Goal: Task Accomplishment & Management: Manage account settings

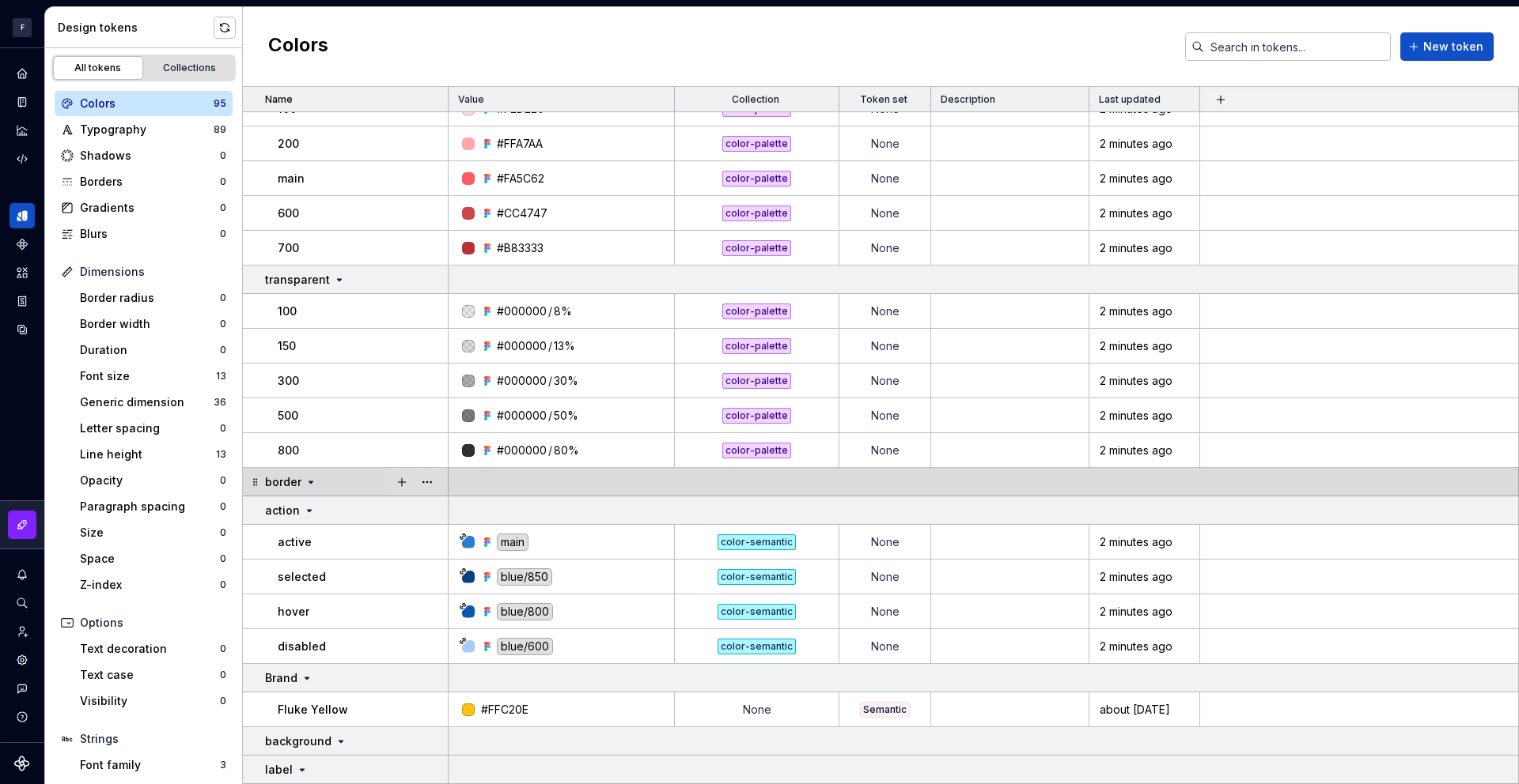
click at [309, 481] on icon at bounding box center [311, 482] width 4 height 2
click at [310, 481] on icon at bounding box center [311, 481] width 2 height 4
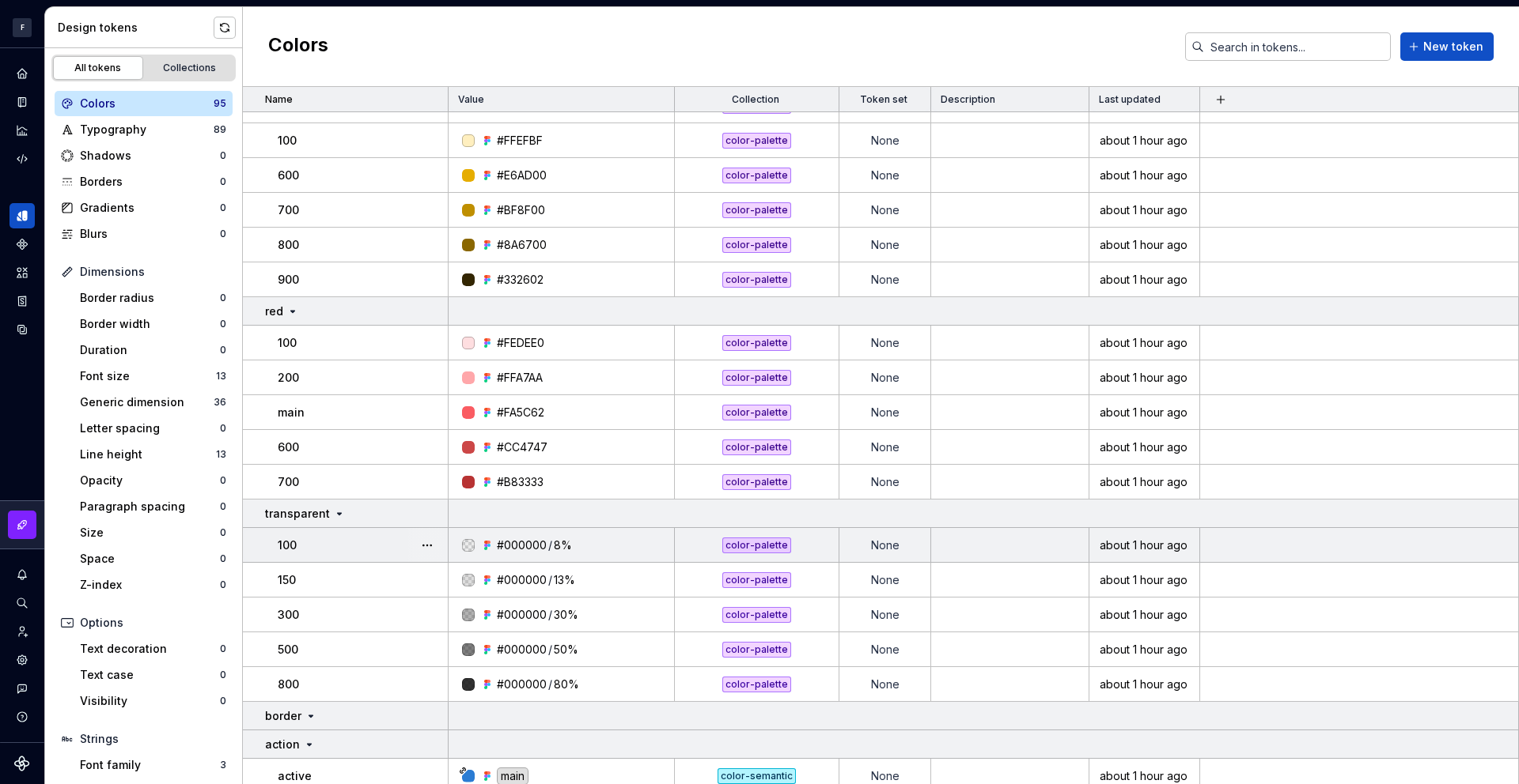
scroll to position [3203, 0]
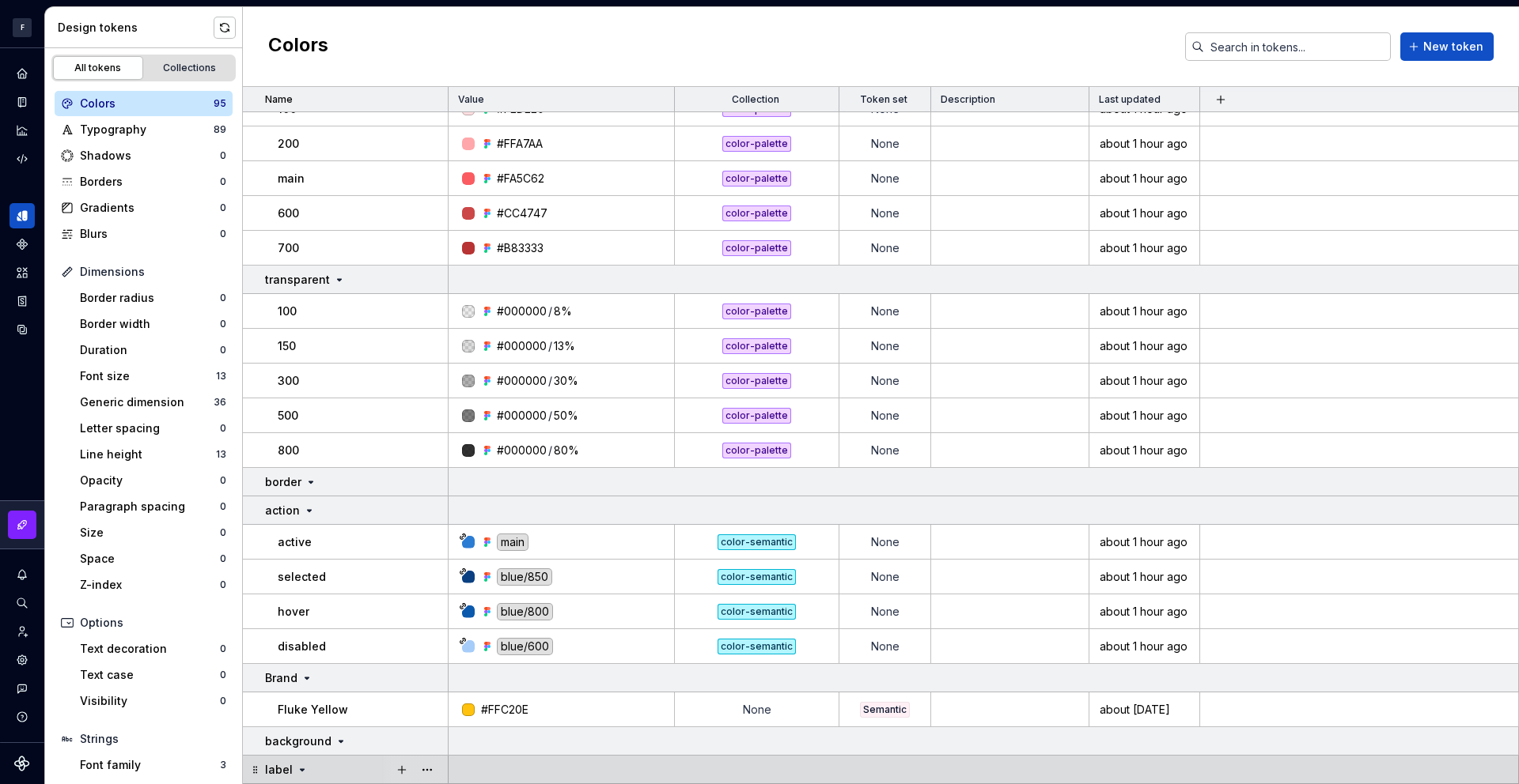
click at [299, 768] on icon at bounding box center [302, 770] width 13 height 13
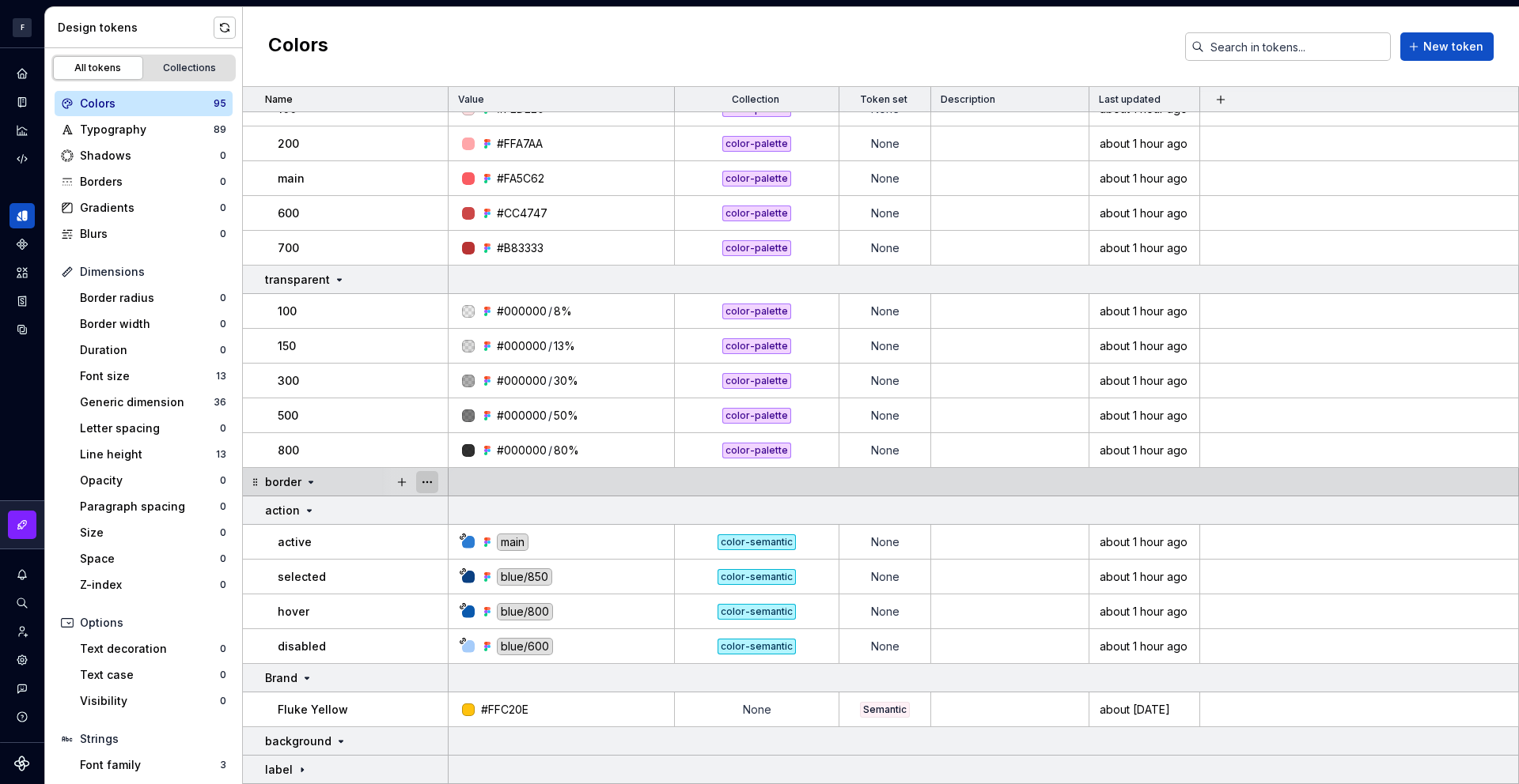
click at [426, 483] on button "button" at bounding box center [427, 482] width 22 height 22
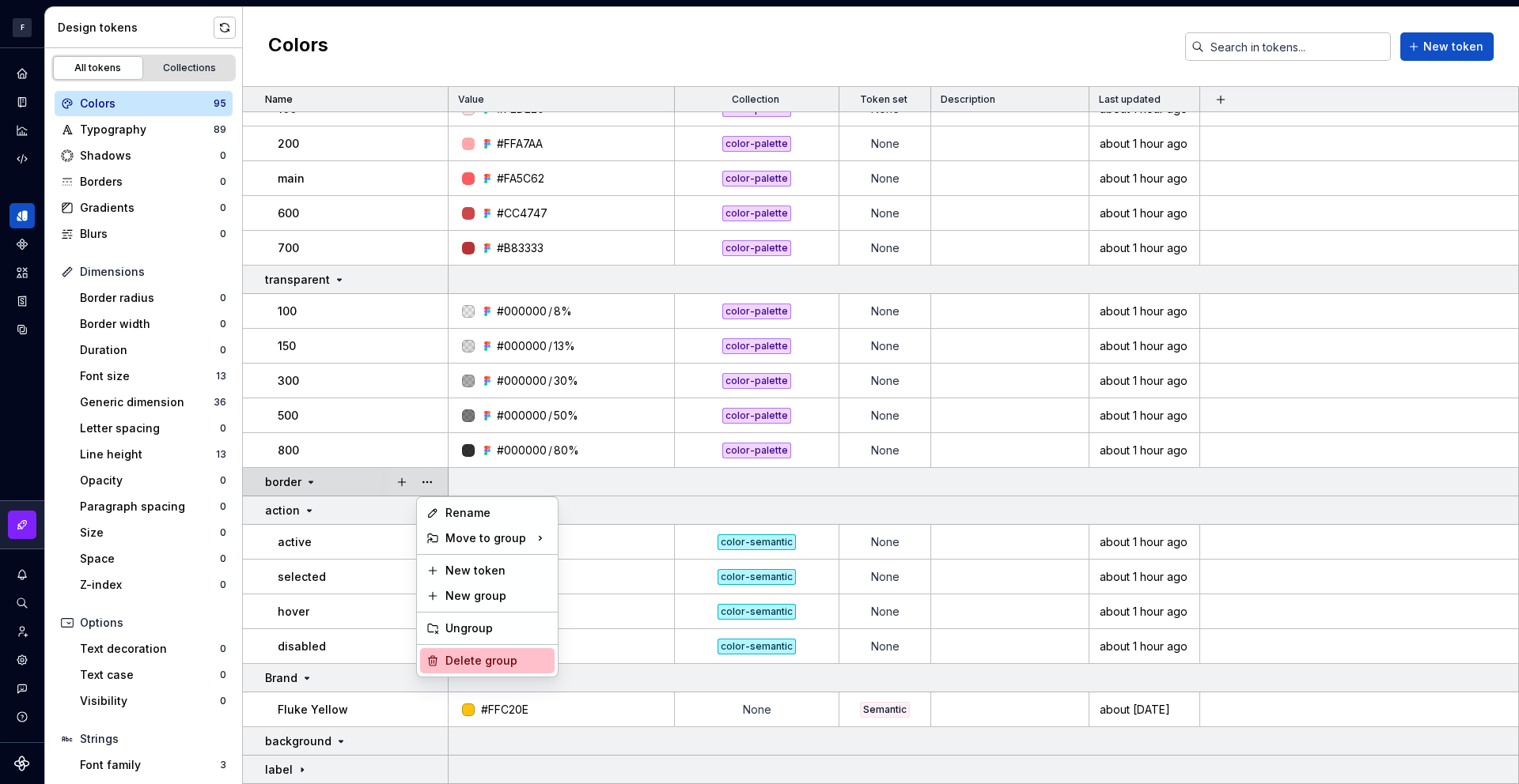
click at [471, 669] on div "Delete group" at bounding box center [487, 661] width 135 height 25
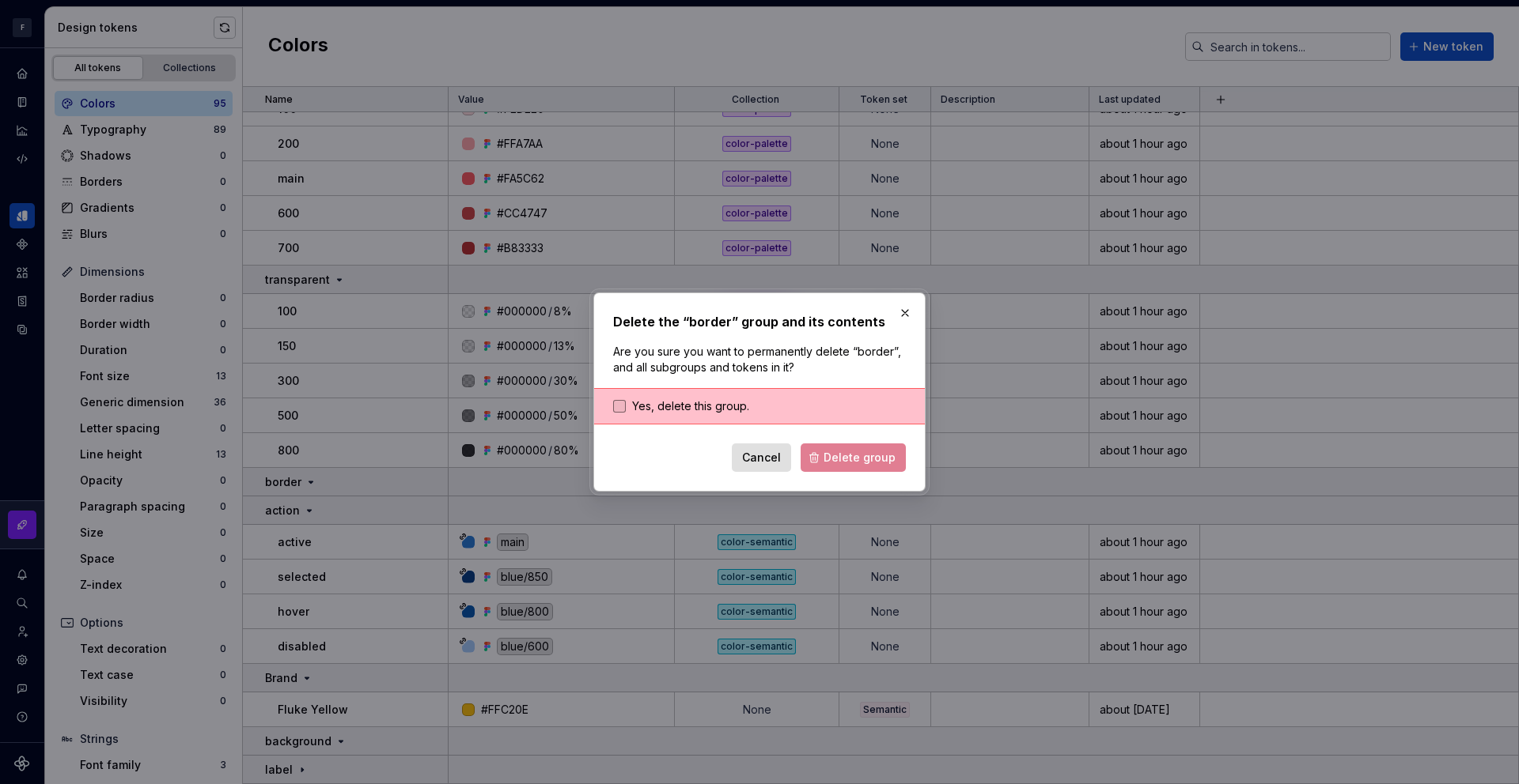
click at [710, 402] on span "Yes, delete this group." at bounding box center [691, 406] width 117 height 16
click at [869, 462] on span "Delete group" at bounding box center [859, 458] width 72 height 16
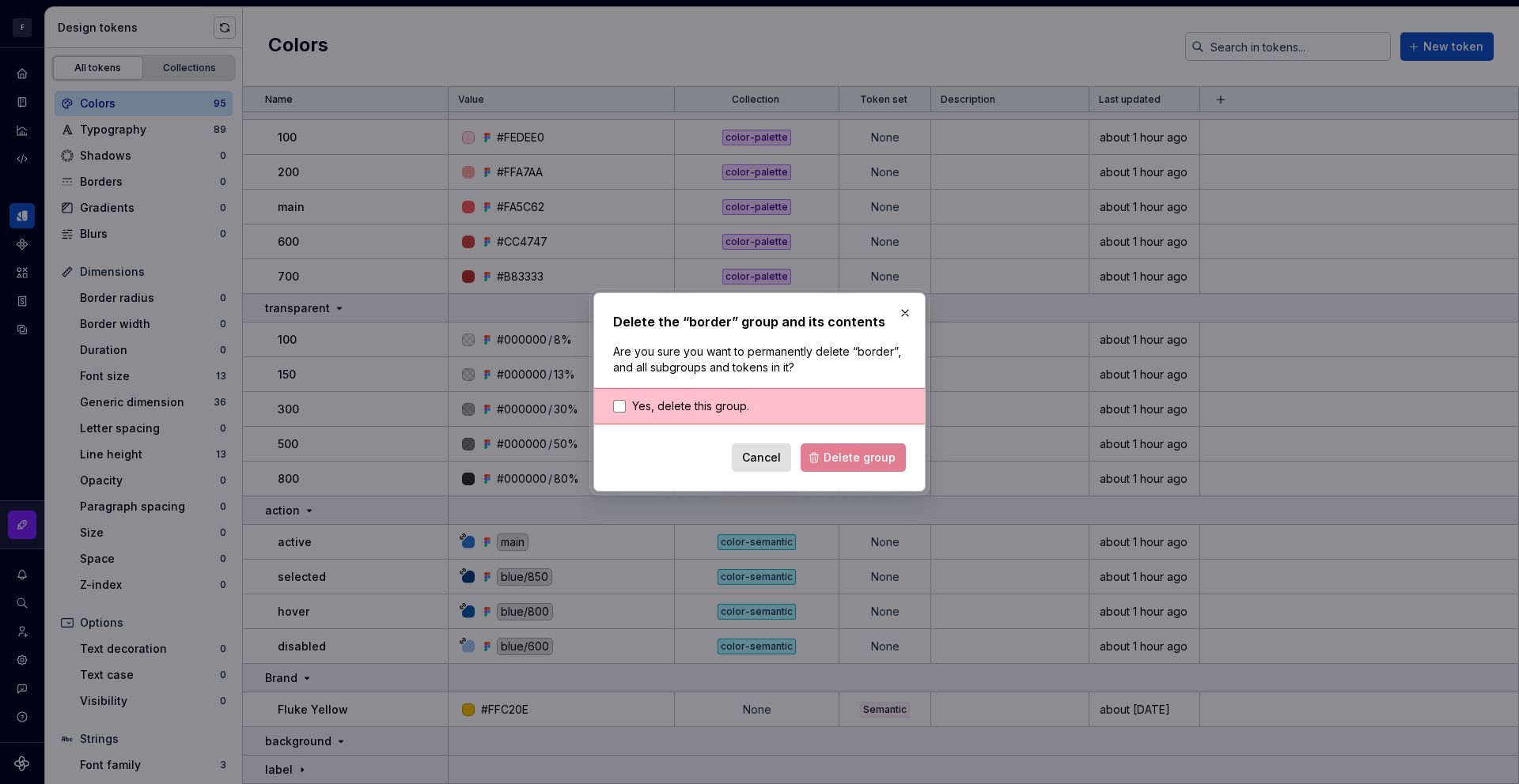
scroll to position [3174, 0]
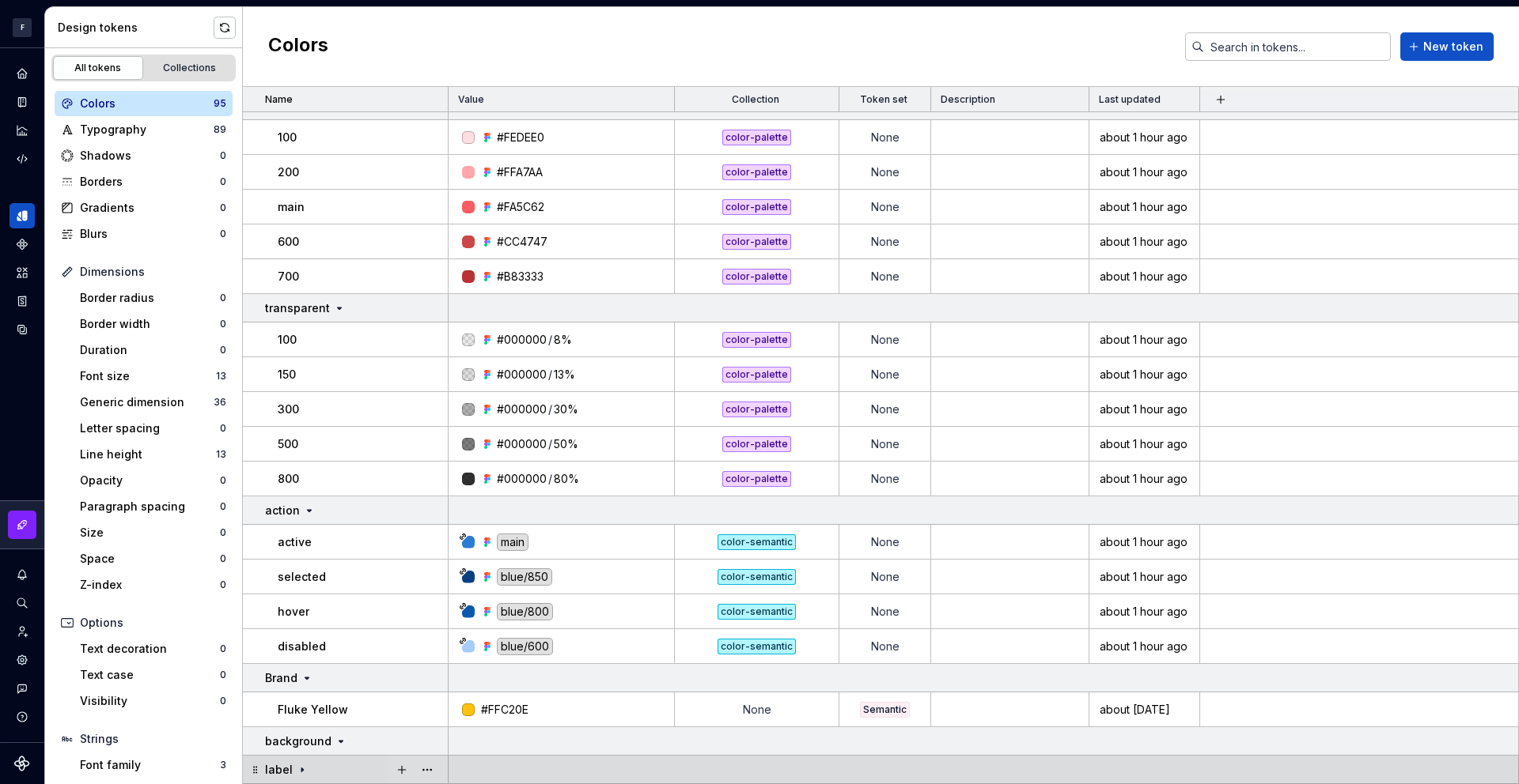
click at [300, 763] on div "label" at bounding box center [286, 771] width 44 height 16
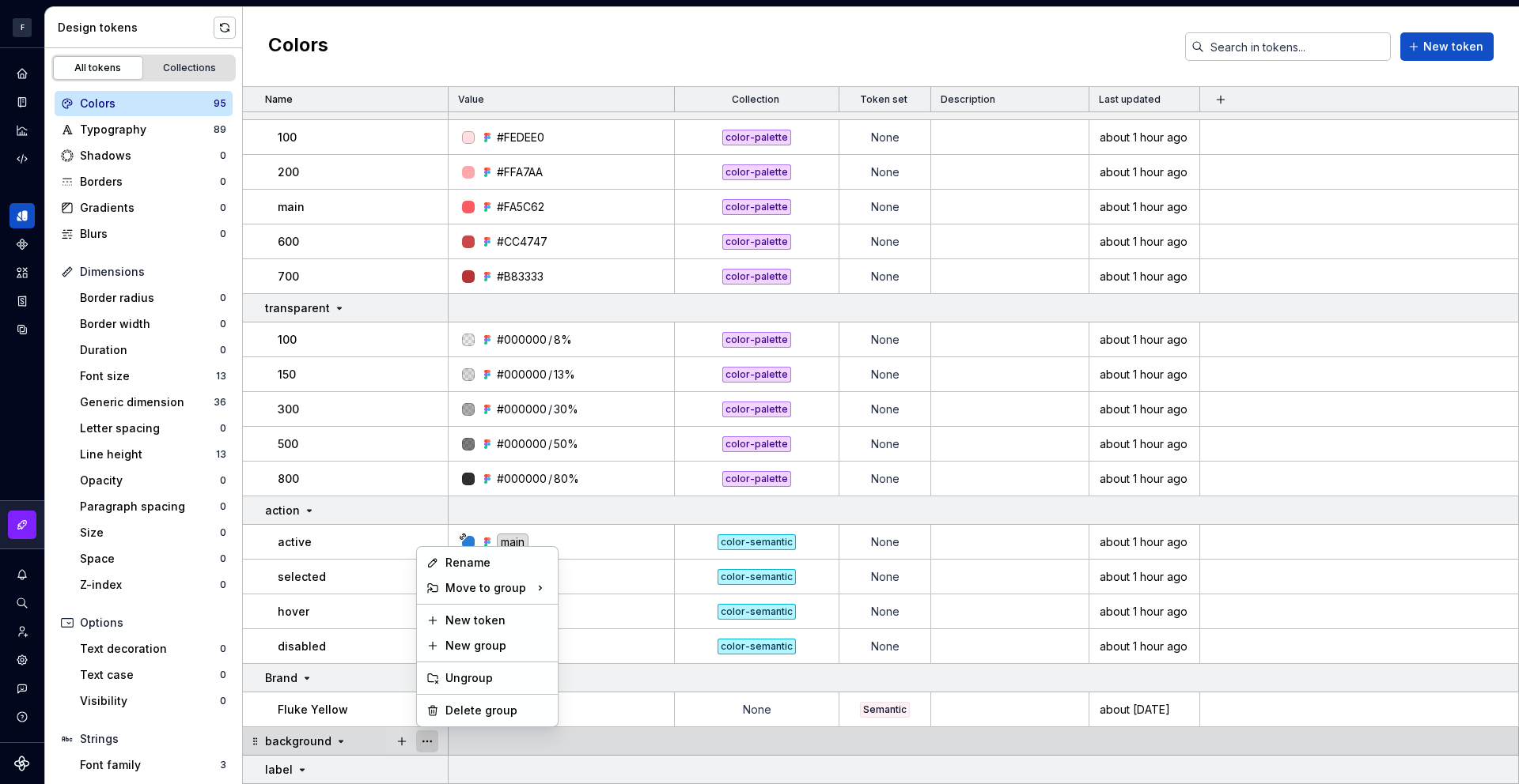
click at [434, 740] on button "button" at bounding box center [427, 742] width 22 height 22
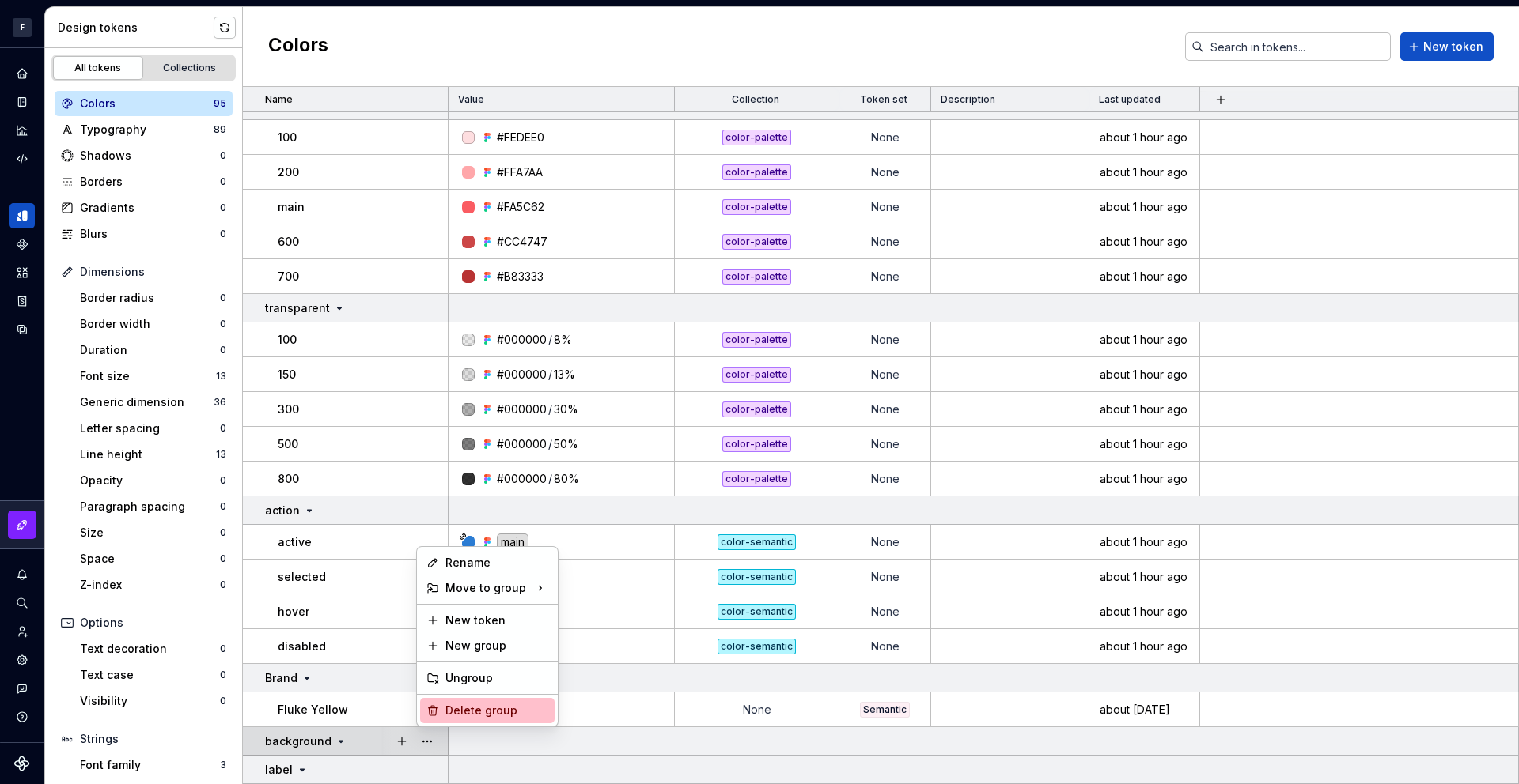
click at [475, 713] on div "Delete group" at bounding box center [497, 711] width 103 height 16
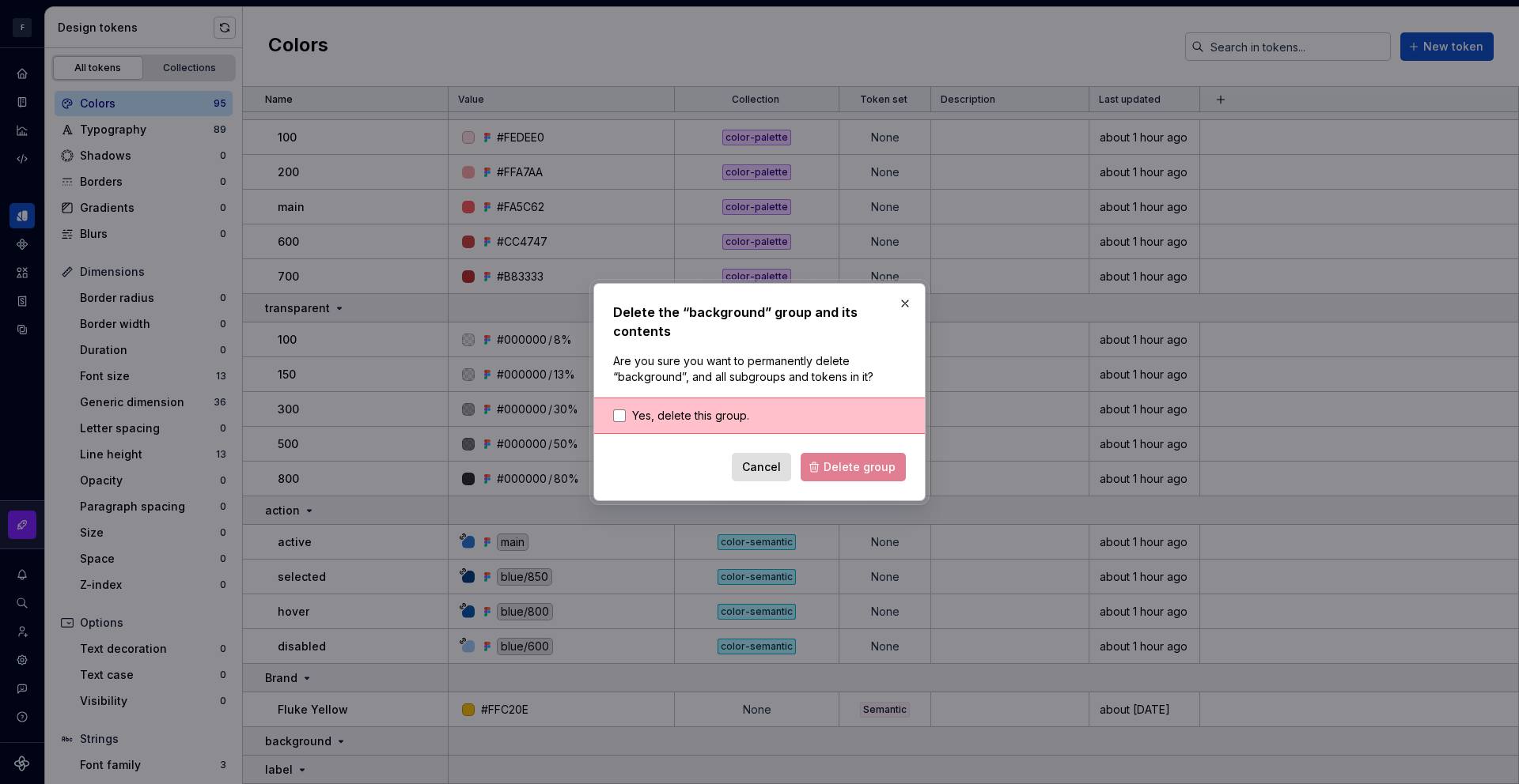
click at [836, 466] on div "Cancel Delete group" at bounding box center [759, 467] width 292 height 29
drag, startPoint x: 658, startPoint y: 413, endPoint x: 763, endPoint y: 440, distance: 108.4
click at [658, 413] on span "Yes, delete this group." at bounding box center [691, 416] width 117 height 16
click at [876, 465] on span "Delete group" at bounding box center [859, 467] width 72 height 16
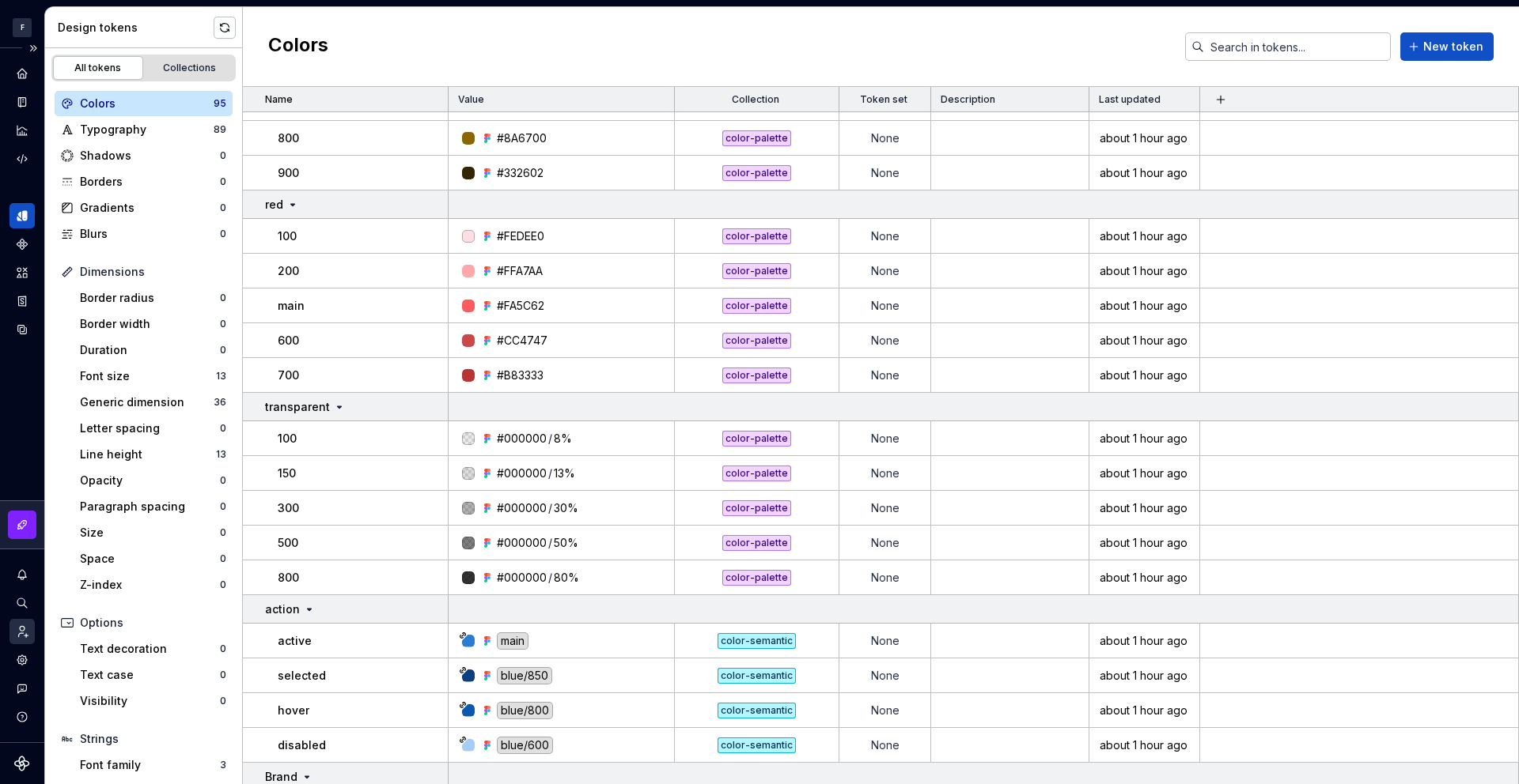
scroll to position [3146, 0]
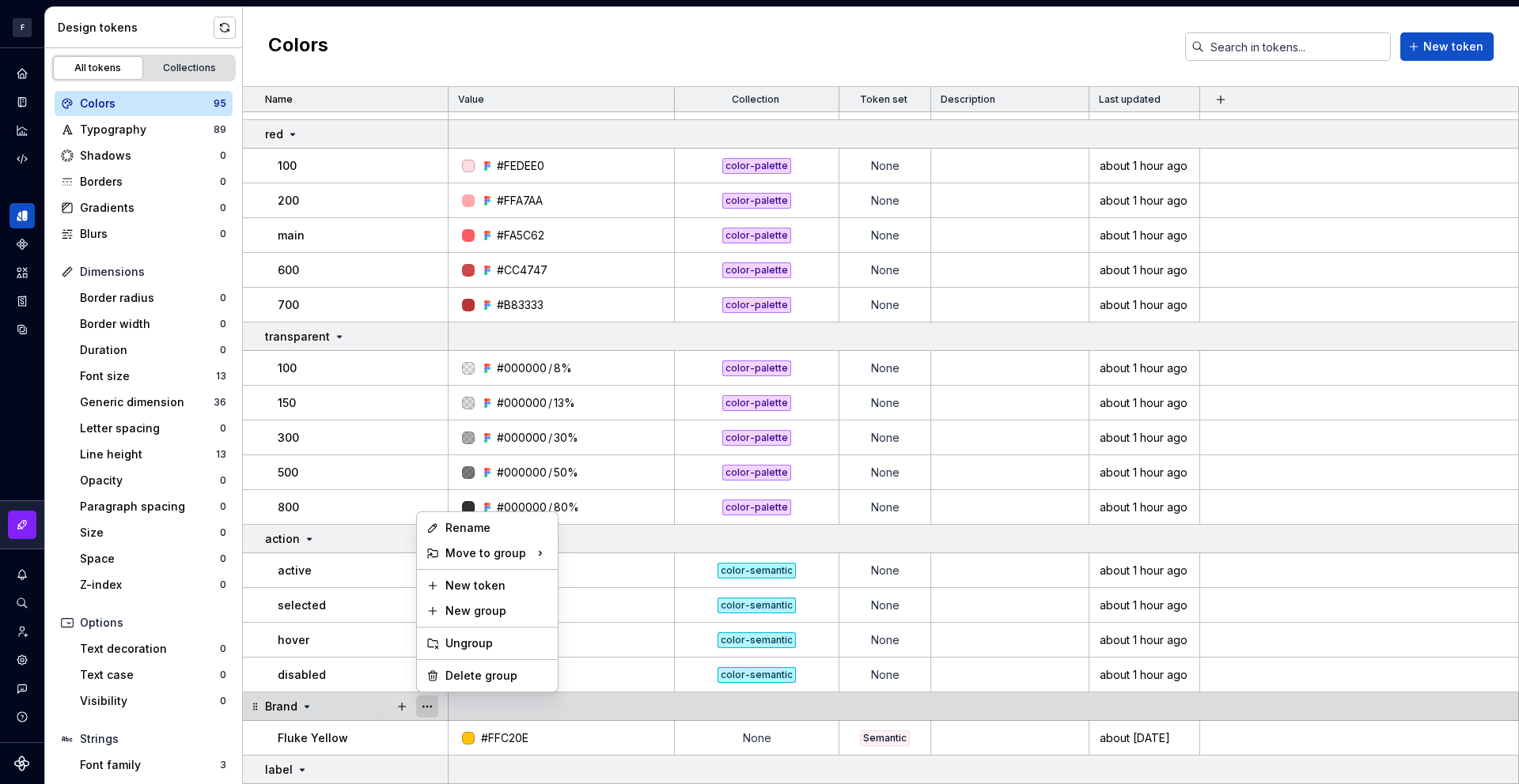
click at [422, 707] on button "button" at bounding box center [427, 707] width 22 height 22
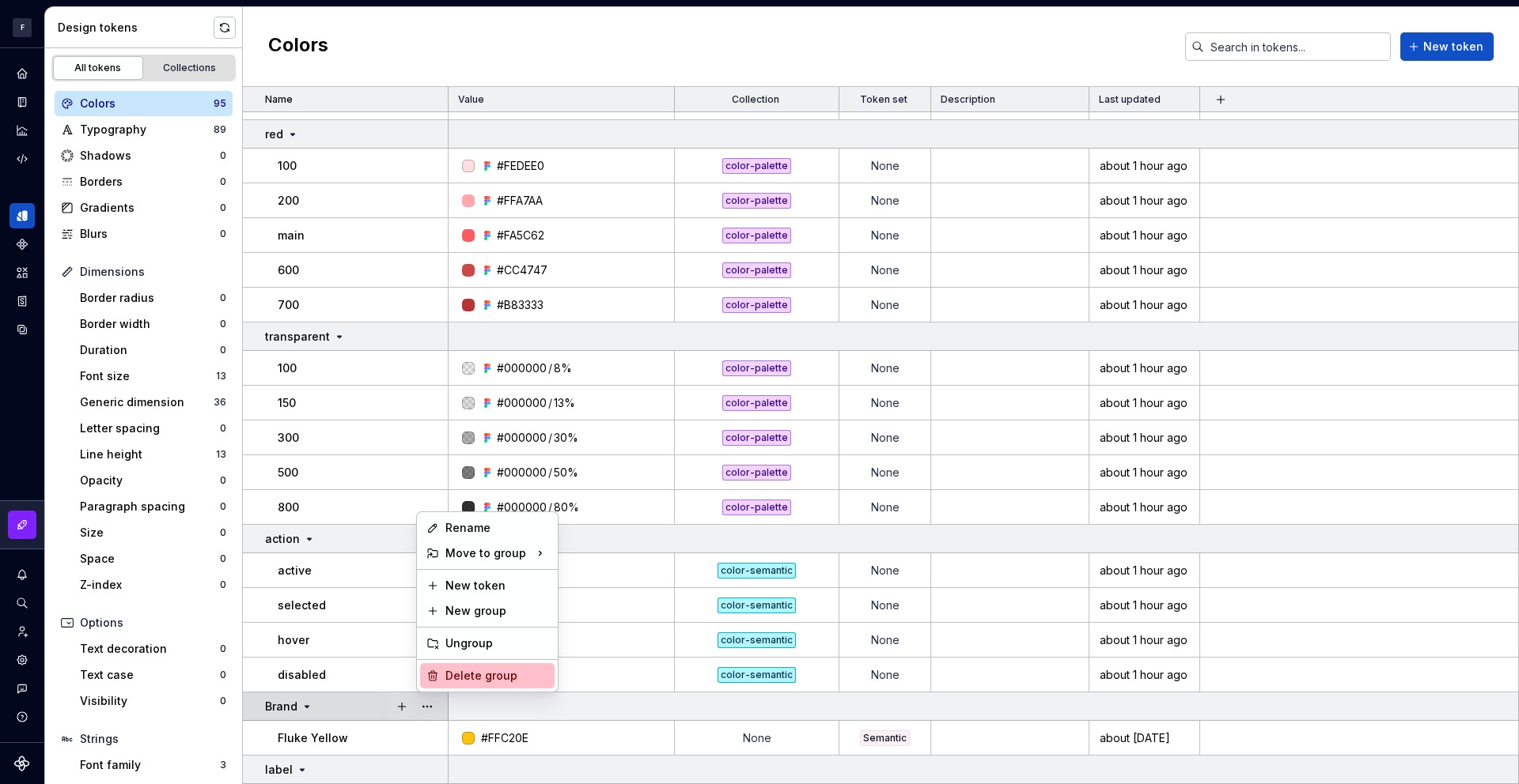
click at [499, 675] on div "Delete group" at bounding box center [497, 676] width 103 height 16
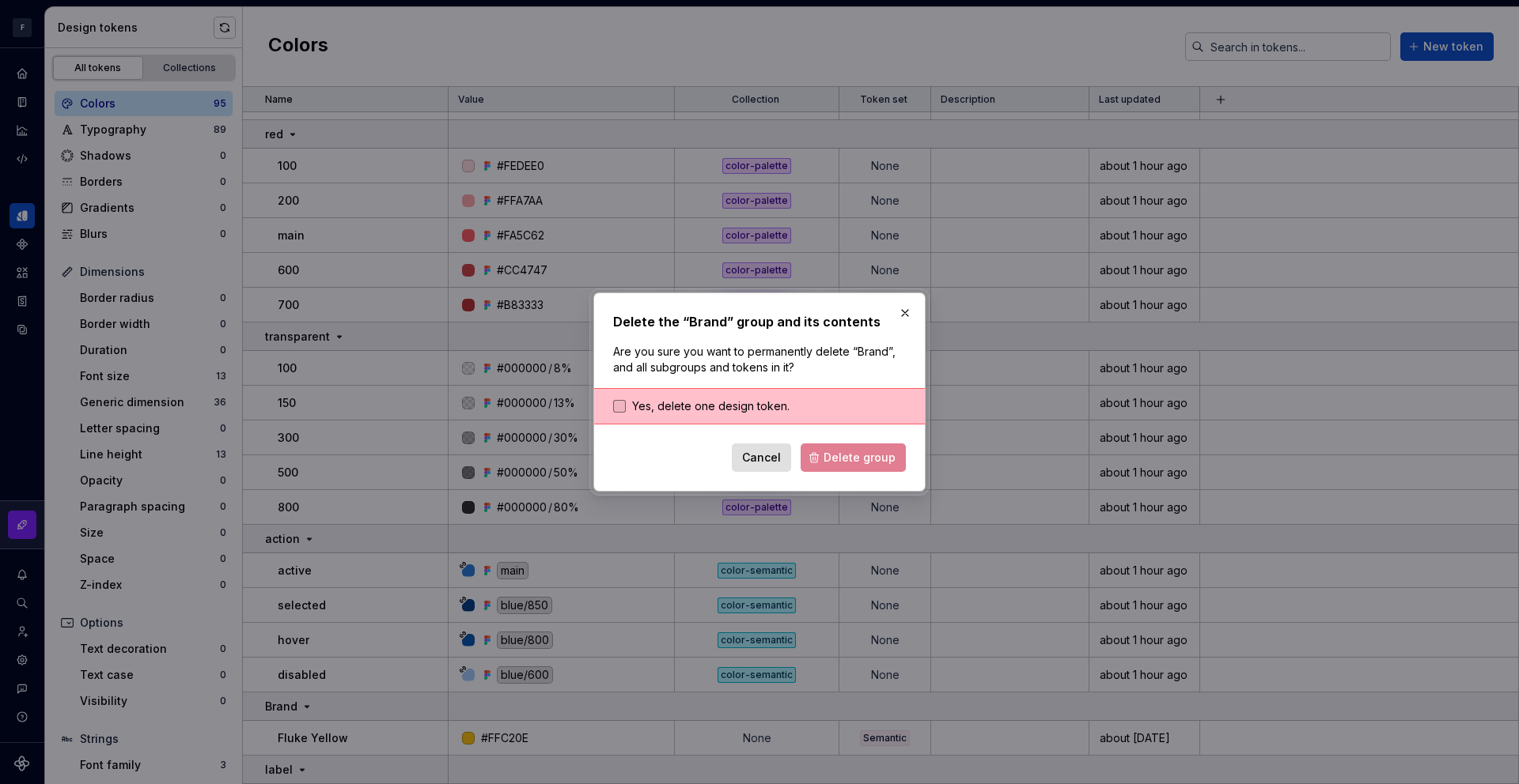
click at [712, 402] on span "Yes, delete one design token." at bounding box center [711, 406] width 158 height 16
click at [869, 462] on span "Delete group" at bounding box center [859, 458] width 72 height 16
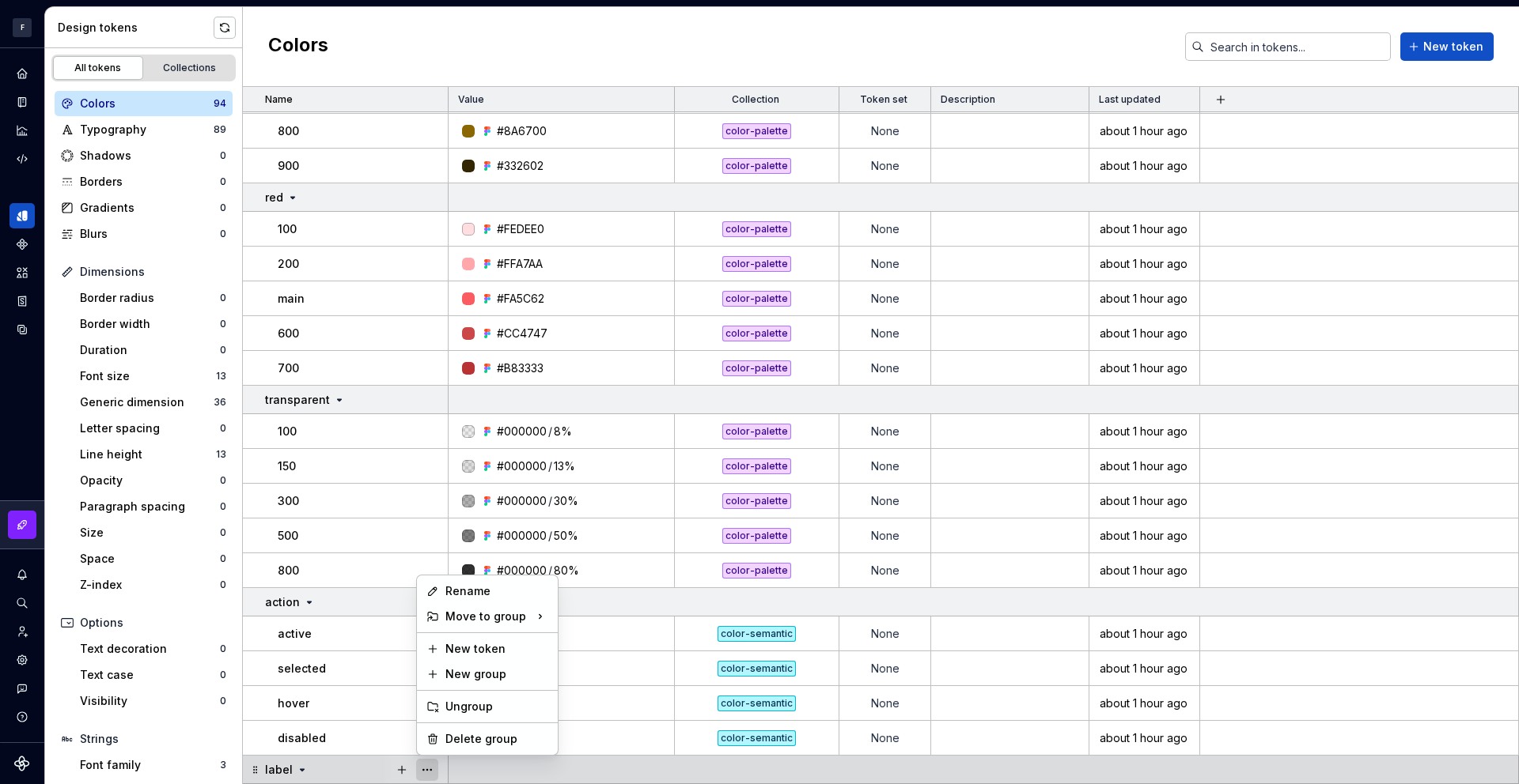
click at [422, 769] on button "button" at bounding box center [427, 771] width 22 height 22
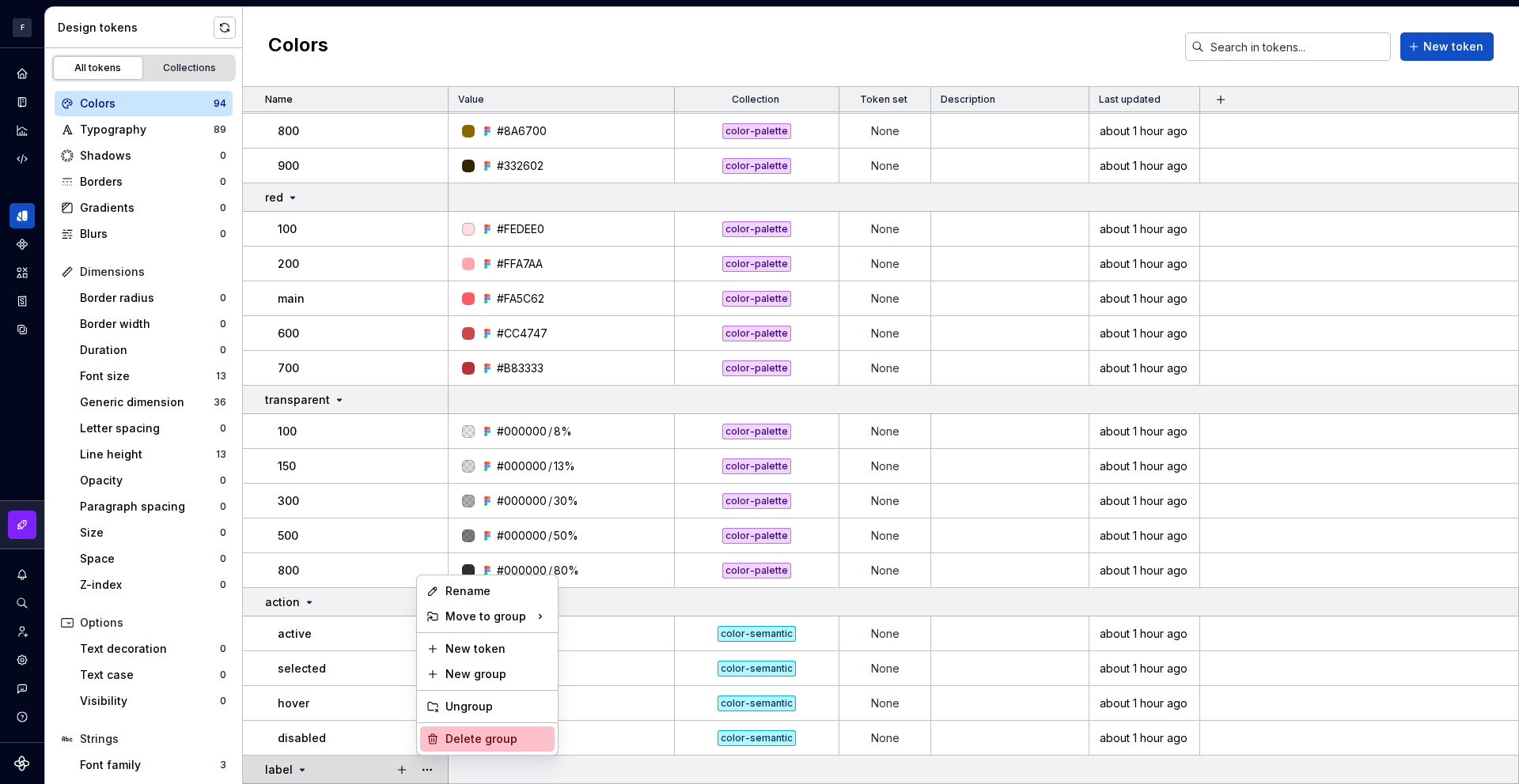
click at [465, 739] on div "Delete group" at bounding box center [497, 740] width 103 height 16
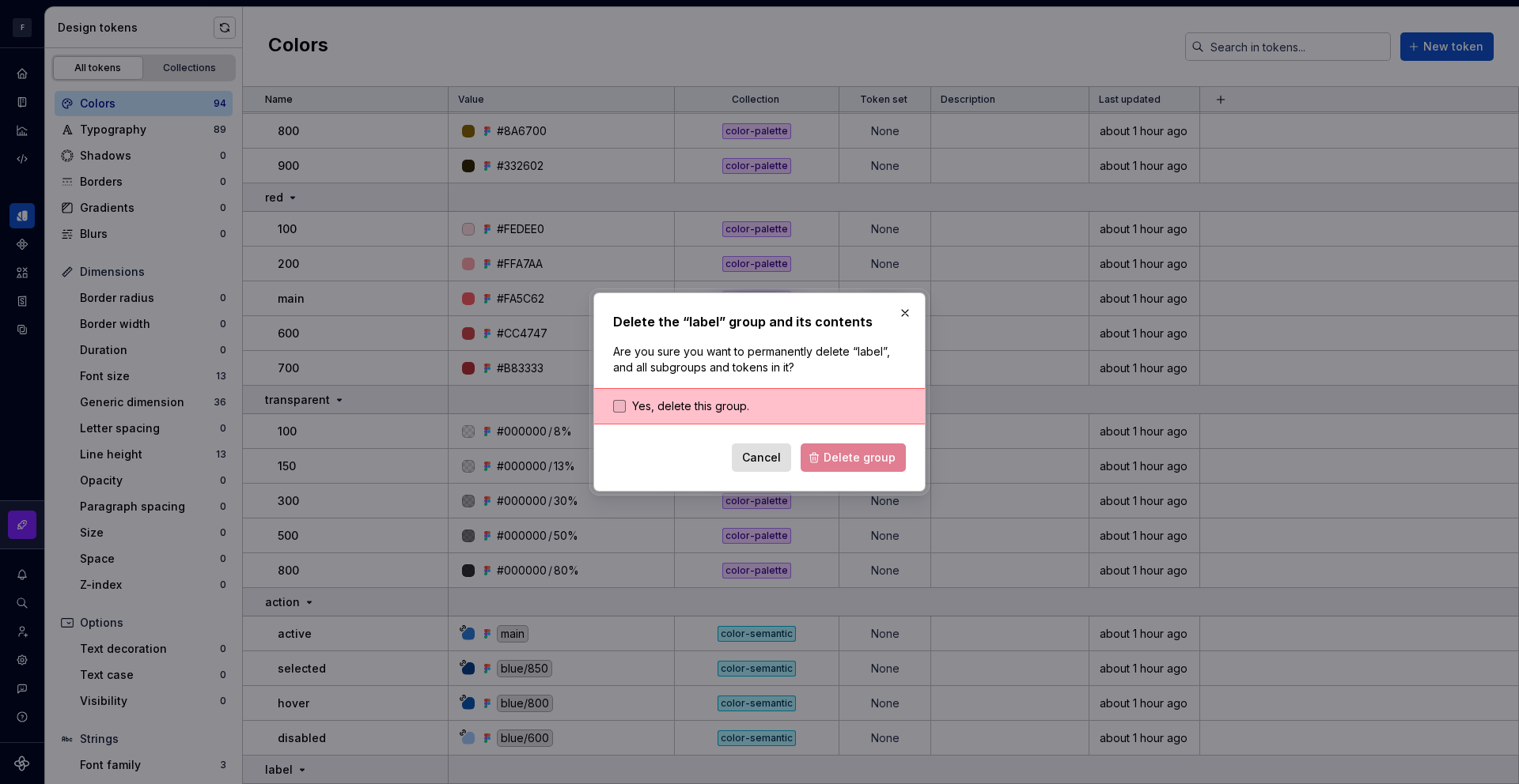
click at [687, 401] on span "Yes, delete this group." at bounding box center [691, 406] width 117 height 16
click at [852, 459] on span "Delete group" at bounding box center [859, 458] width 72 height 16
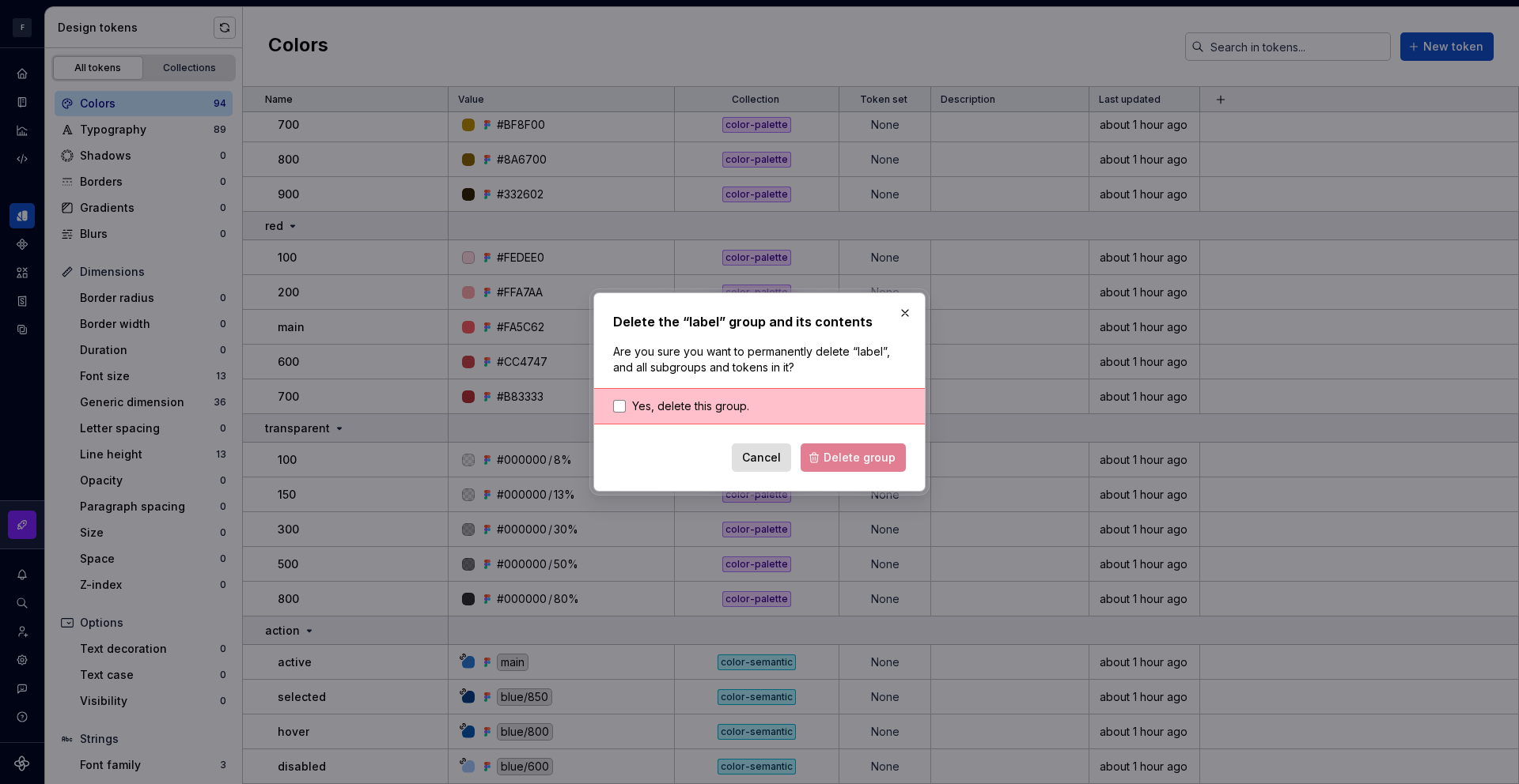
scroll to position [3054, 0]
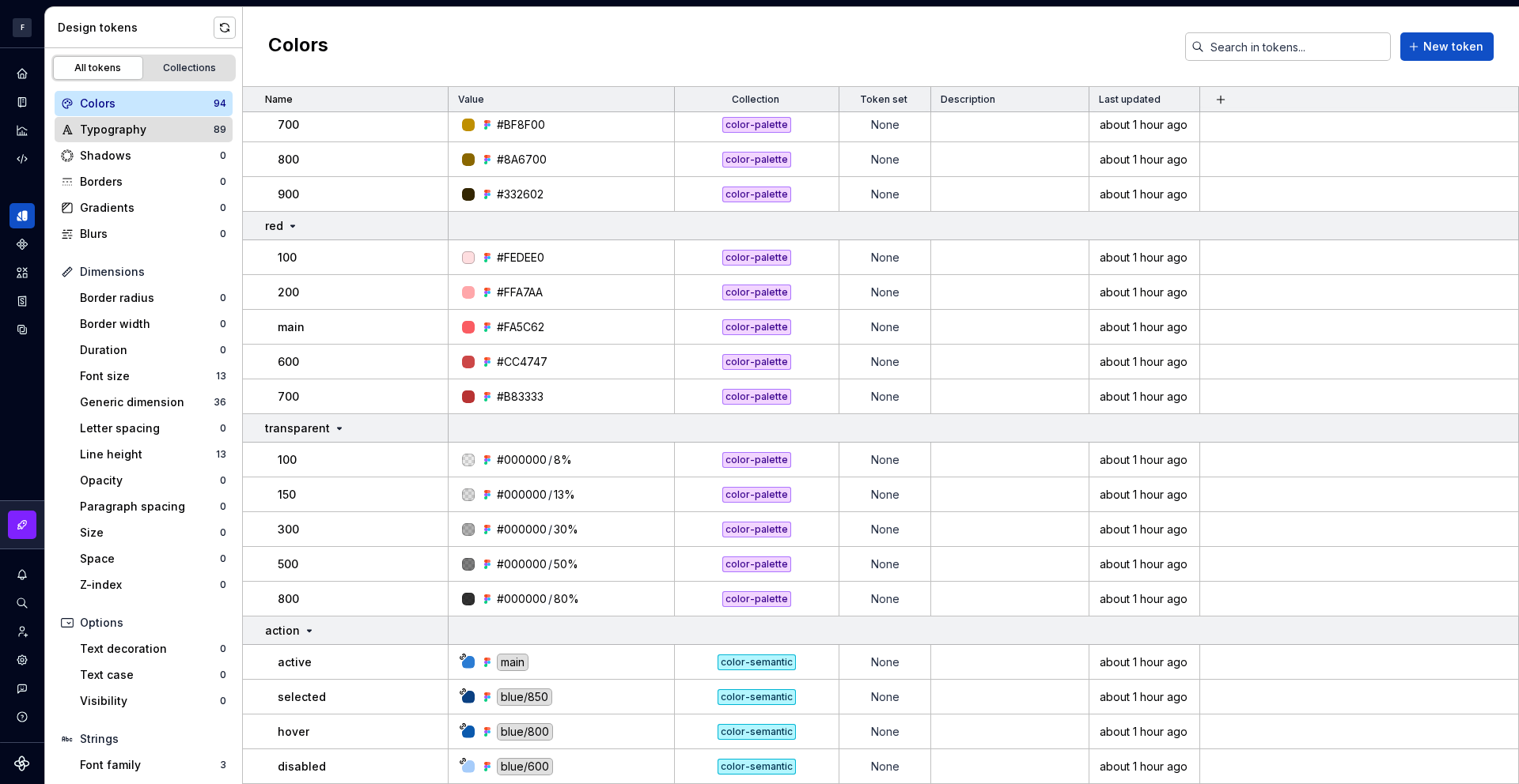
click at [147, 133] on div "Typography" at bounding box center [147, 130] width 134 height 16
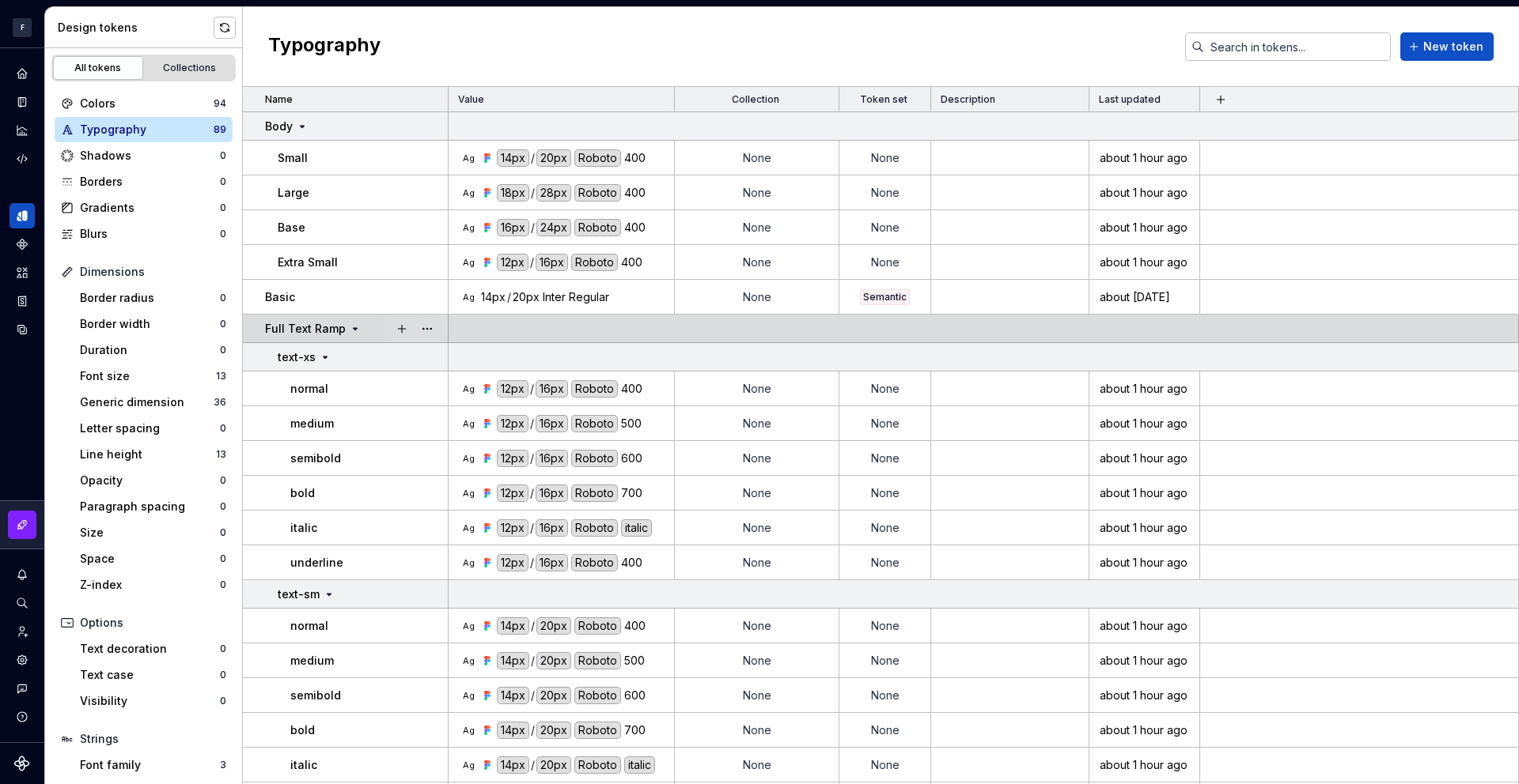
click at [359, 328] on div "Full Text Ramp" at bounding box center [356, 329] width 182 height 16
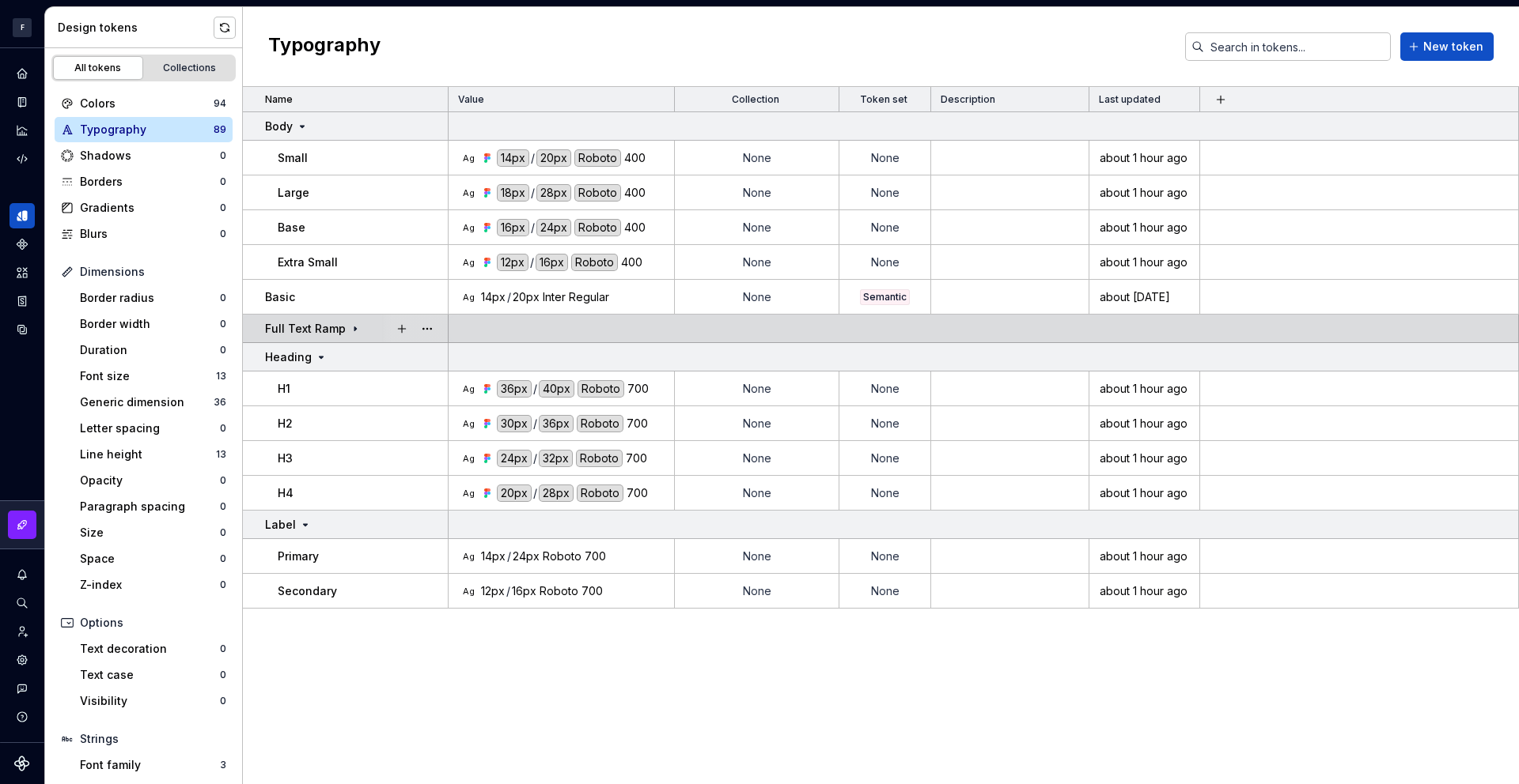
click at [359, 328] on div "Full Text Ramp" at bounding box center [356, 329] width 182 height 16
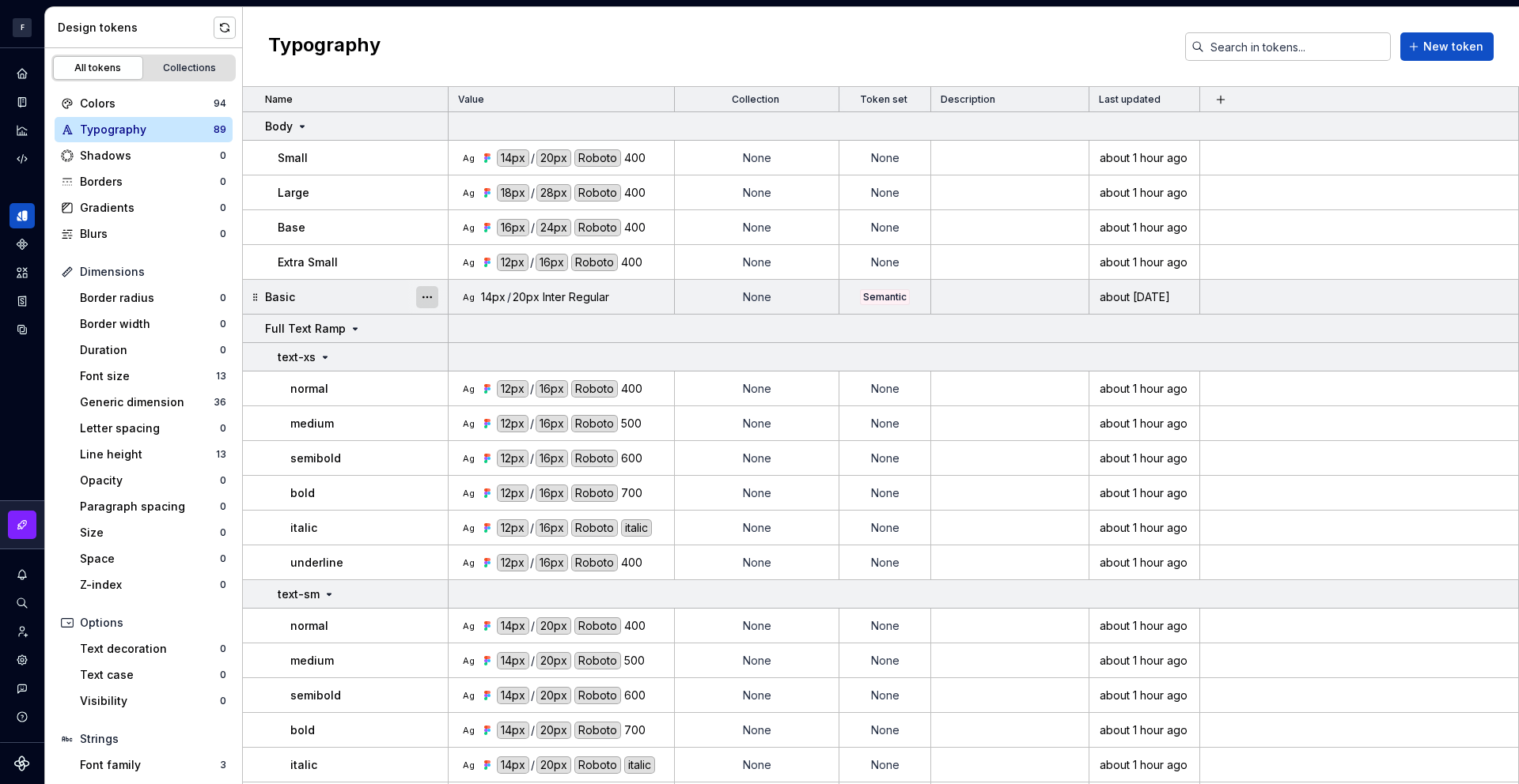
click at [420, 296] on button "button" at bounding box center [427, 297] width 22 height 22
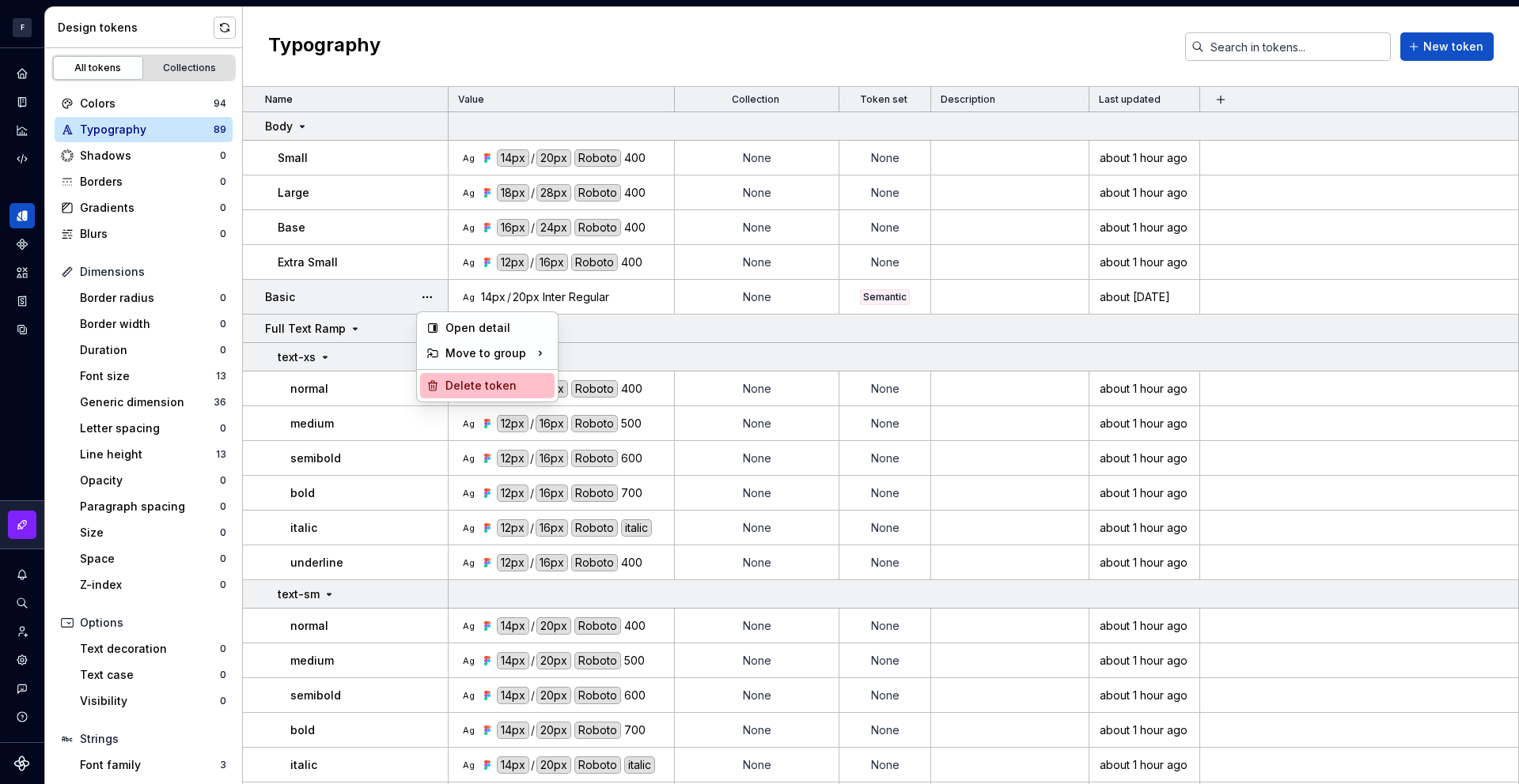
click at [471, 387] on div "Delete token" at bounding box center [497, 386] width 103 height 16
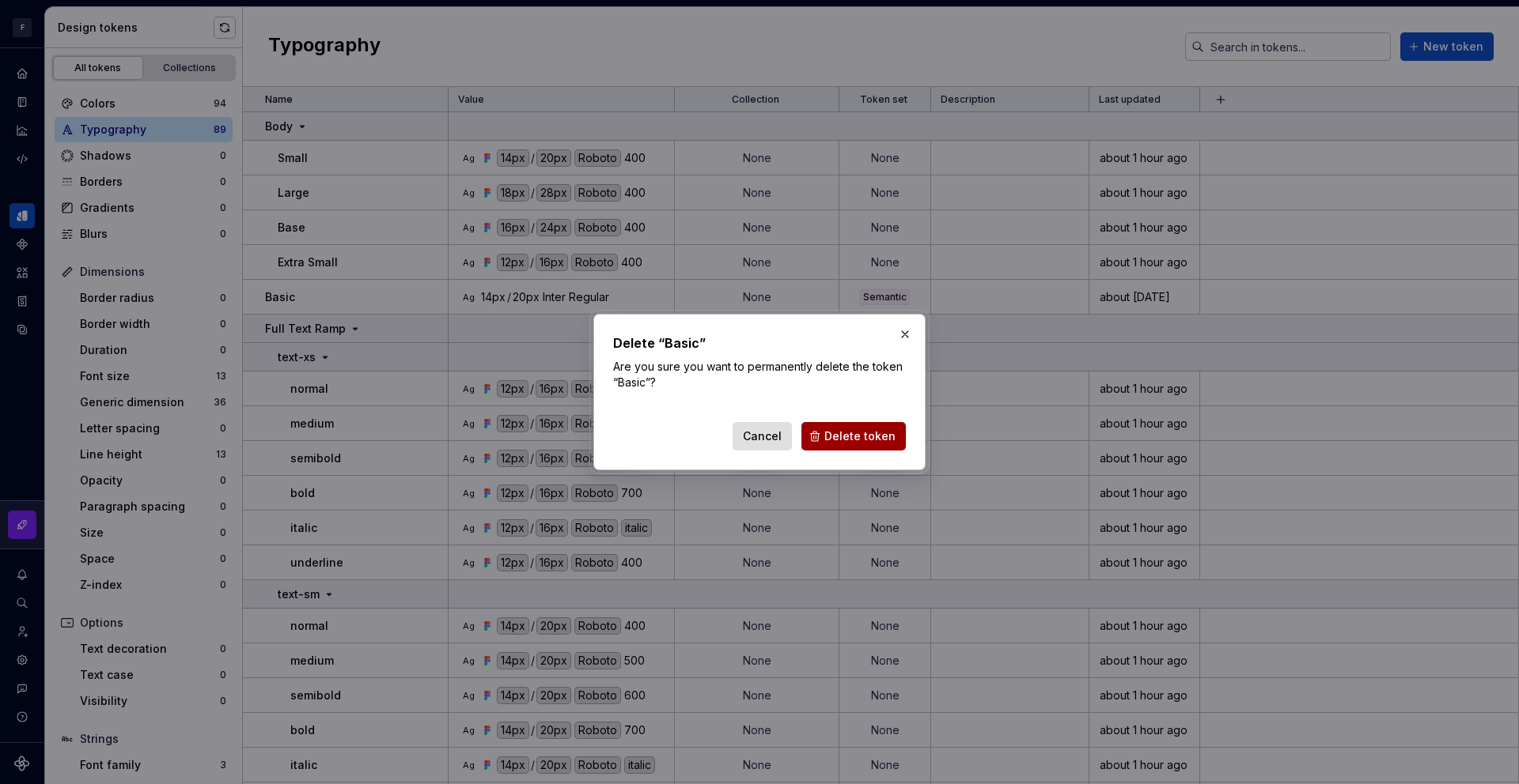
click at [854, 436] on span "Delete token" at bounding box center [860, 436] width 71 height 16
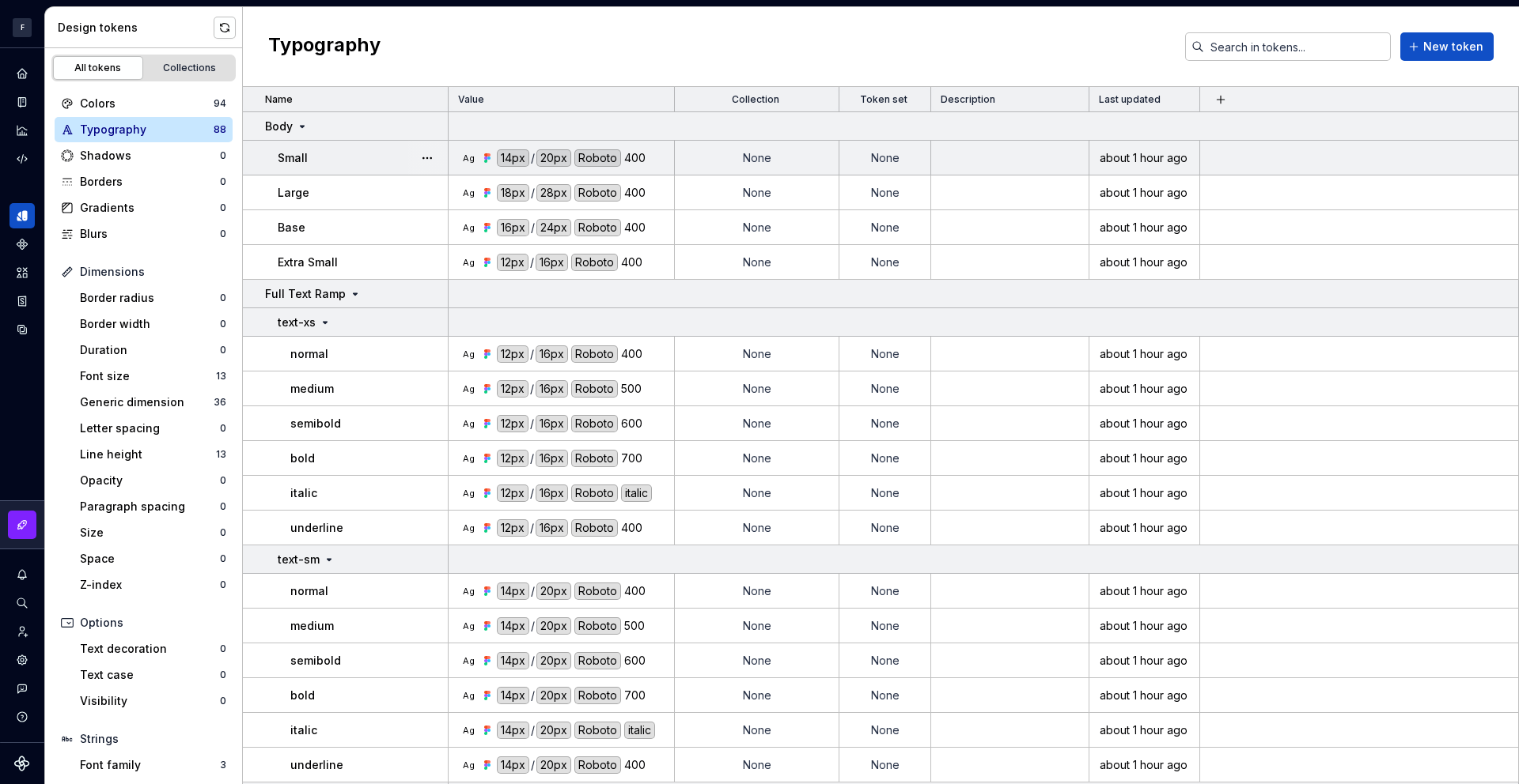
click at [891, 158] on td "None" at bounding box center [885, 158] width 92 height 35
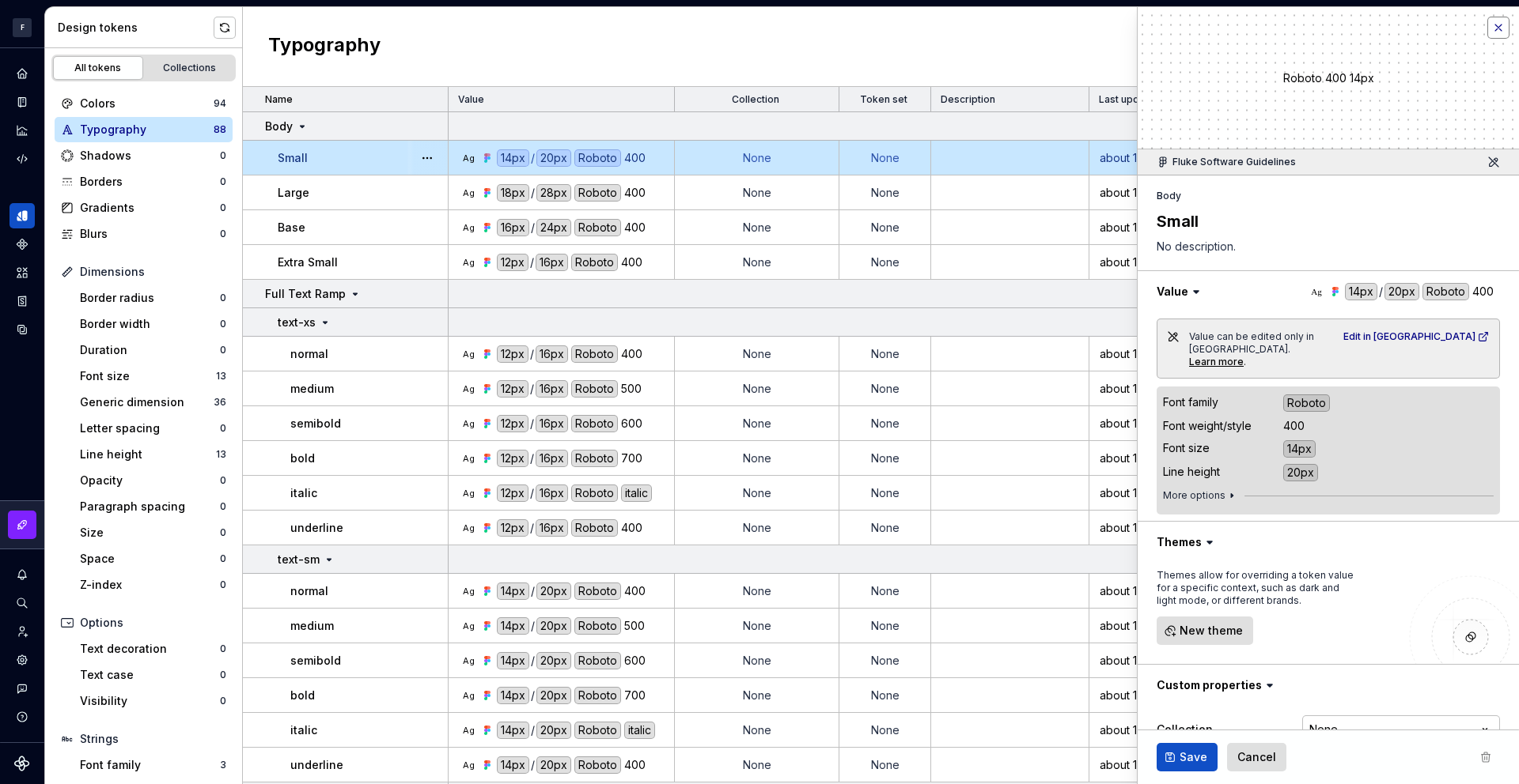
click at [1507, 22] on button "button" at bounding box center [1498, 28] width 22 height 22
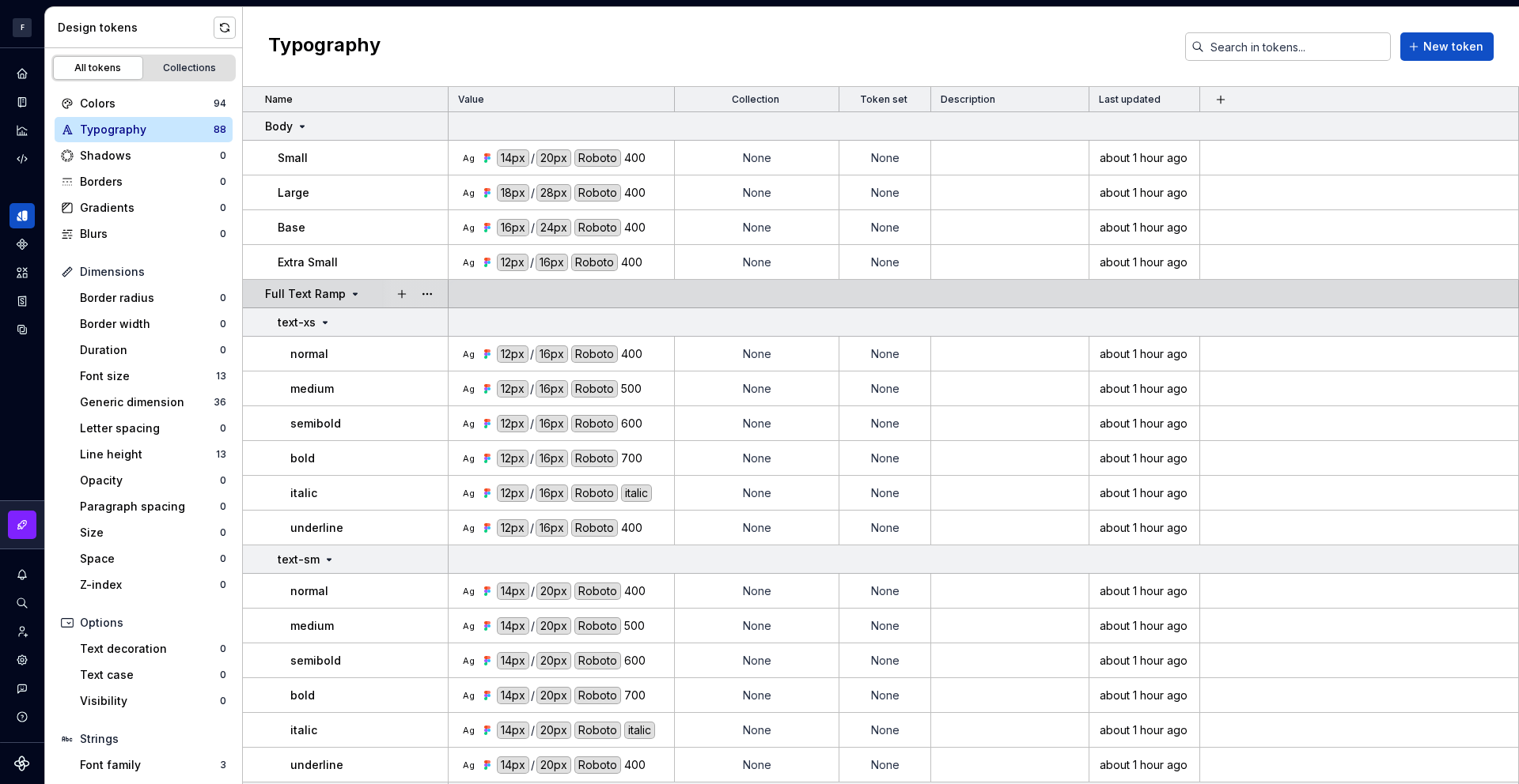
click at [349, 289] on icon at bounding box center [355, 294] width 13 height 13
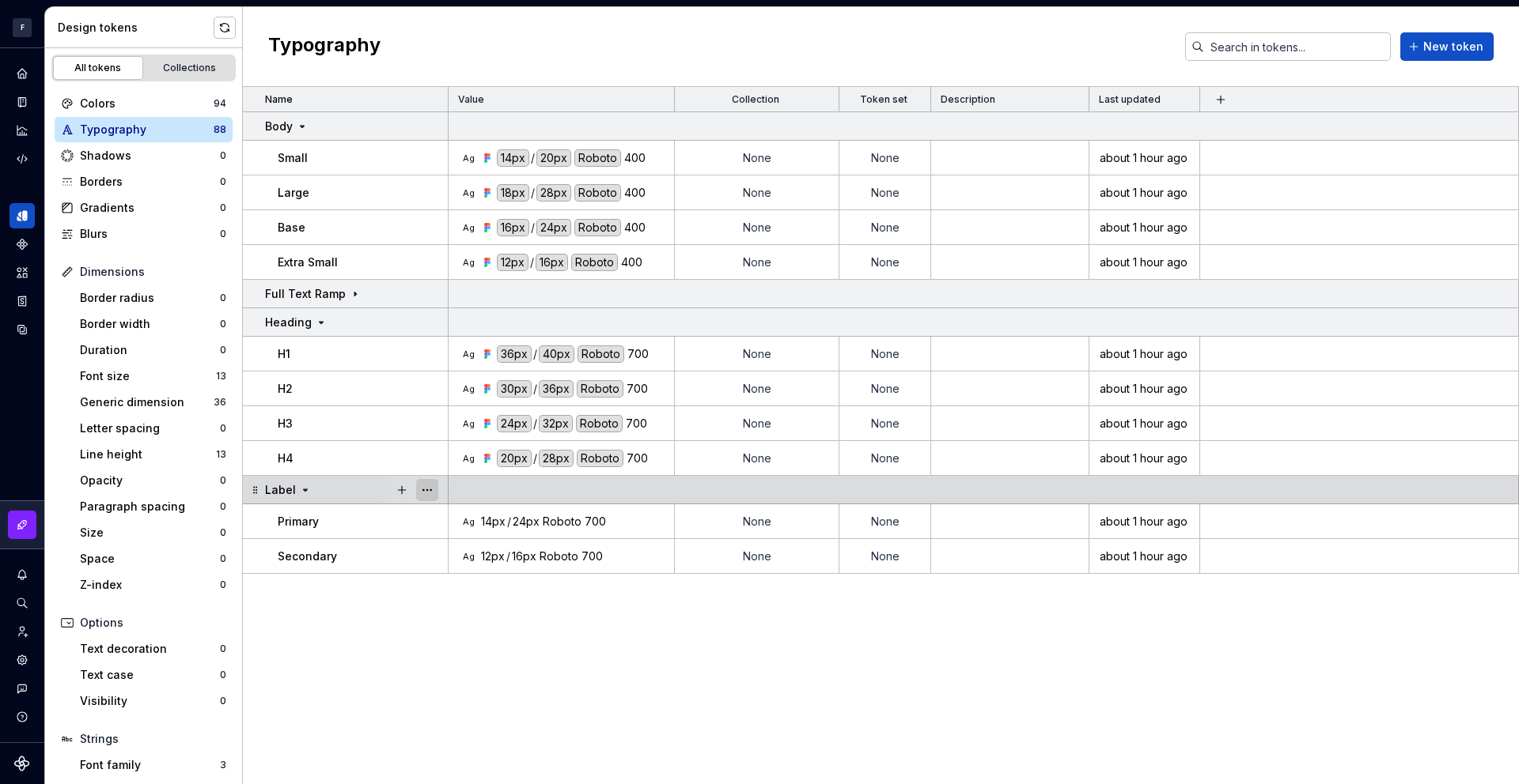
click at [431, 487] on button "button" at bounding box center [427, 490] width 22 height 22
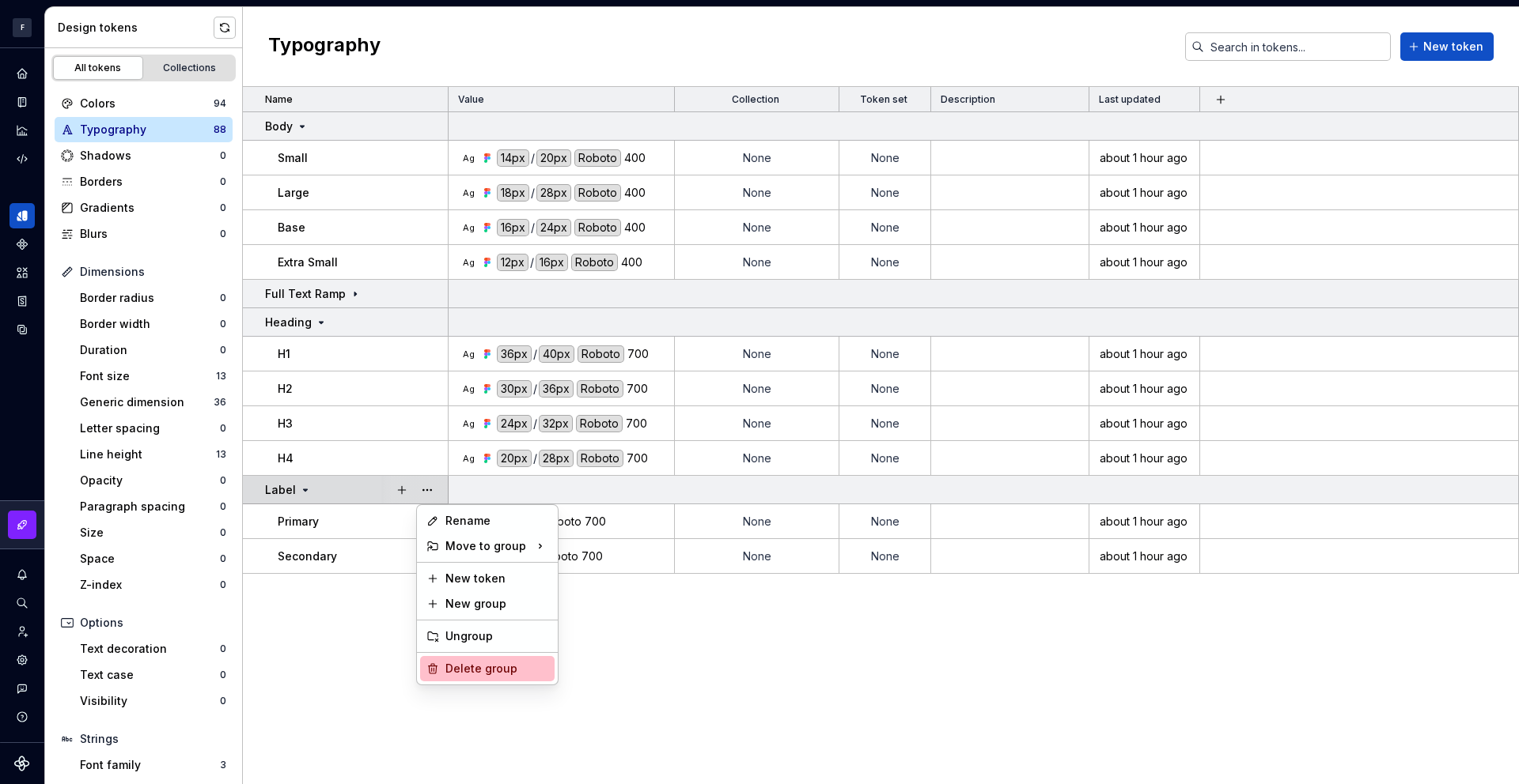
click at [491, 672] on div "Delete group" at bounding box center [497, 669] width 103 height 16
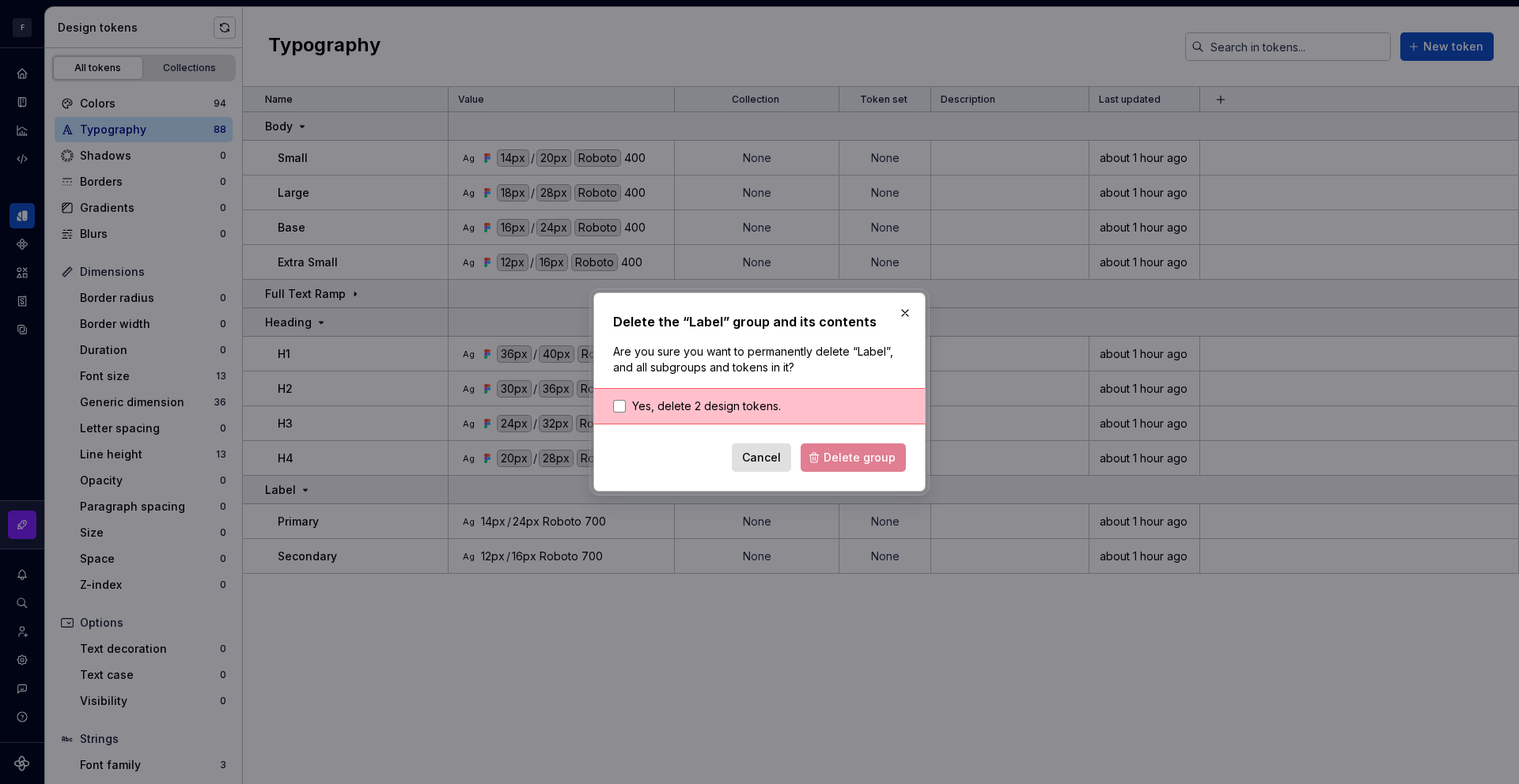
drag, startPoint x: 733, startPoint y: 402, endPoint x: 792, endPoint y: 419, distance: 61.4
click at [733, 402] on span "Yes, delete 2 design tokens." at bounding box center [707, 406] width 149 height 16
drag, startPoint x: 874, startPoint y: 453, endPoint x: 871, endPoint y: 462, distance: 9.5
click at [874, 453] on span "Delete group" at bounding box center [859, 458] width 72 height 16
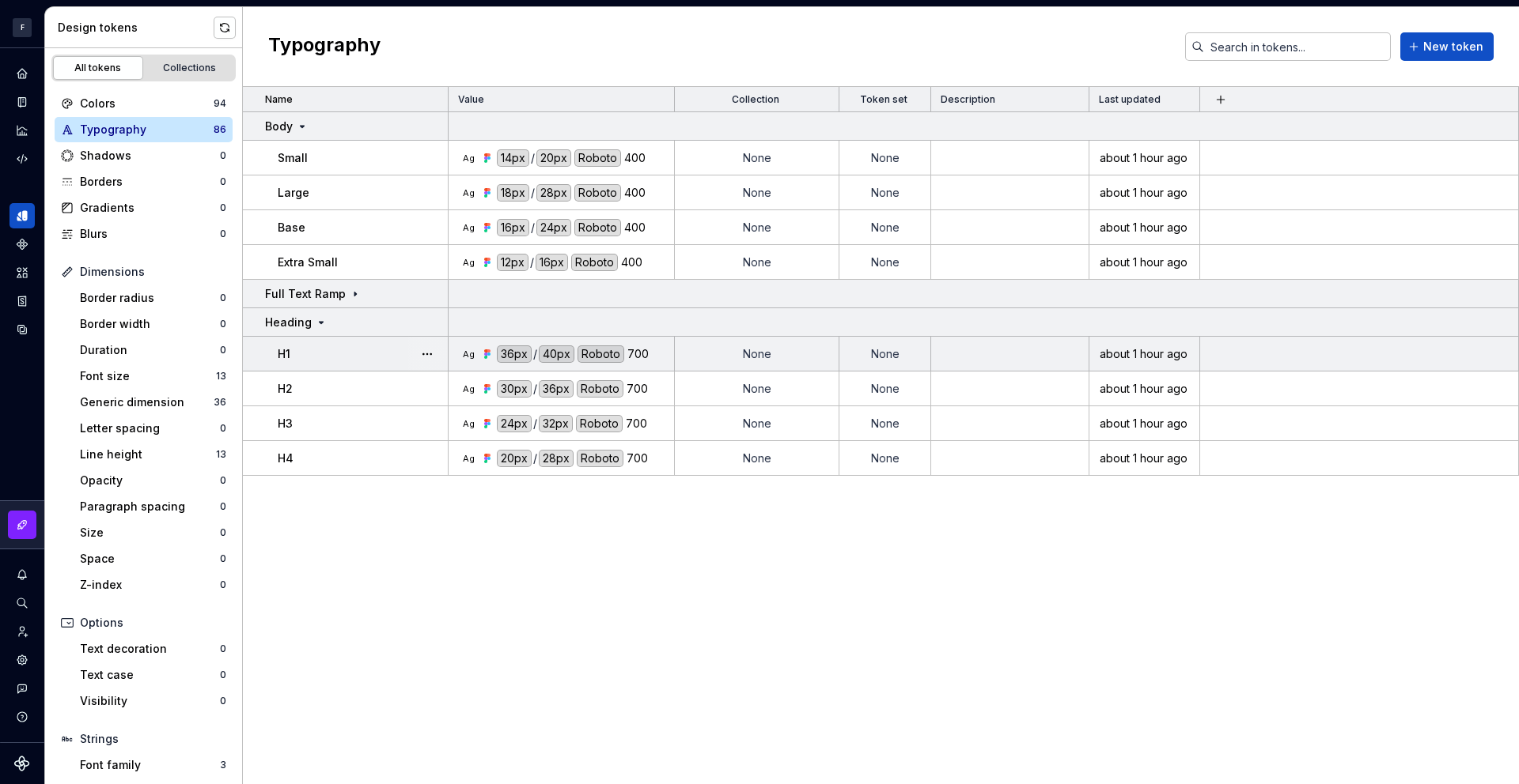
click at [643, 352] on div "700" at bounding box center [638, 354] width 21 height 17
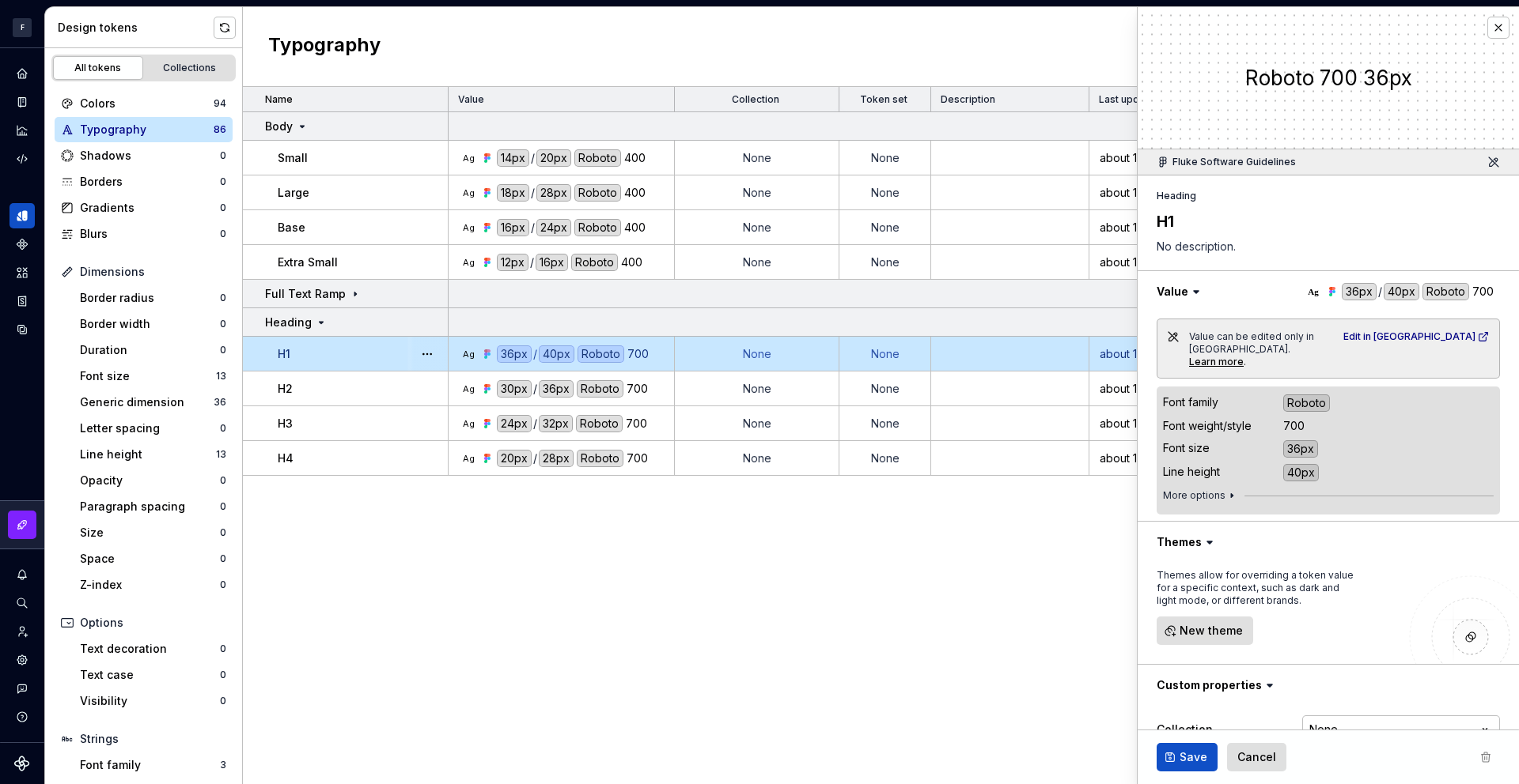
click at [590, 582] on div "Name Value Collection Token set Description Last updated Body Small Ag 14px / 2…" at bounding box center [881, 436] width 1276 height 698
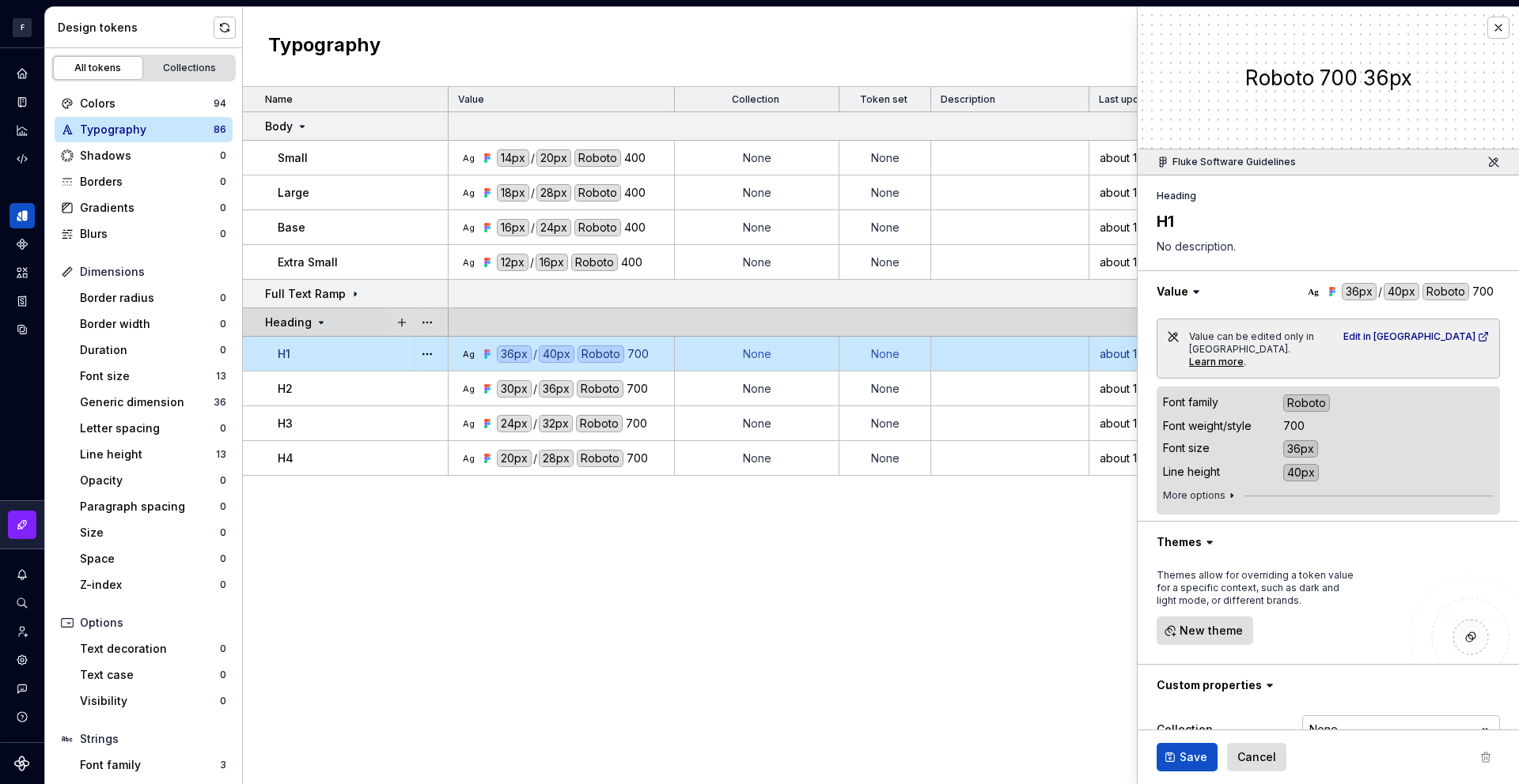
click at [315, 323] on icon at bounding box center [321, 322] width 13 height 13
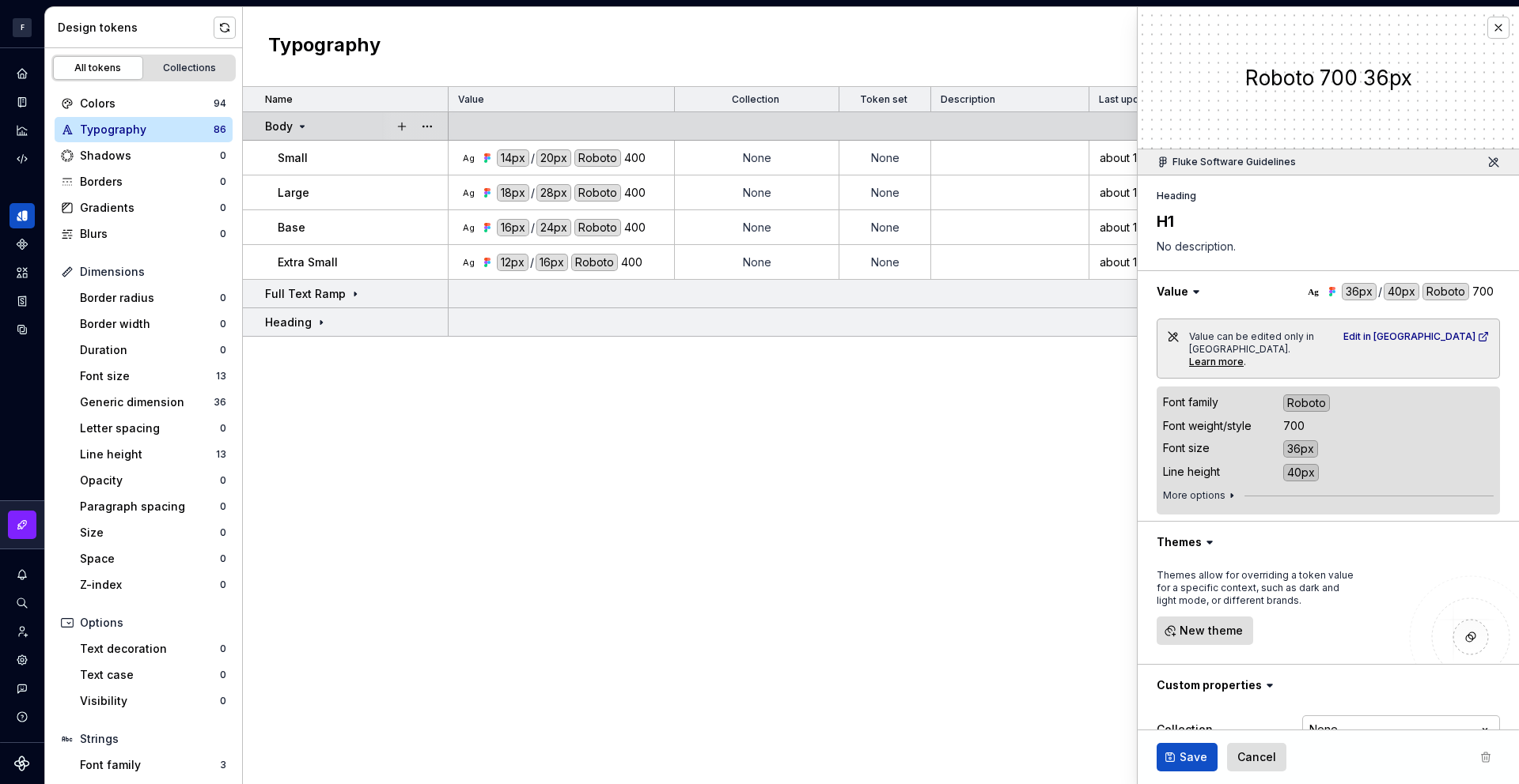
click at [308, 134] on td "Body" at bounding box center [346, 127] width 206 height 29
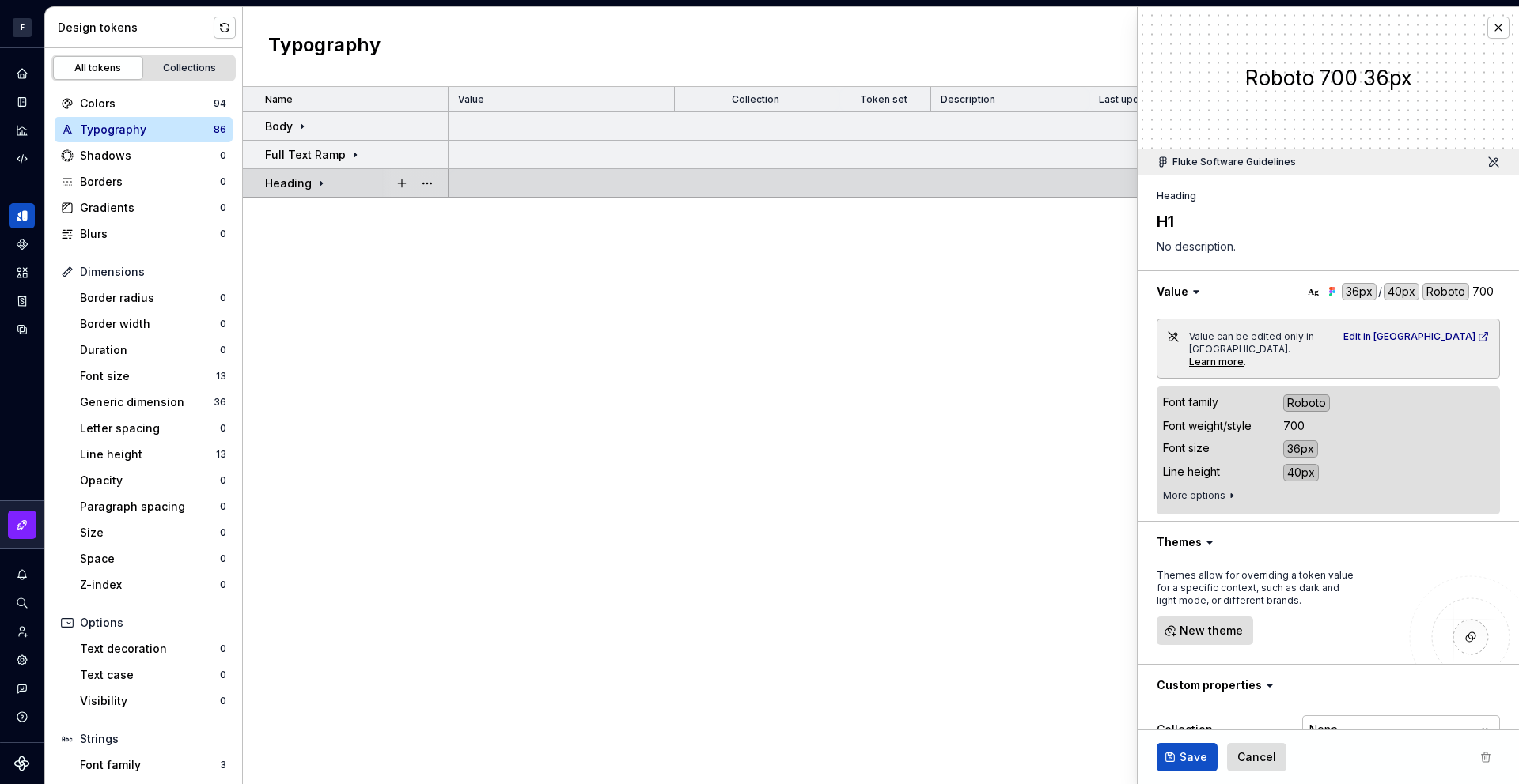
click at [349, 191] on td "Heading" at bounding box center [346, 184] width 206 height 29
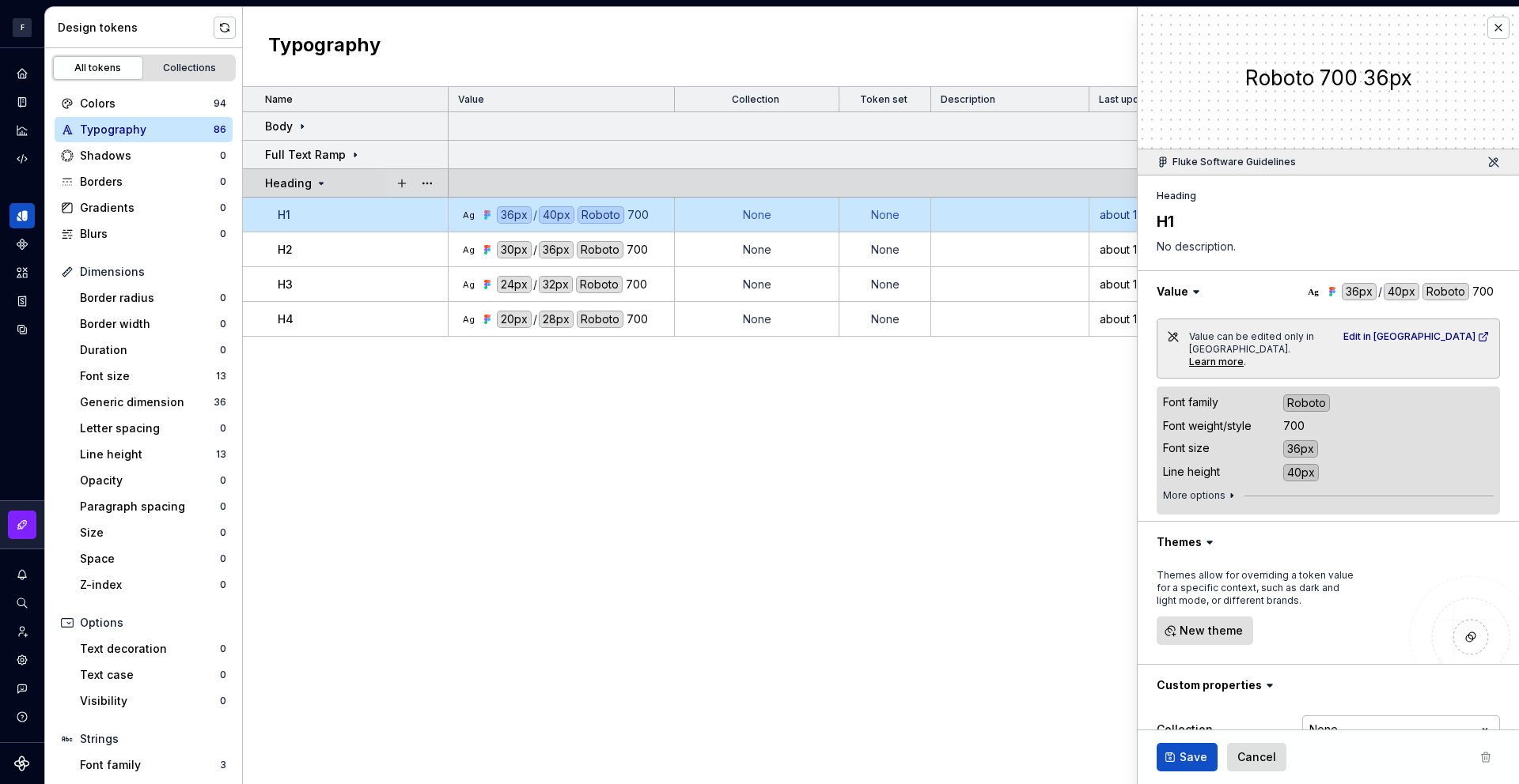
click at [382, 183] on div at bounding box center [414, 183] width 67 height 28
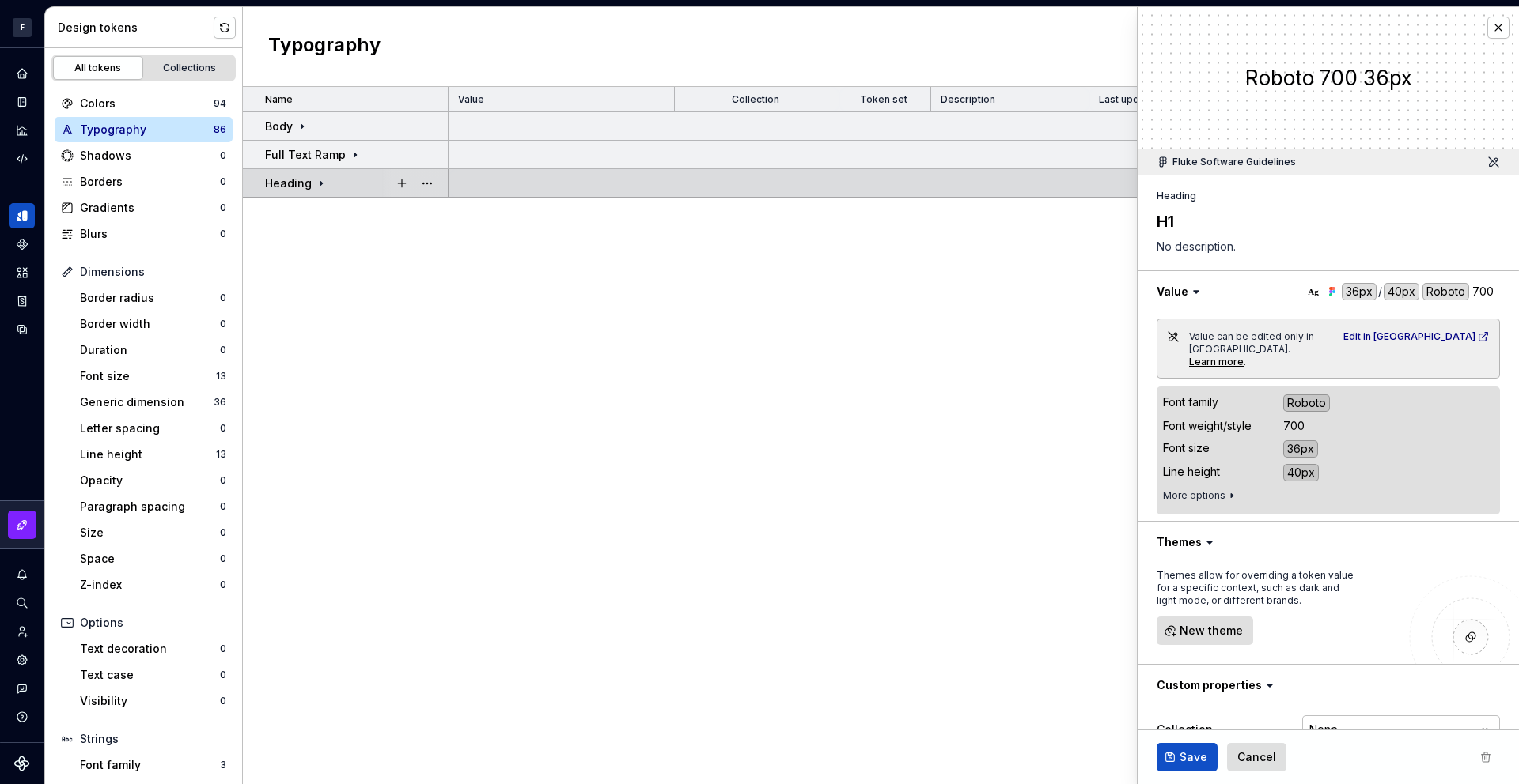
drag, startPoint x: 258, startPoint y: 181, endPoint x: 291, endPoint y: 179, distance: 33.1
click at [266, 178] on td "Heading" at bounding box center [346, 184] width 206 height 29
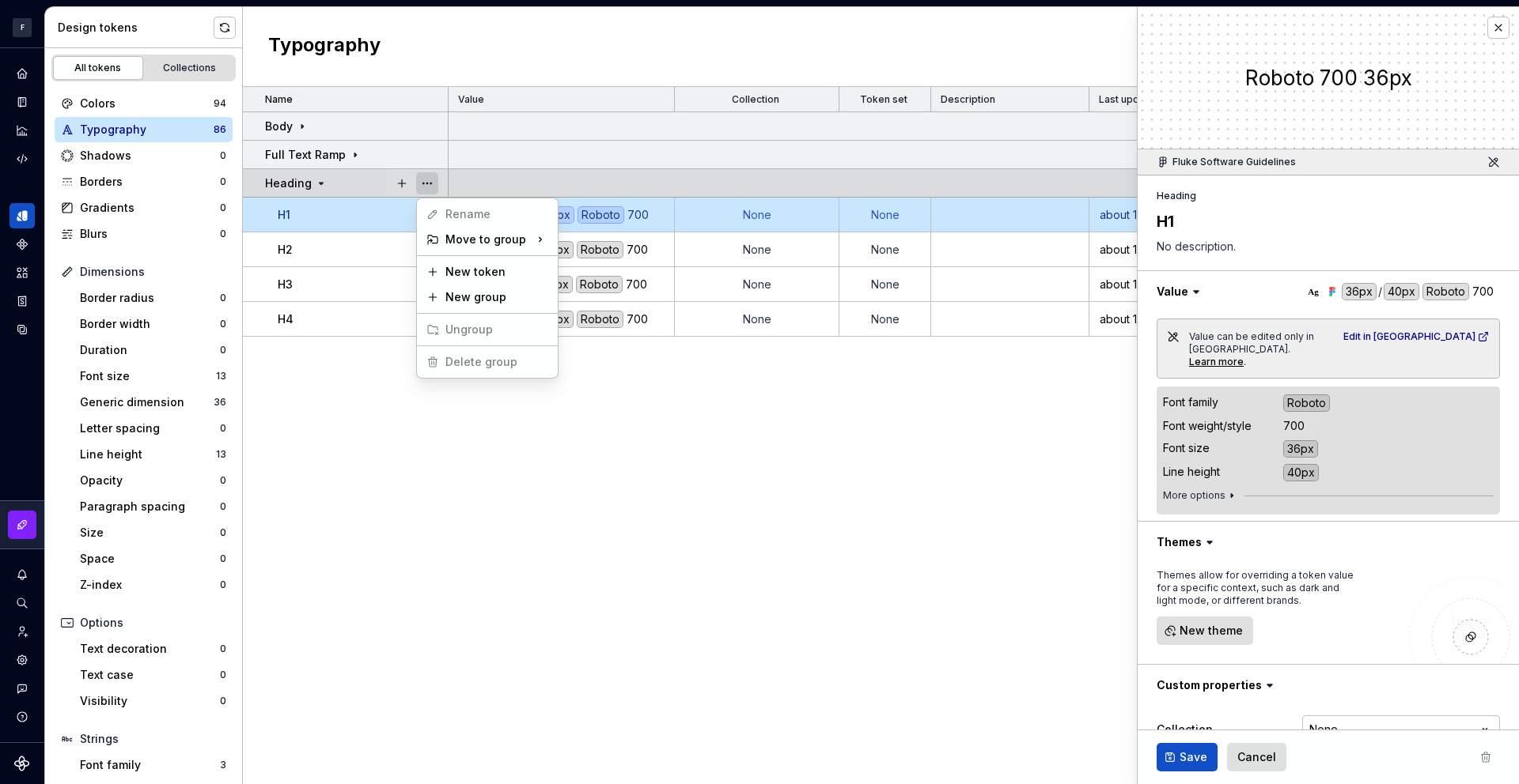
click at [426, 183] on button "button" at bounding box center [427, 184] width 22 height 22
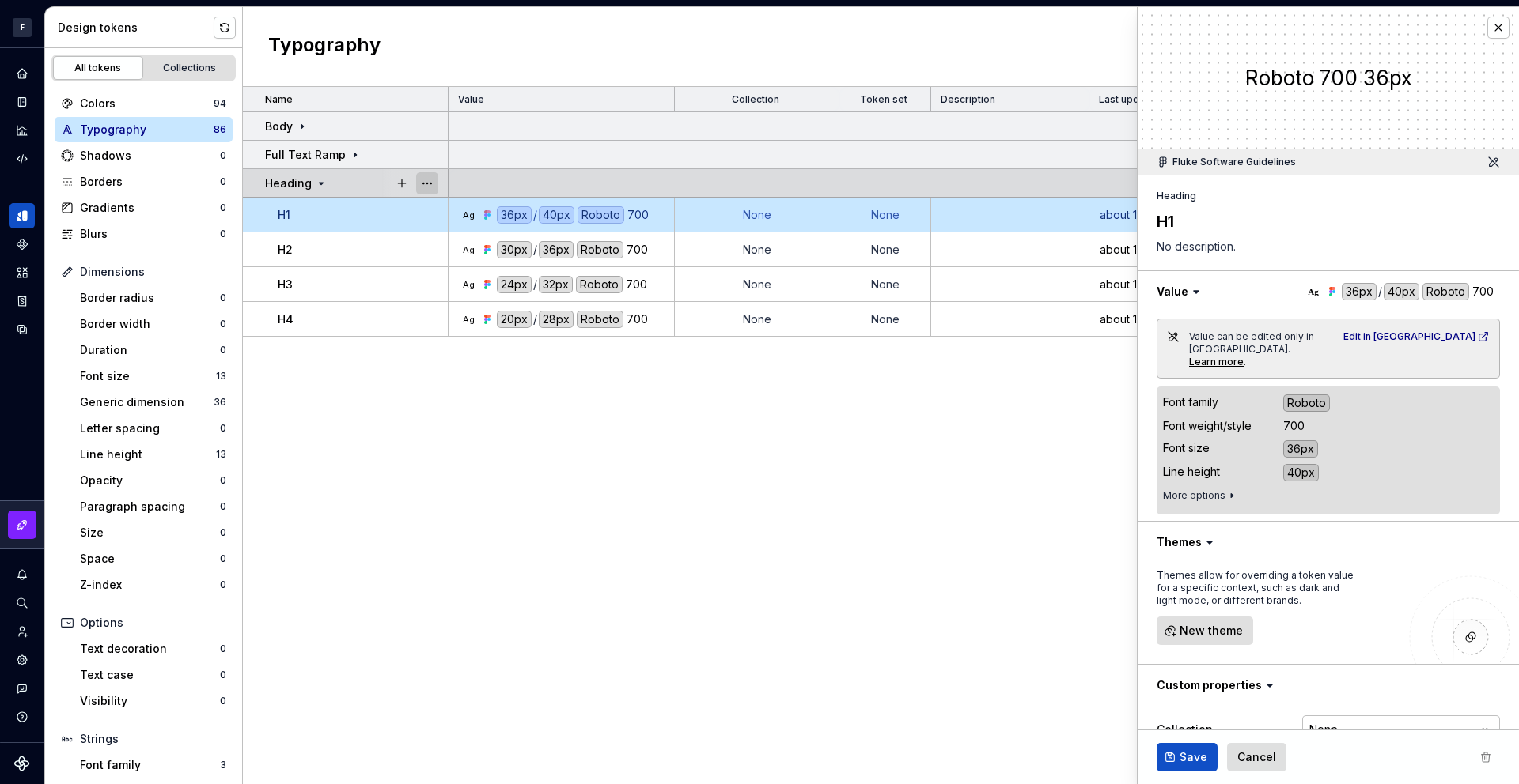
click at [426, 183] on button "button" at bounding box center [427, 184] width 22 height 22
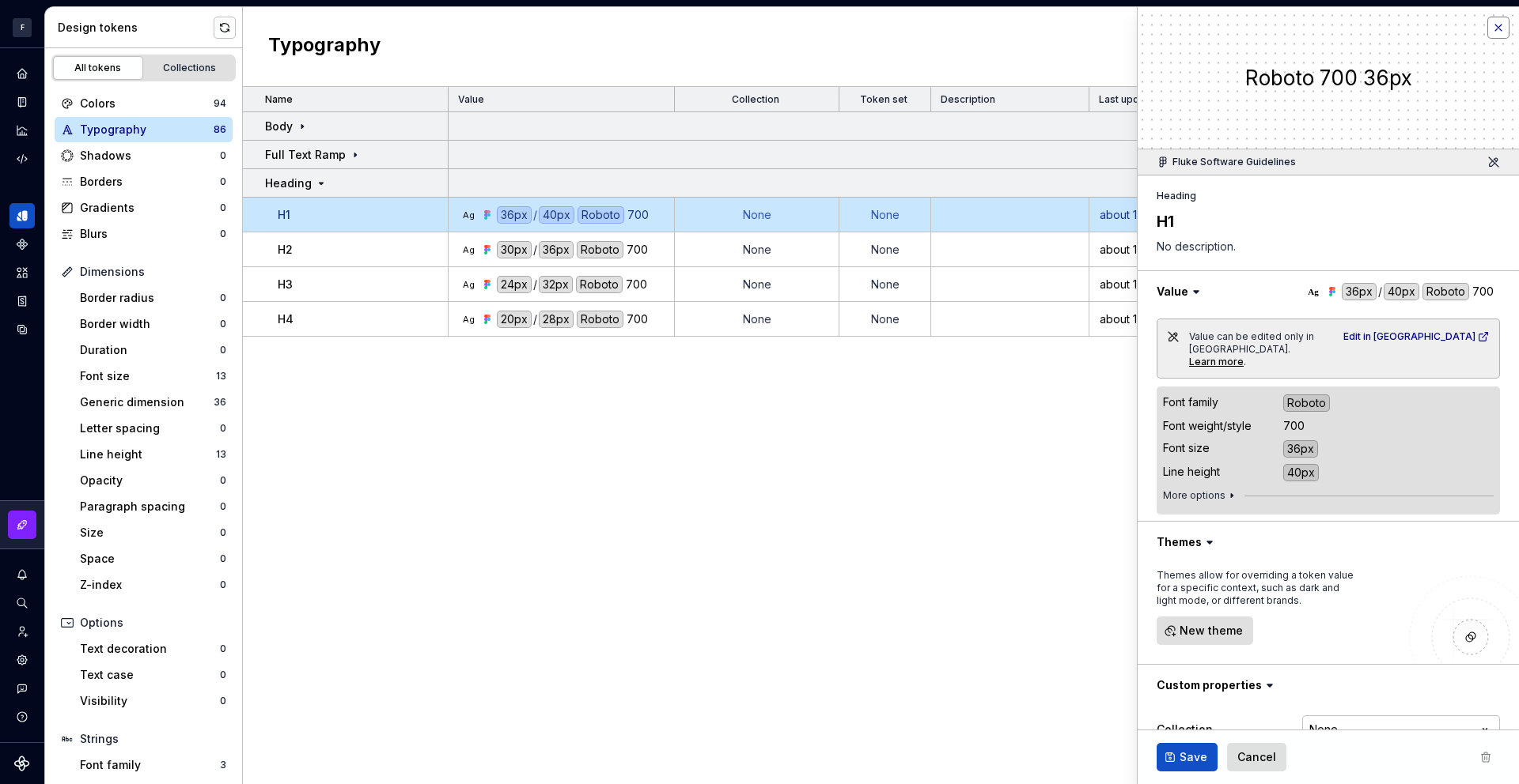
click at [1500, 30] on button "button" at bounding box center [1498, 28] width 22 height 22
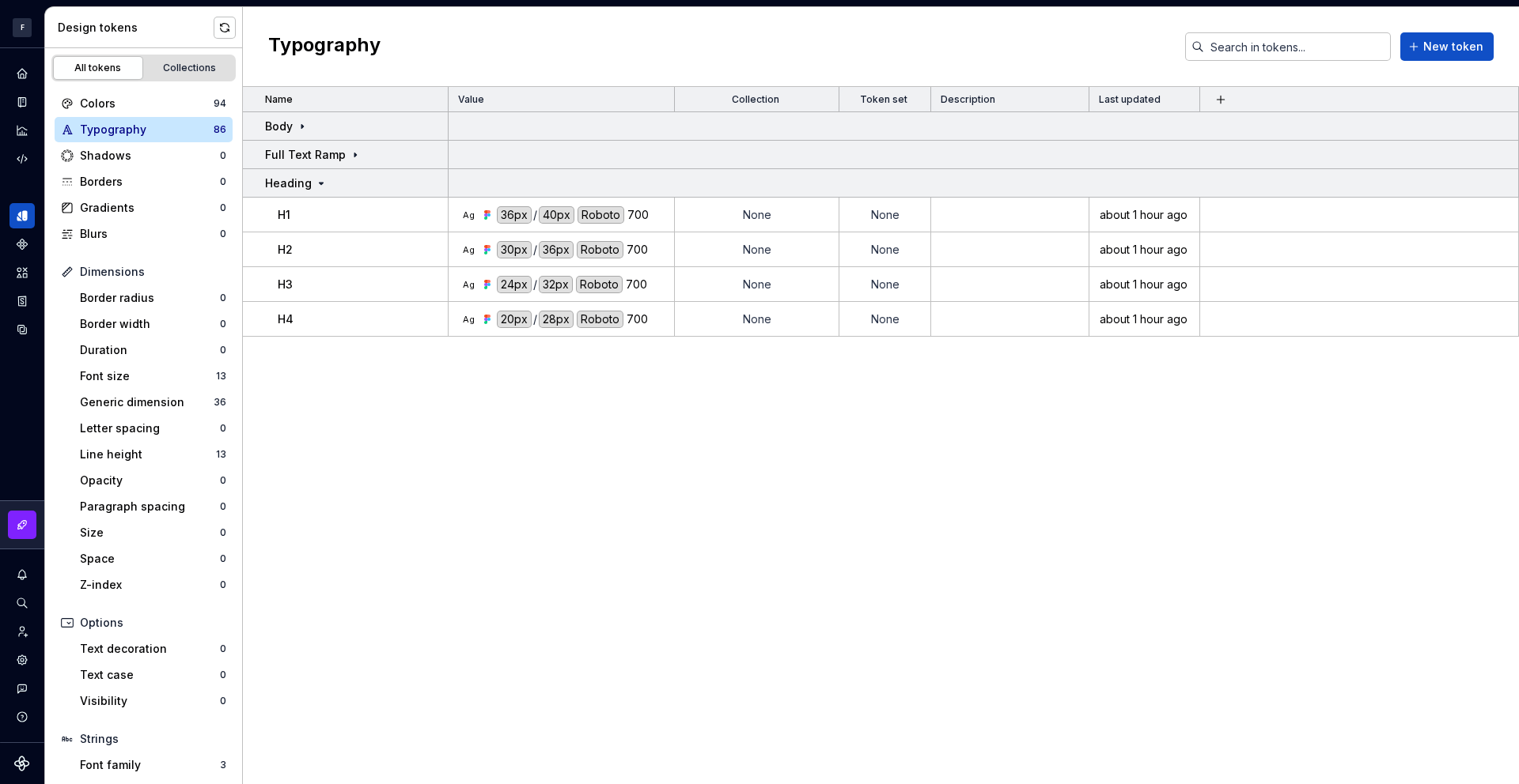
drag, startPoint x: 457, startPoint y: 468, endPoint x: 404, endPoint y: 345, distance: 133.9
click at [457, 468] on div "Name Value Collection Token set Description Last updated Body Full Text Ramp He…" at bounding box center [881, 436] width 1276 height 698
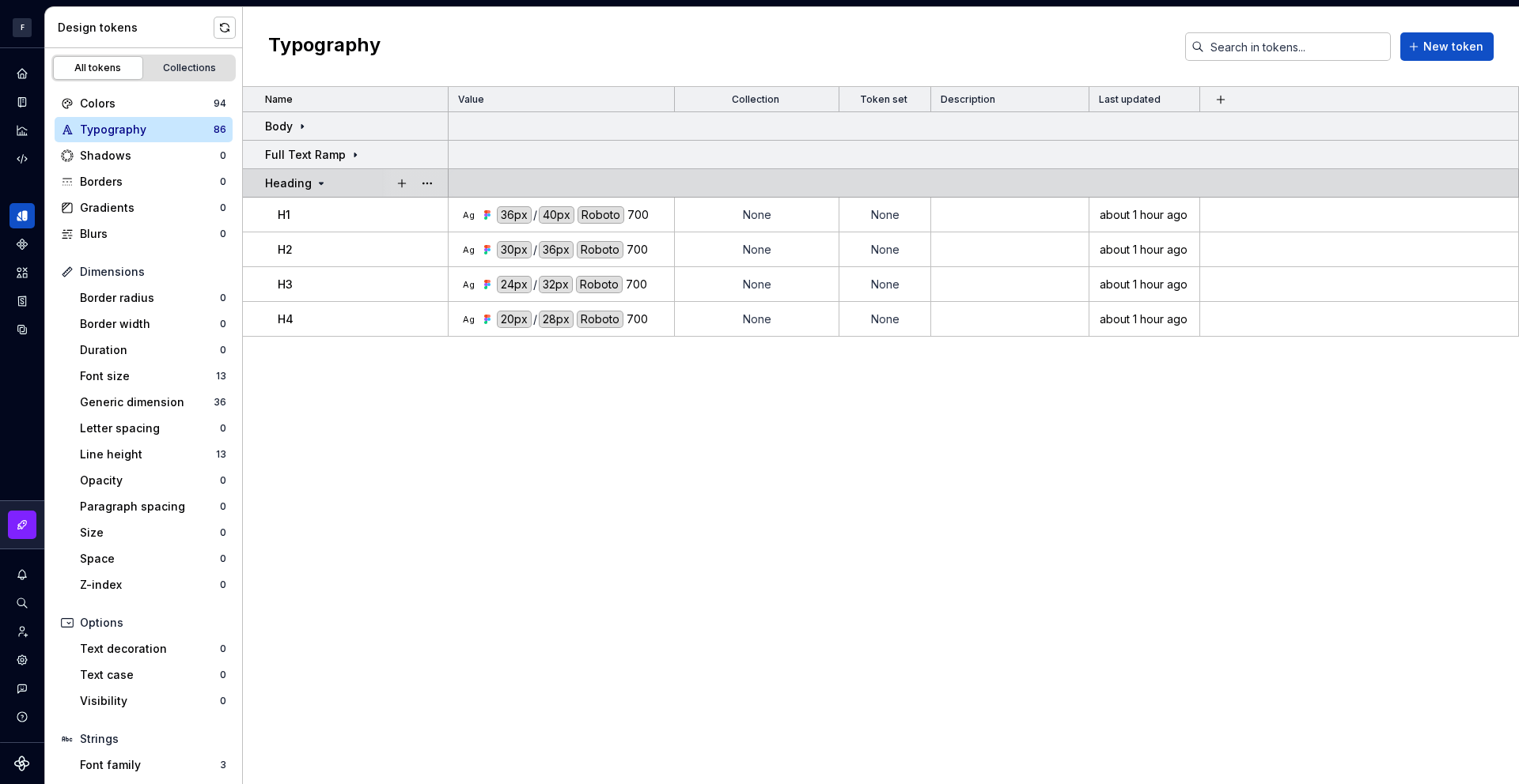
drag, startPoint x: 250, startPoint y: 177, endPoint x: 259, endPoint y: 178, distance: 9.1
click at [258, 180] on td "Heading" at bounding box center [346, 184] width 206 height 29
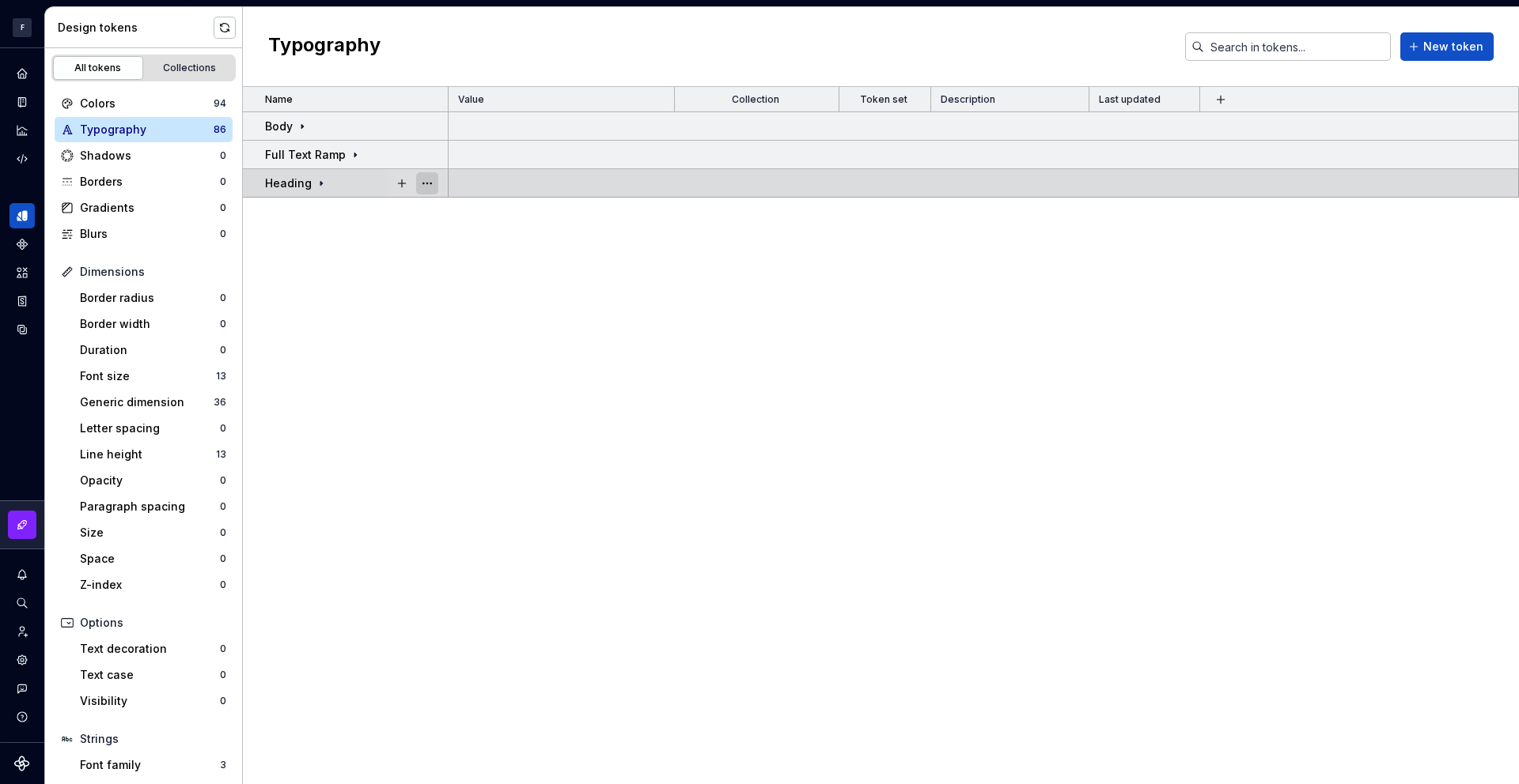
click at [425, 182] on button "button" at bounding box center [427, 184] width 22 height 22
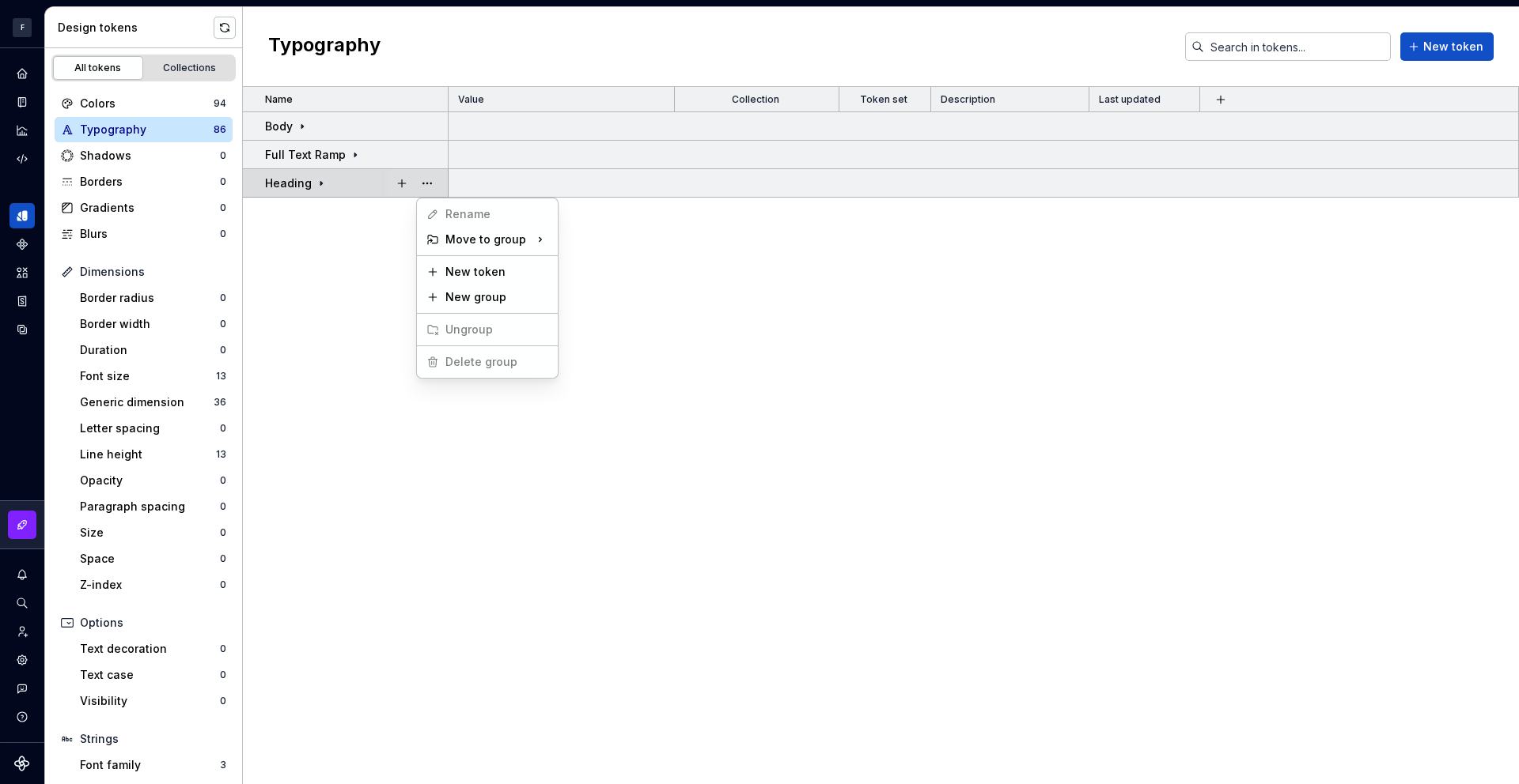
click at [306, 236] on html "F Foxfire D Design system data Design tokens All tokens Collections Colors 94 T…" at bounding box center [759, 392] width 1519 height 784
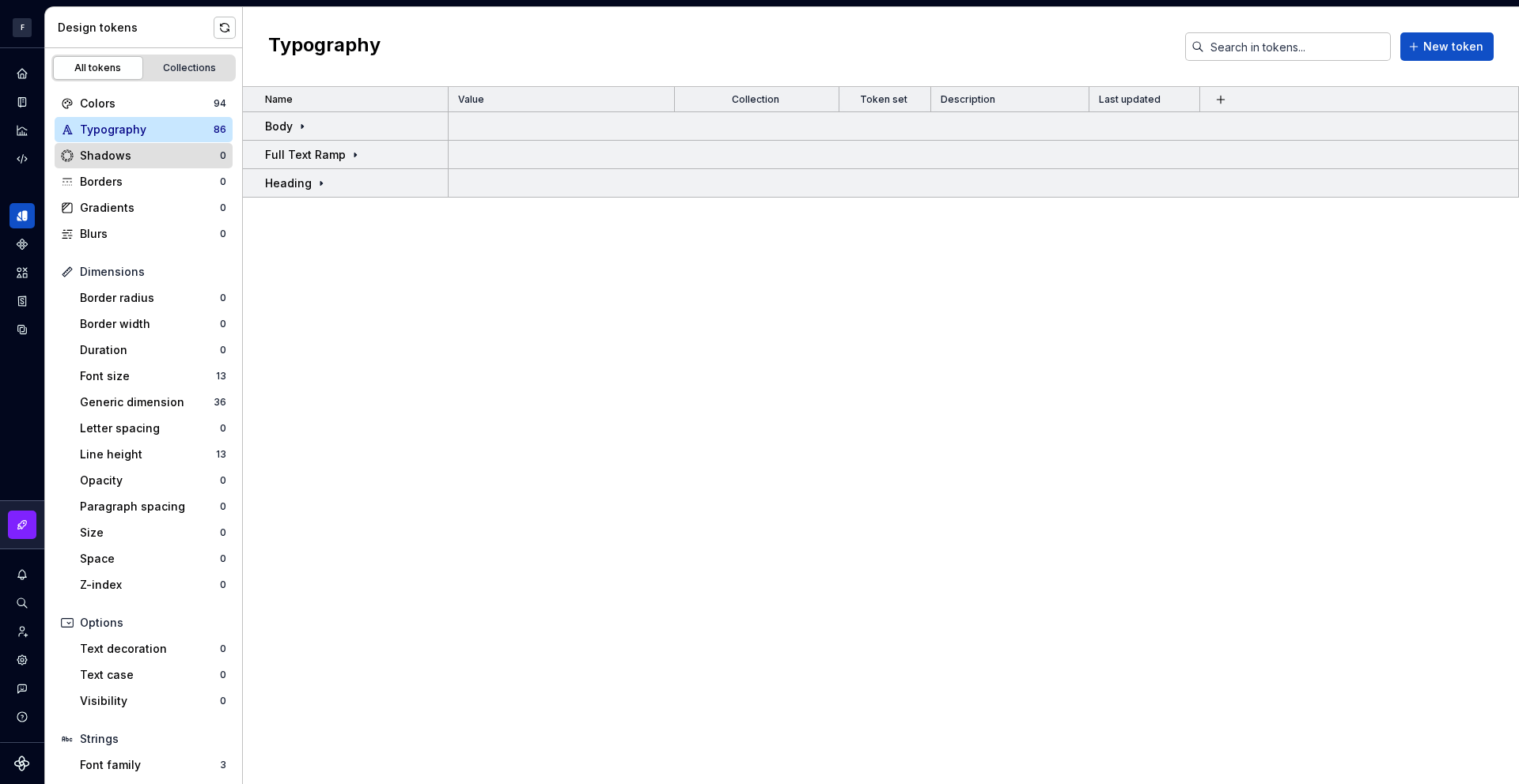
click at [104, 156] on div "Shadows" at bounding box center [150, 156] width 140 height 16
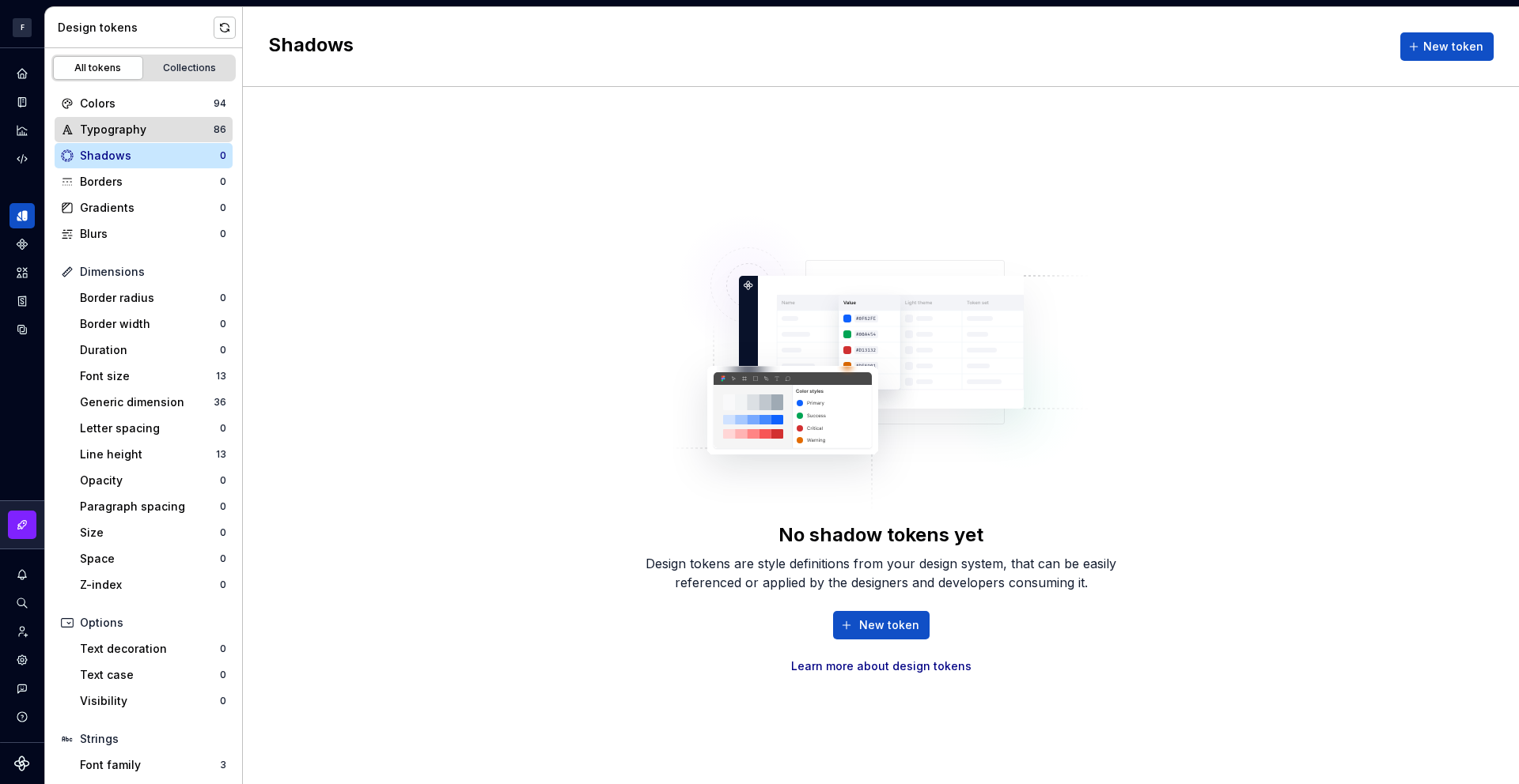
click at [129, 134] on div "Typography" at bounding box center [147, 130] width 134 height 16
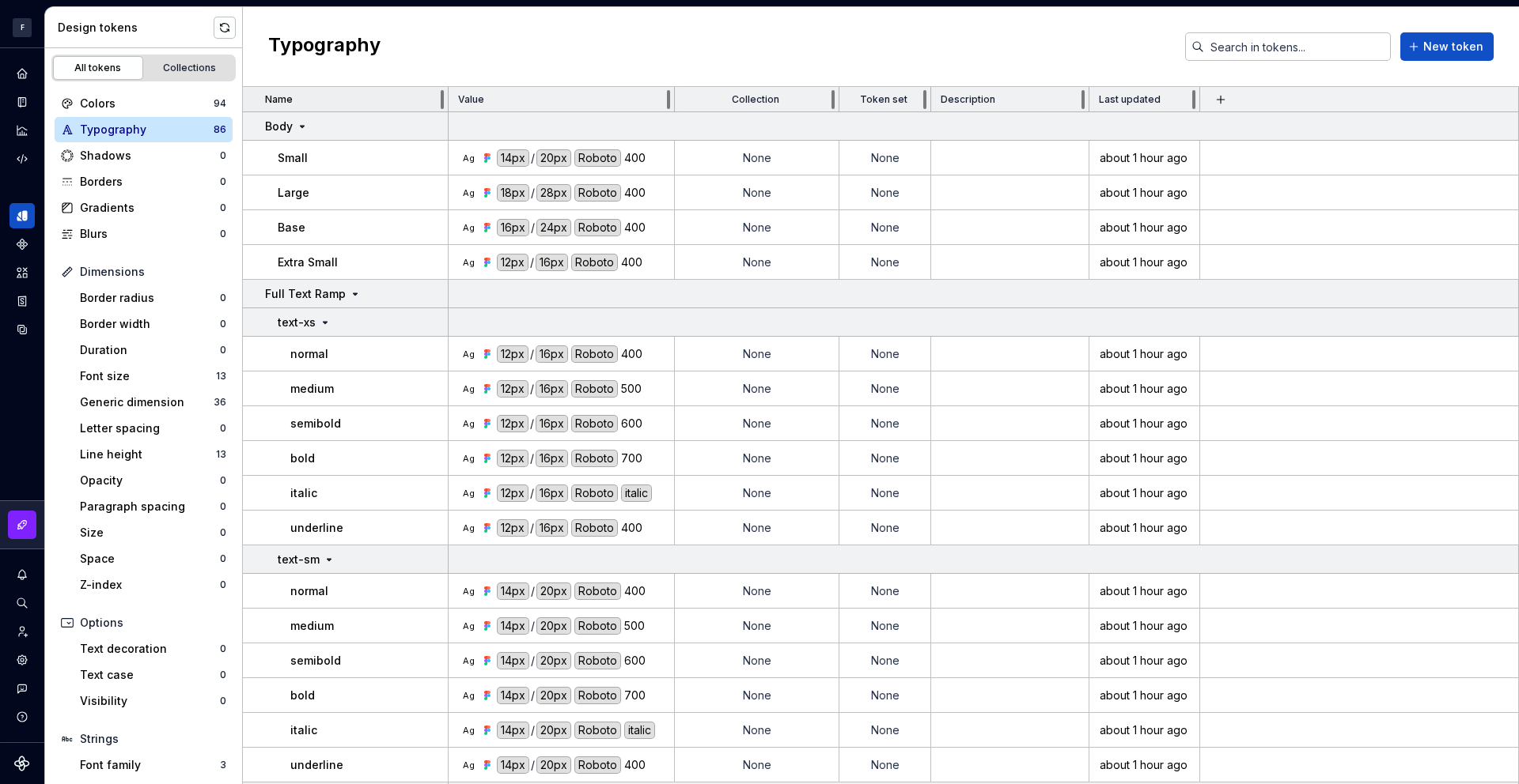
click at [382, 93] on div "Name" at bounding box center [351, 100] width 174 height 13
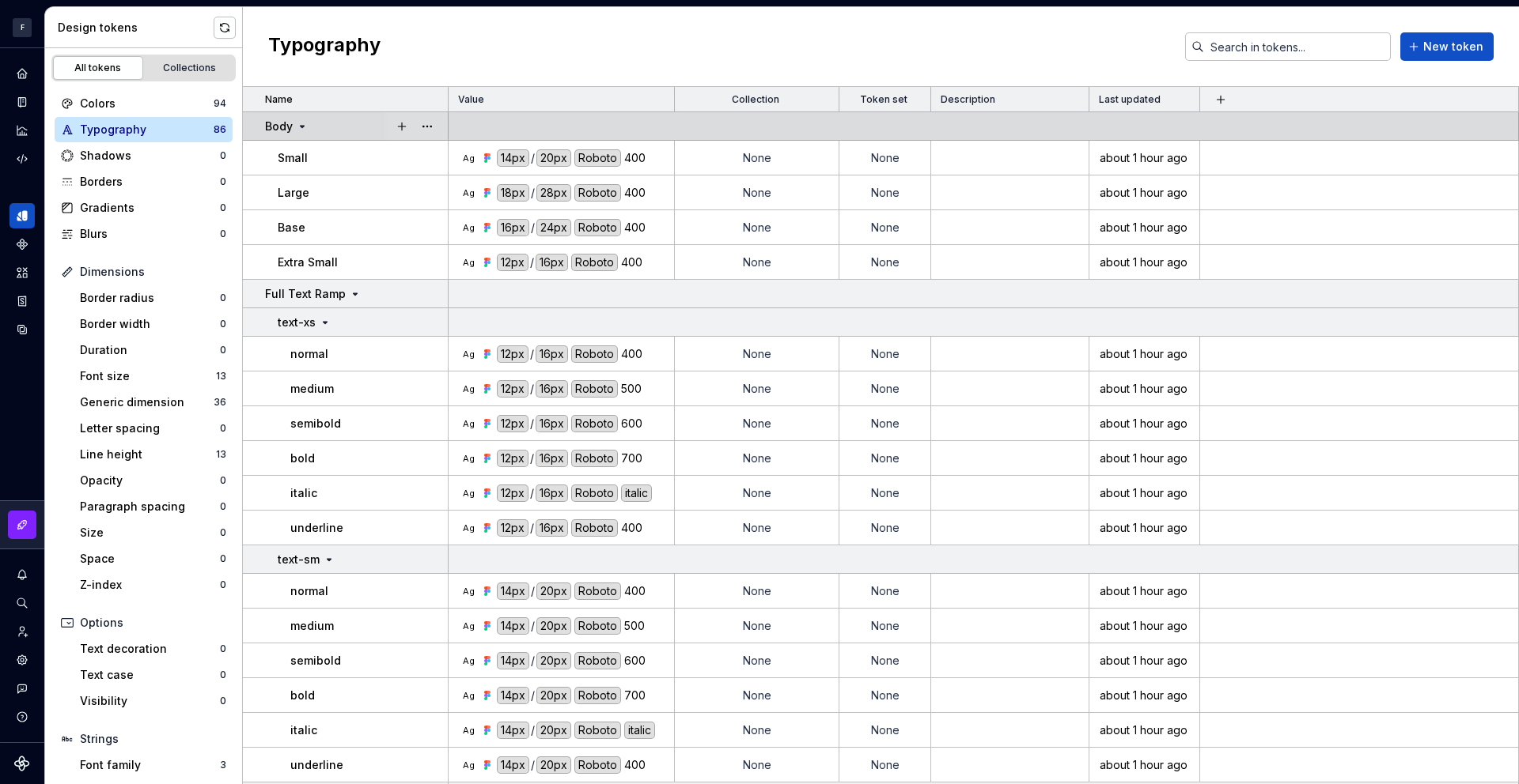
click at [305, 126] on icon at bounding box center [302, 127] width 13 height 13
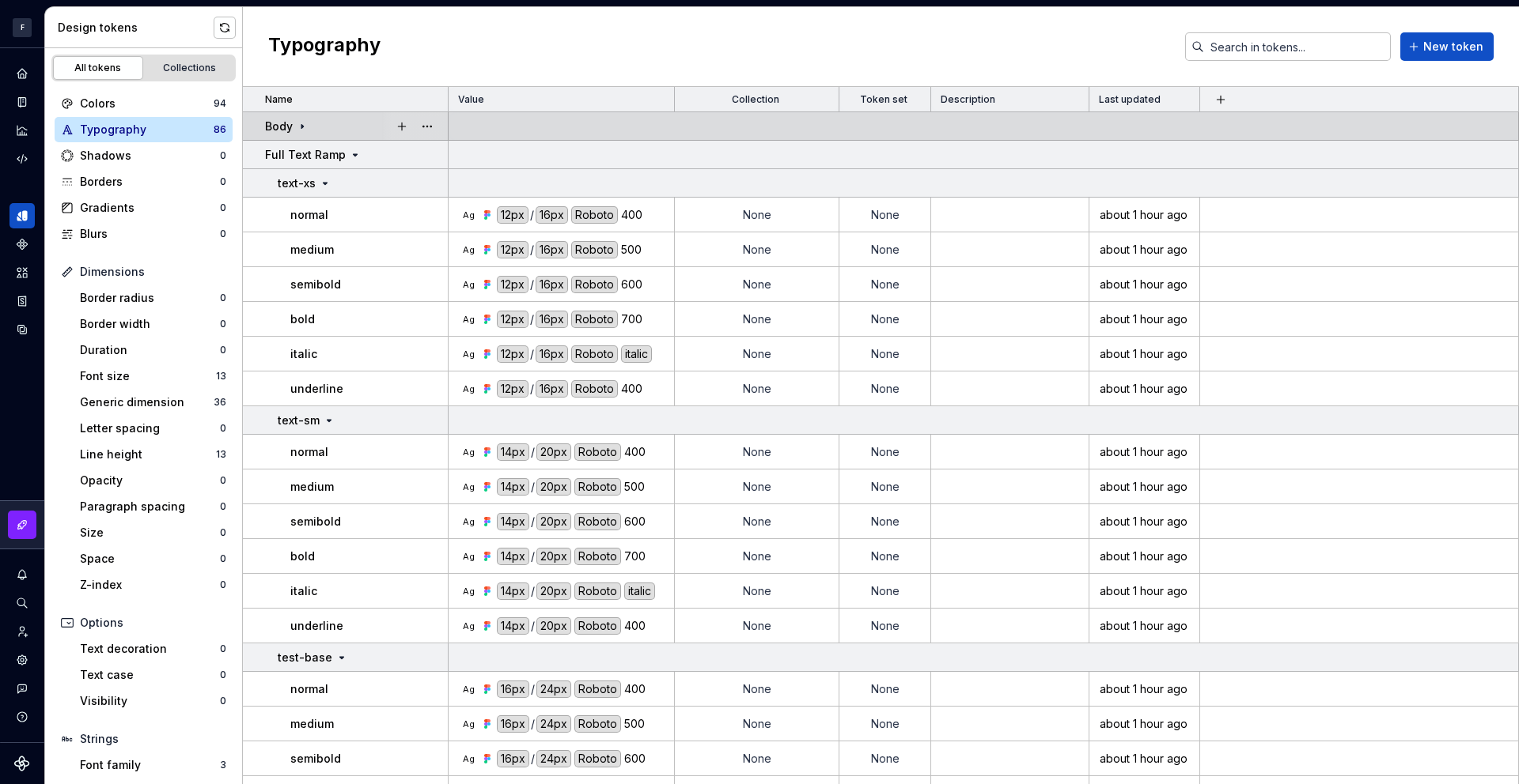
drag, startPoint x: 326, startPoint y: 122, endPoint x: 341, endPoint y: 137, distance: 21.2
click at [319, 137] on td "Body" at bounding box center [346, 127] width 206 height 29
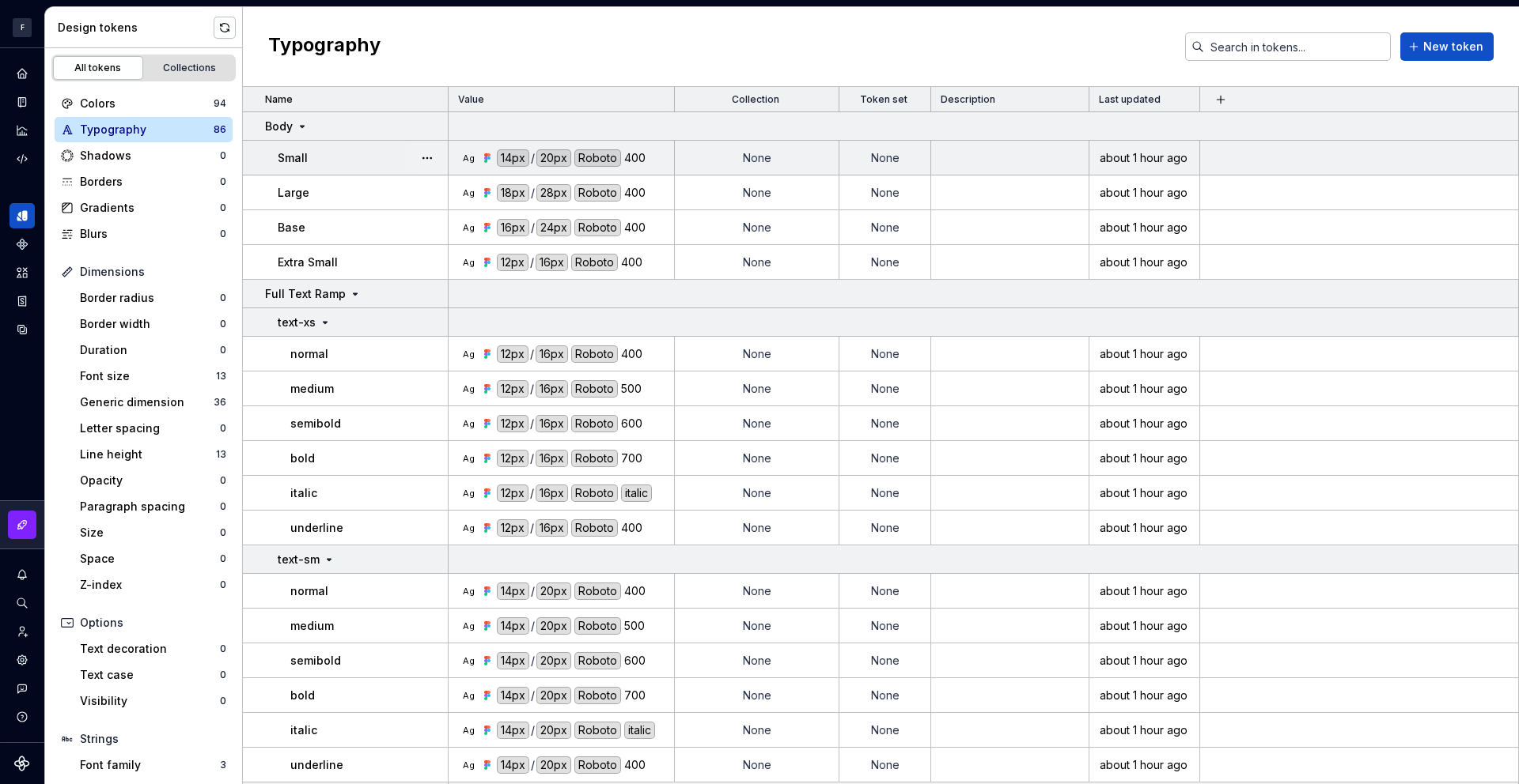
click at [258, 161] on td "Small" at bounding box center [346, 158] width 206 height 35
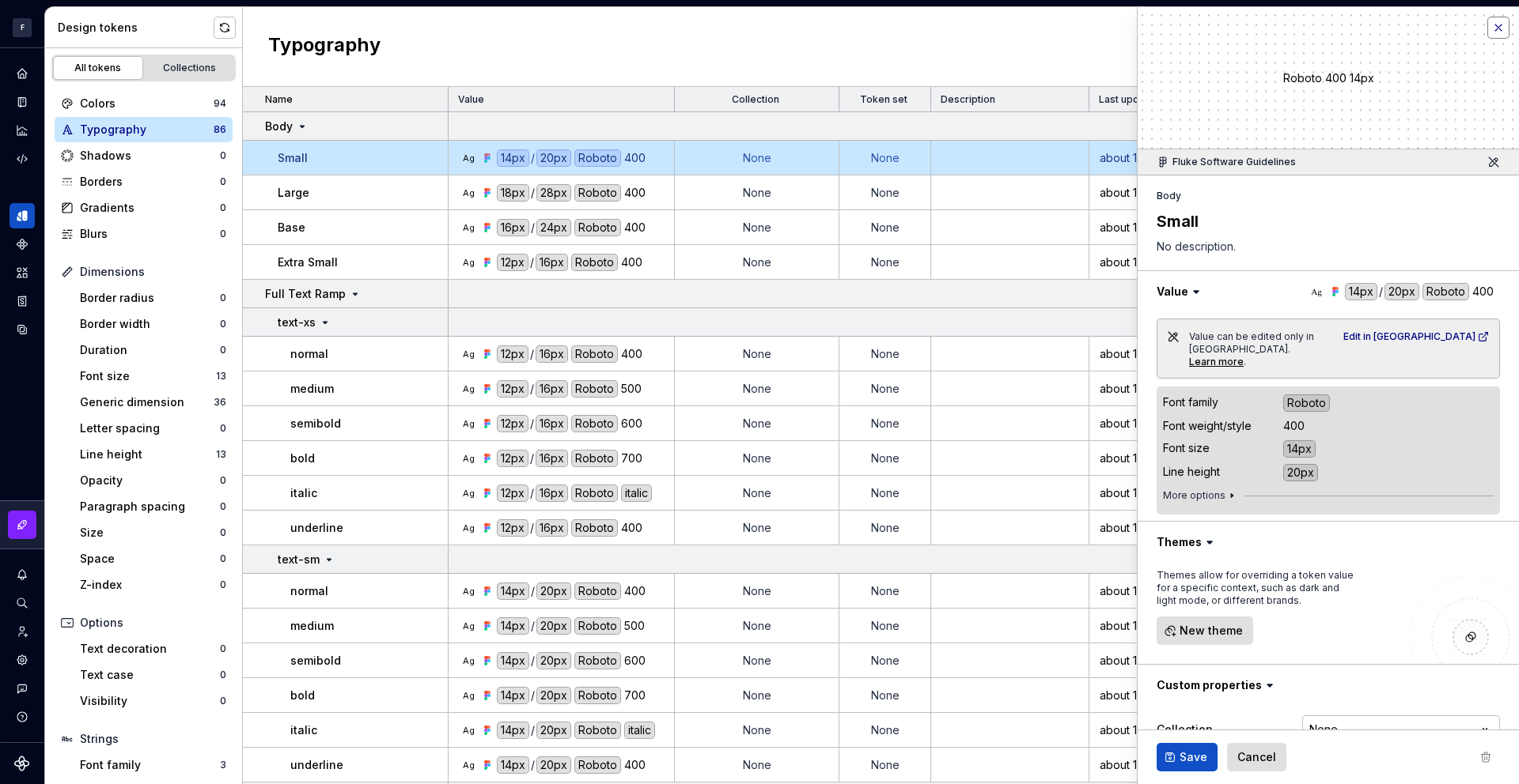
click at [1498, 25] on button "button" at bounding box center [1498, 28] width 22 height 22
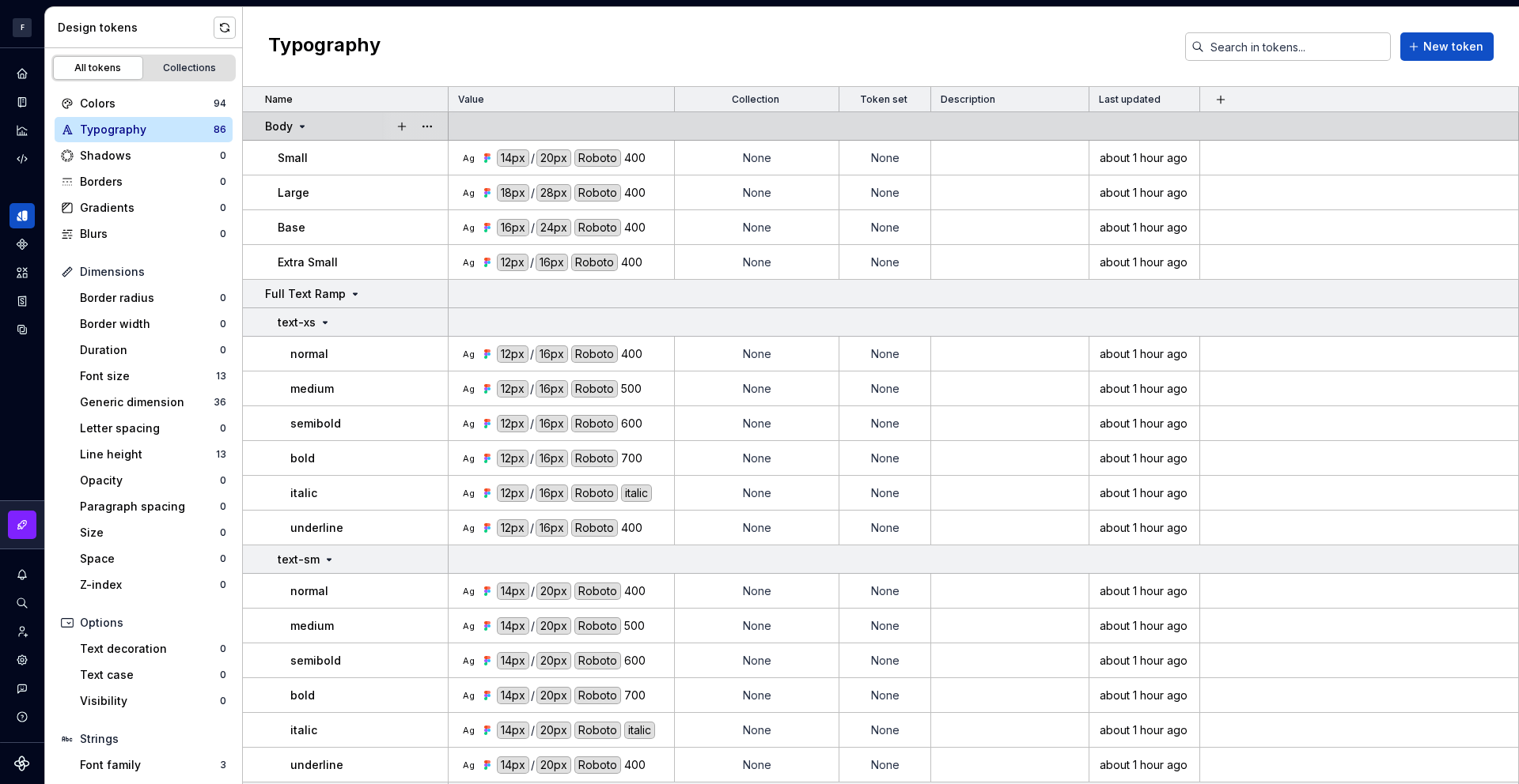
click at [1504, 128] on td at bounding box center [983, 127] width 1071 height 29
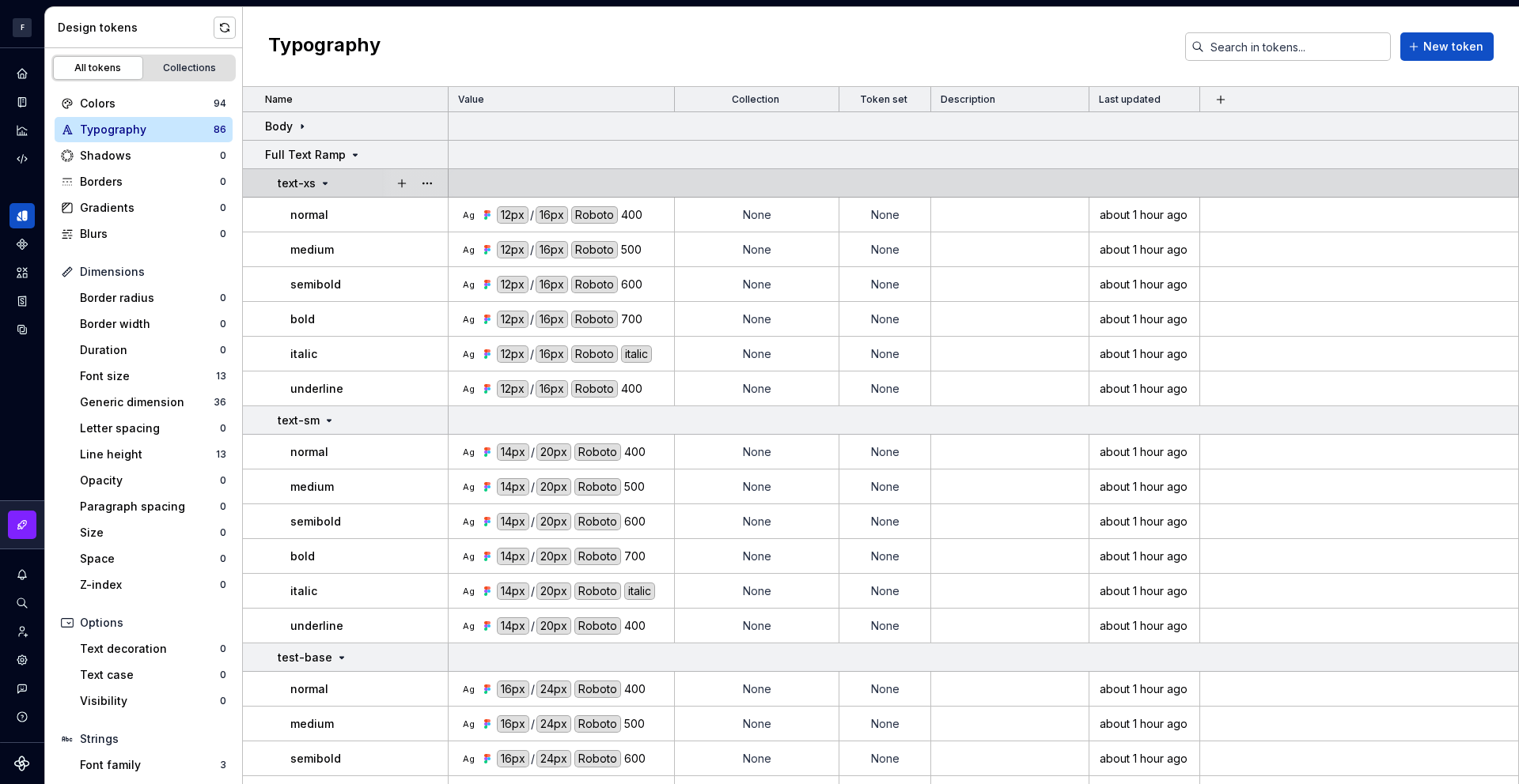
click at [1447, 196] on td at bounding box center [983, 184] width 1071 height 29
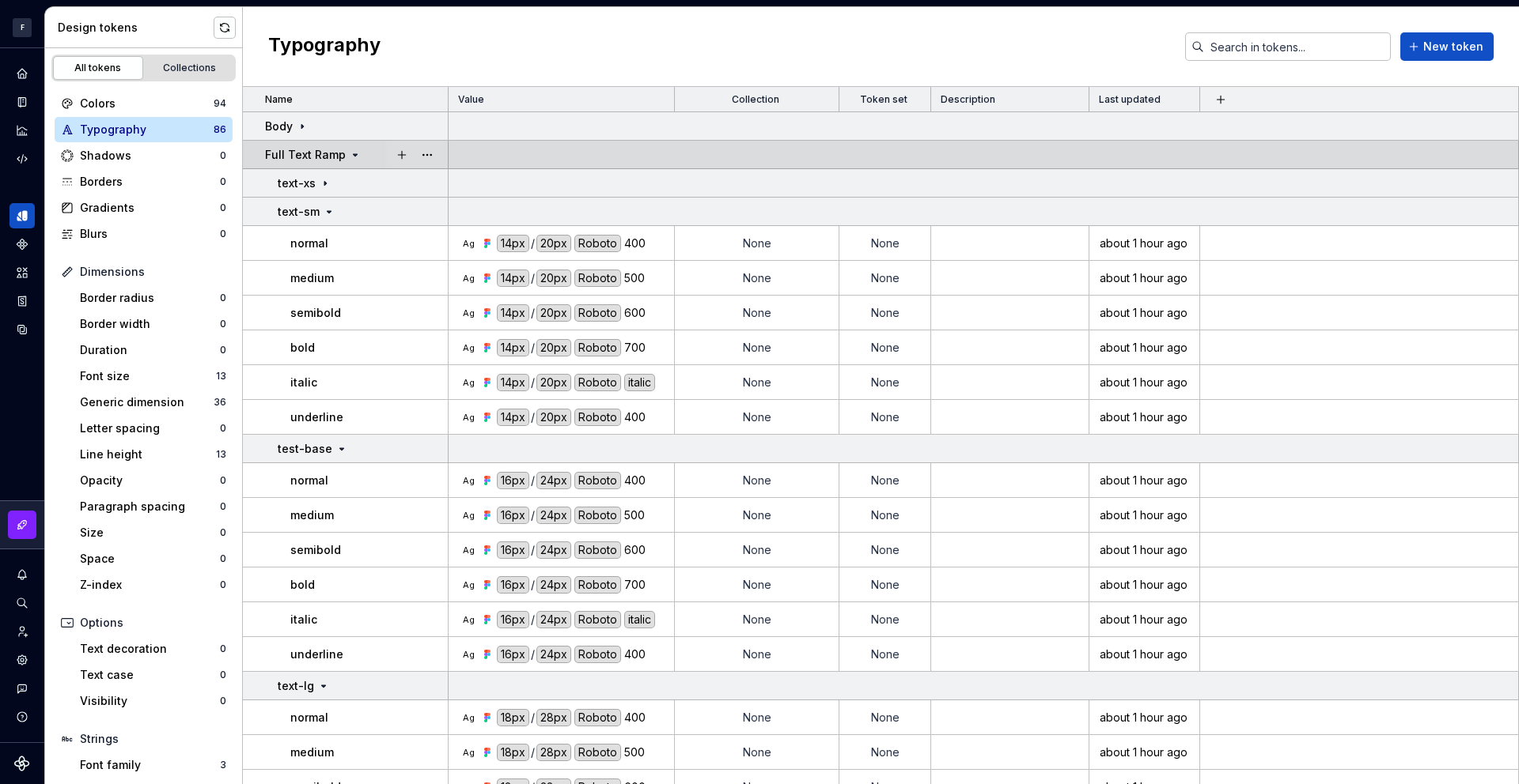
click at [1449, 166] on td at bounding box center [983, 155] width 1071 height 29
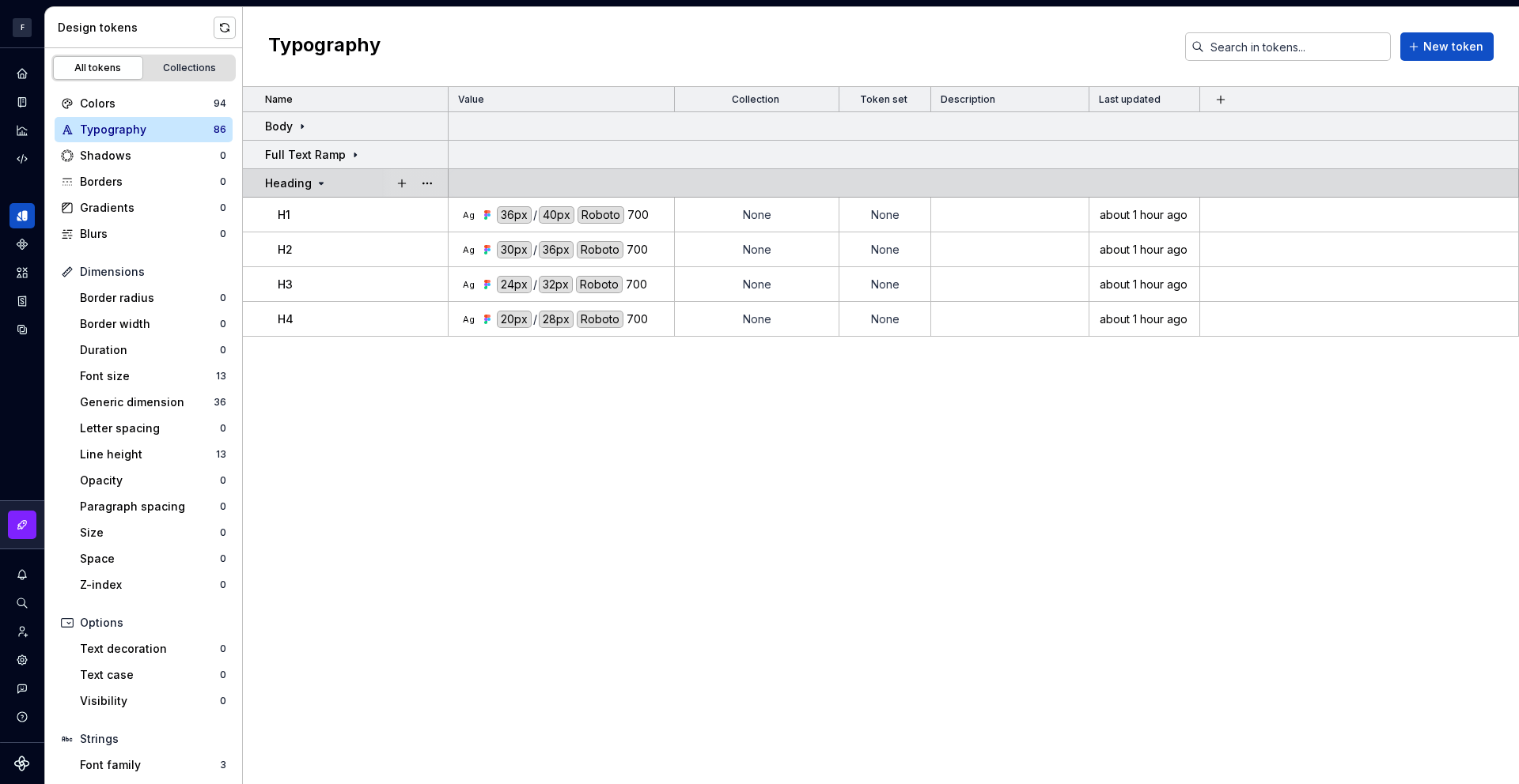
click at [1456, 186] on td at bounding box center [983, 184] width 1071 height 29
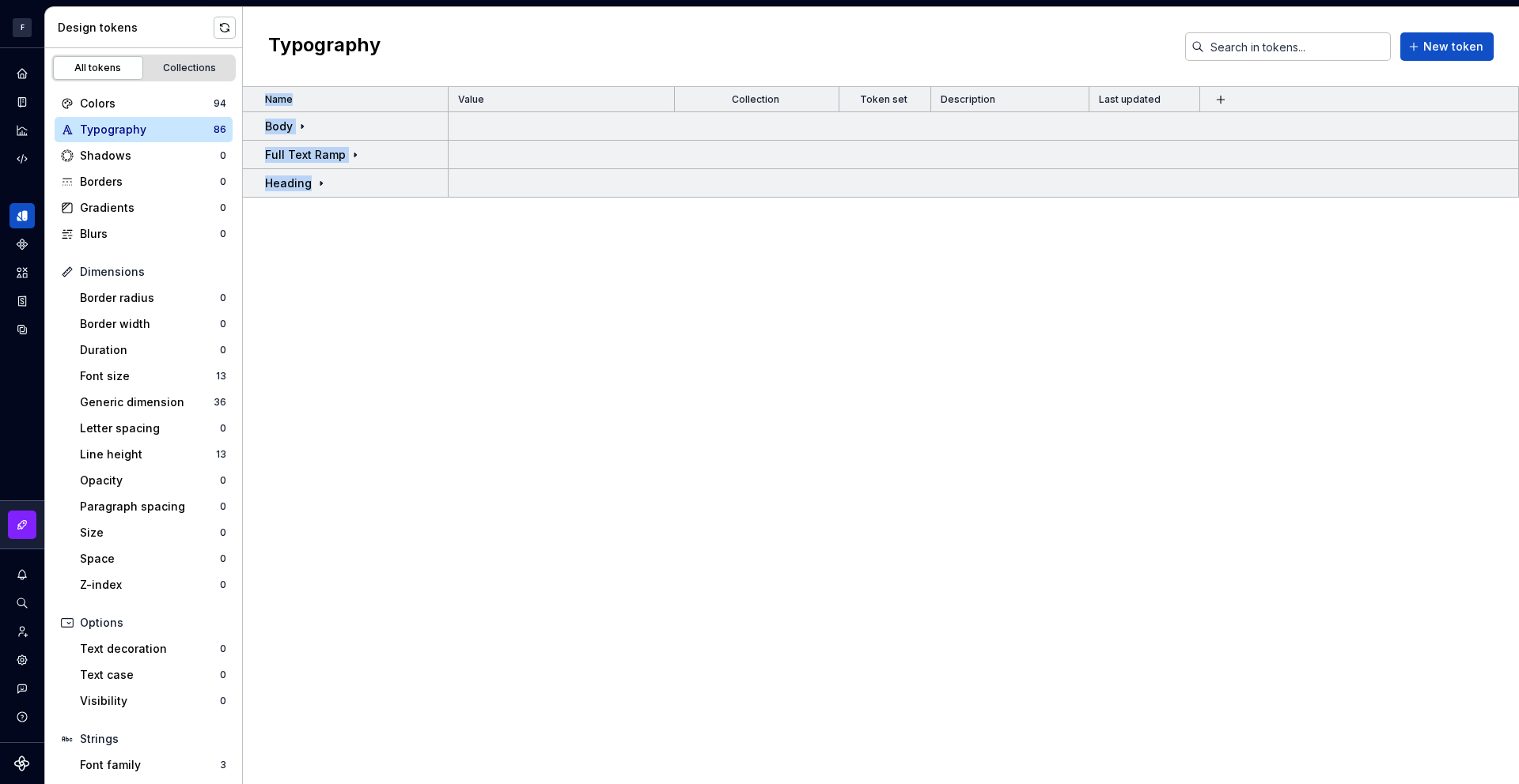
drag, startPoint x: 1464, startPoint y: 182, endPoint x: 1450, endPoint y: 200, distance: 22.8
click at [1450, 200] on div "Name Value Collection Token set Description Last updated Body Full Text Ramp He…" at bounding box center [881, 436] width 1276 height 698
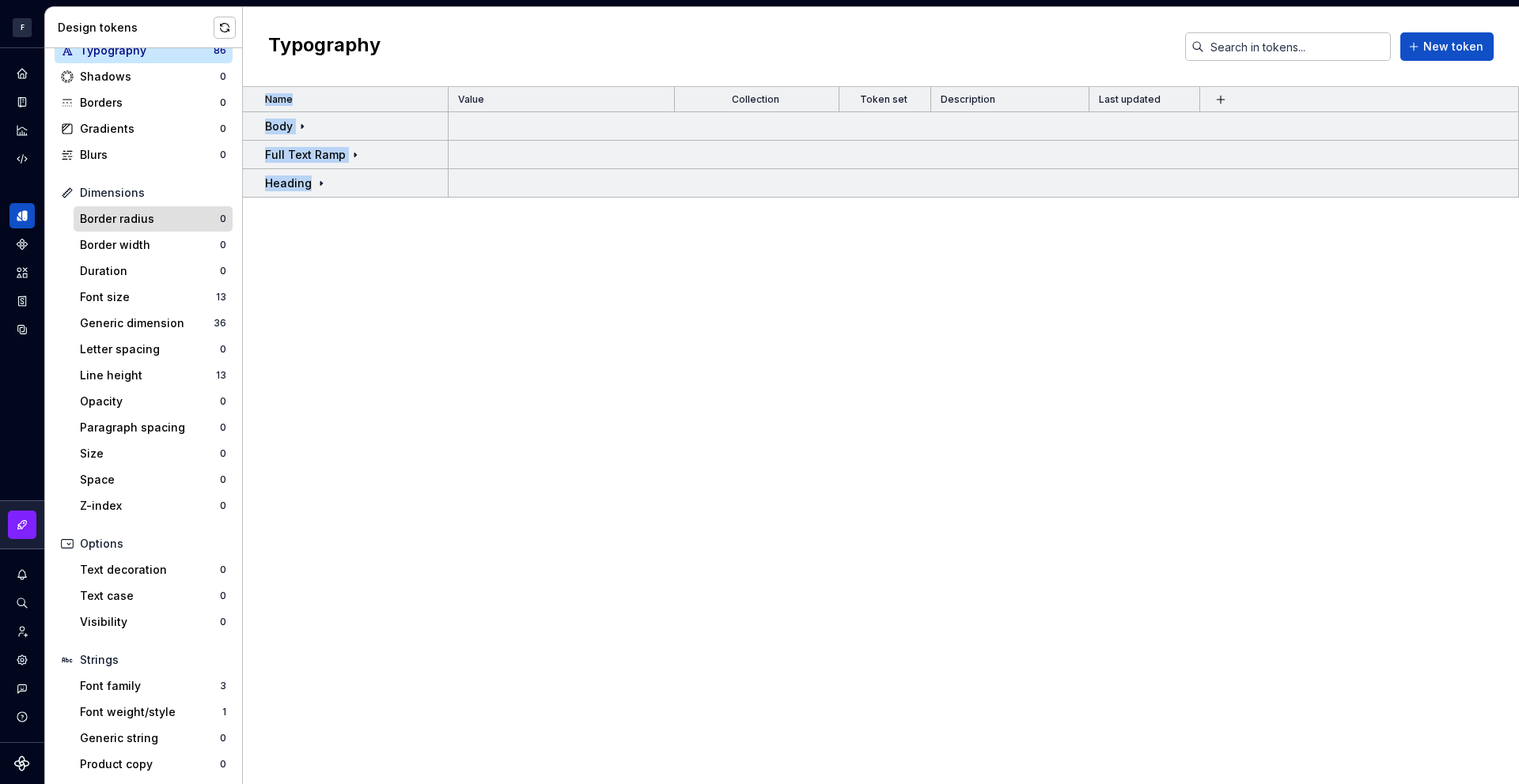
scroll to position [82, 0]
click at [190, 304] on div "Font size 13" at bounding box center [153, 295] width 159 height 25
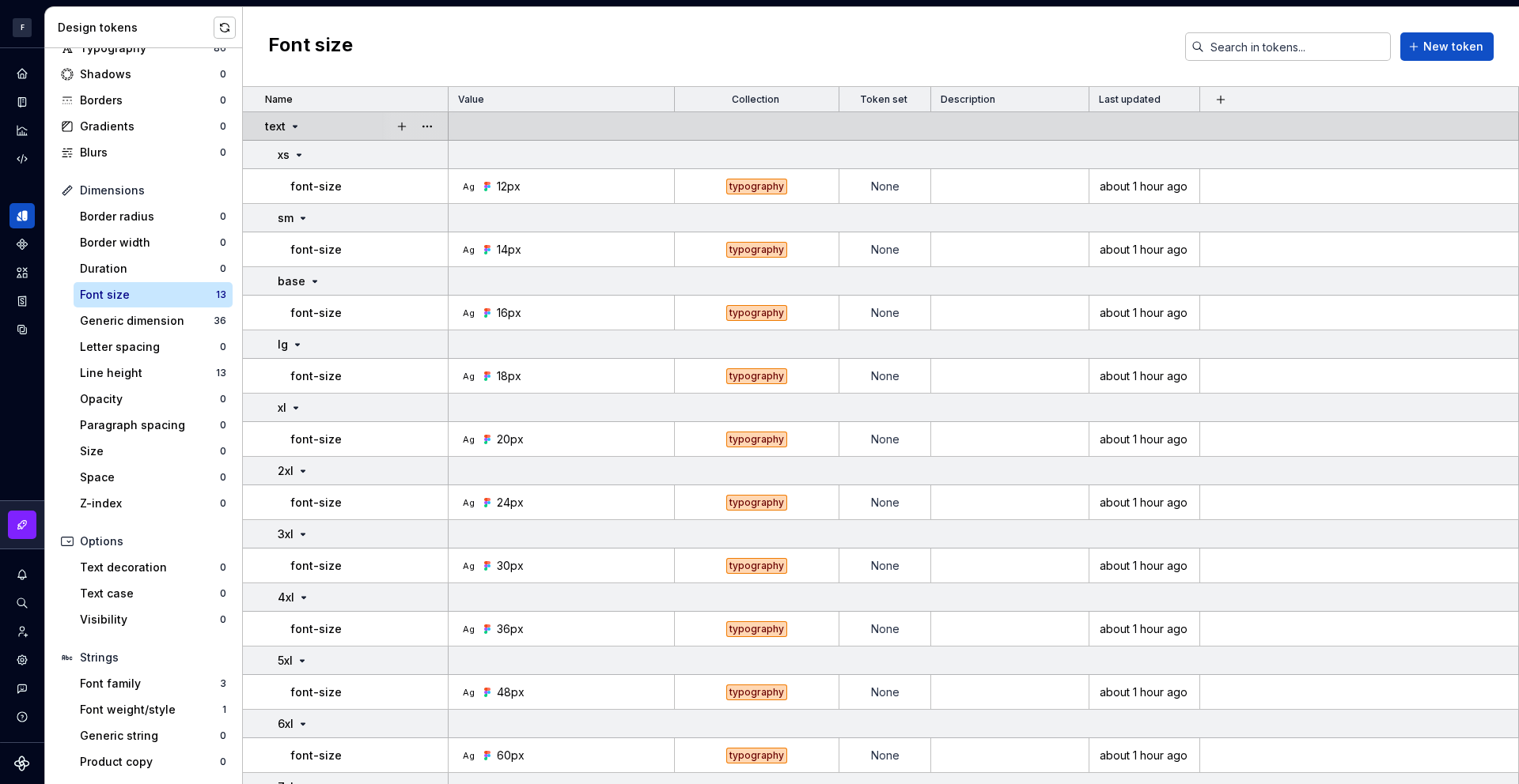
click at [294, 127] on icon at bounding box center [295, 127] width 4 height 2
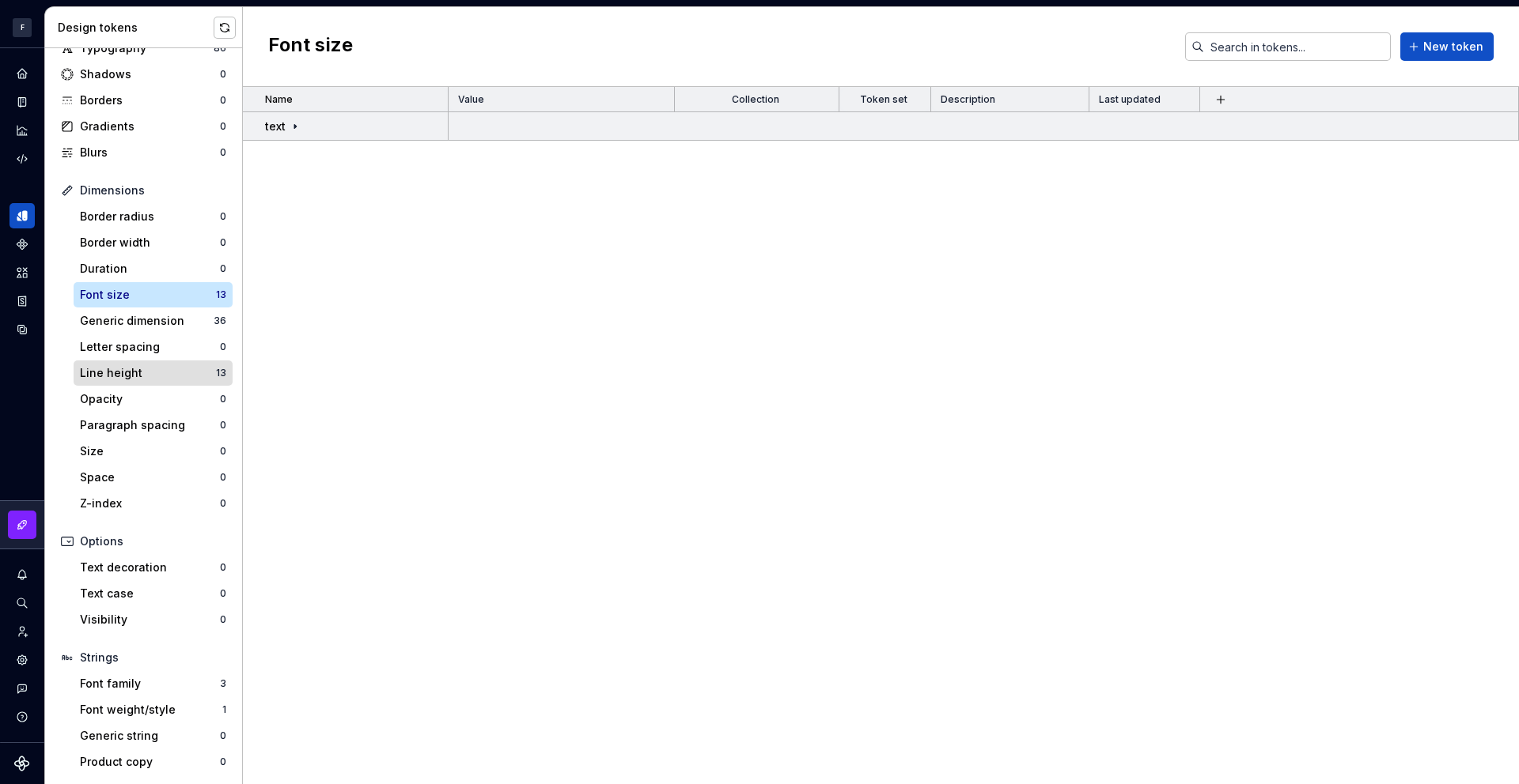
click at [177, 372] on div "Line height" at bounding box center [148, 373] width 136 height 16
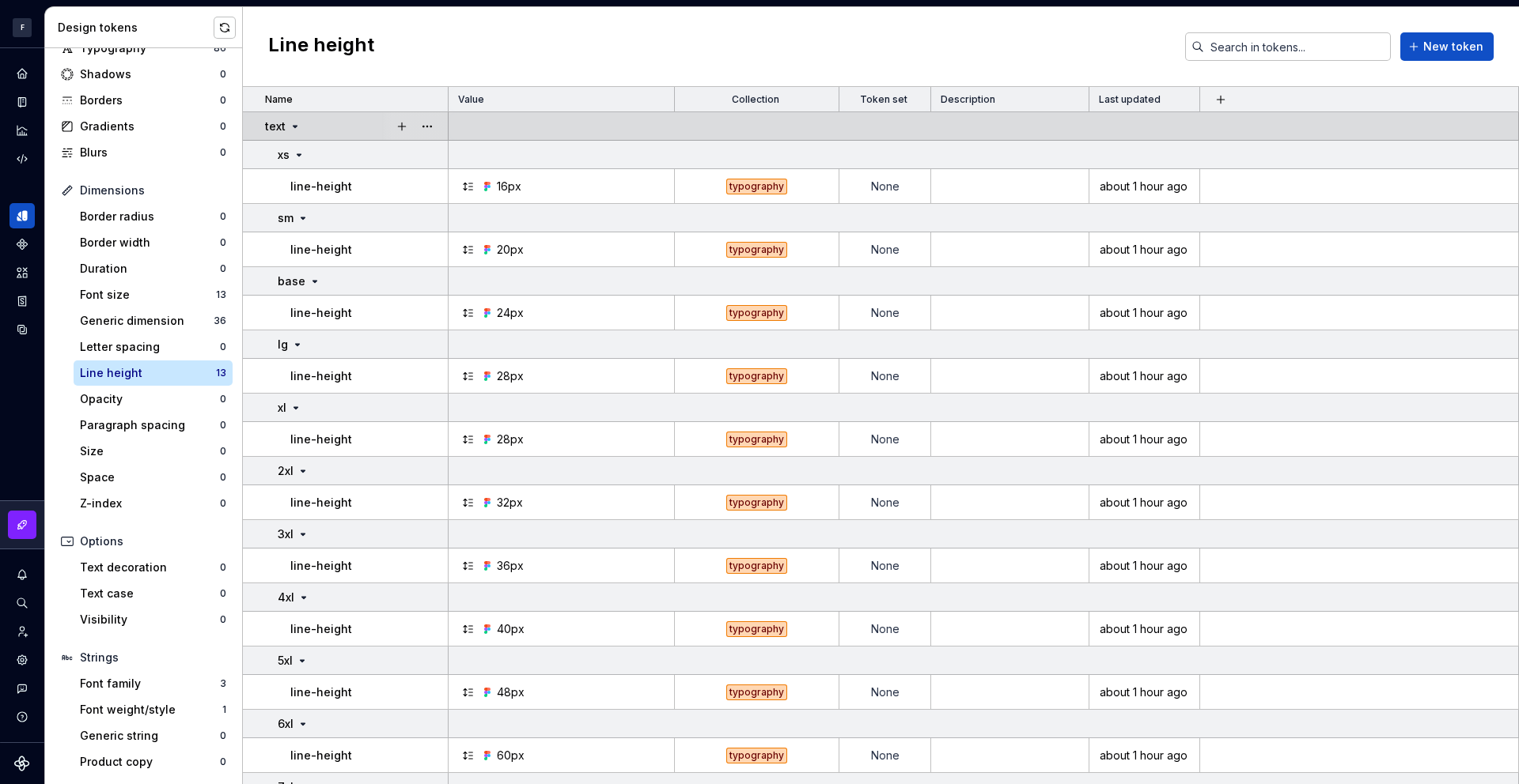
click at [292, 124] on icon at bounding box center [295, 127] width 13 height 13
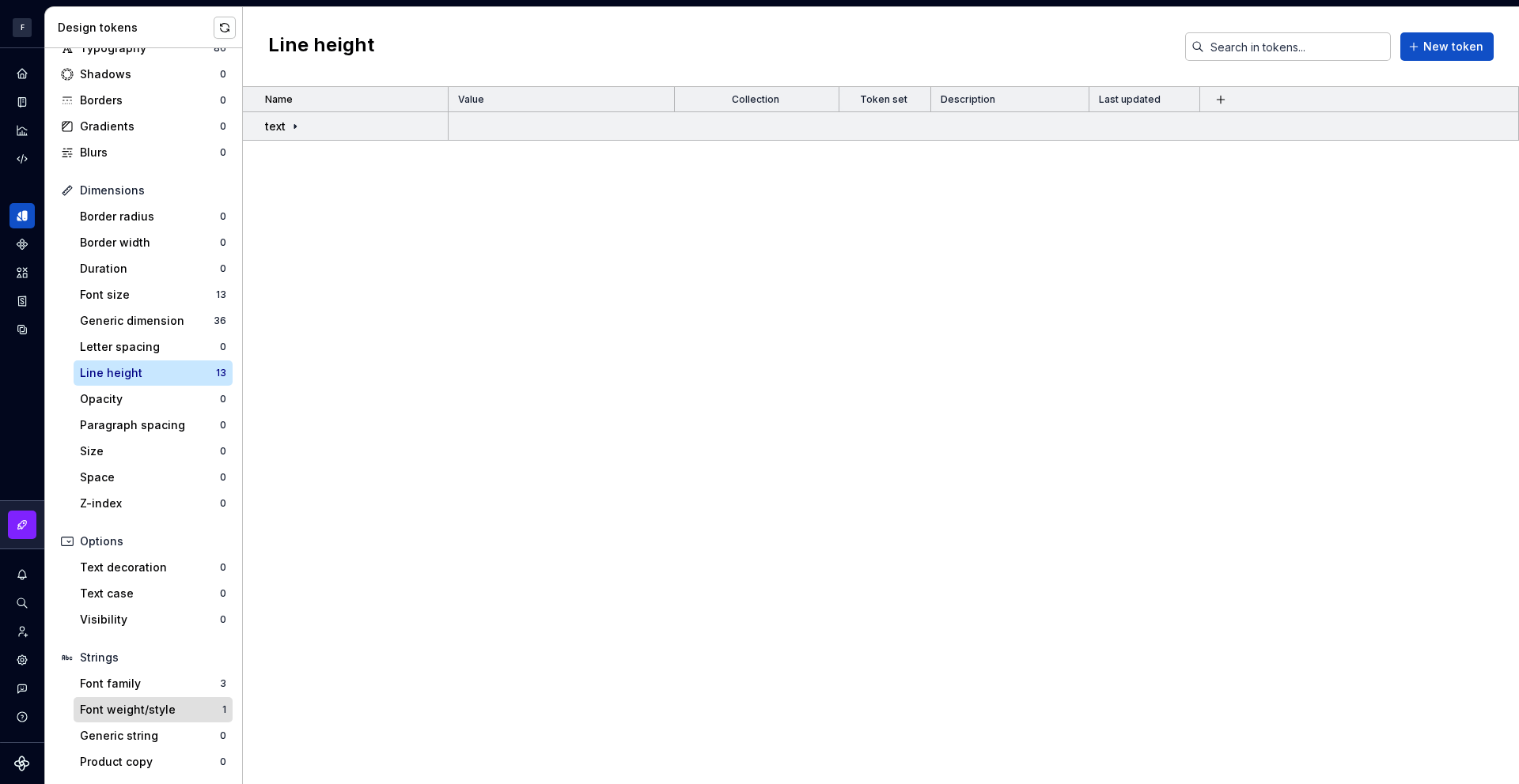
click at [153, 714] on div "Font weight/style" at bounding box center [151, 710] width 143 height 16
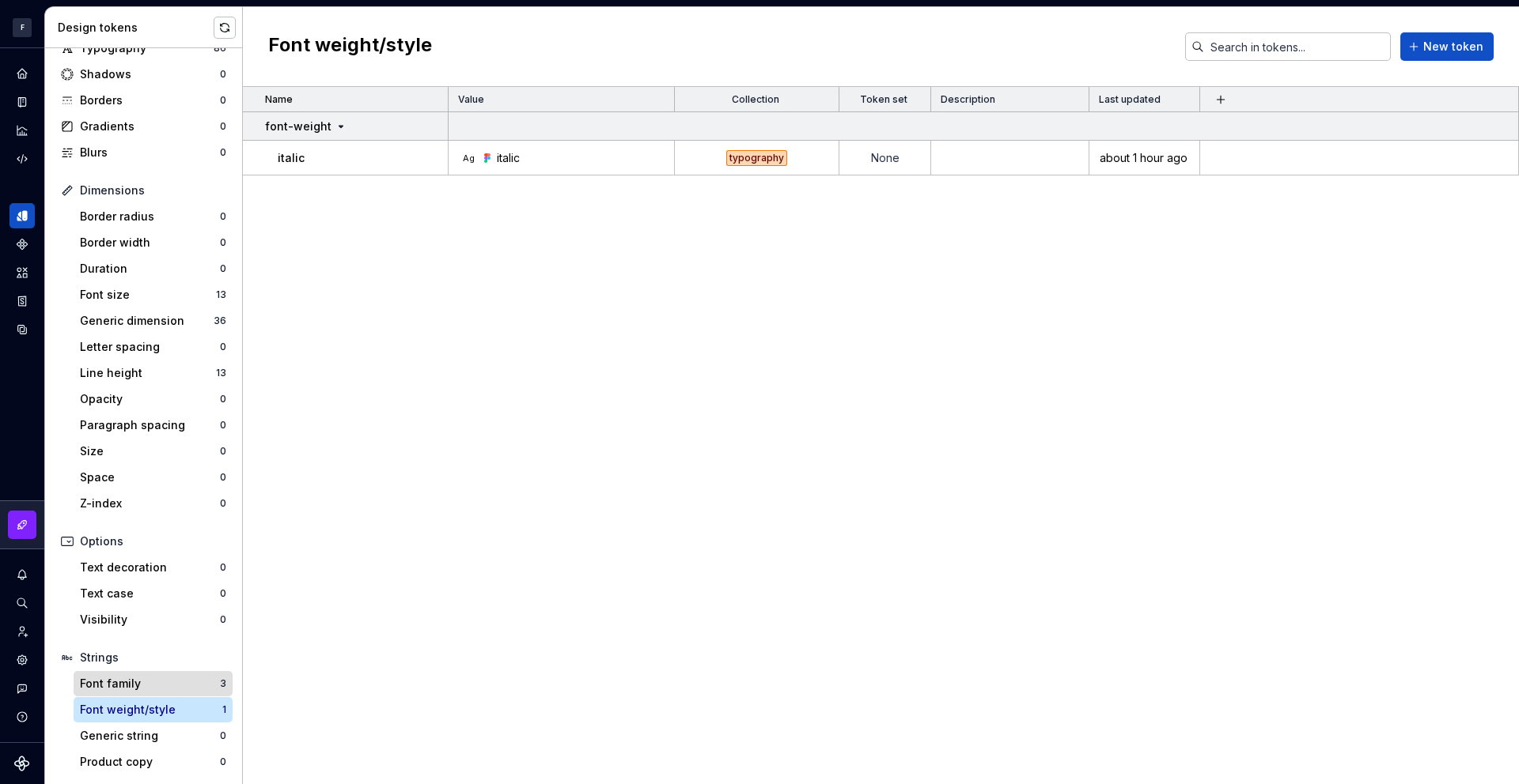
click at [200, 683] on div "Font family" at bounding box center [150, 684] width 140 height 16
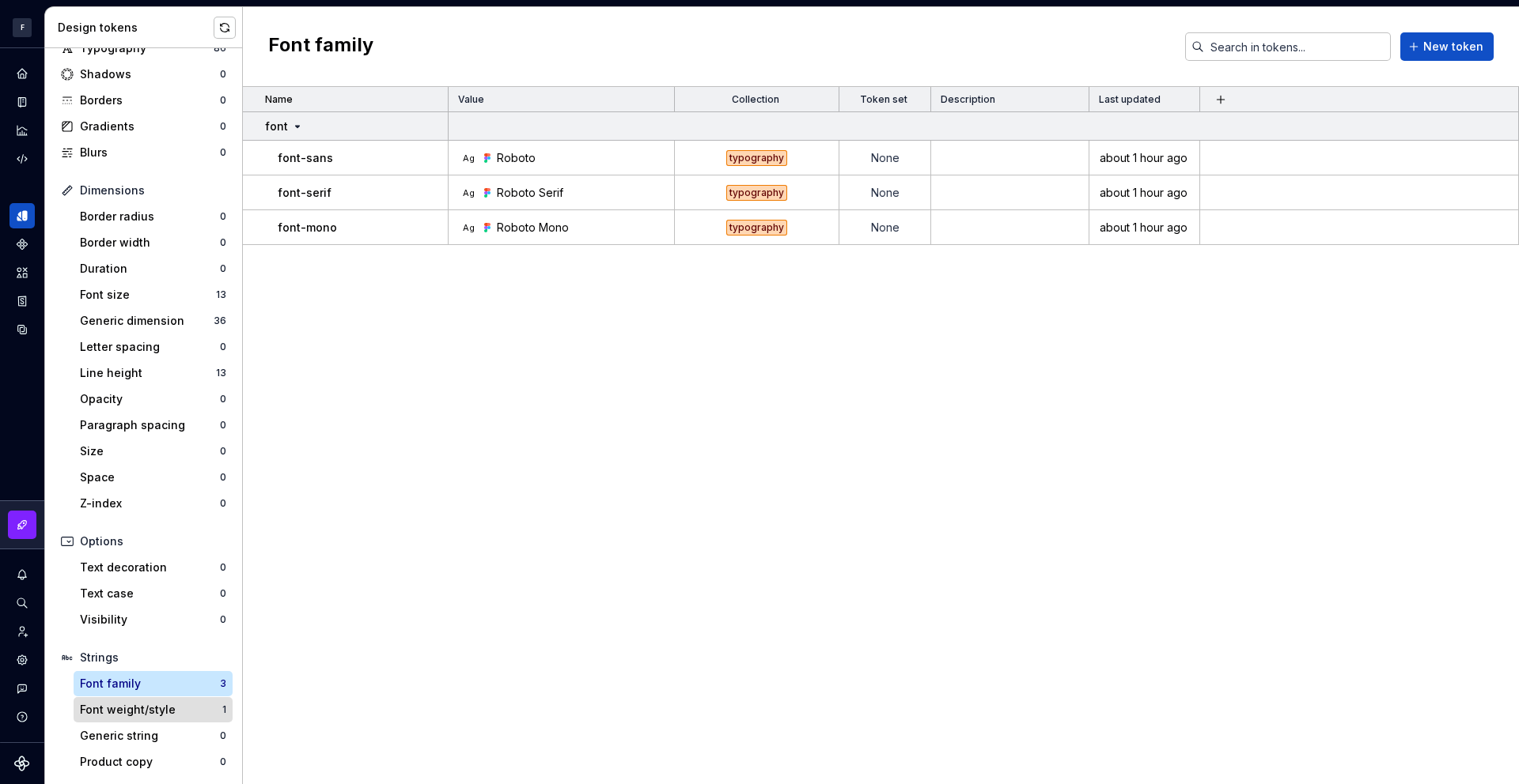
click at [177, 710] on div "Font weight/style" at bounding box center [151, 710] width 143 height 16
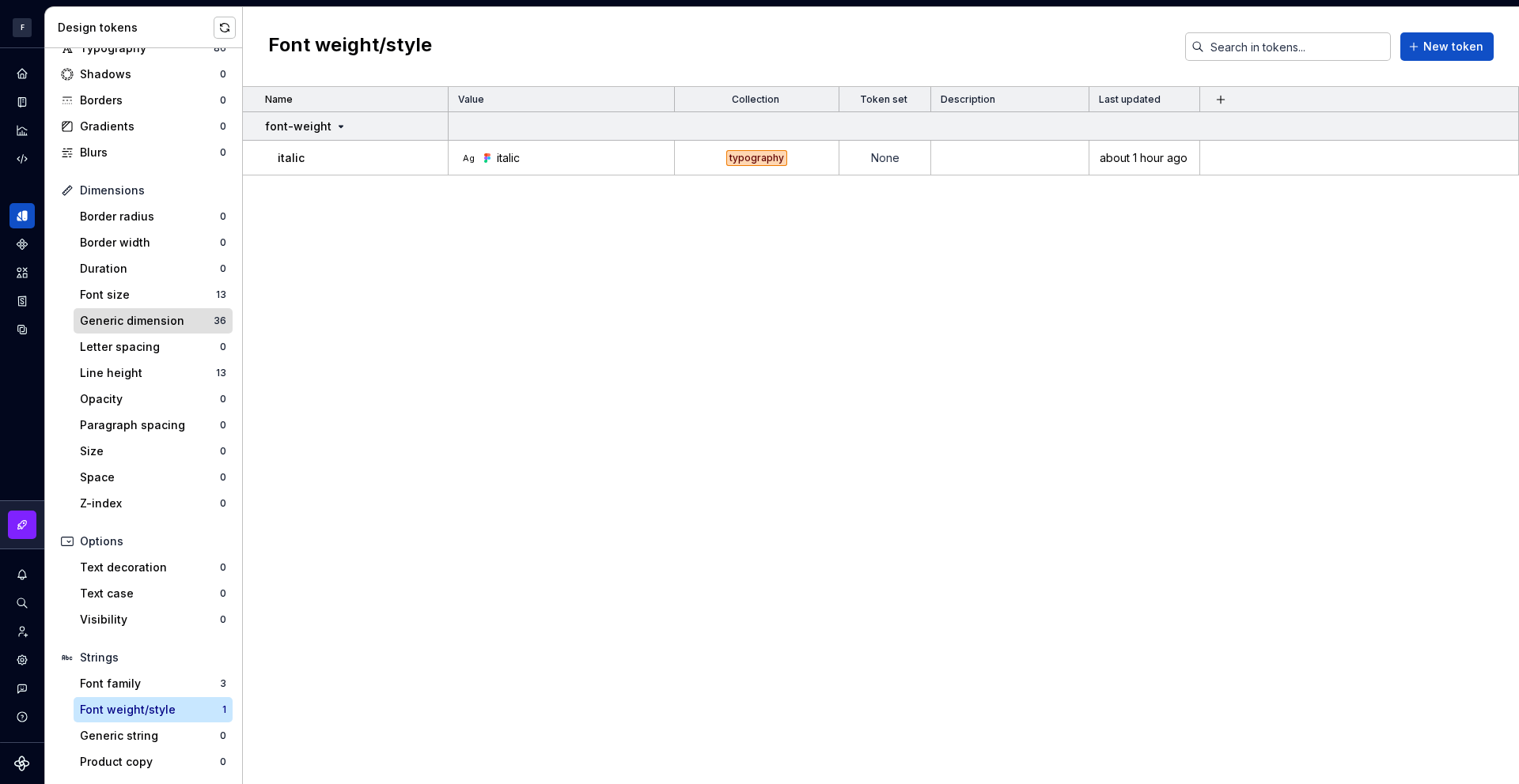
click at [182, 318] on div "Generic dimension" at bounding box center [147, 321] width 134 height 16
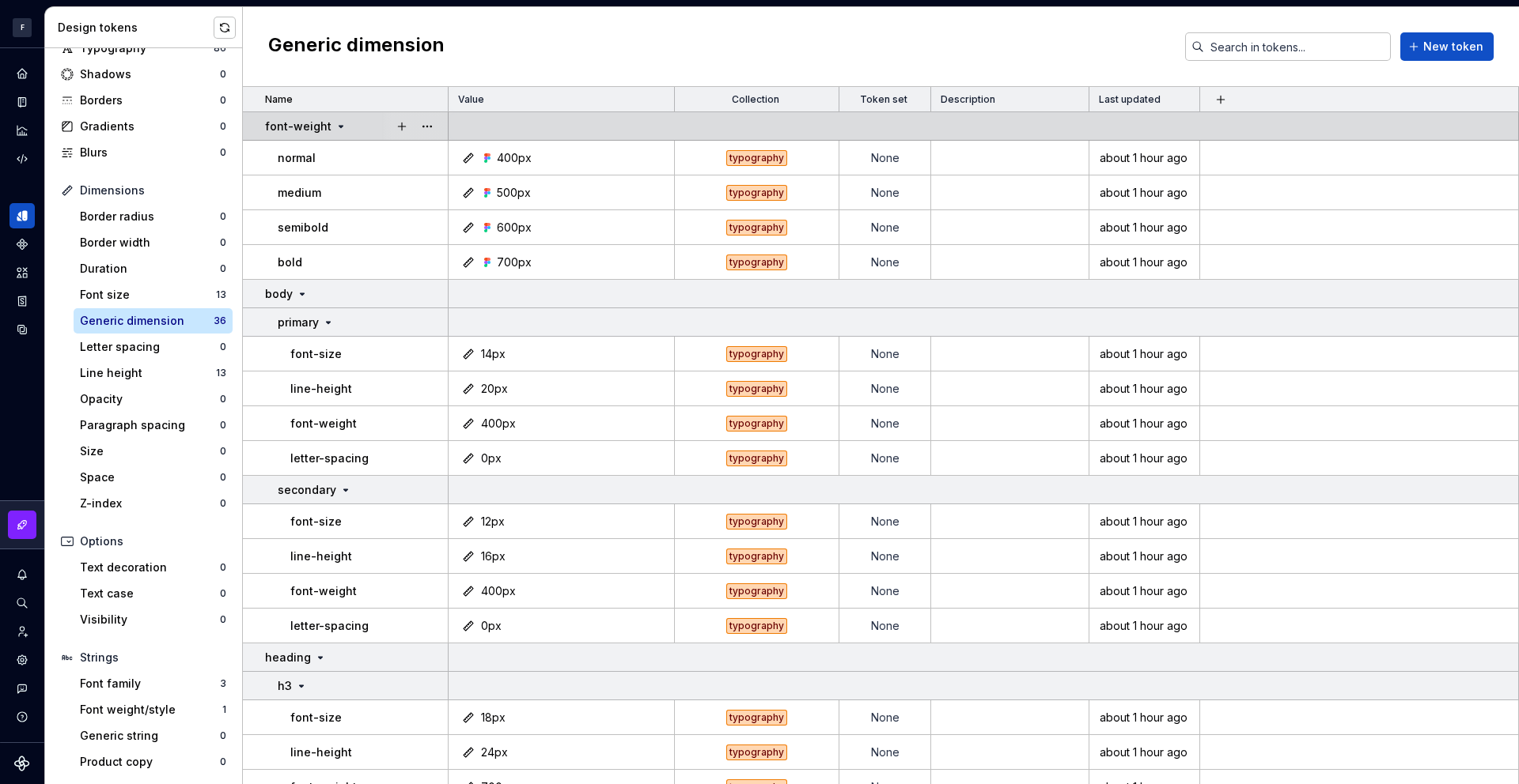
click at [334, 124] on icon at bounding box center [341, 127] width 13 height 13
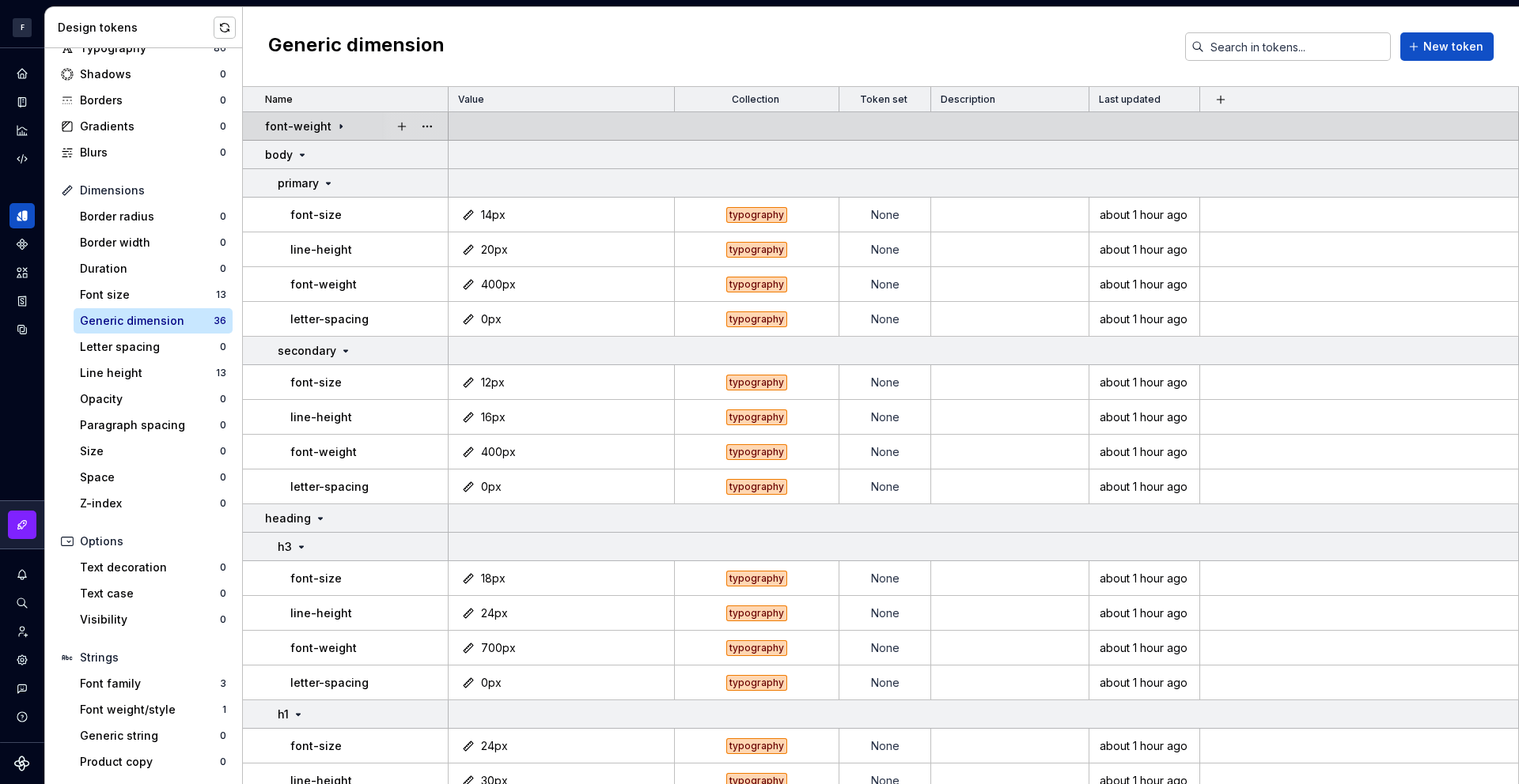
click at [324, 132] on p "font-weight" at bounding box center [298, 127] width 67 height 16
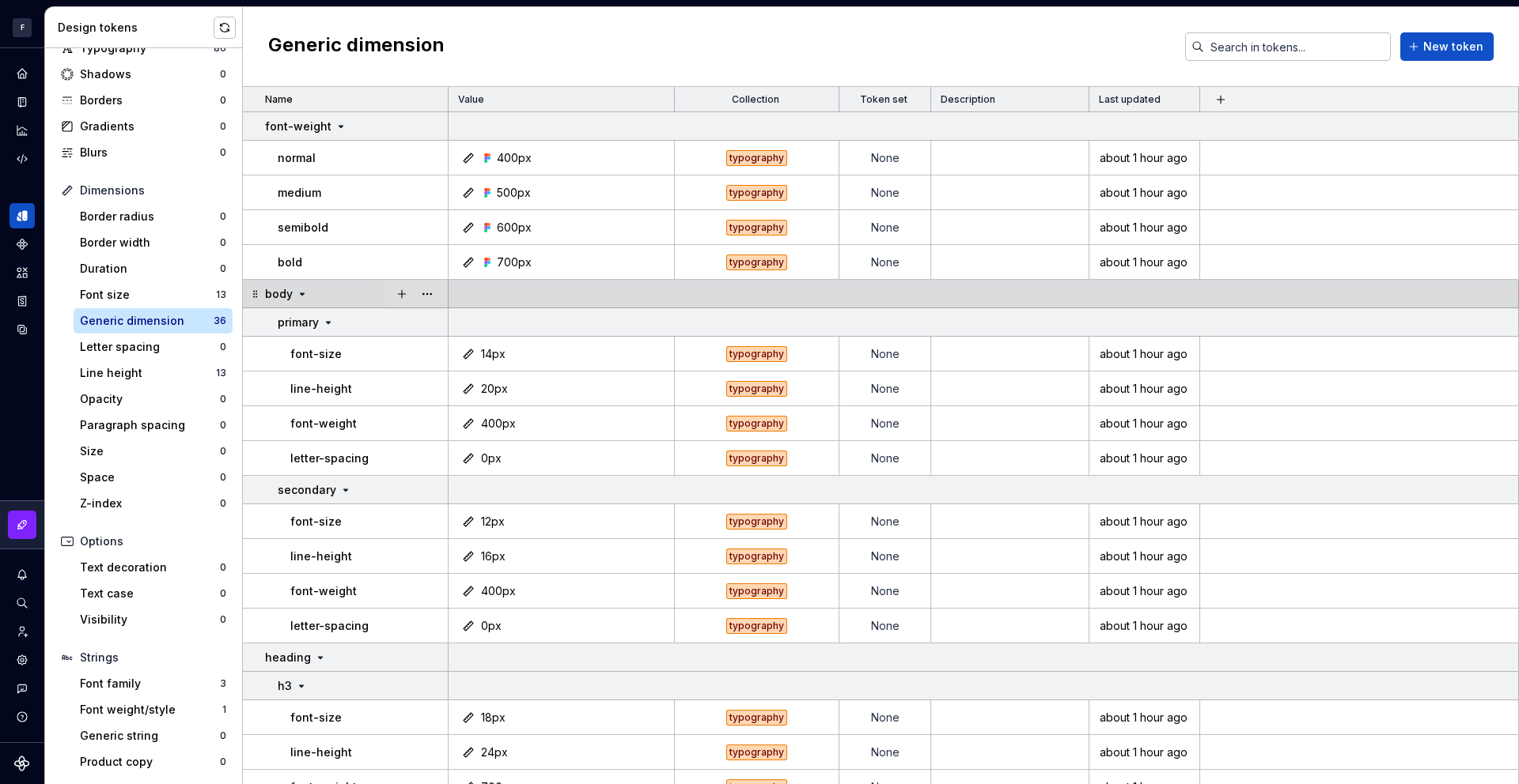
click at [298, 294] on icon at bounding box center [302, 294] width 13 height 13
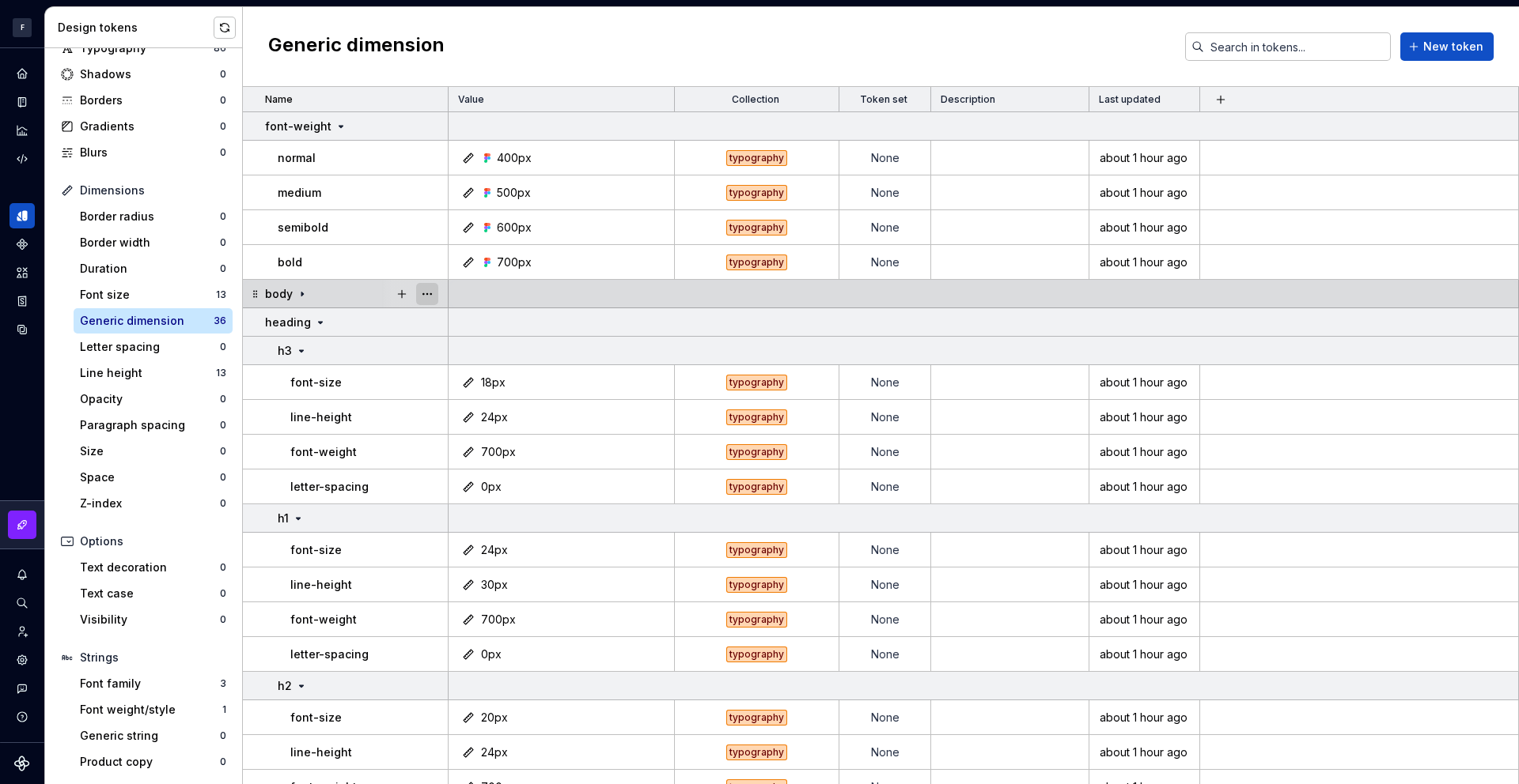
click at [427, 295] on button "button" at bounding box center [427, 294] width 22 height 22
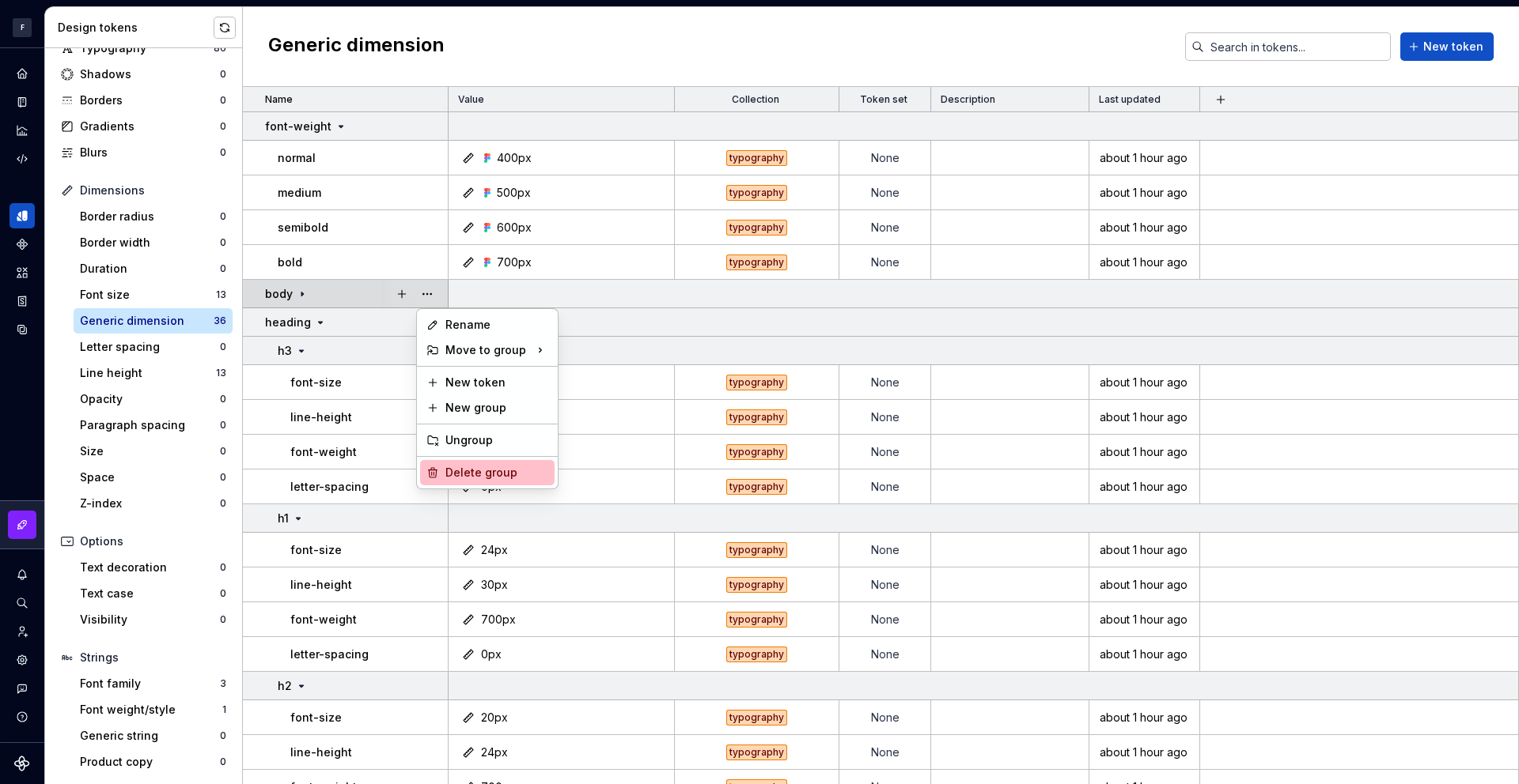
click at [482, 470] on div "Delete group" at bounding box center [497, 473] width 103 height 16
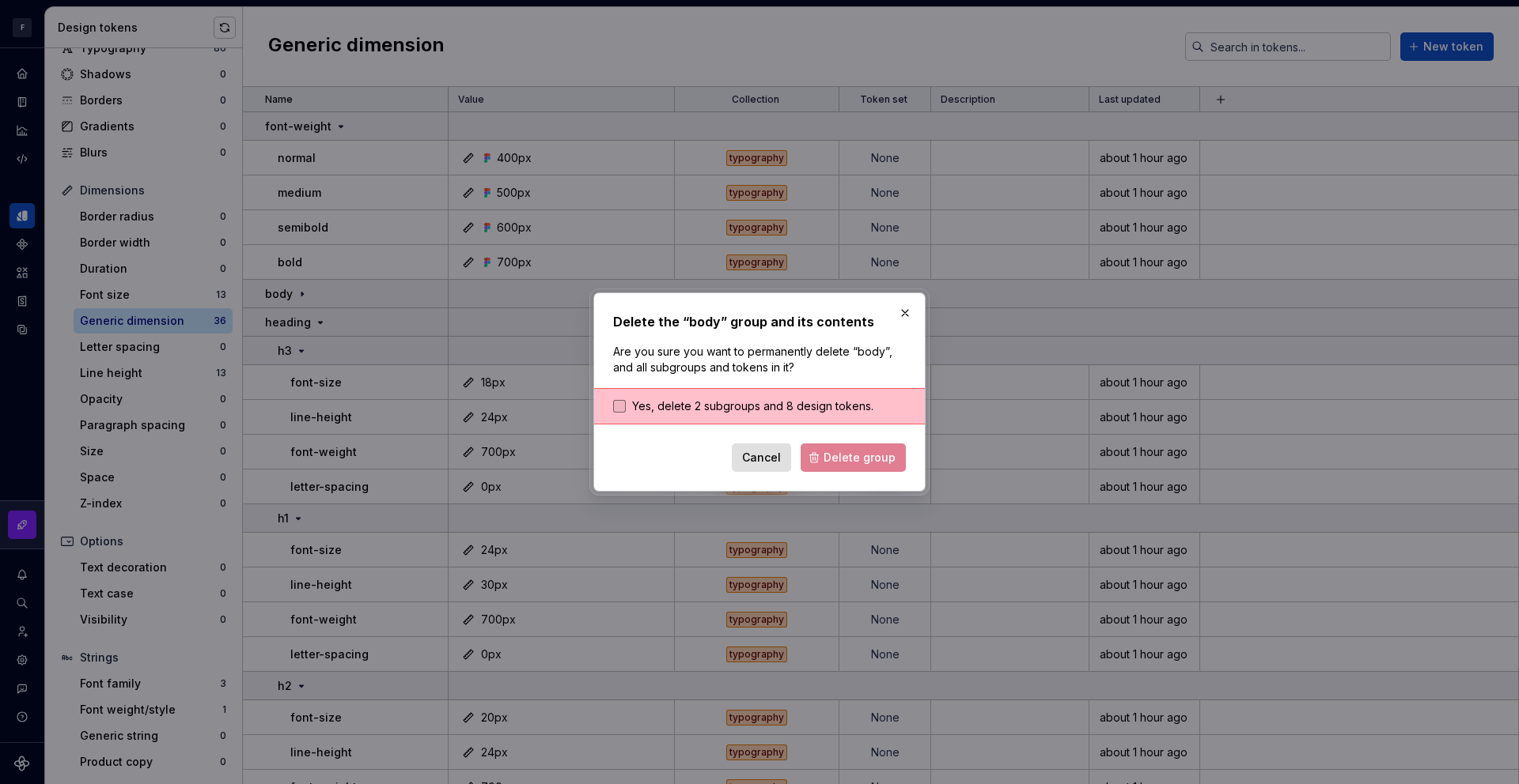
click at [662, 404] on span "Yes, delete 2 subgroups and 8 design tokens." at bounding box center [753, 406] width 242 height 16
click at [830, 453] on span "Delete group" at bounding box center [859, 458] width 72 height 16
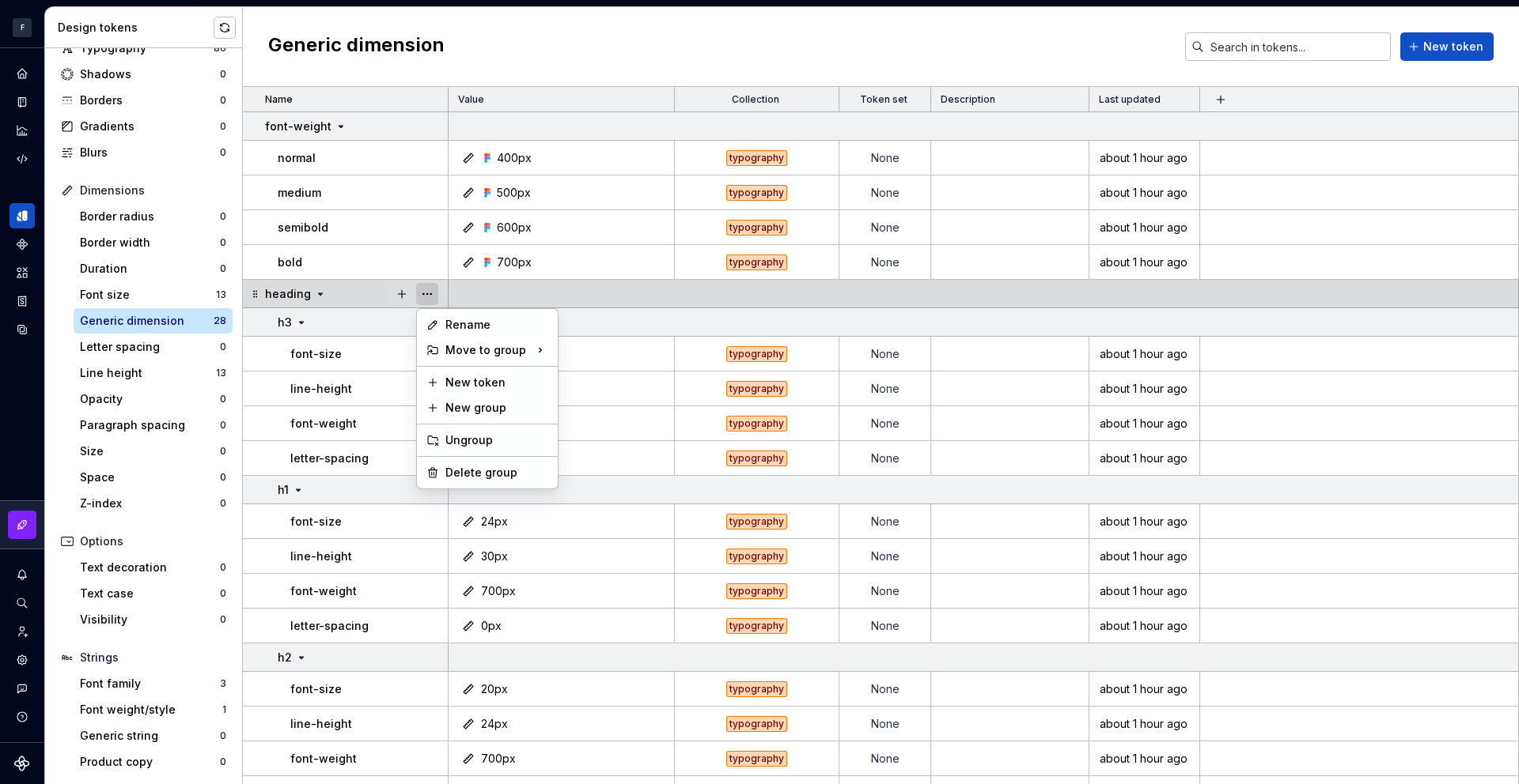
click at [437, 293] on button "button" at bounding box center [427, 294] width 22 height 22
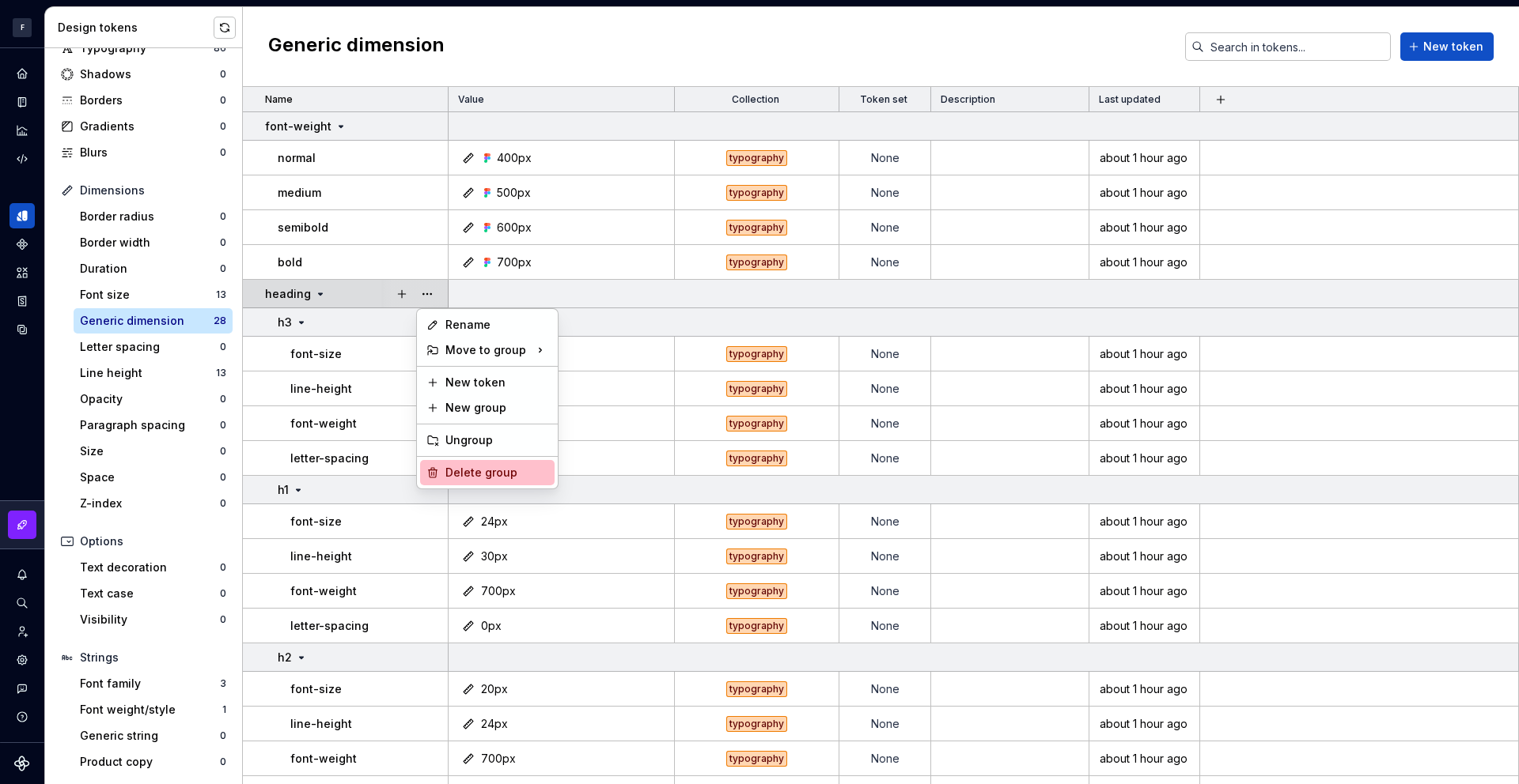
click at [502, 468] on div "Delete group" at bounding box center [497, 473] width 103 height 16
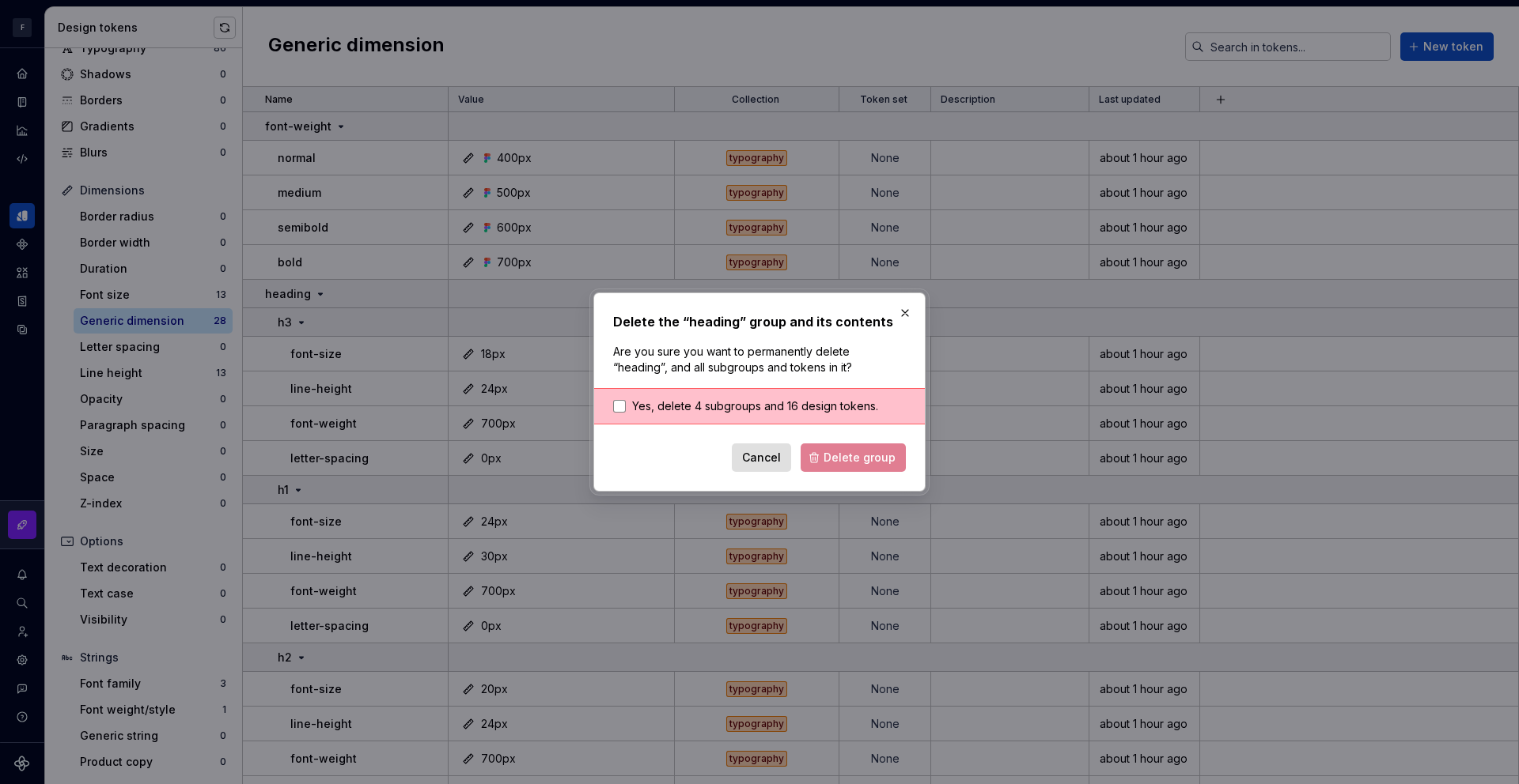
drag, startPoint x: 632, startPoint y: 403, endPoint x: 743, endPoint y: 419, distance: 112.1
click at [632, 403] on span "Yes, delete 4 subgroups and 16 design tokens." at bounding box center [755, 406] width 246 height 16
click at [846, 455] on span "Delete group" at bounding box center [859, 458] width 72 height 16
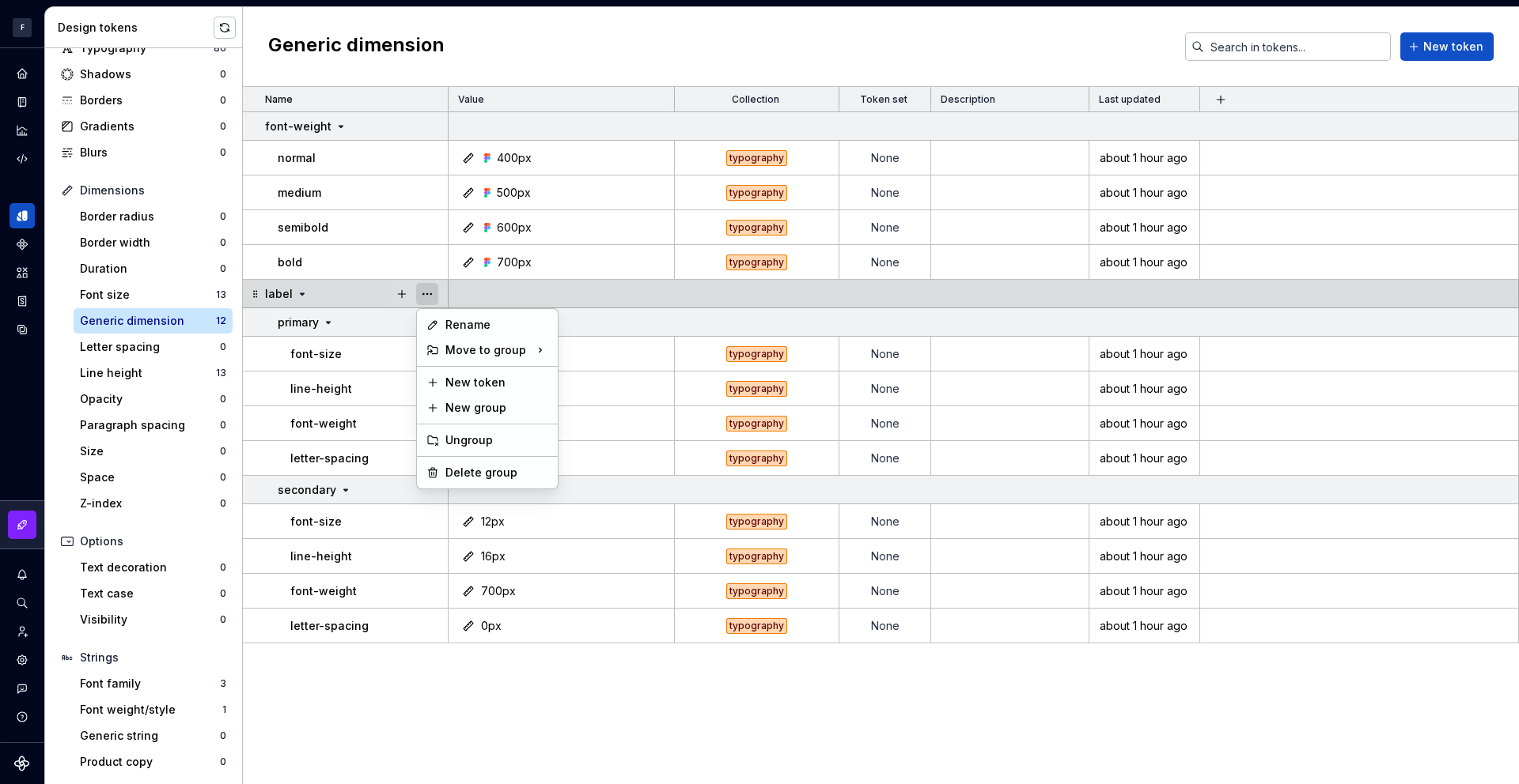
click at [425, 297] on button "button" at bounding box center [427, 294] width 22 height 22
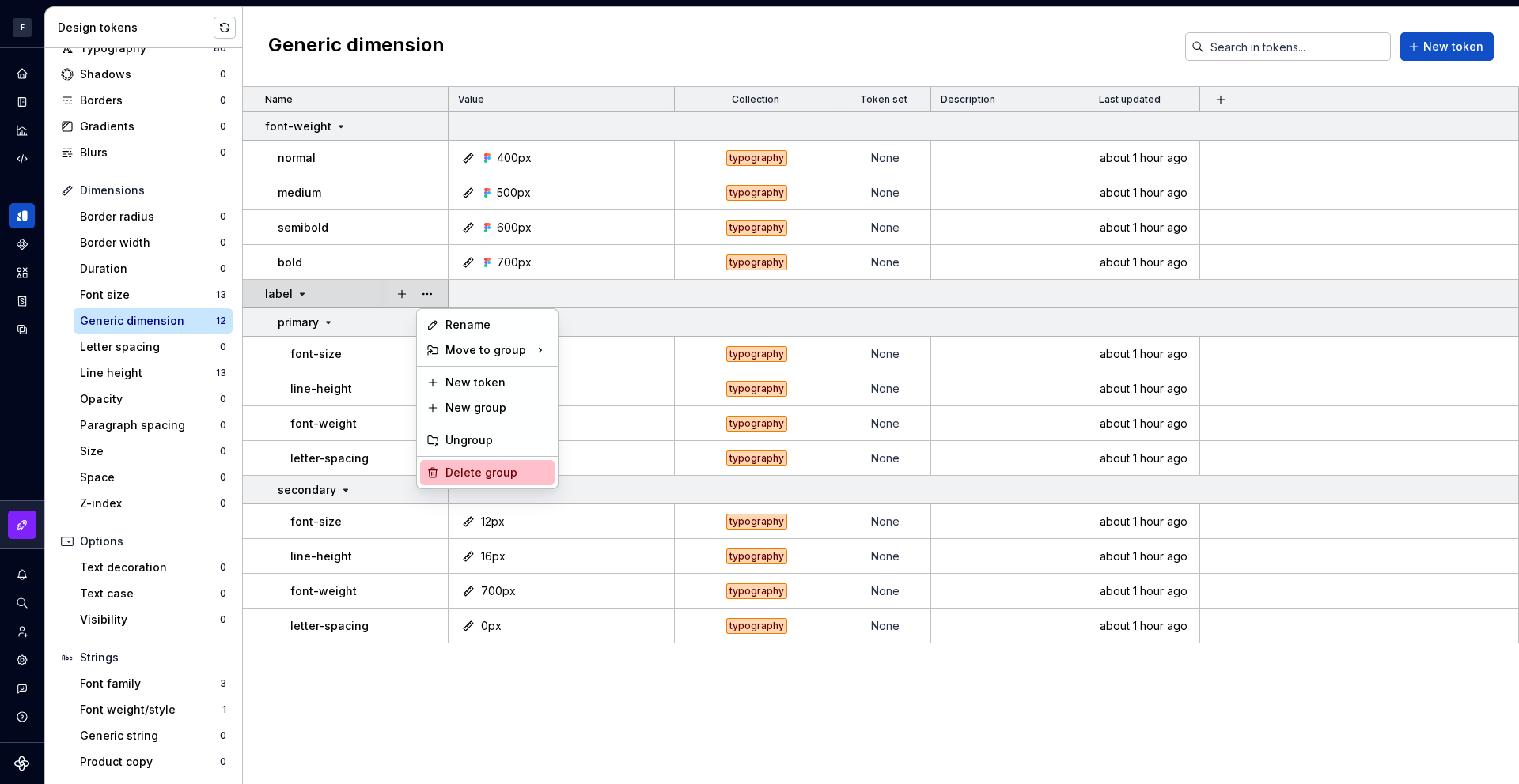
click at [504, 473] on div "Delete group" at bounding box center [497, 473] width 103 height 16
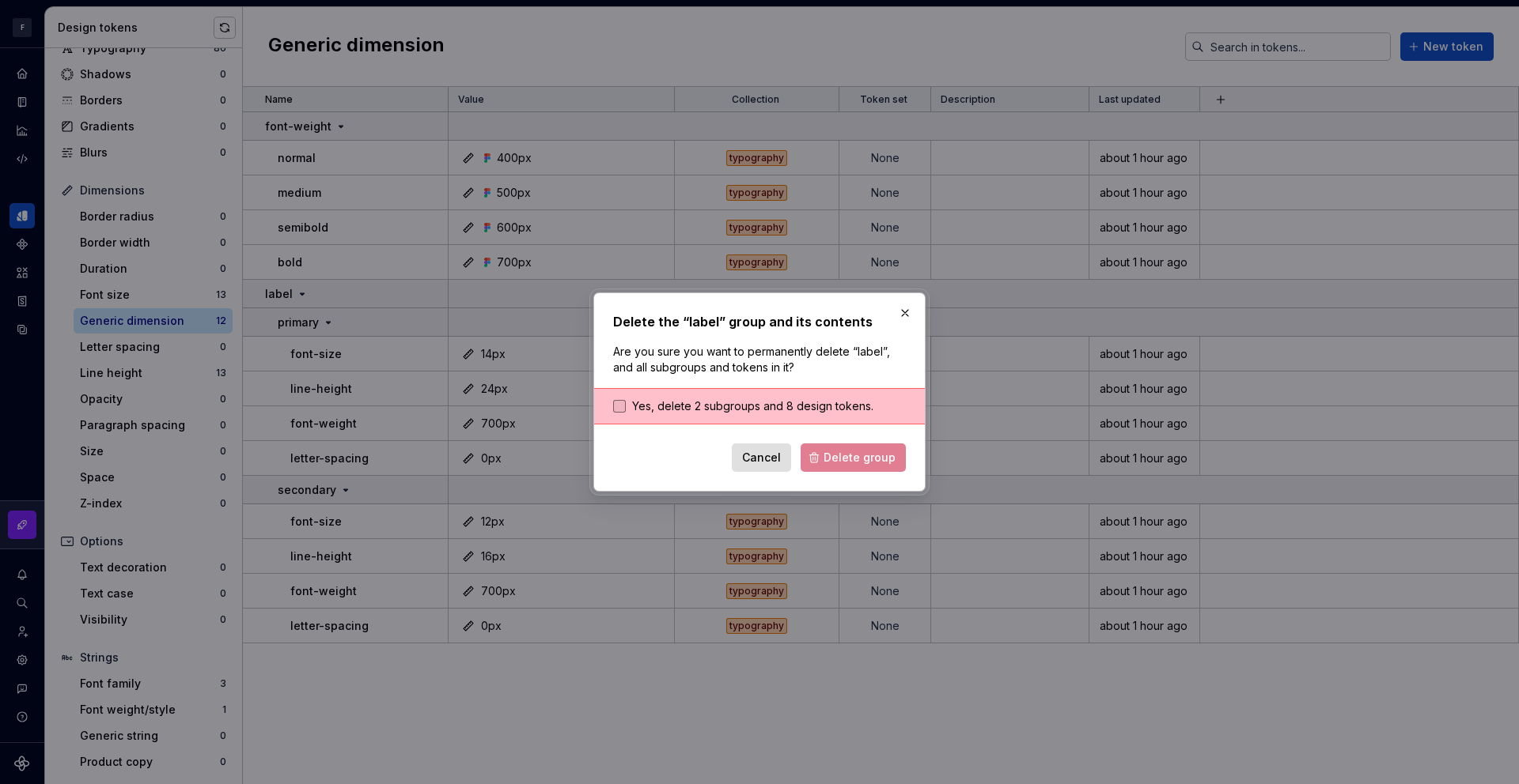
click at [758, 400] on span "Yes, delete 2 subgroups and 8 design tokens." at bounding box center [753, 406] width 242 height 16
click at [855, 459] on span "Delete group" at bounding box center [859, 458] width 72 height 16
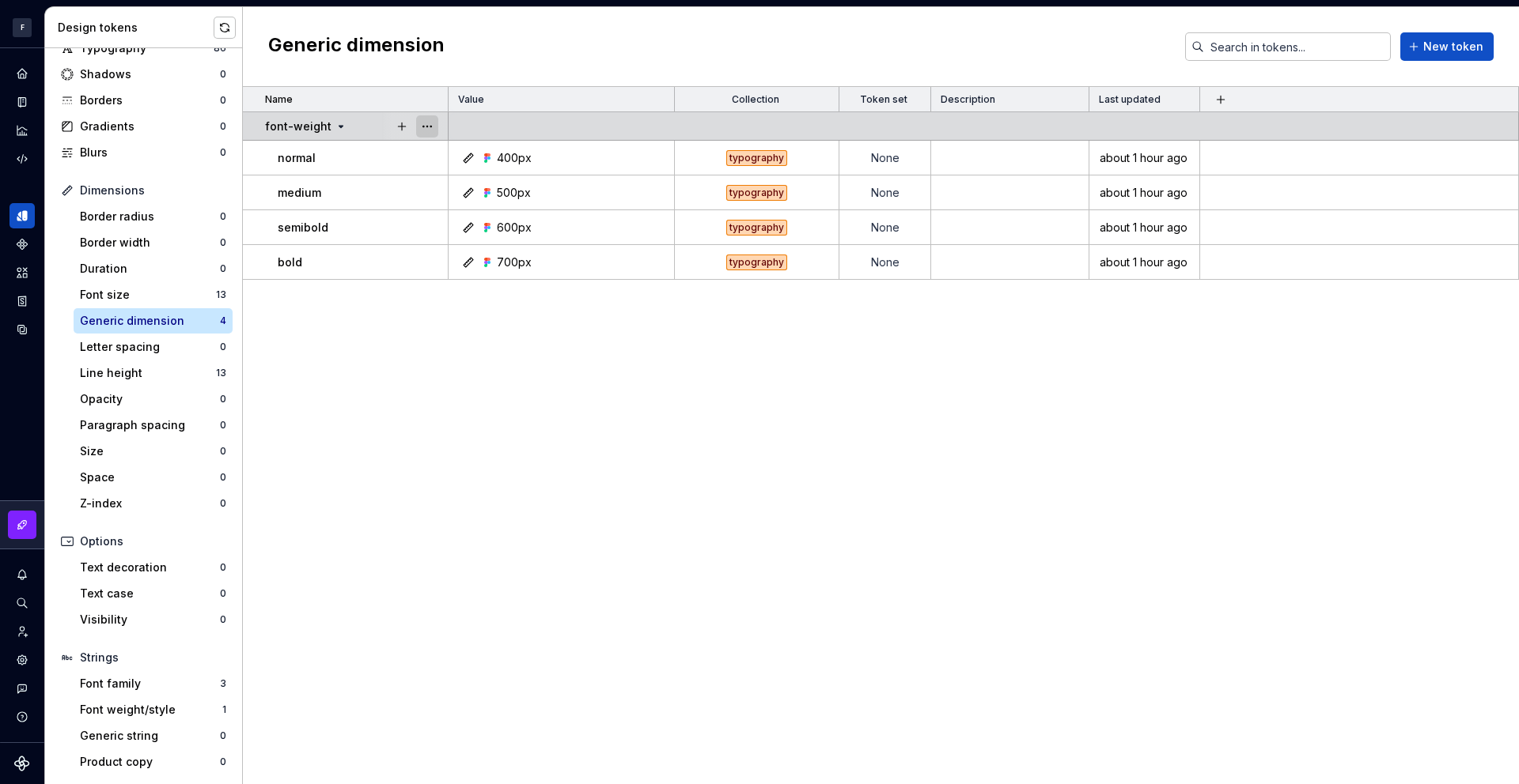
click at [426, 128] on button "button" at bounding box center [427, 127] width 22 height 22
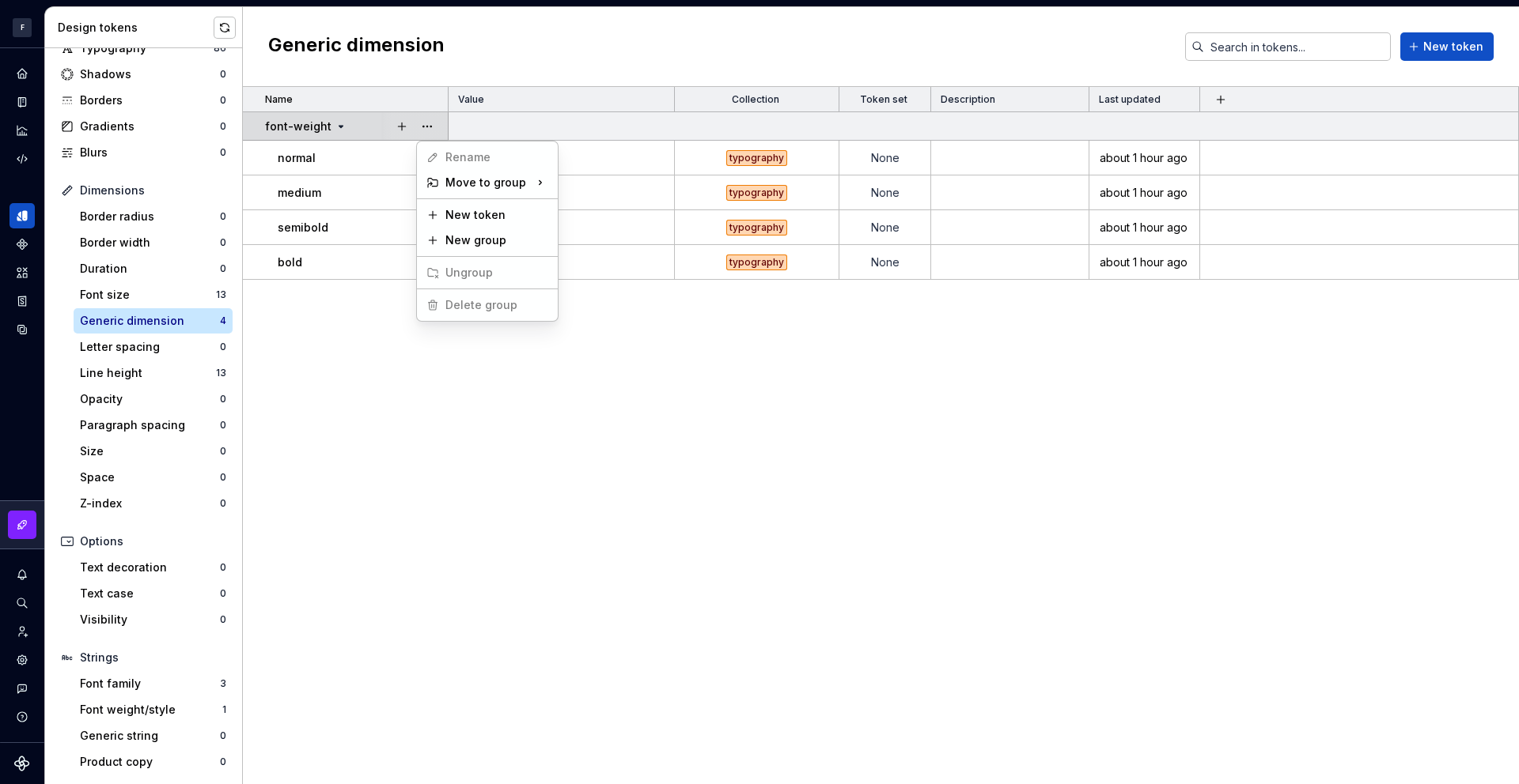
click at [337, 577] on html "F Foxfire D Design system data Design tokens All tokens Collections Colors 94 T…" at bounding box center [759, 392] width 1519 height 784
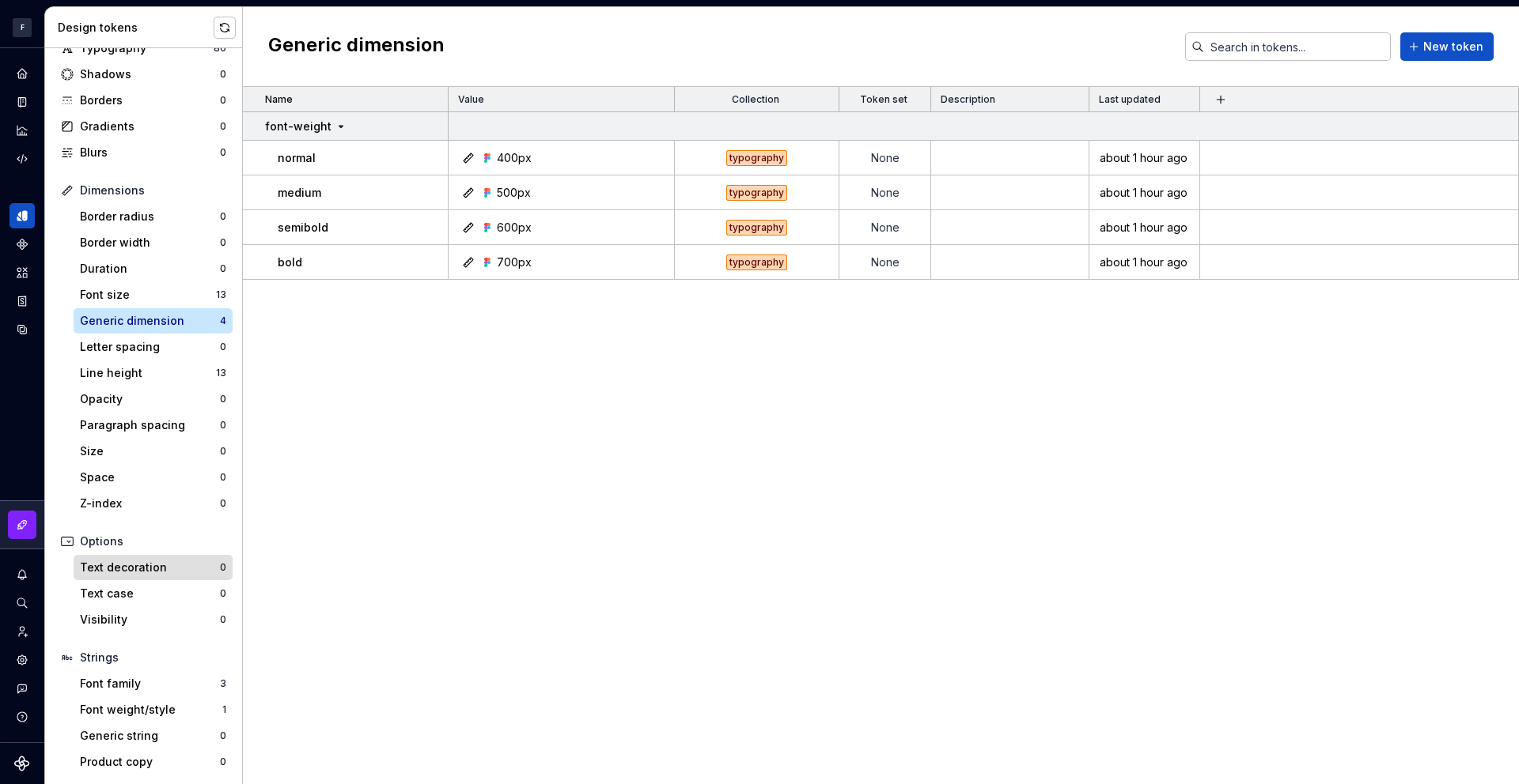
click at [146, 562] on div "Text decoration" at bounding box center [150, 568] width 140 height 16
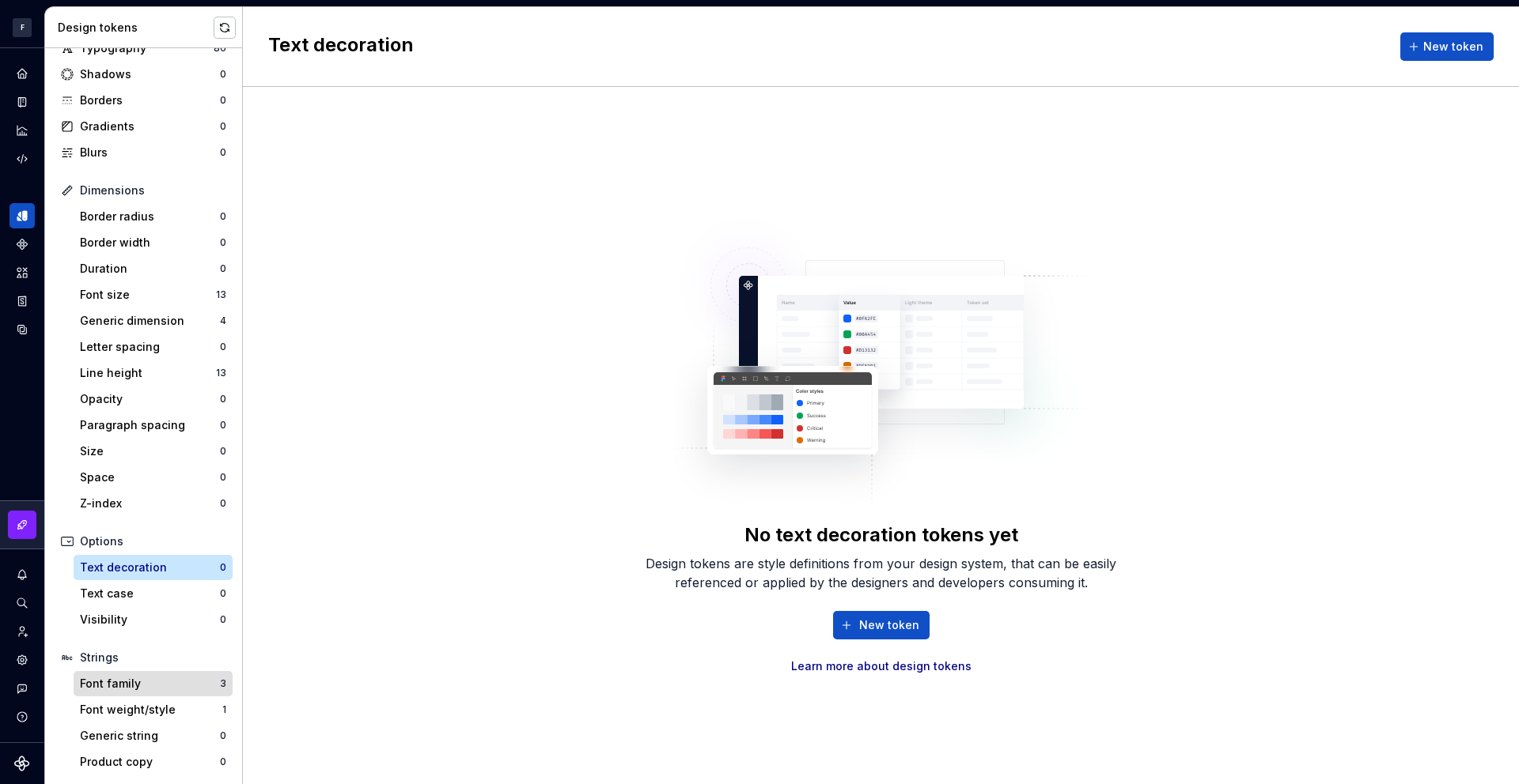
click at [156, 682] on div "Font family" at bounding box center [150, 684] width 140 height 16
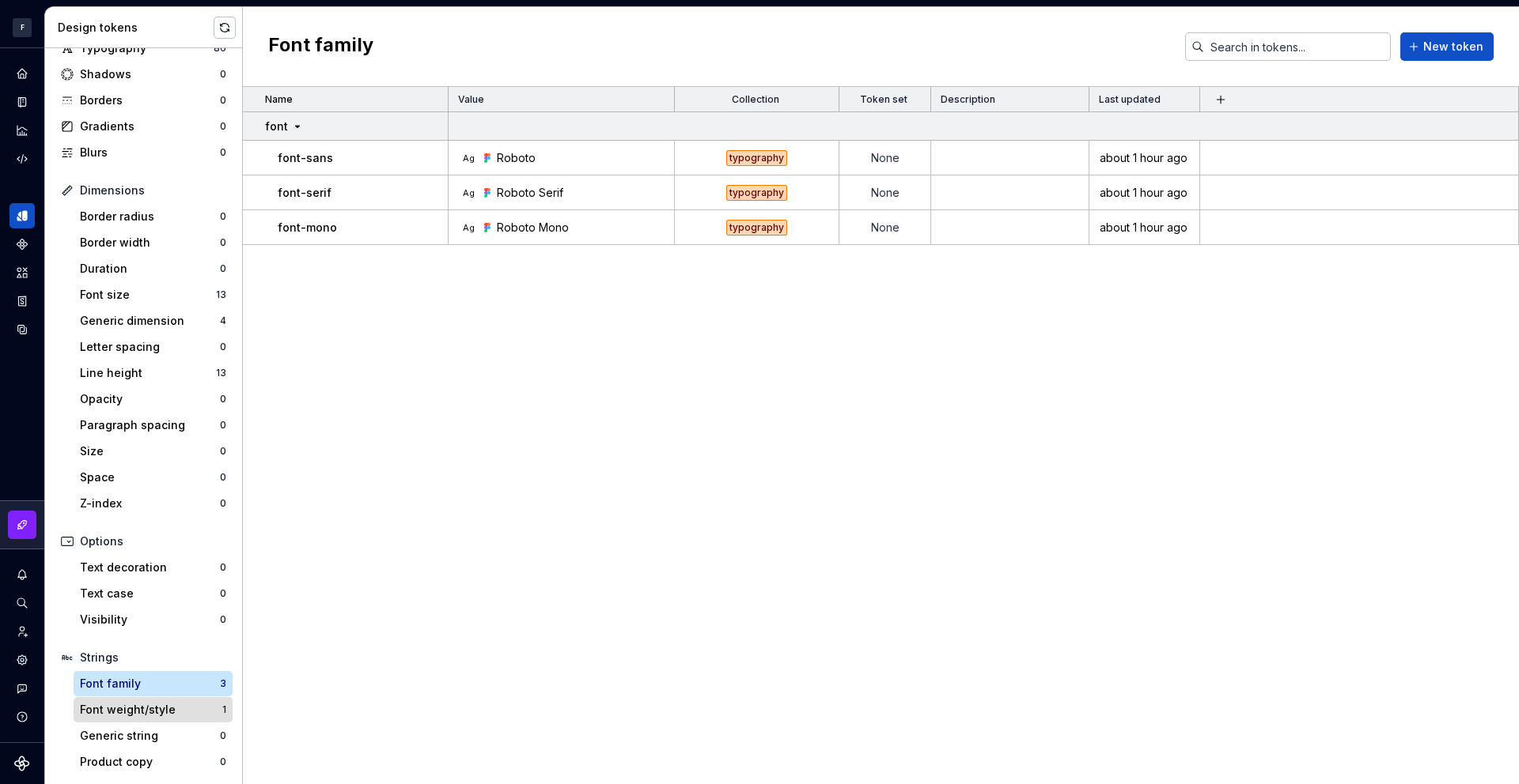
click at [151, 711] on div "Font weight/style" at bounding box center [151, 710] width 143 height 16
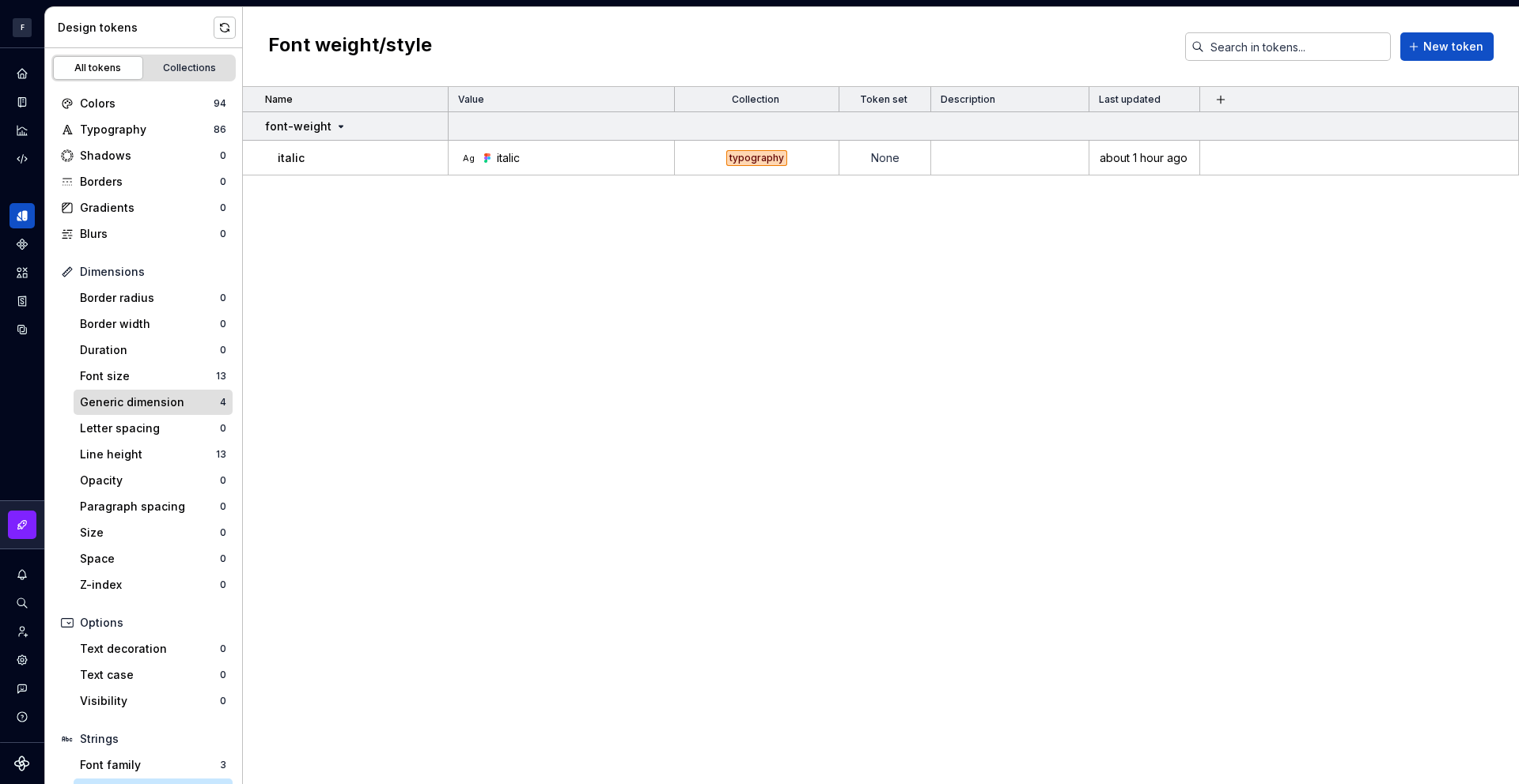
click at [171, 394] on div "Generic dimension" at bounding box center [150, 402] width 140 height 16
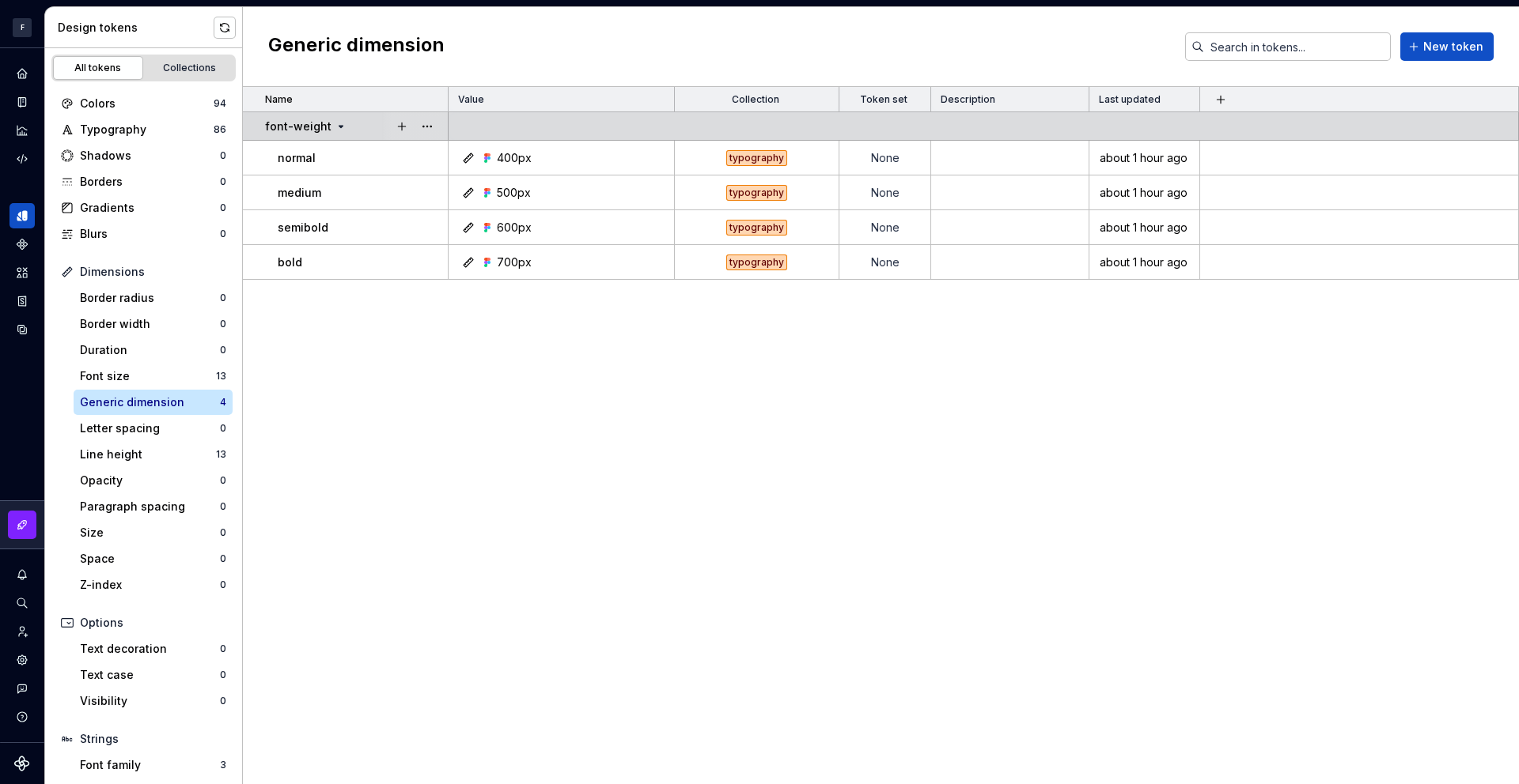
click at [338, 123] on icon at bounding box center [341, 127] width 13 height 13
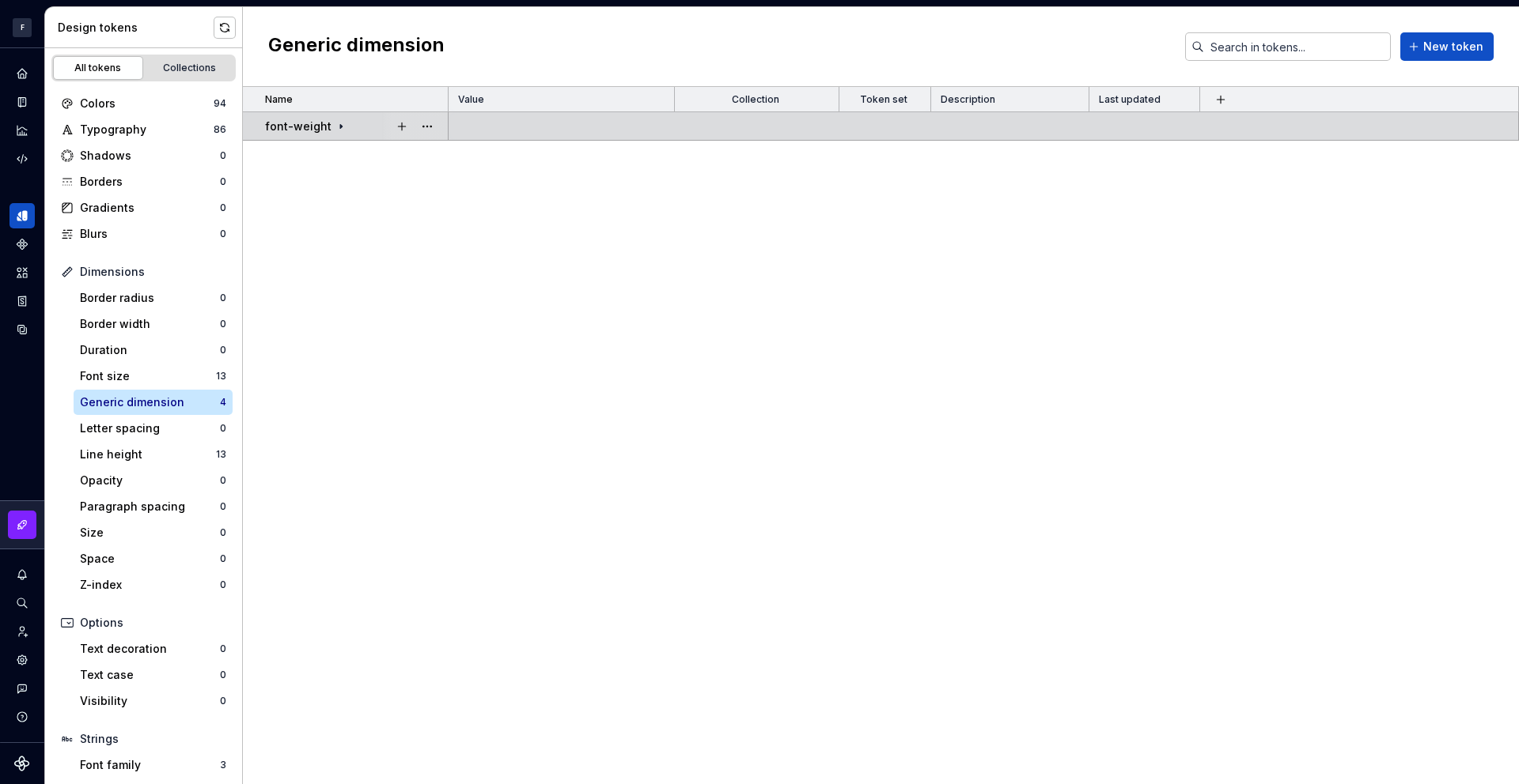
click at [338, 123] on icon at bounding box center [341, 127] width 13 height 13
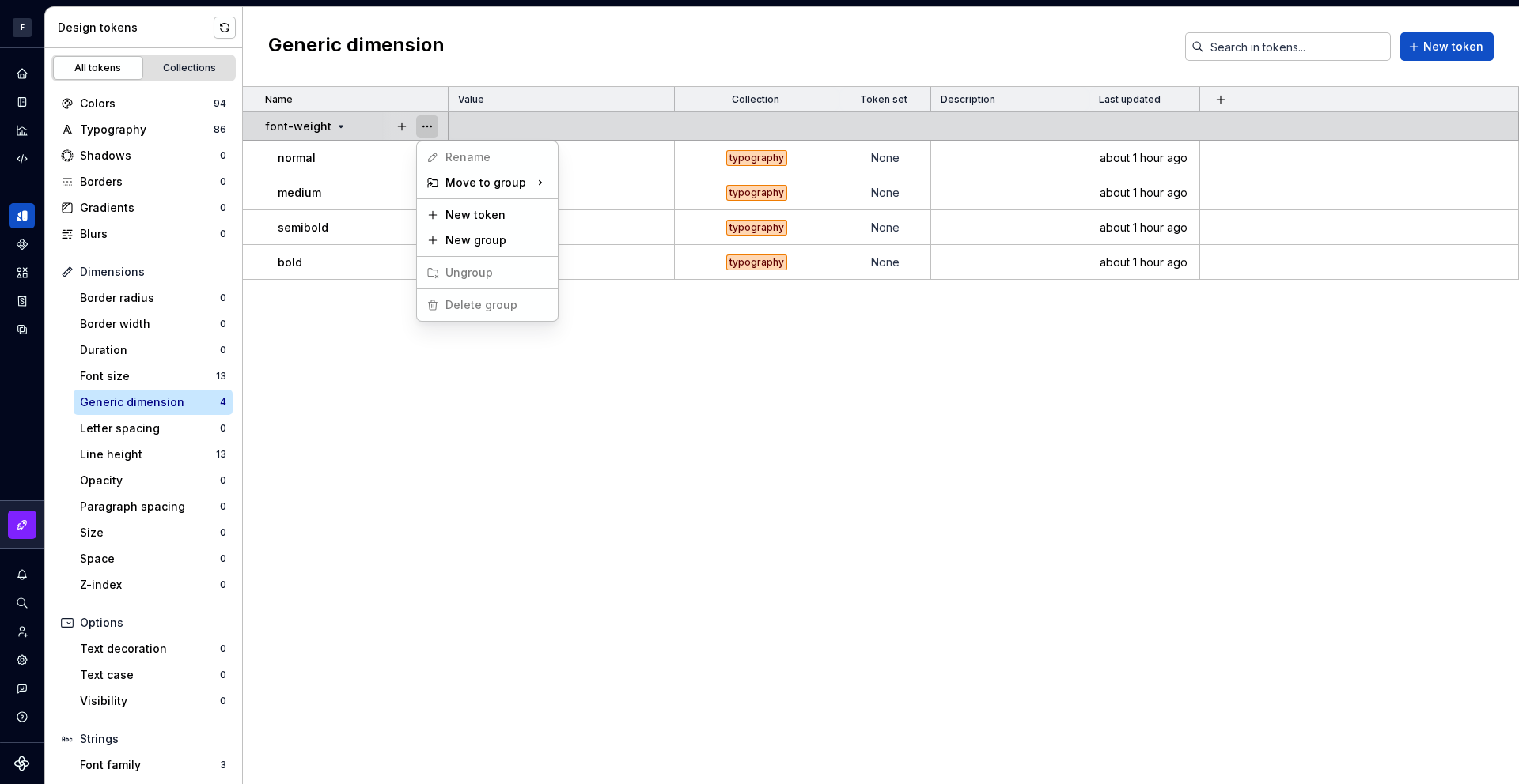
click at [425, 124] on button "button" at bounding box center [427, 127] width 22 height 22
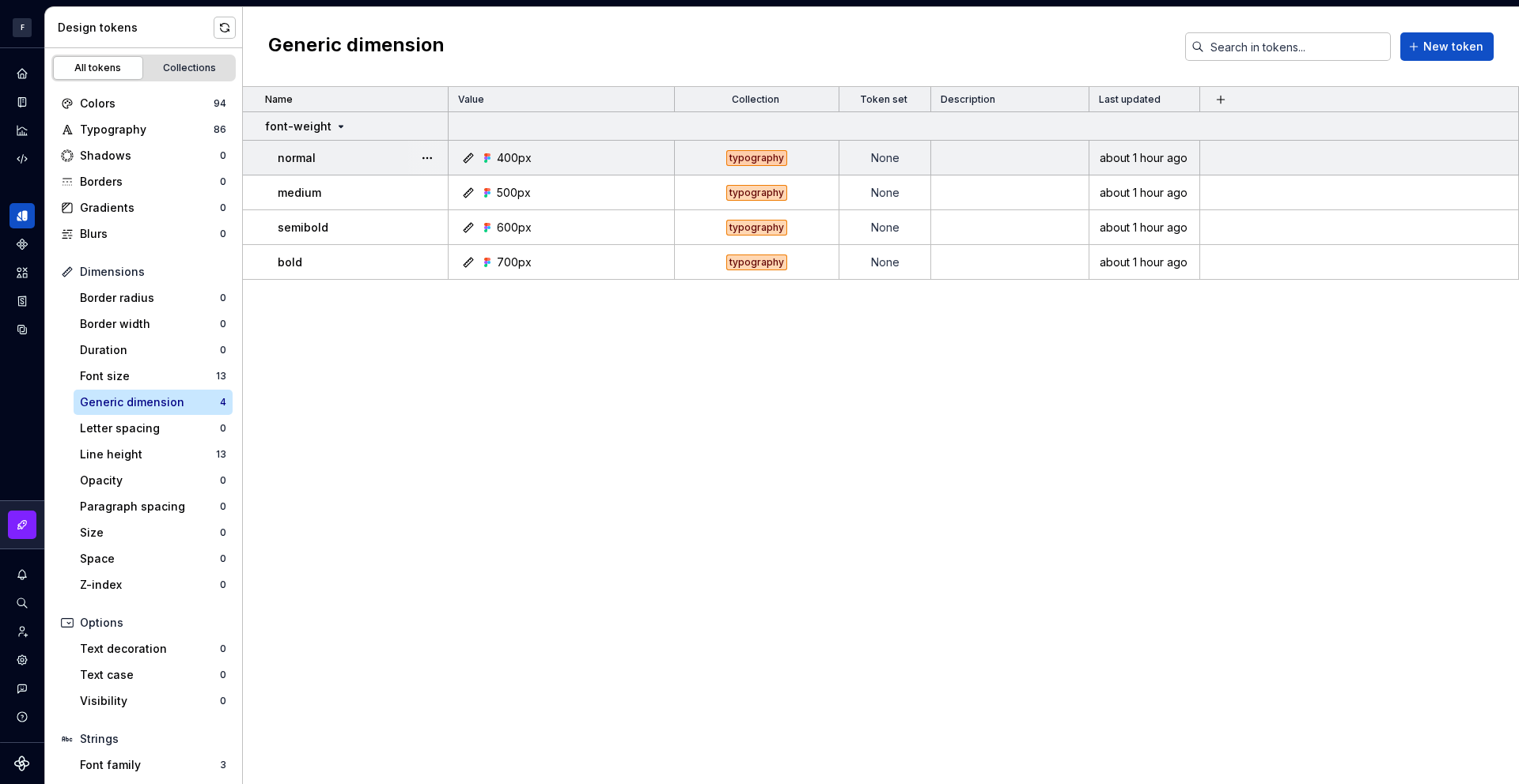
click at [471, 158] on icon at bounding box center [468, 158] width 13 height 13
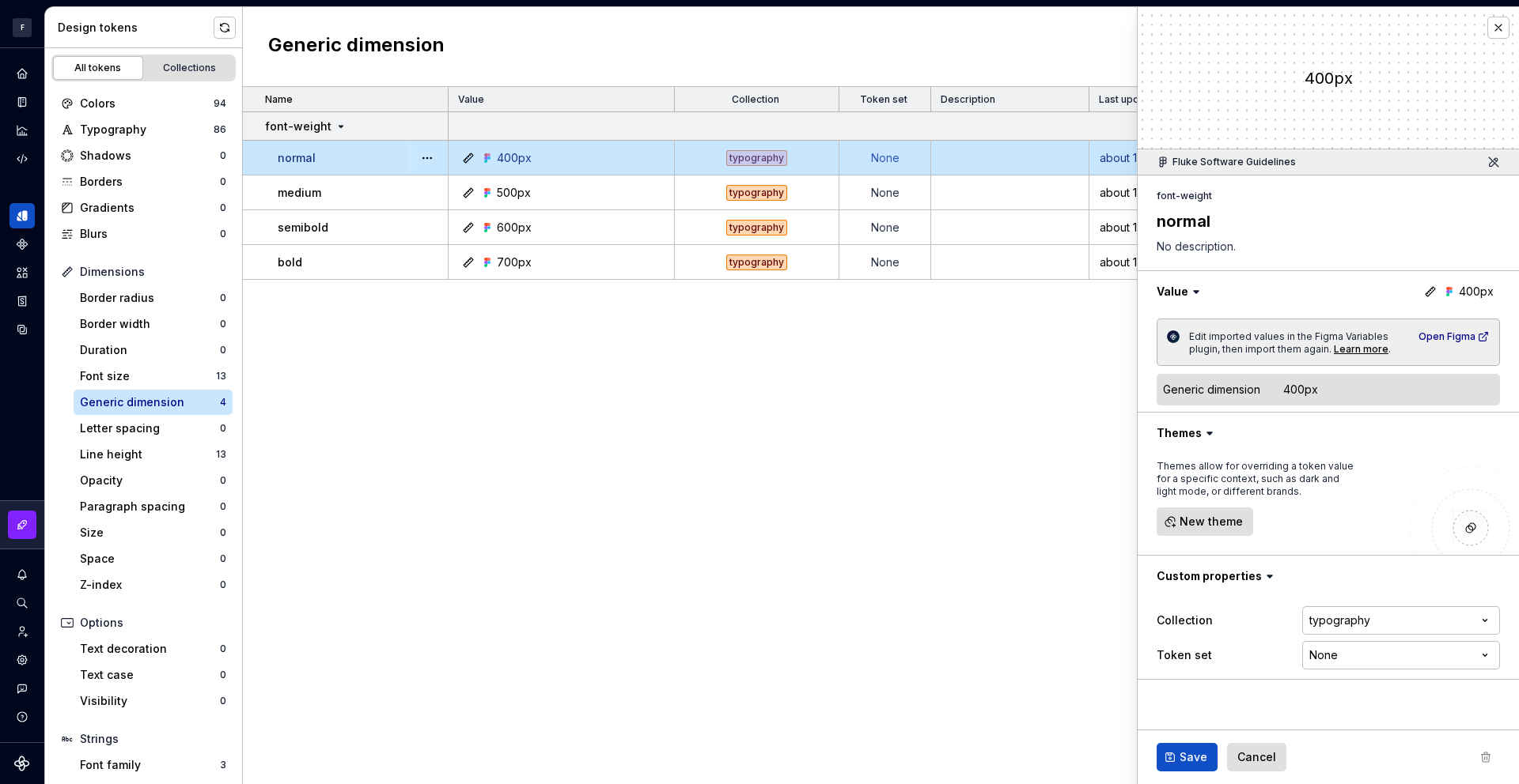
click at [1432, 289] on icon at bounding box center [1430, 291] width 13 height 13
click at [1194, 289] on icon at bounding box center [1196, 291] width 16 height 16
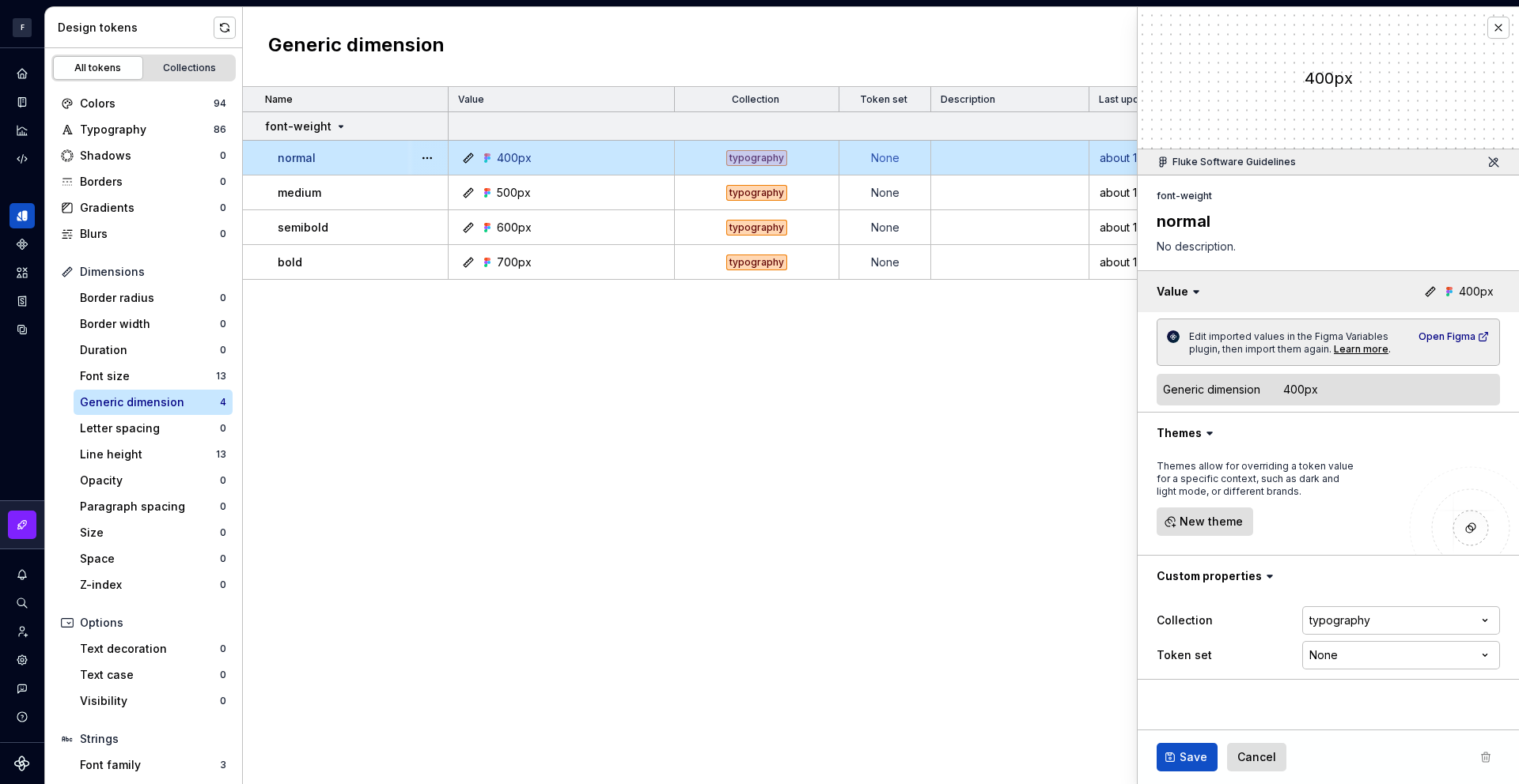
click at [1231, 295] on button "button" at bounding box center [1328, 291] width 381 height 41
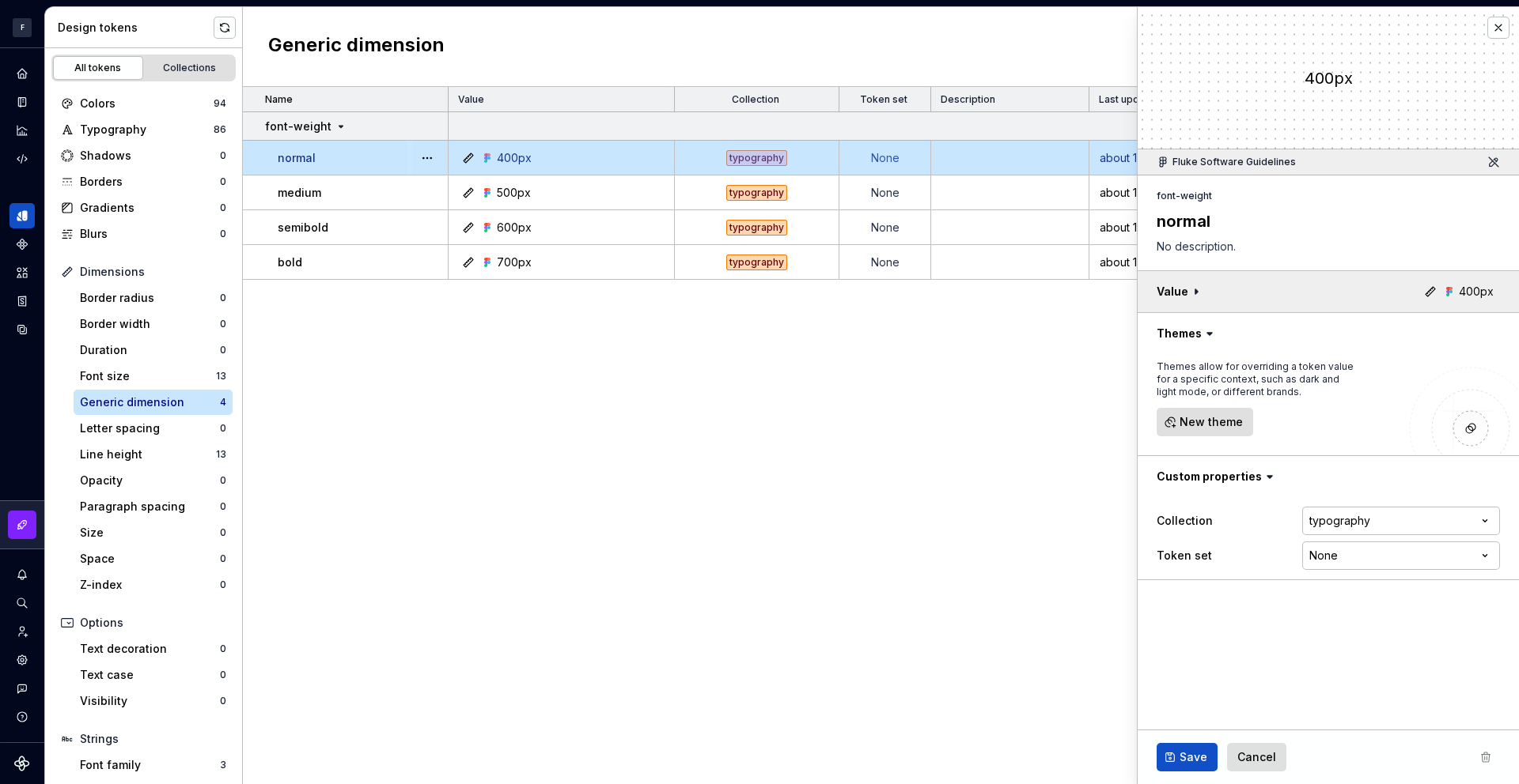
click at [1231, 295] on button "button" at bounding box center [1328, 291] width 381 height 41
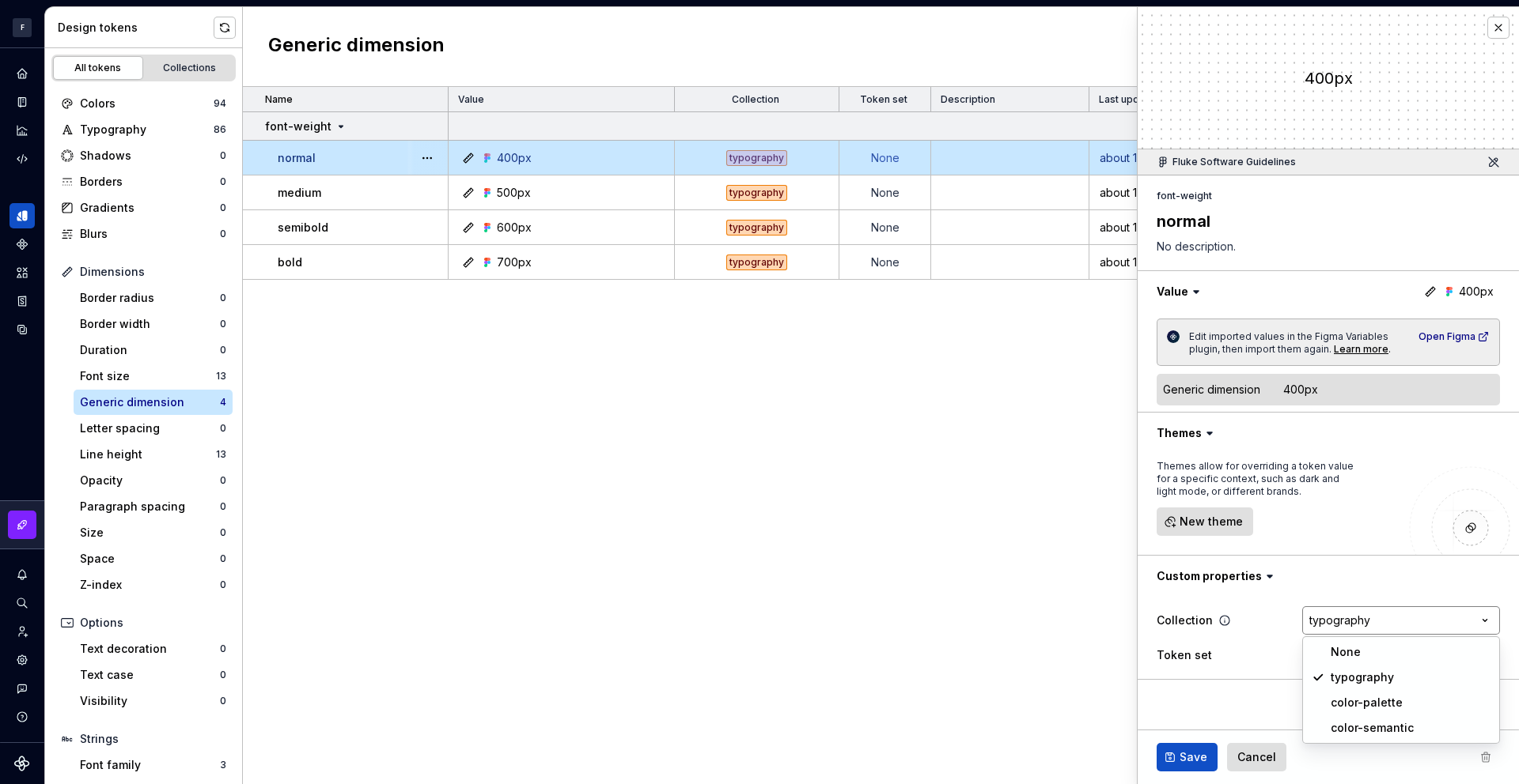
click at [1456, 618] on html "**********" at bounding box center [759, 392] width 1519 height 784
click at [1434, 660] on html "**********" at bounding box center [759, 392] width 1519 height 784
click at [1268, 577] on icon at bounding box center [1270, 577] width 5 height 2
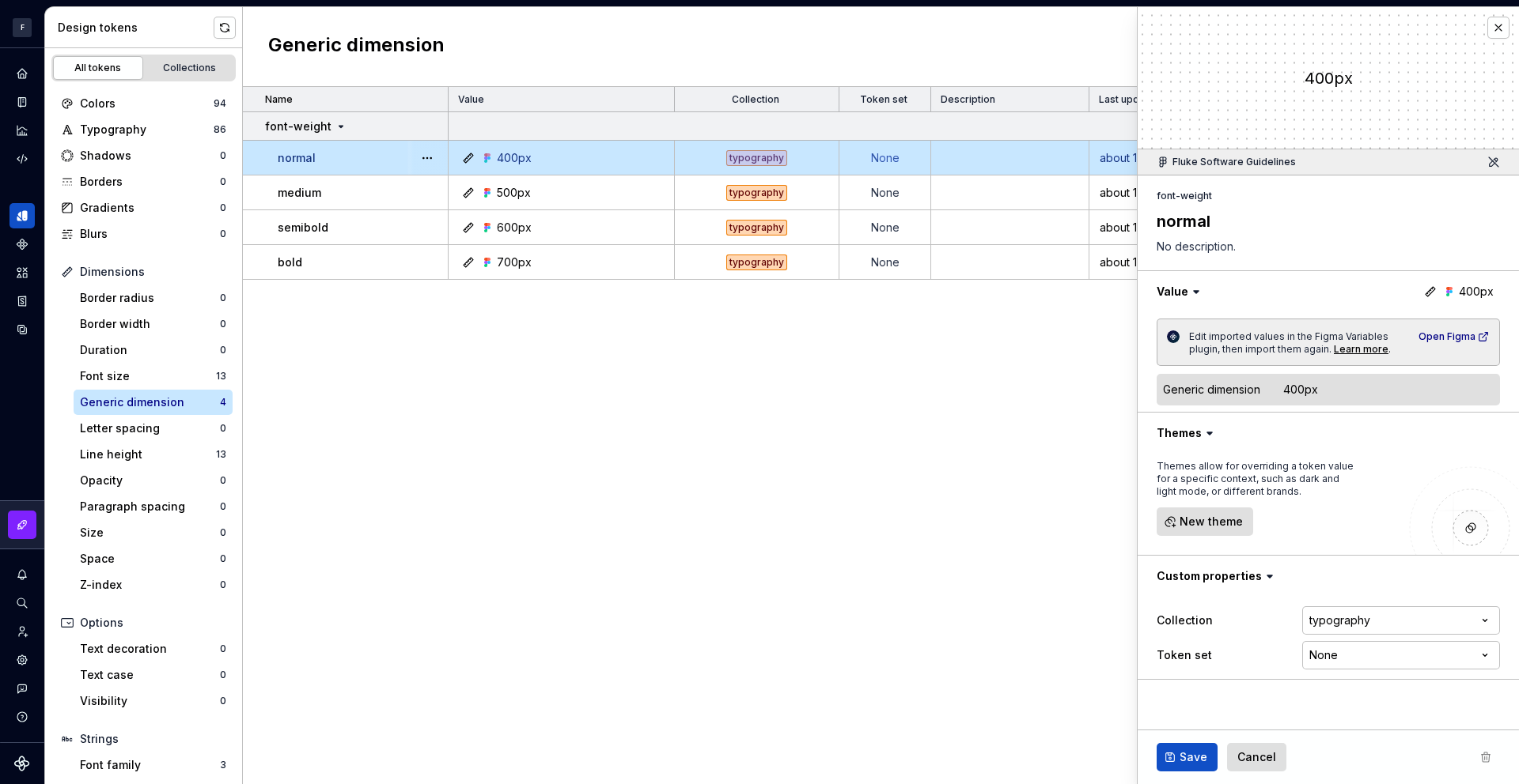
click at [1434, 289] on icon at bounding box center [1430, 291] width 10 height 10
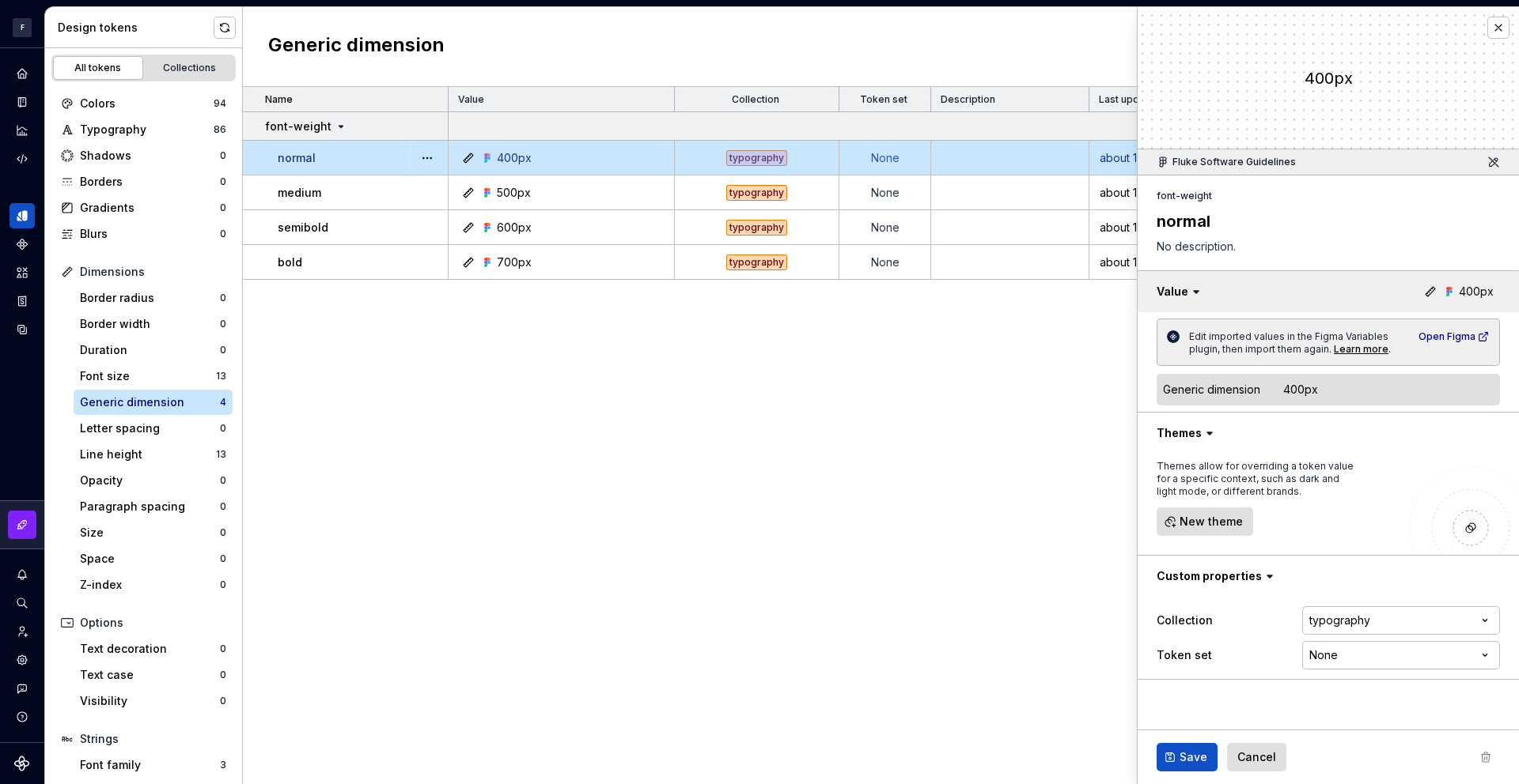
click at [1457, 288] on button "button" at bounding box center [1328, 291] width 381 height 41
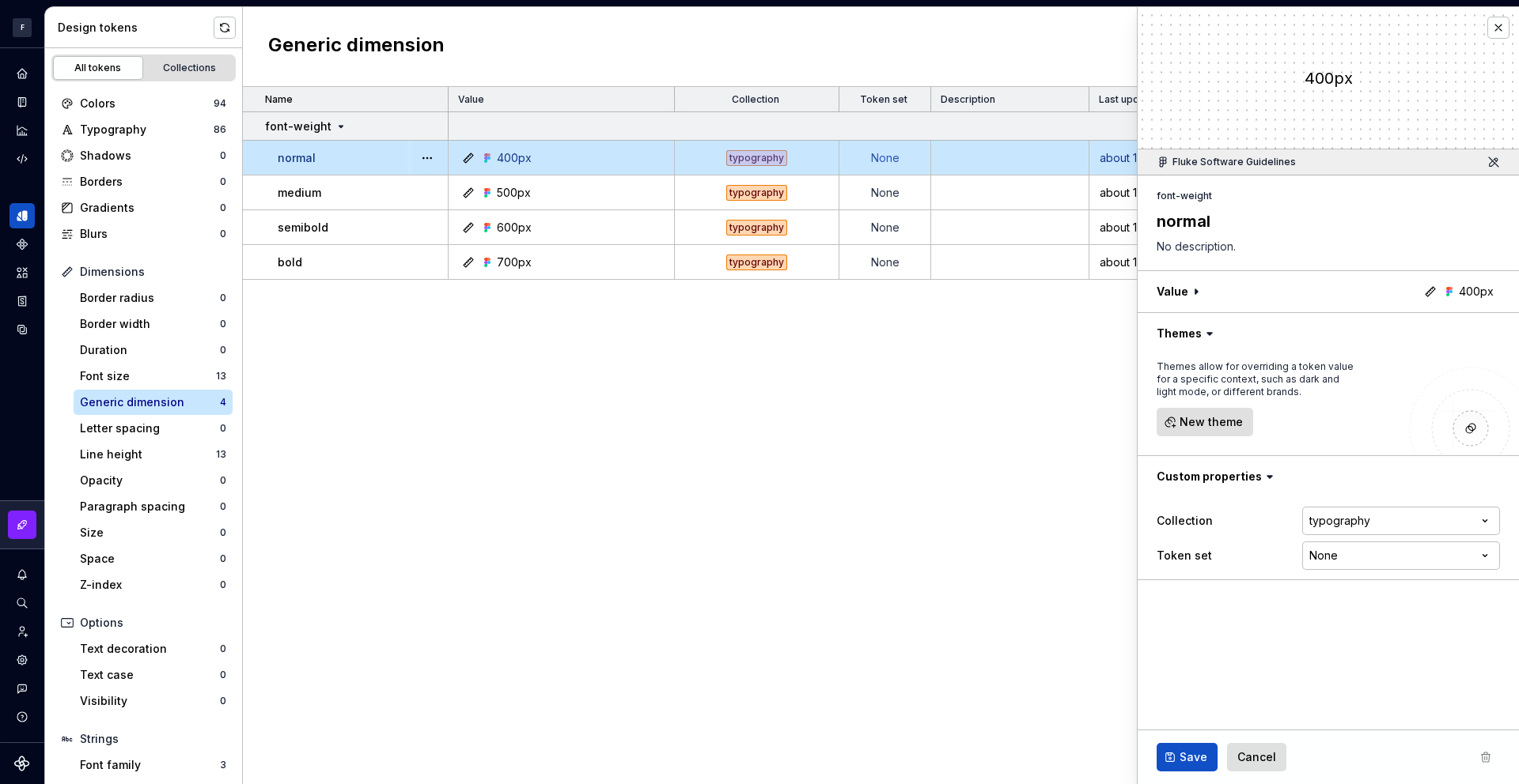
click at [471, 156] on icon at bounding box center [468, 158] width 13 height 13
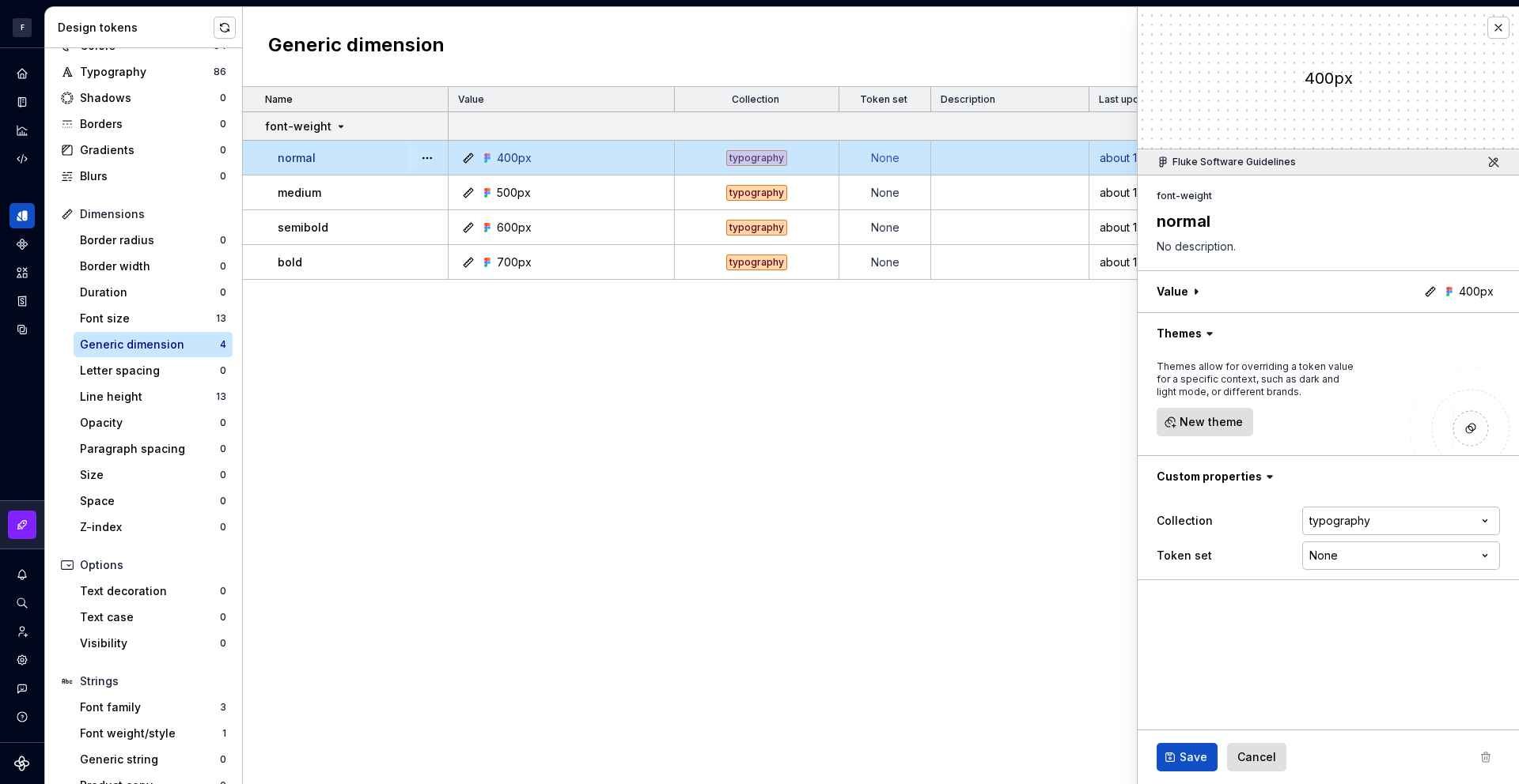
scroll to position [82, 0]
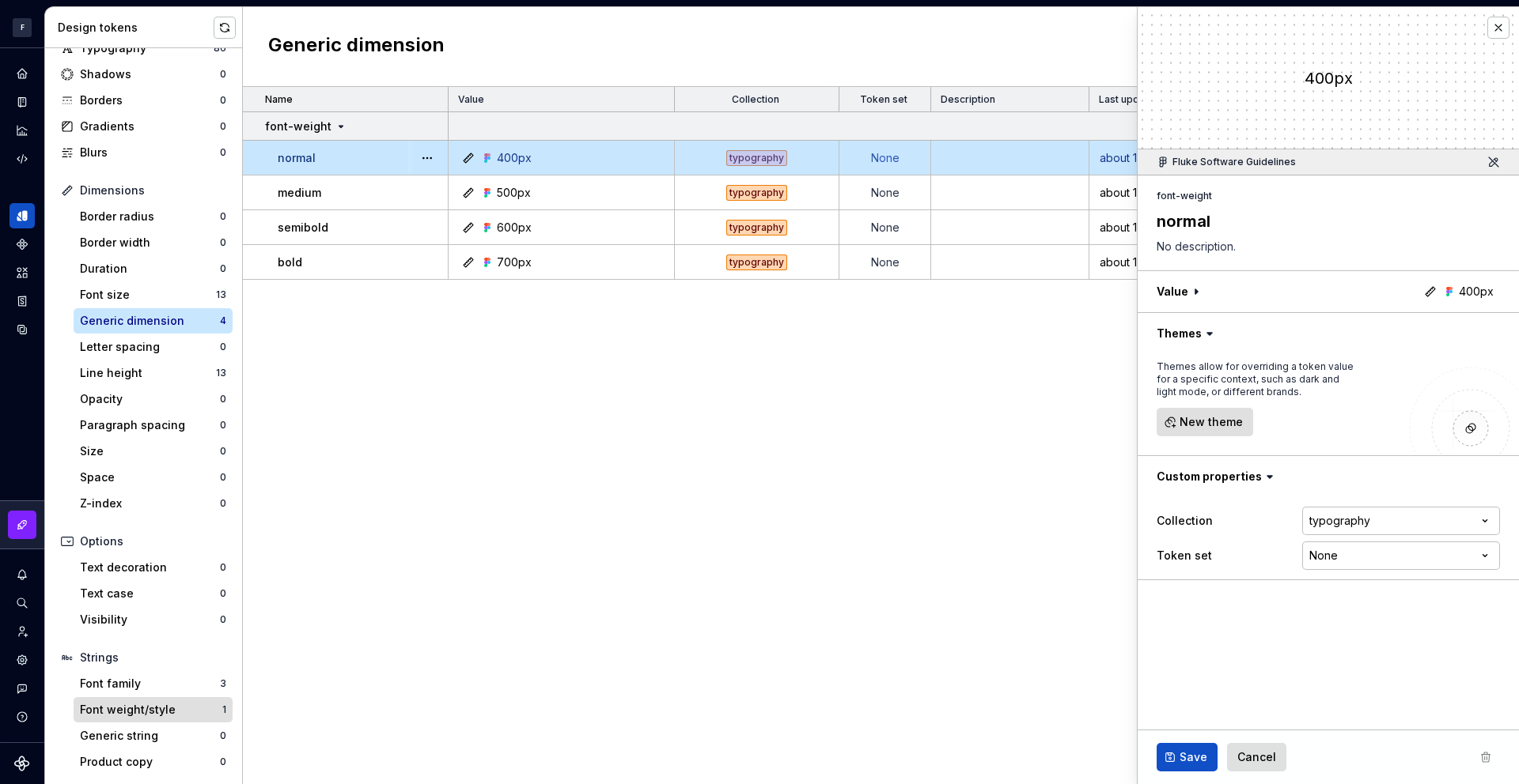
click at [157, 717] on div "Font weight/style" at bounding box center [151, 710] width 143 height 16
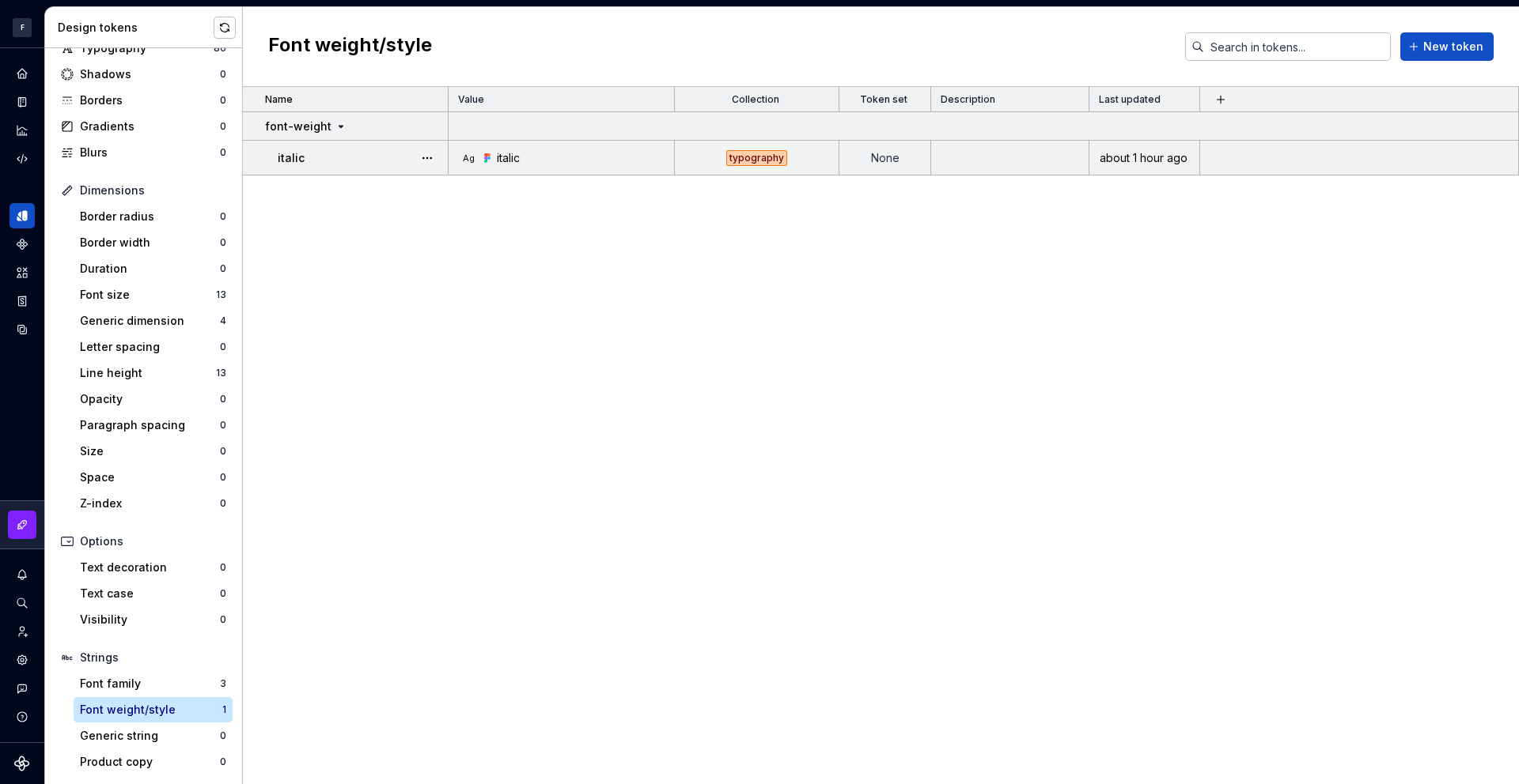
click at [369, 161] on div "italic" at bounding box center [362, 158] width 170 height 16
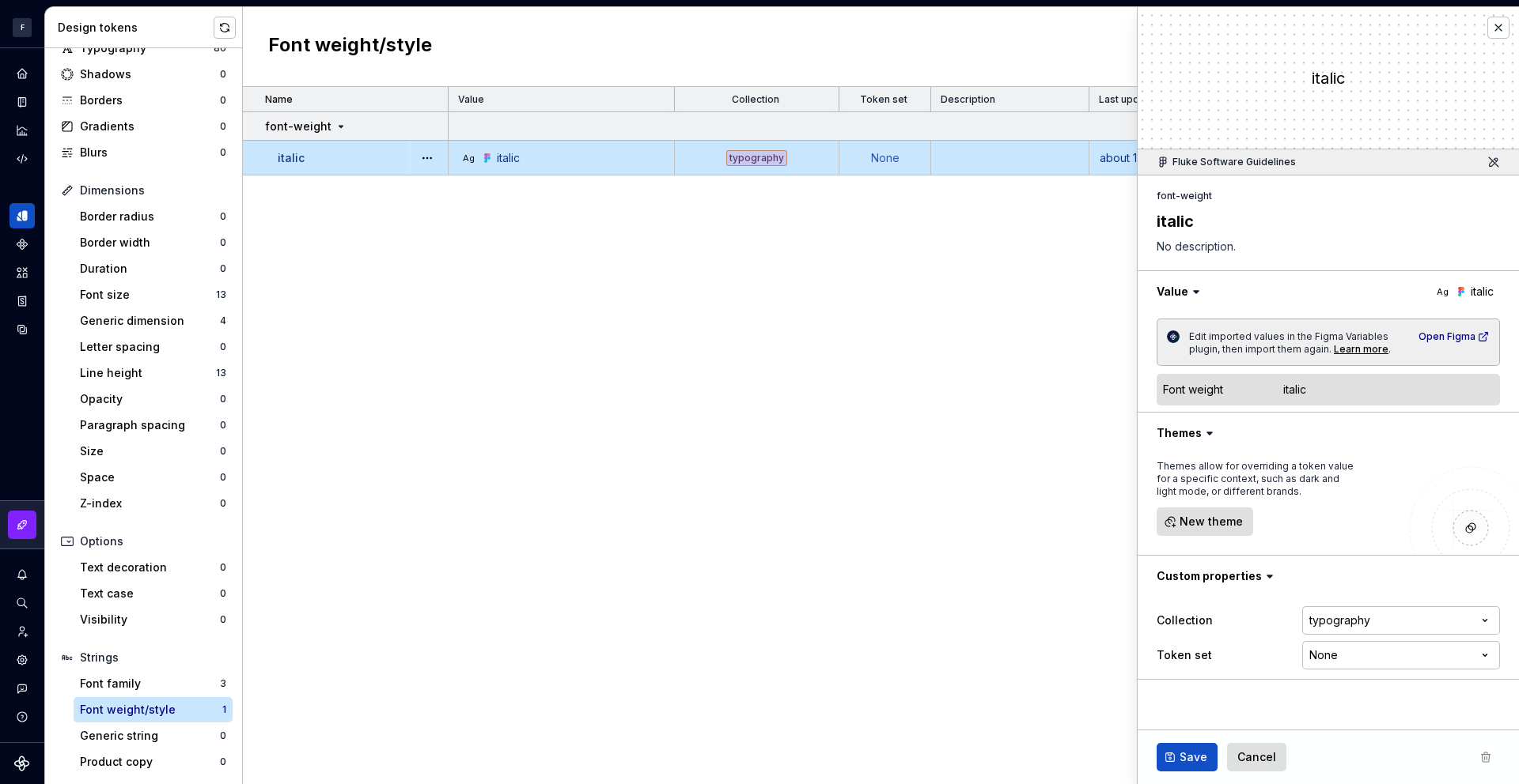
click at [1268, 573] on icon at bounding box center [1270, 577] width 16 height 16
click at [1263, 580] on icon at bounding box center [1270, 577] width 16 height 16
click at [1267, 574] on icon at bounding box center [1270, 577] width 16 height 16
click at [144, 303] on div "Font size 13" at bounding box center [153, 295] width 159 height 25
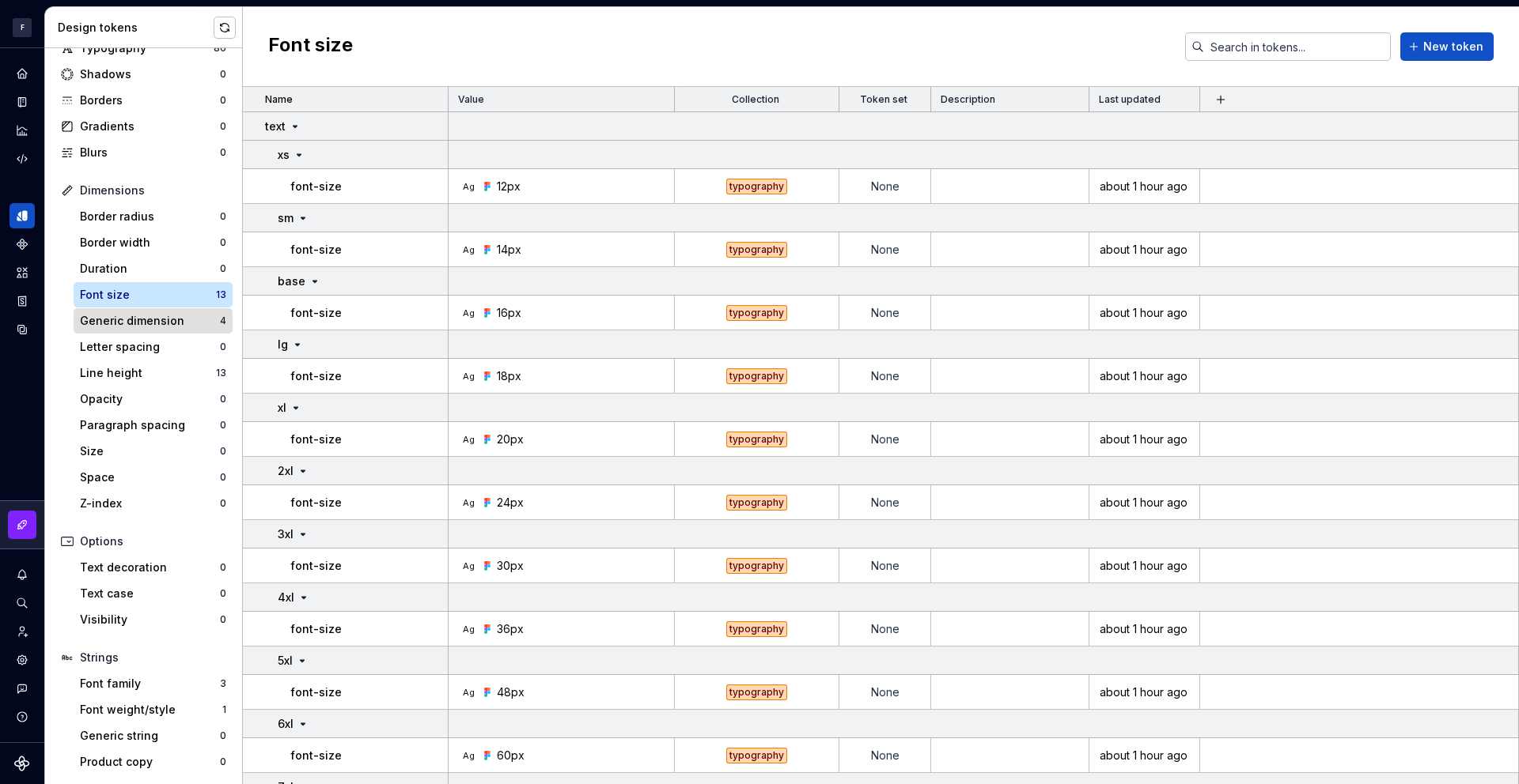
click at [158, 323] on div "Generic dimension" at bounding box center [150, 321] width 140 height 16
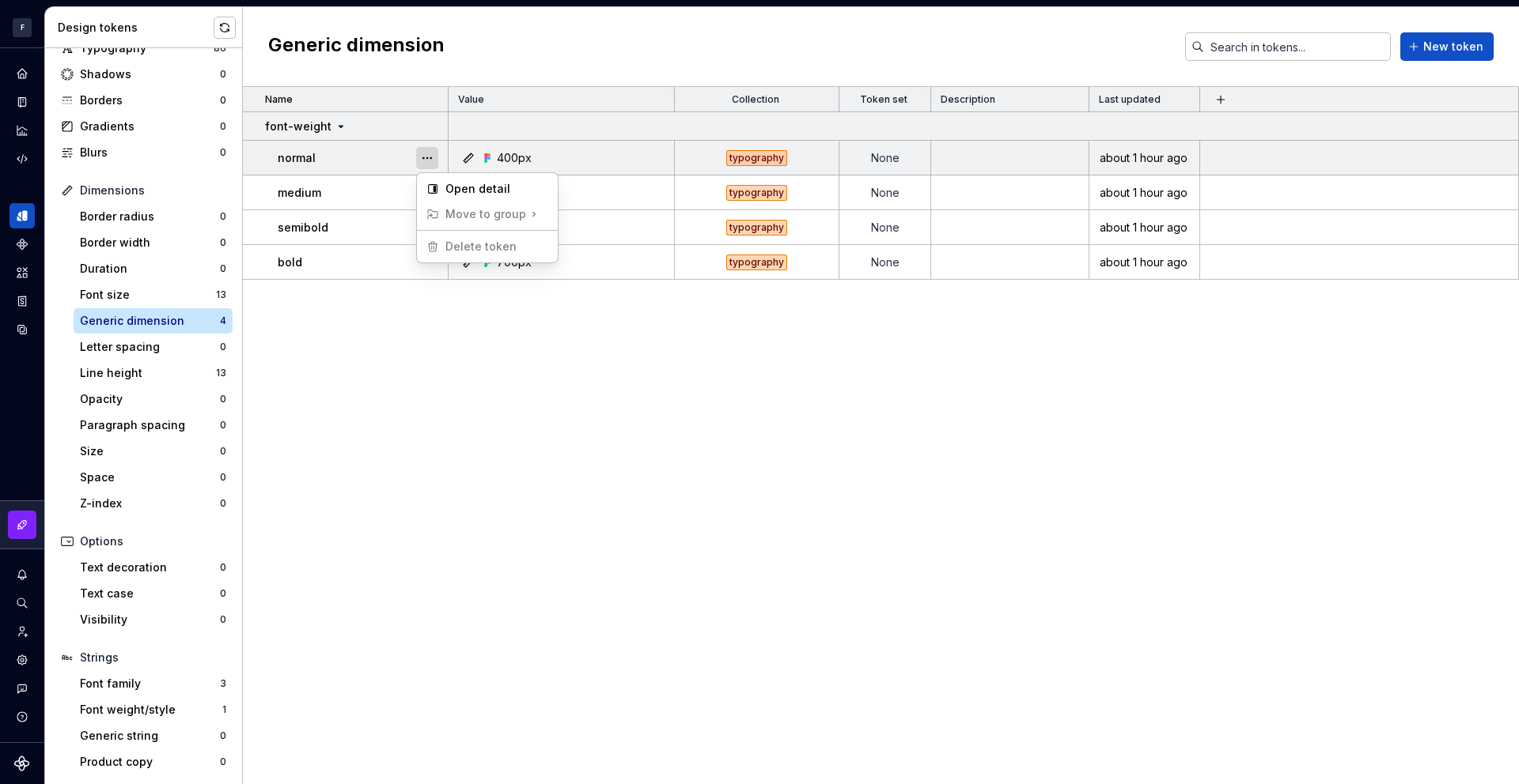
click at [424, 150] on button "button" at bounding box center [427, 158] width 22 height 22
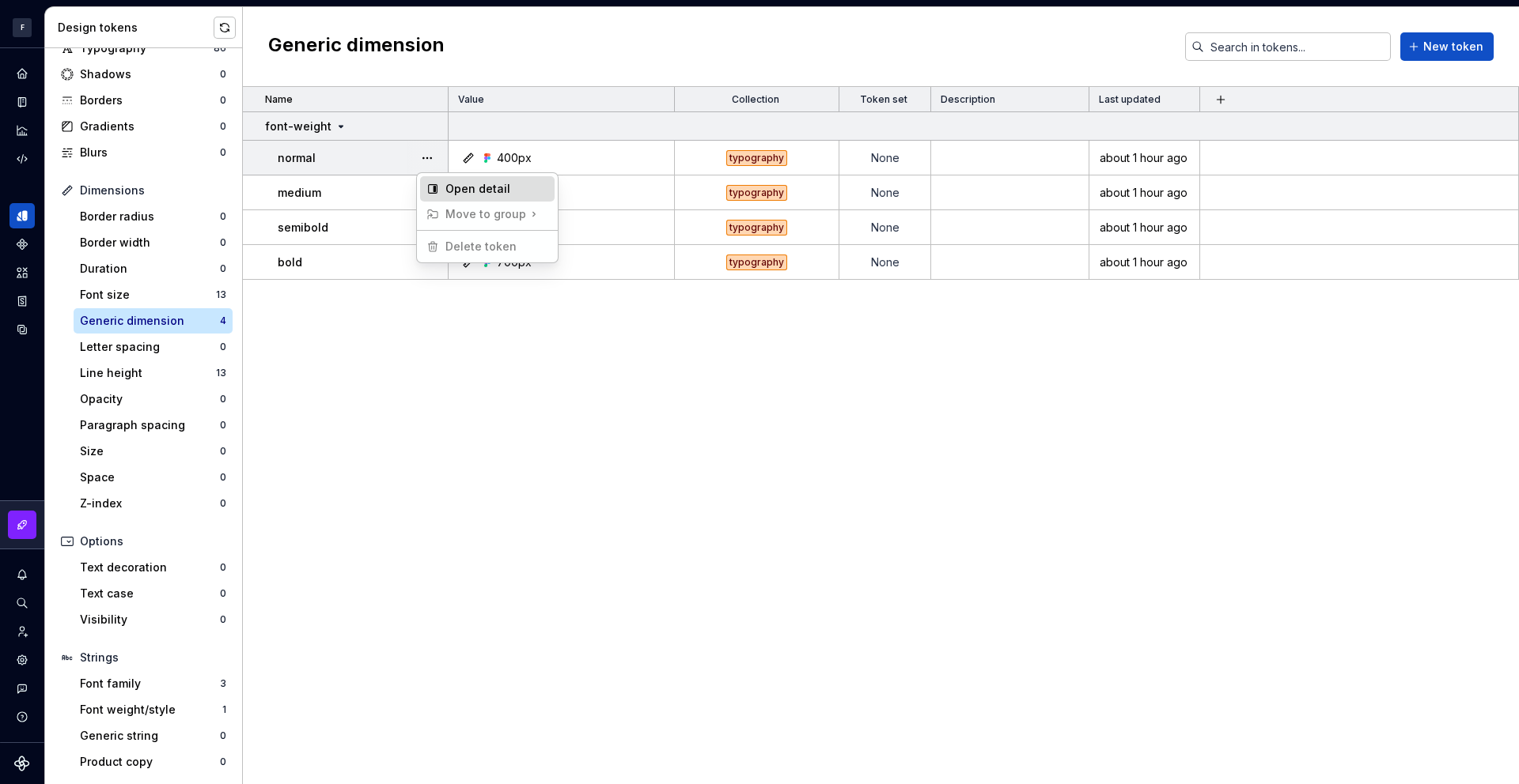
click at [441, 187] on div "Open detail" at bounding box center [487, 189] width 135 height 25
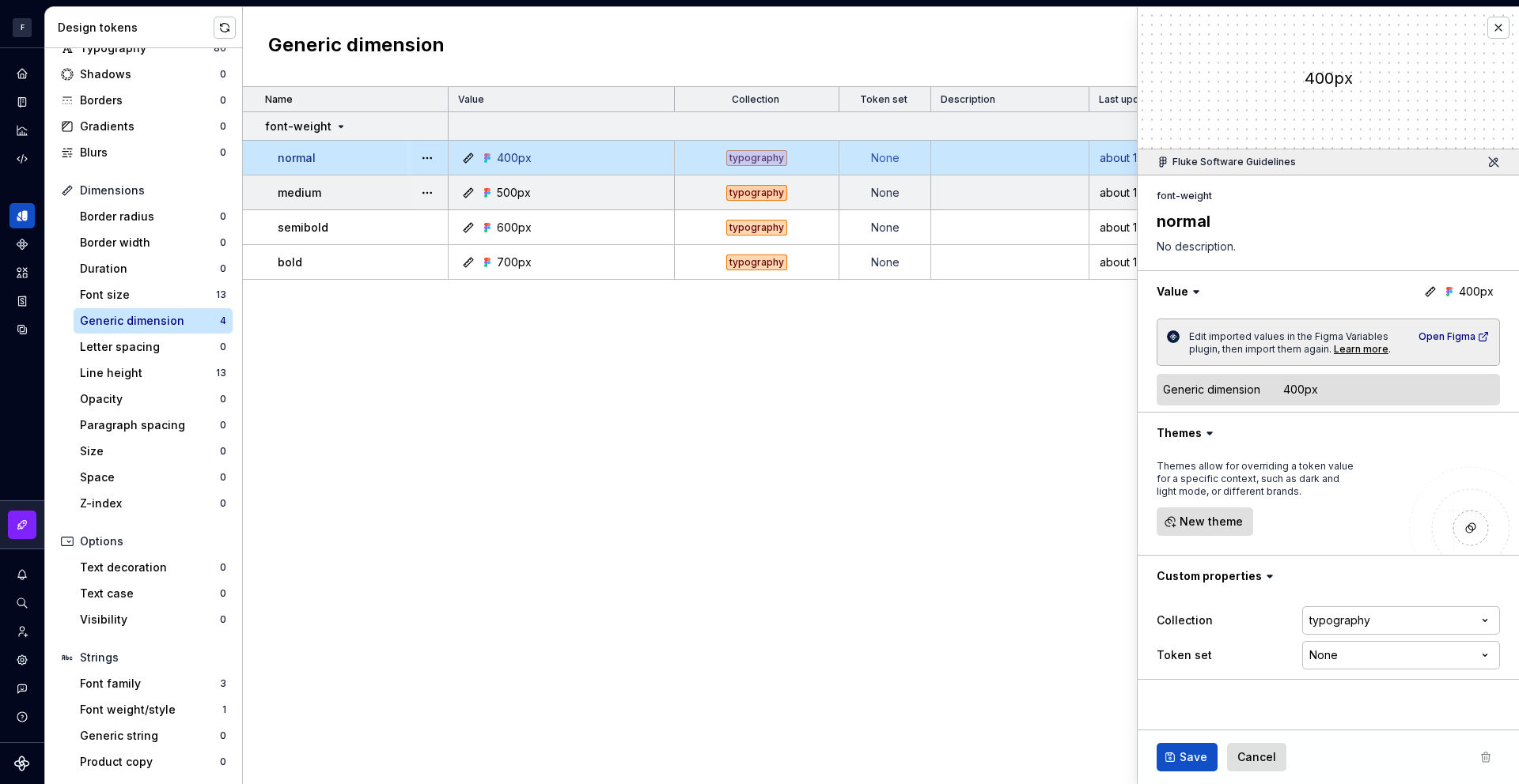
click at [539, 167] on td "400px" at bounding box center [562, 158] width 227 height 35
drag, startPoint x: 752, startPoint y: 427, endPoint x: 776, endPoint y: 358, distance: 73.1
click at [758, 417] on div "Name Value Collection Token set Description Last updated font-weight normal 400…" at bounding box center [881, 436] width 1276 height 698
click at [778, 155] on div "typography" at bounding box center [757, 158] width 61 height 16
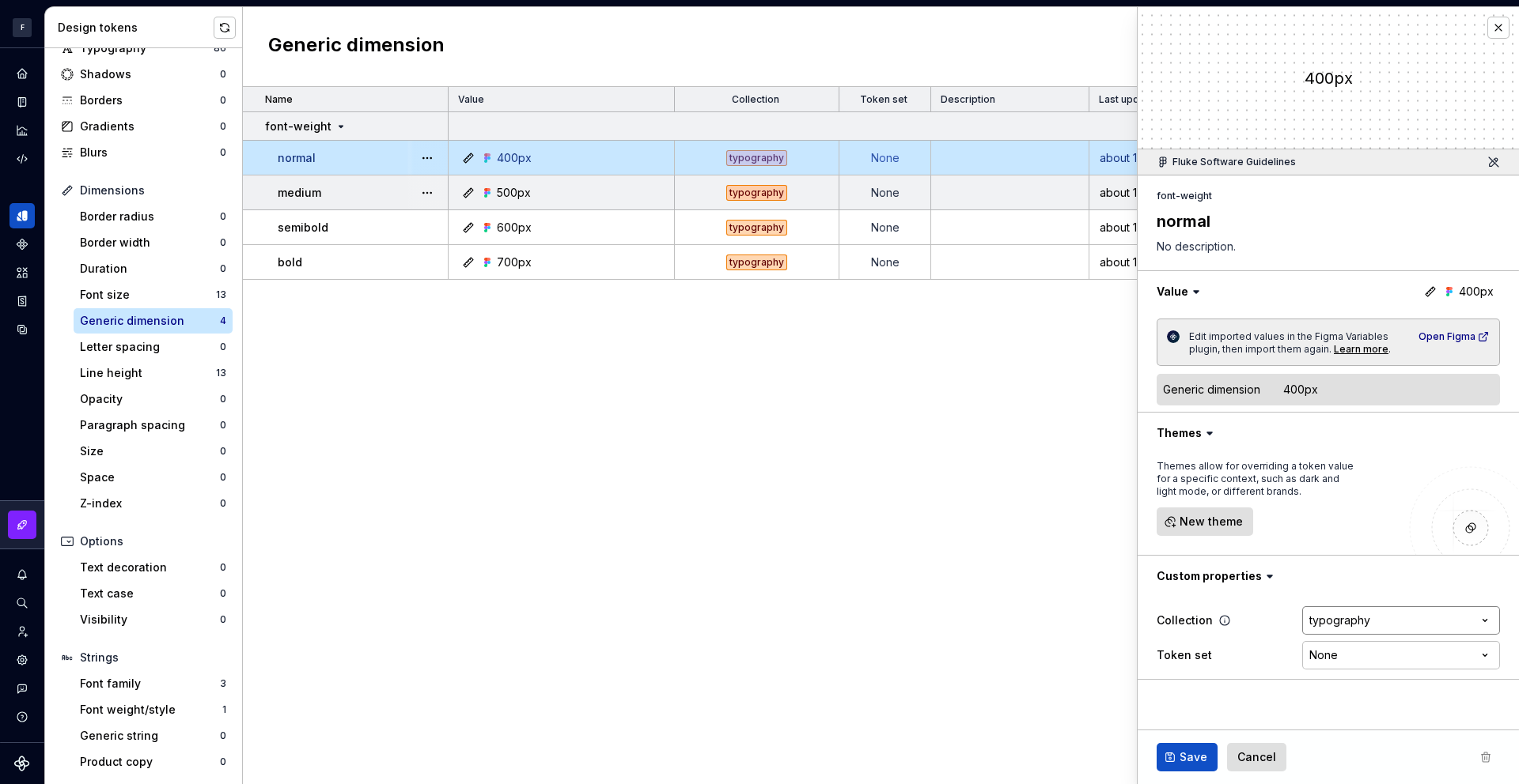
click at [1339, 622] on html "**********" at bounding box center [759, 392] width 1519 height 784
click at [785, 196] on div "typography" at bounding box center [757, 193] width 61 height 16
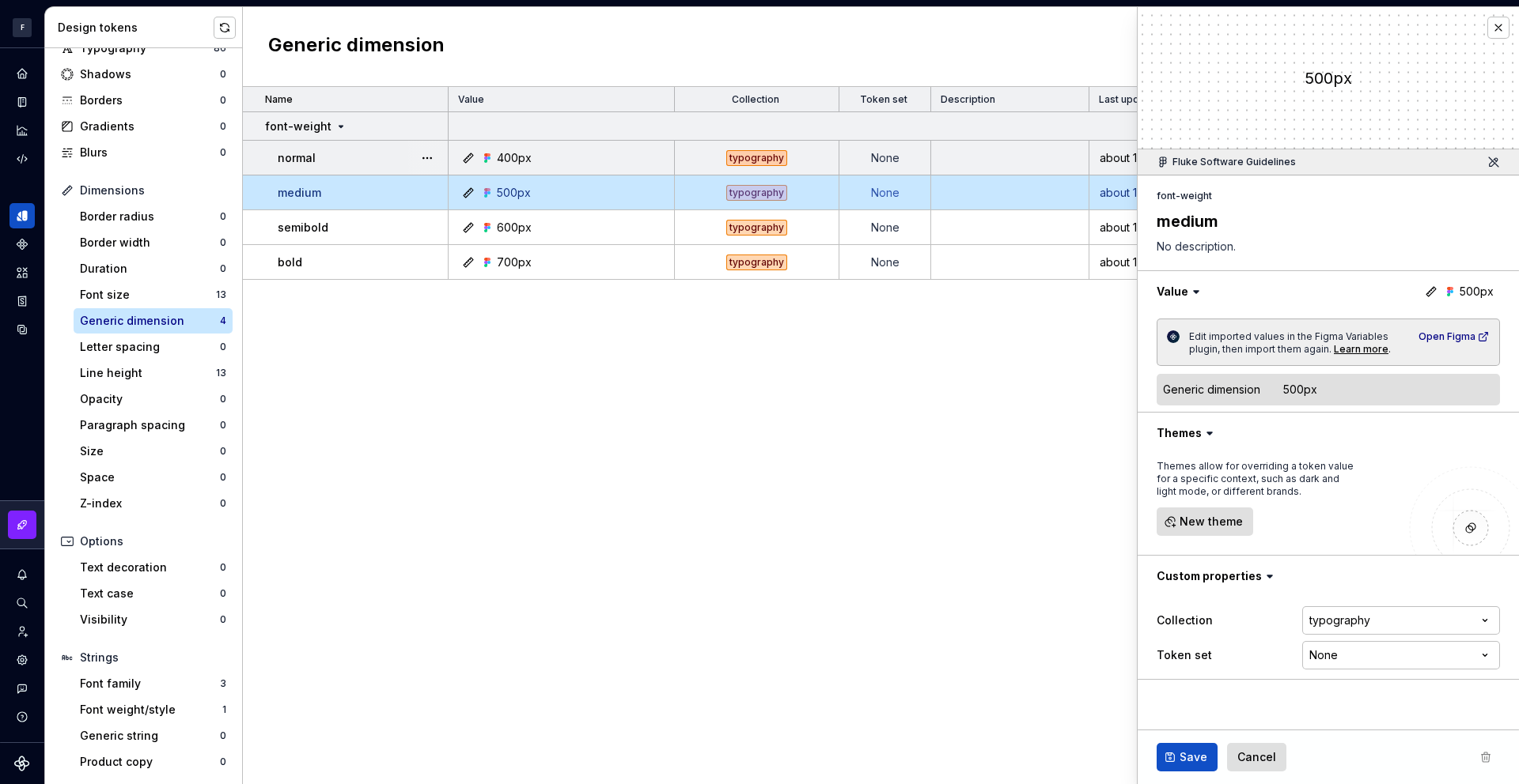
click at [776, 446] on div "Name Value Collection Token set Description Last updated font-weight normal 400…" at bounding box center [881, 436] width 1276 height 698
click at [1498, 27] on button "button" at bounding box center [1498, 28] width 22 height 22
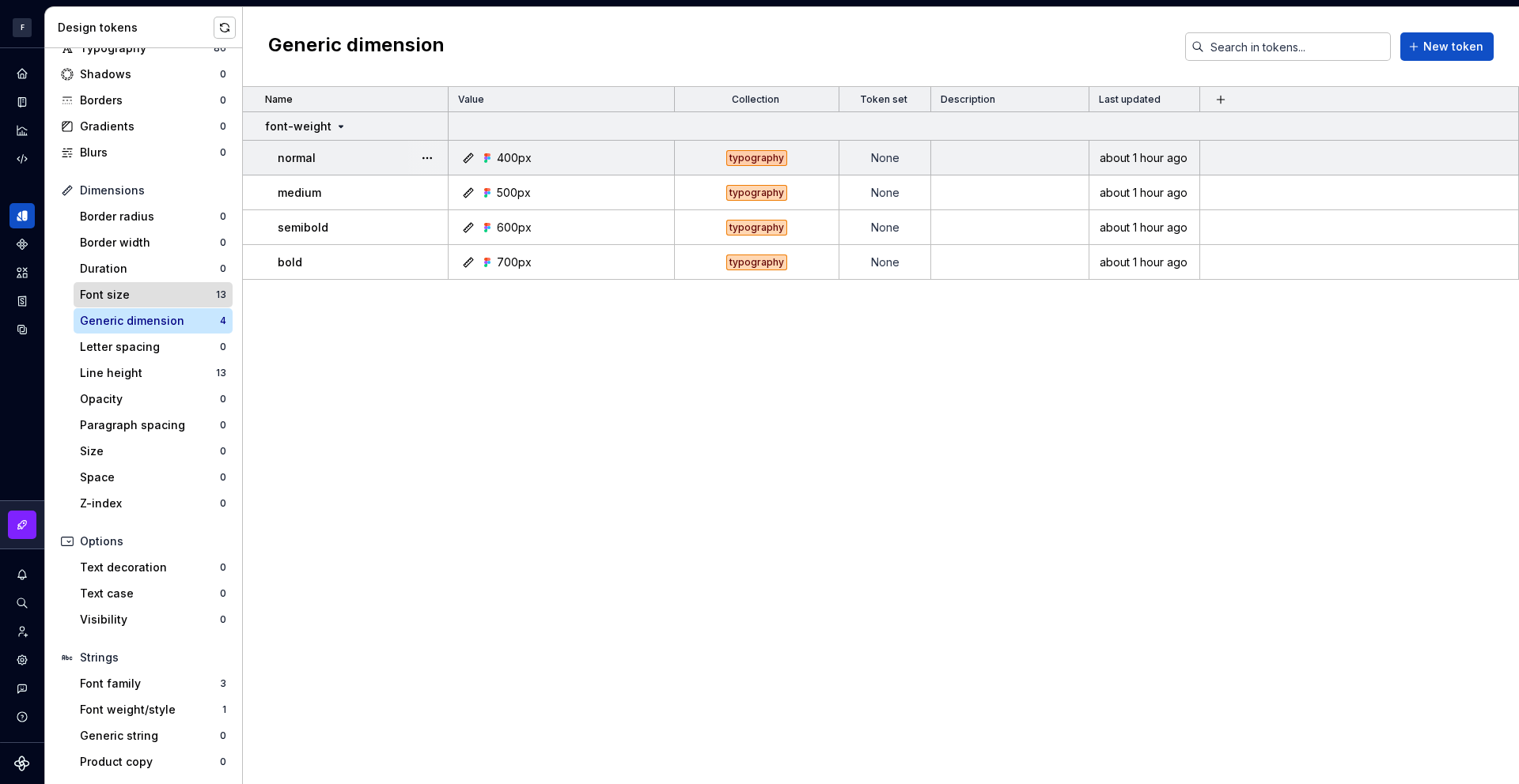
click at [122, 292] on div "Font size" at bounding box center [148, 295] width 136 height 16
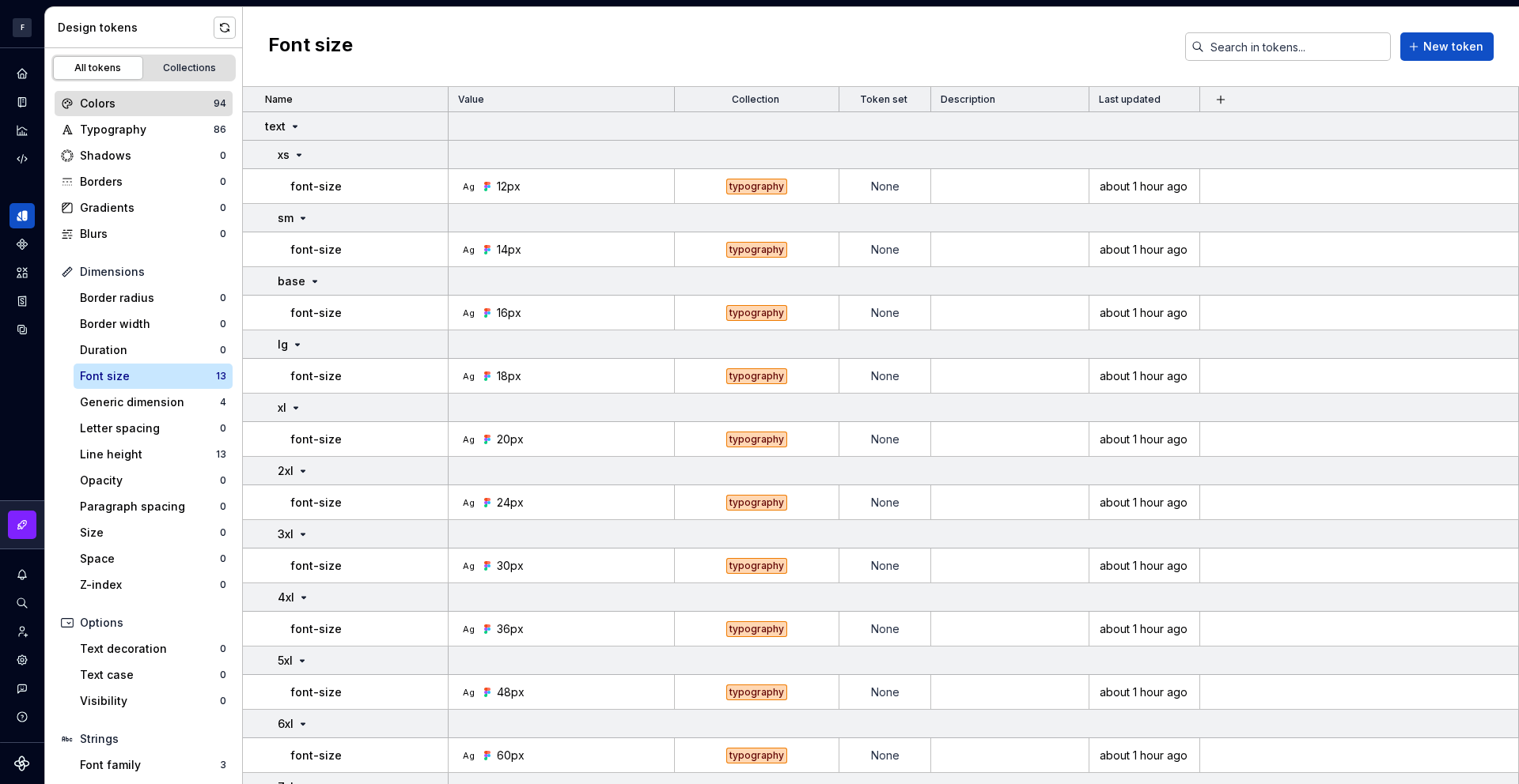
click at [133, 112] on div "Colors 94" at bounding box center [143, 104] width 178 height 25
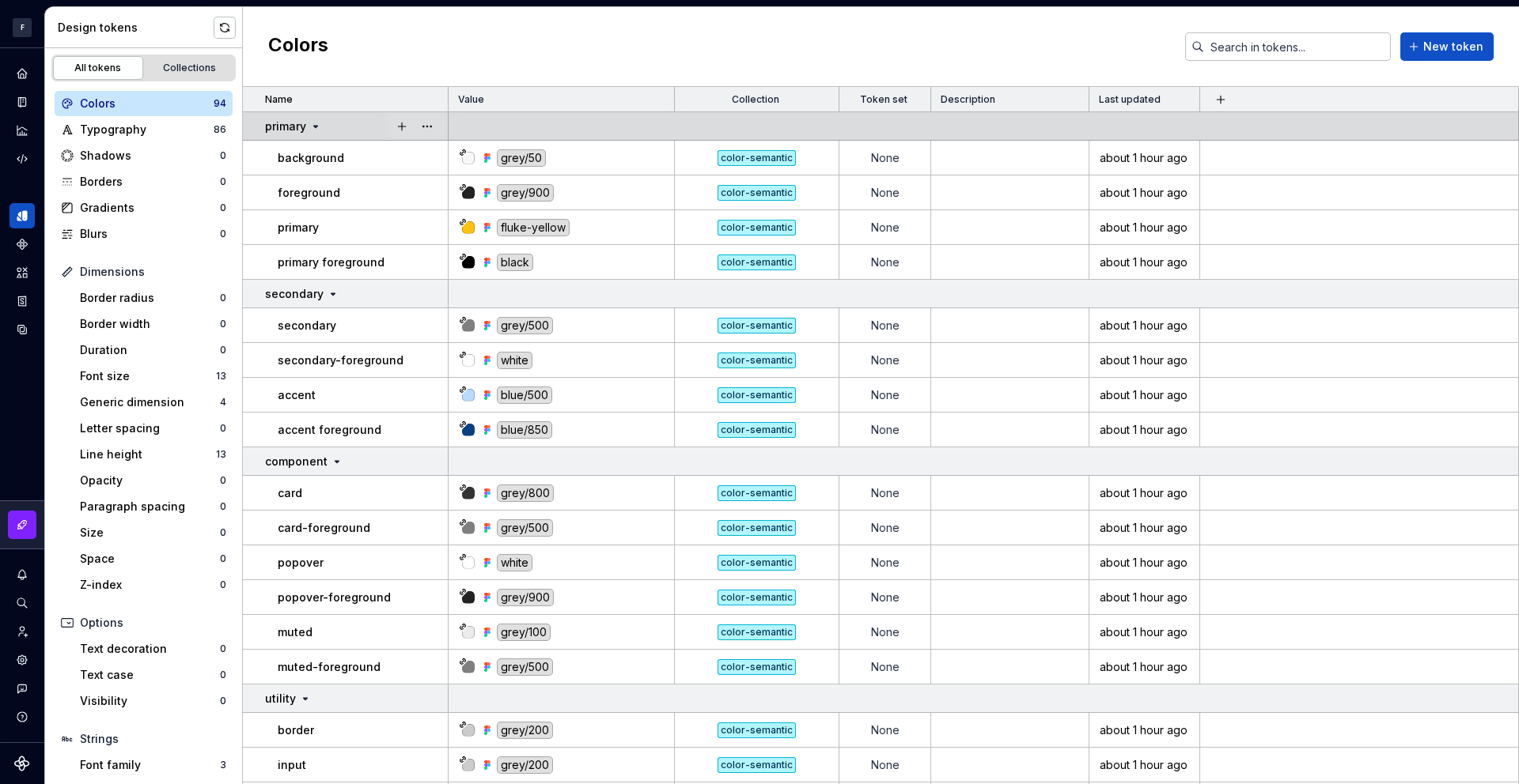
click at [309, 124] on icon at bounding box center [315, 127] width 13 height 13
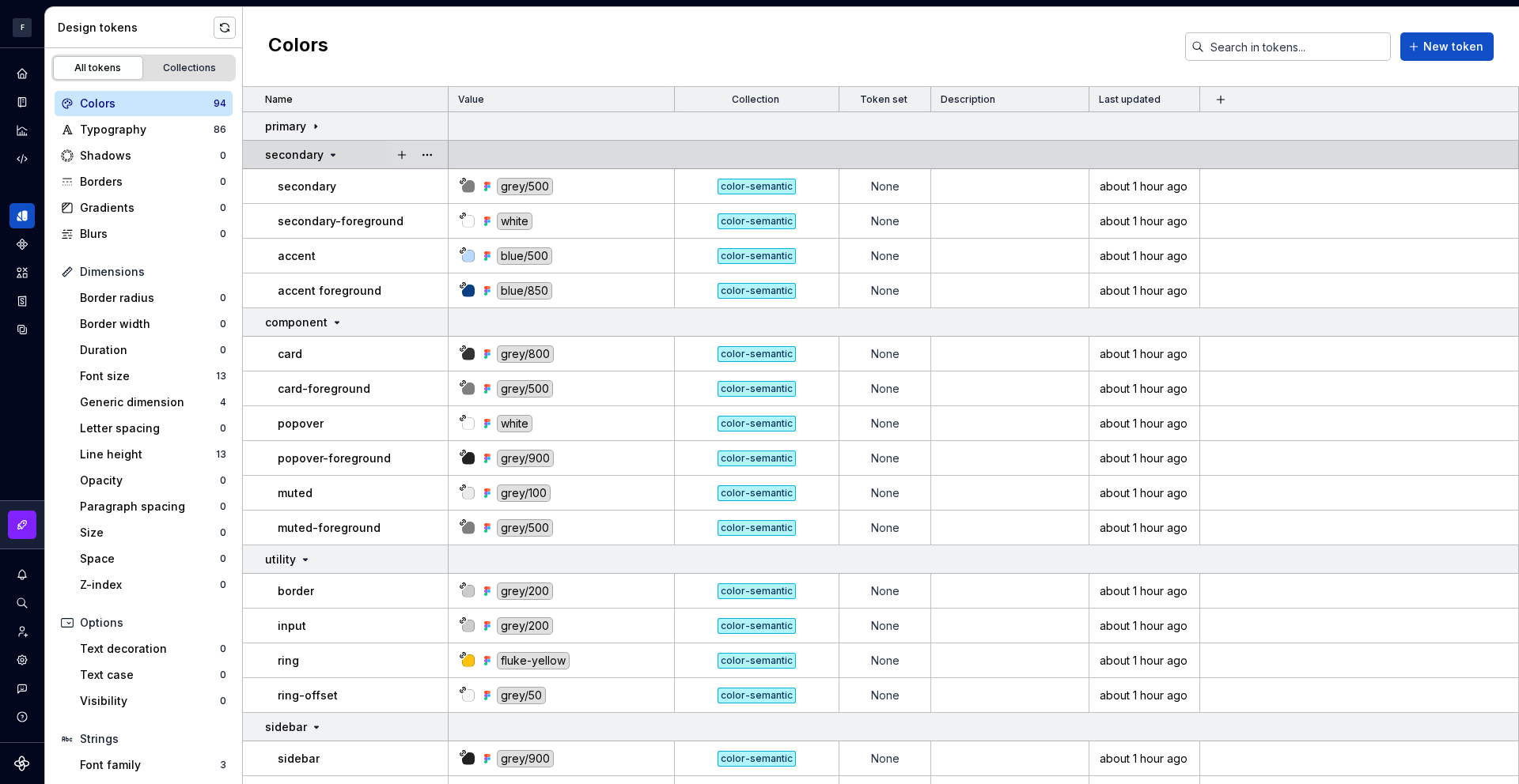
click at [319, 155] on p "secondary" at bounding box center [294, 155] width 59 height 16
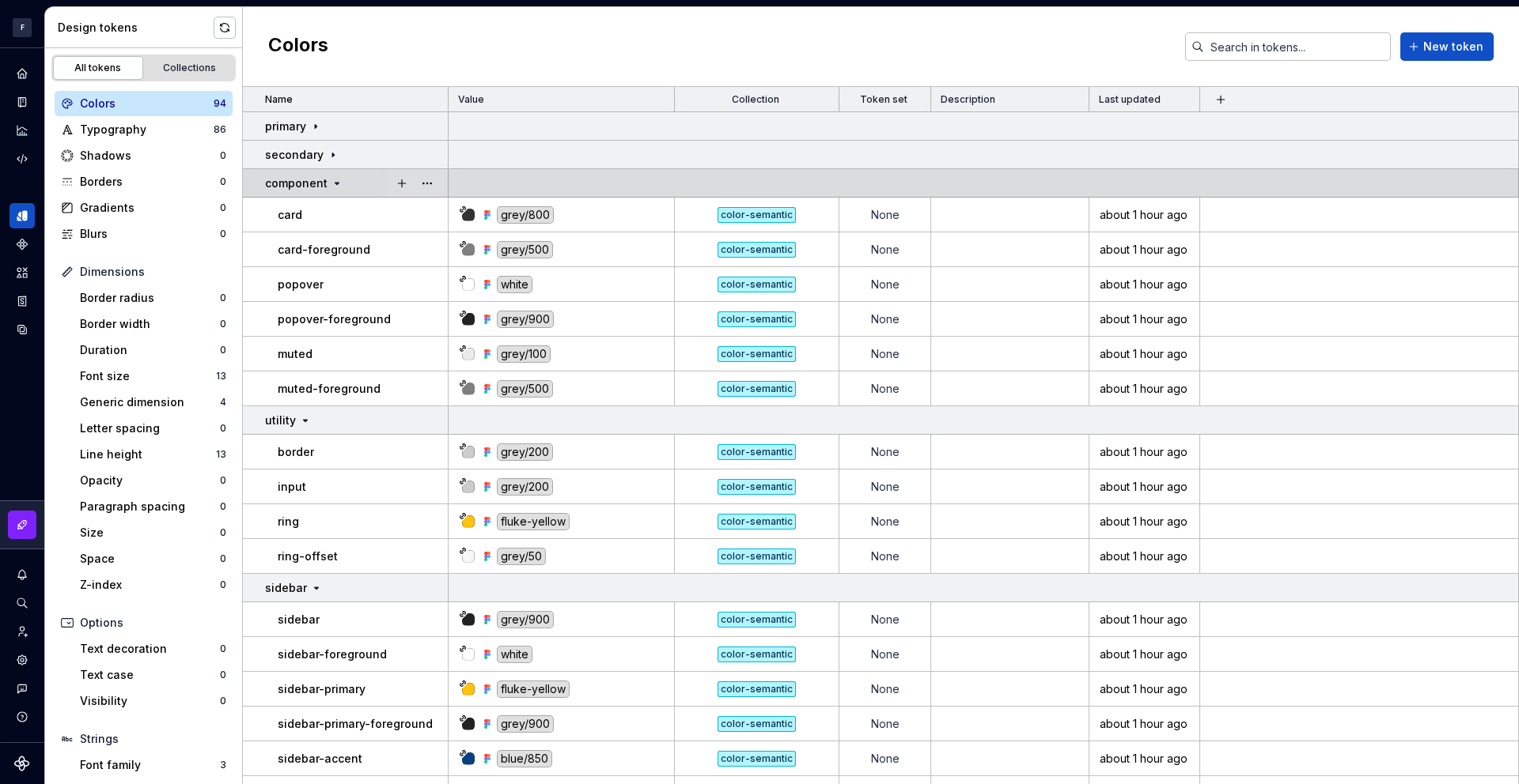
click at [320, 188] on p "component" at bounding box center [296, 184] width 63 height 16
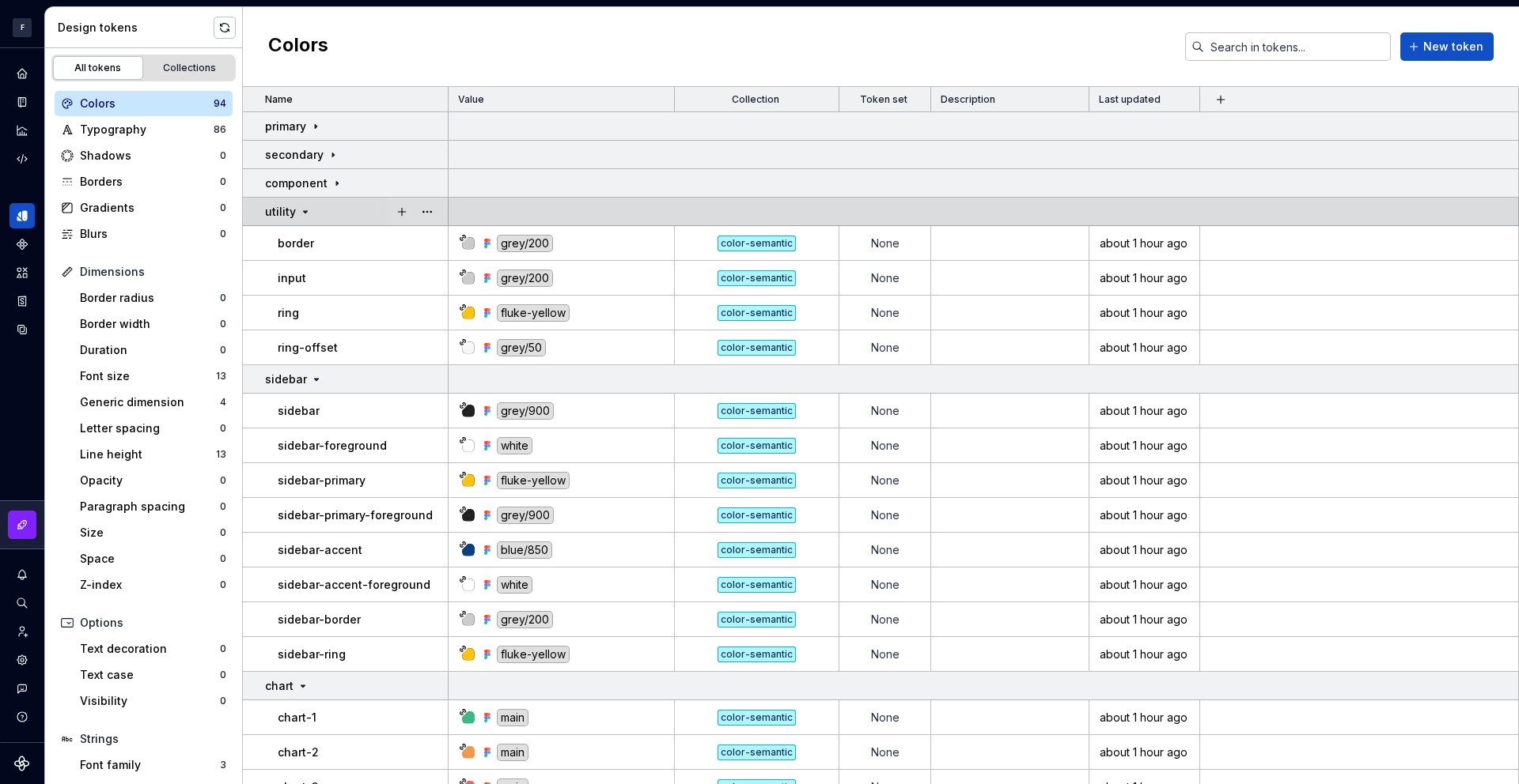
click at [299, 217] on icon at bounding box center [305, 212] width 13 height 13
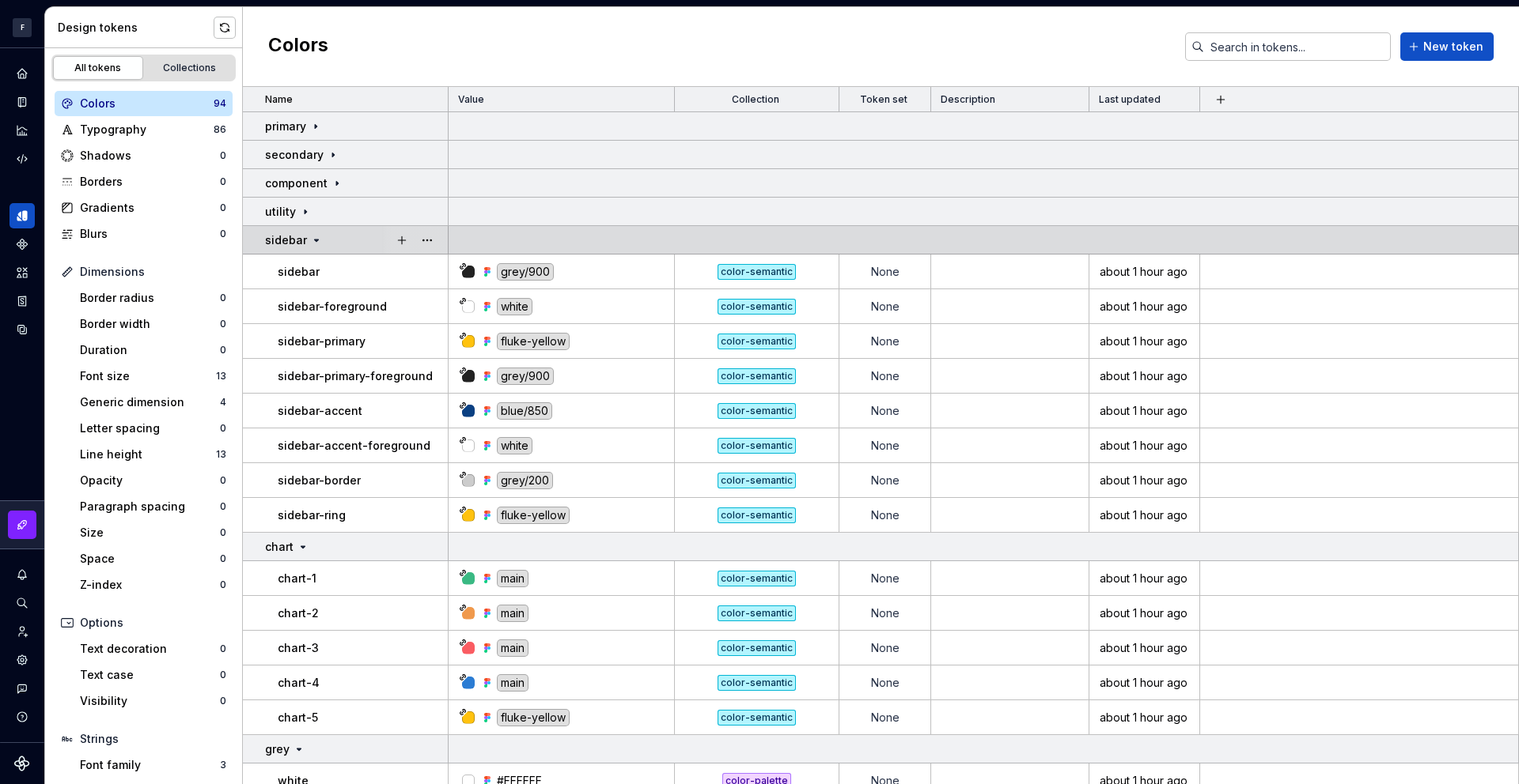
click at [310, 242] on icon at bounding box center [316, 241] width 13 height 13
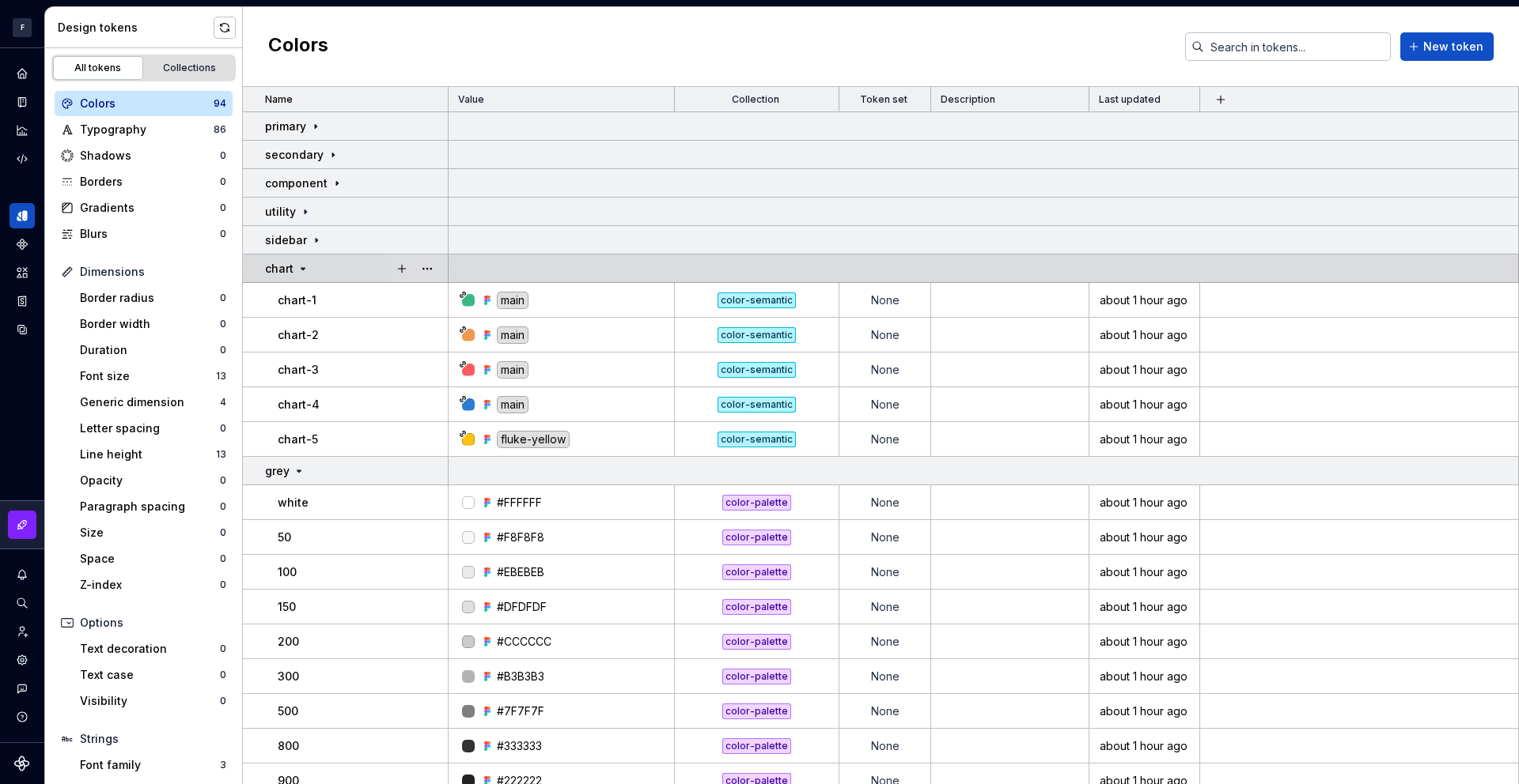
click at [307, 270] on icon at bounding box center [303, 268] width 13 height 13
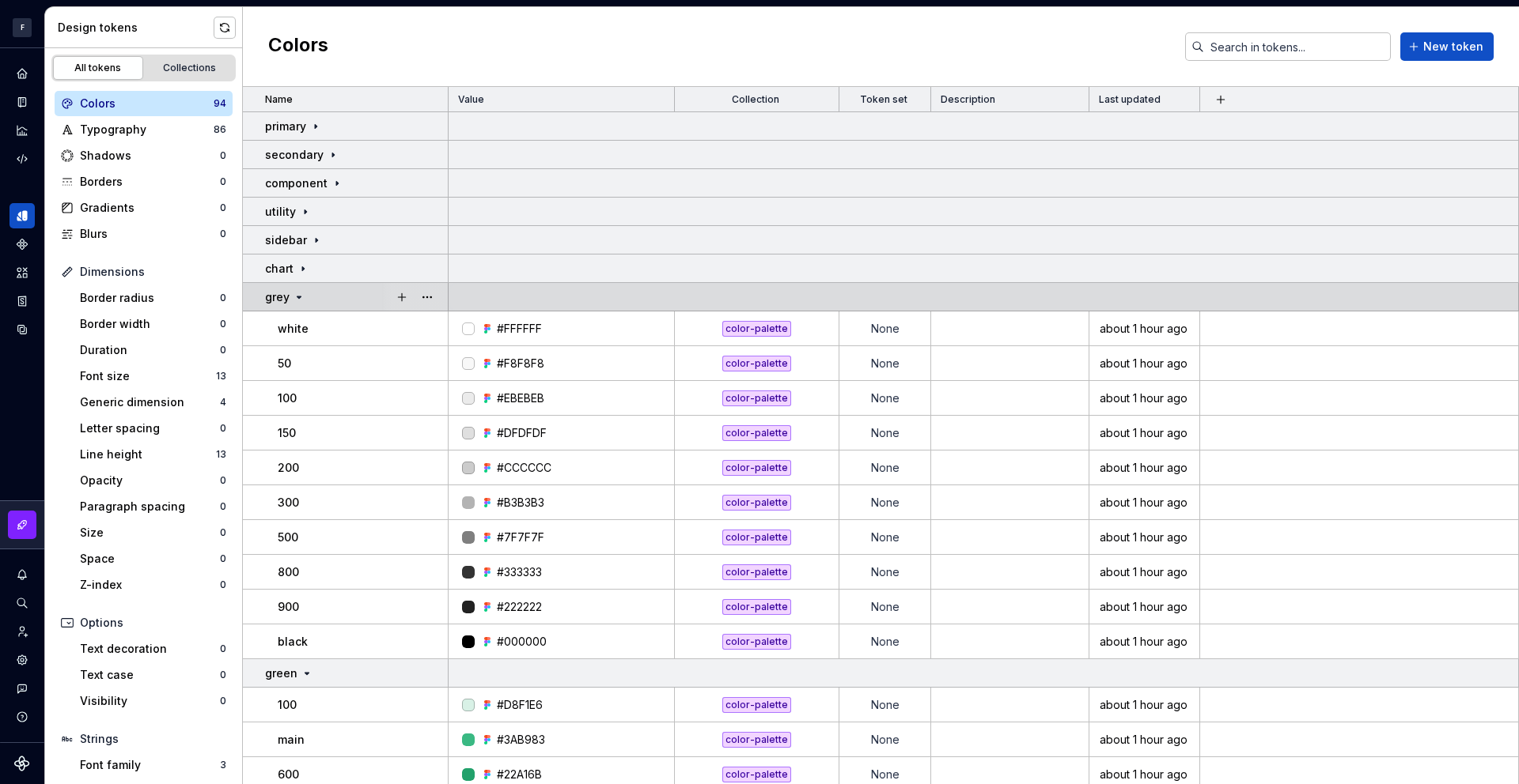
click at [300, 295] on icon at bounding box center [299, 297] width 13 height 13
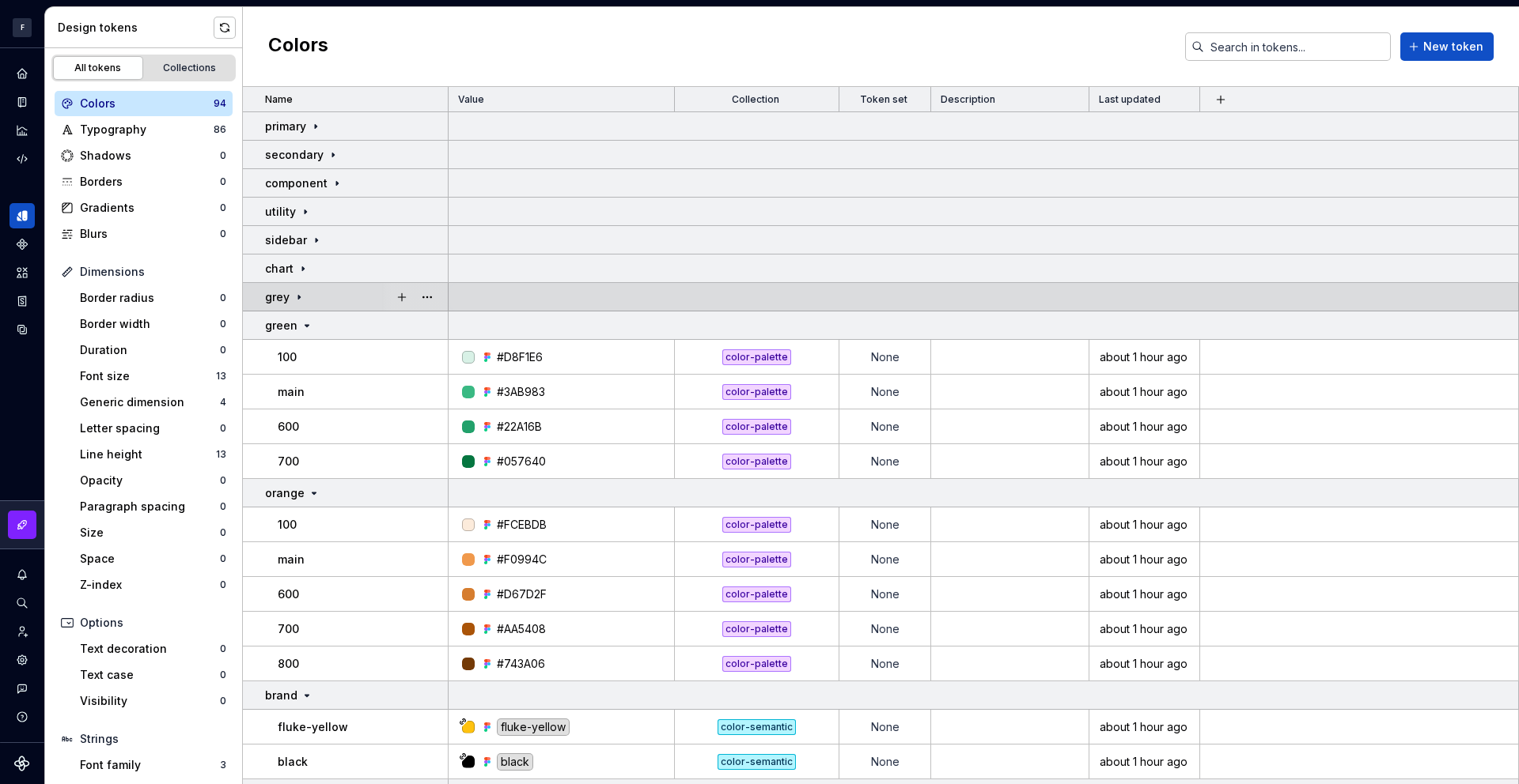
click at [301, 297] on icon at bounding box center [299, 297] width 13 height 13
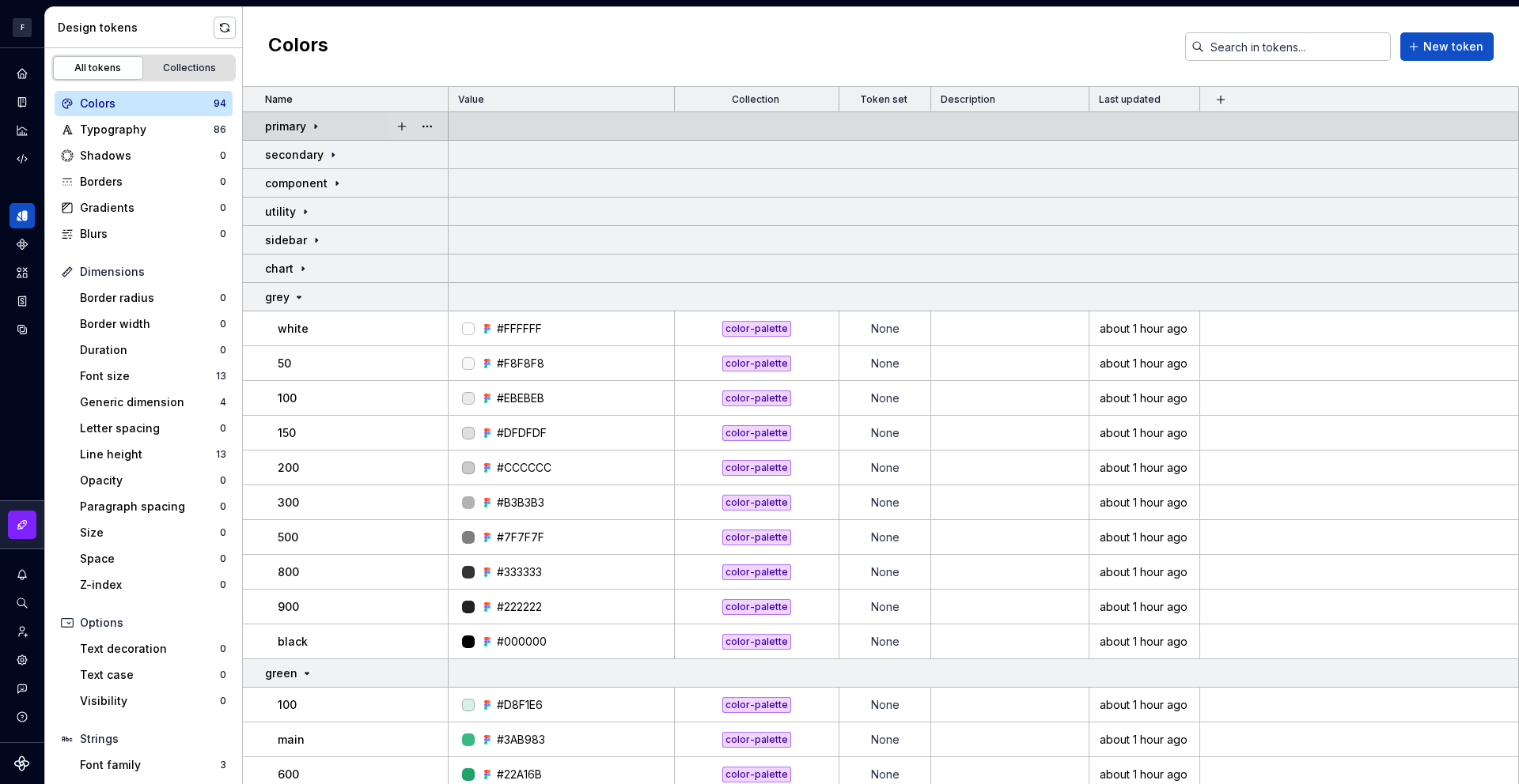
click at [315, 126] on icon at bounding box center [315, 126] width 2 height 4
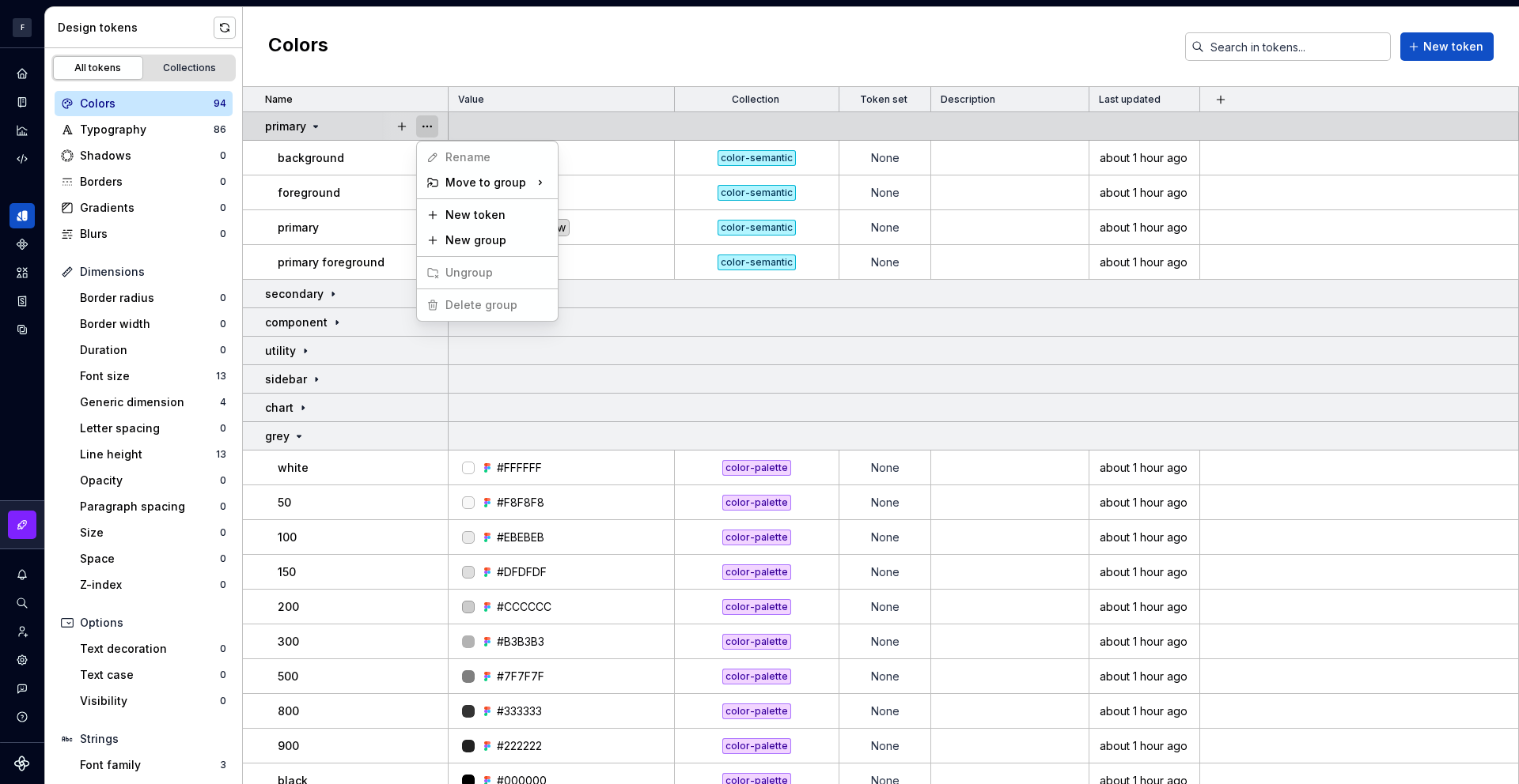
click at [431, 125] on button "button" at bounding box center [427, 127] width 22 height 22
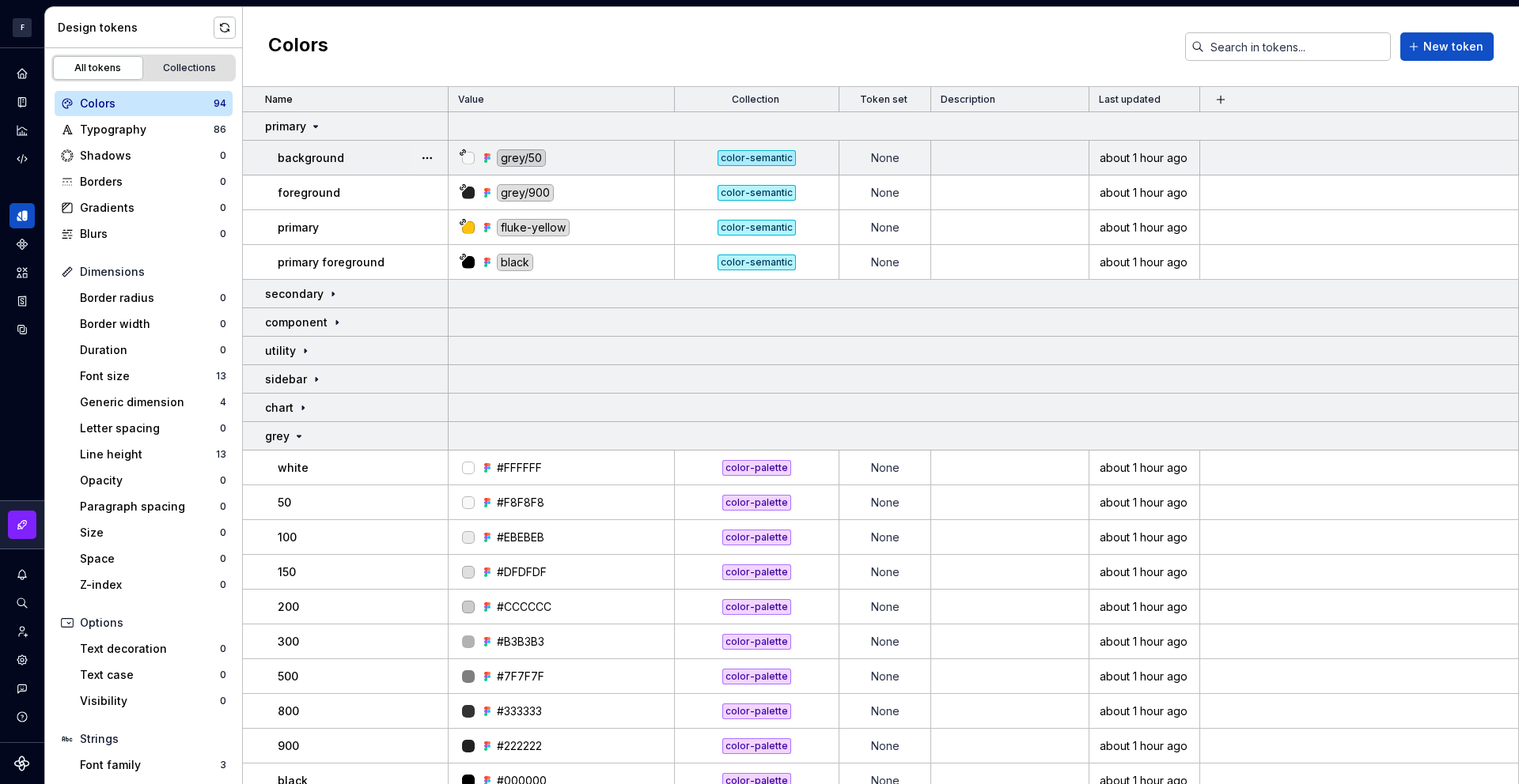
click at [373, 158] on div "background" at bounding box center [362, 158] width 170 height 16
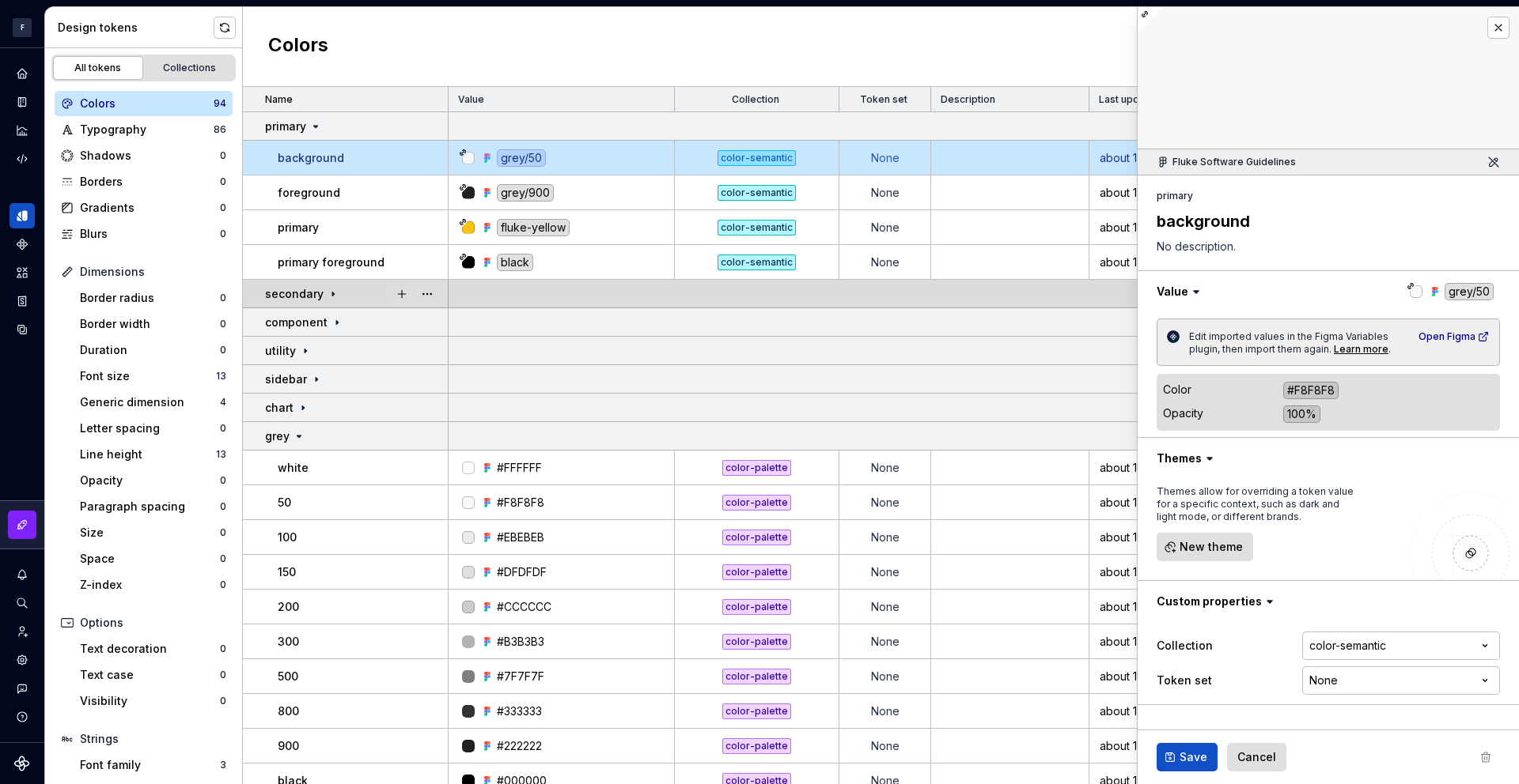
click at [334, 293] on icon at bounding box center [333, 294] width 13 height 13
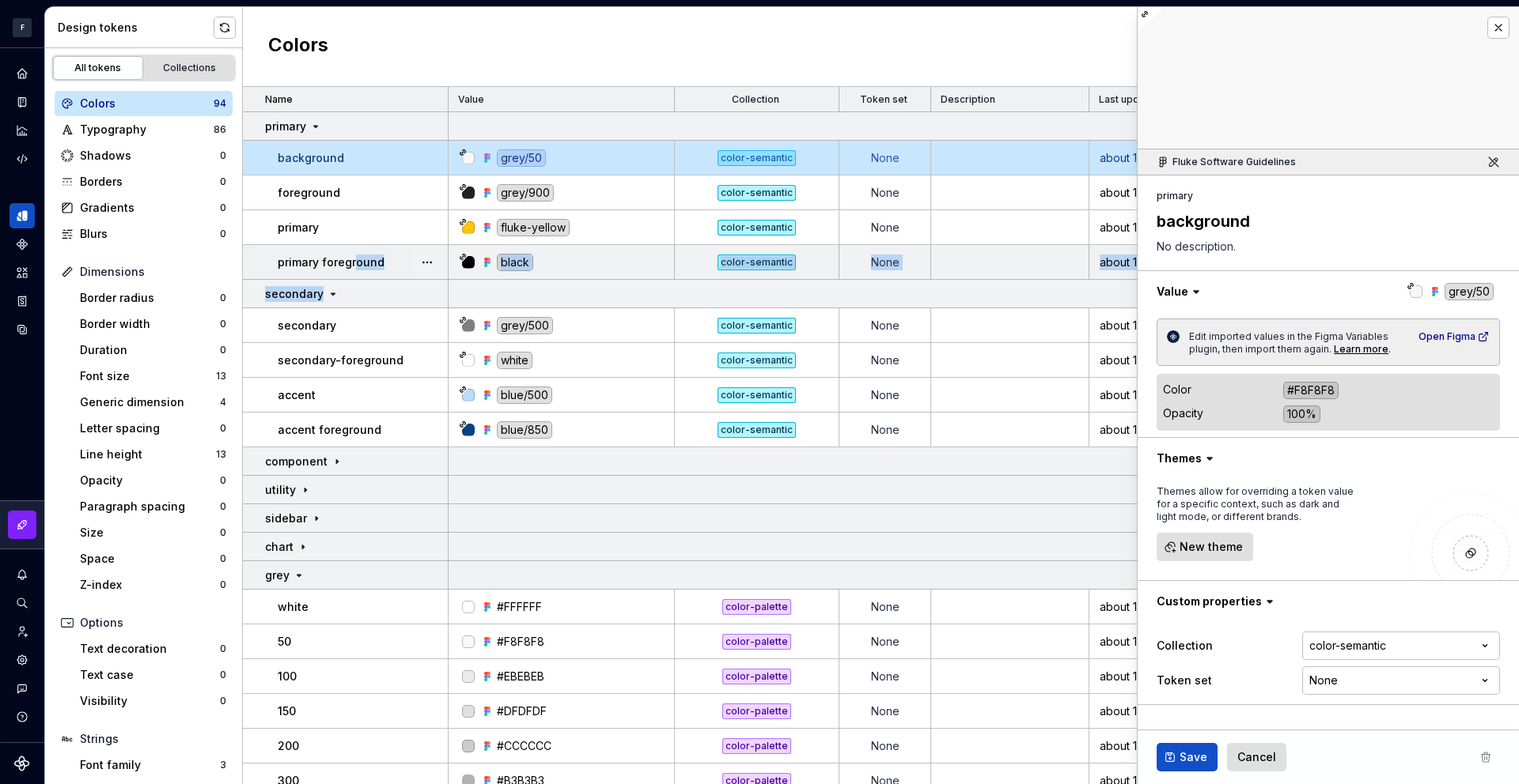
click at [353, 267] on p "primary foreground" at bounding box center [330, 262] width 107 height 16
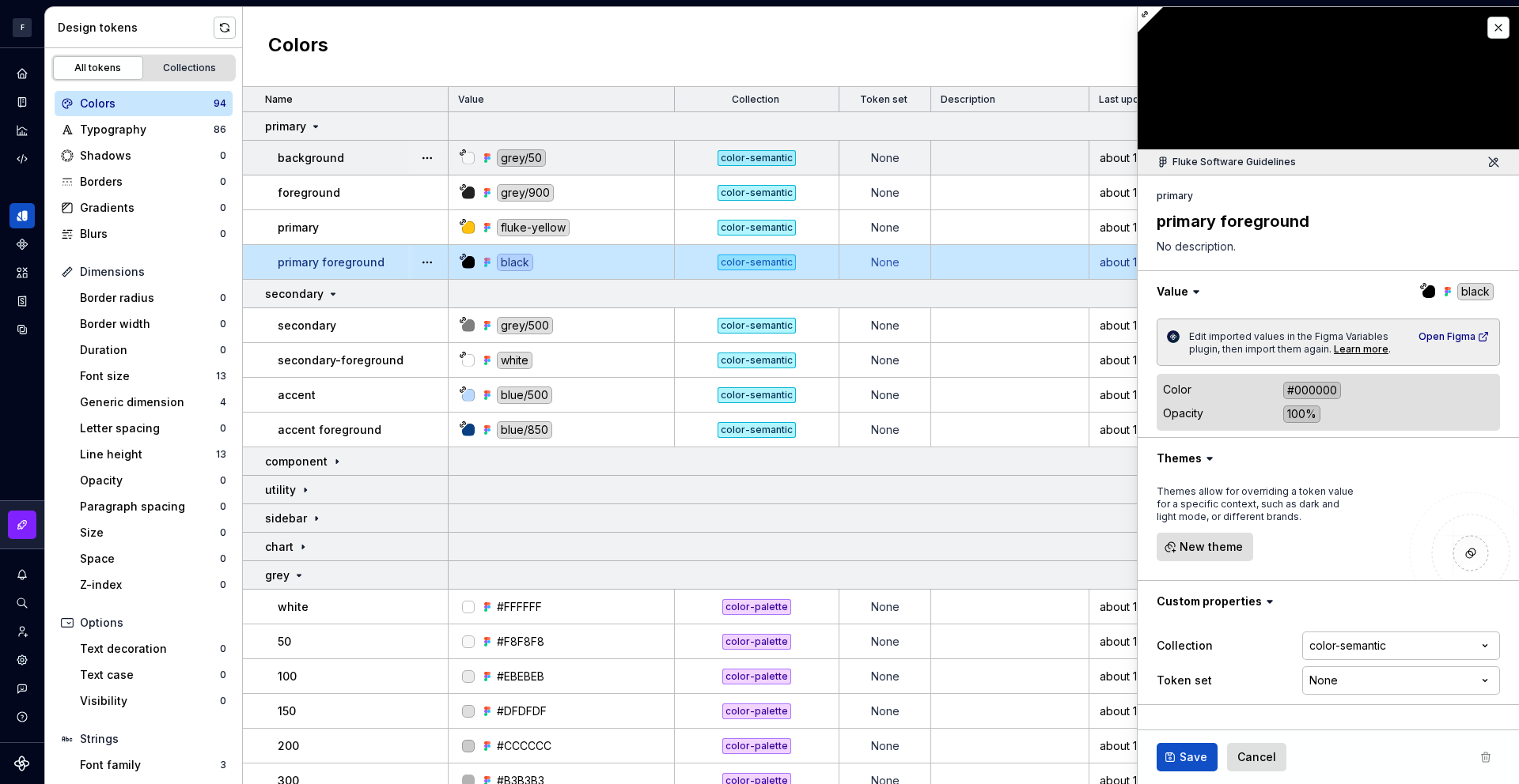
click at [392, 170] on td "background" at bounding box center [346, 158] width 206 height 35
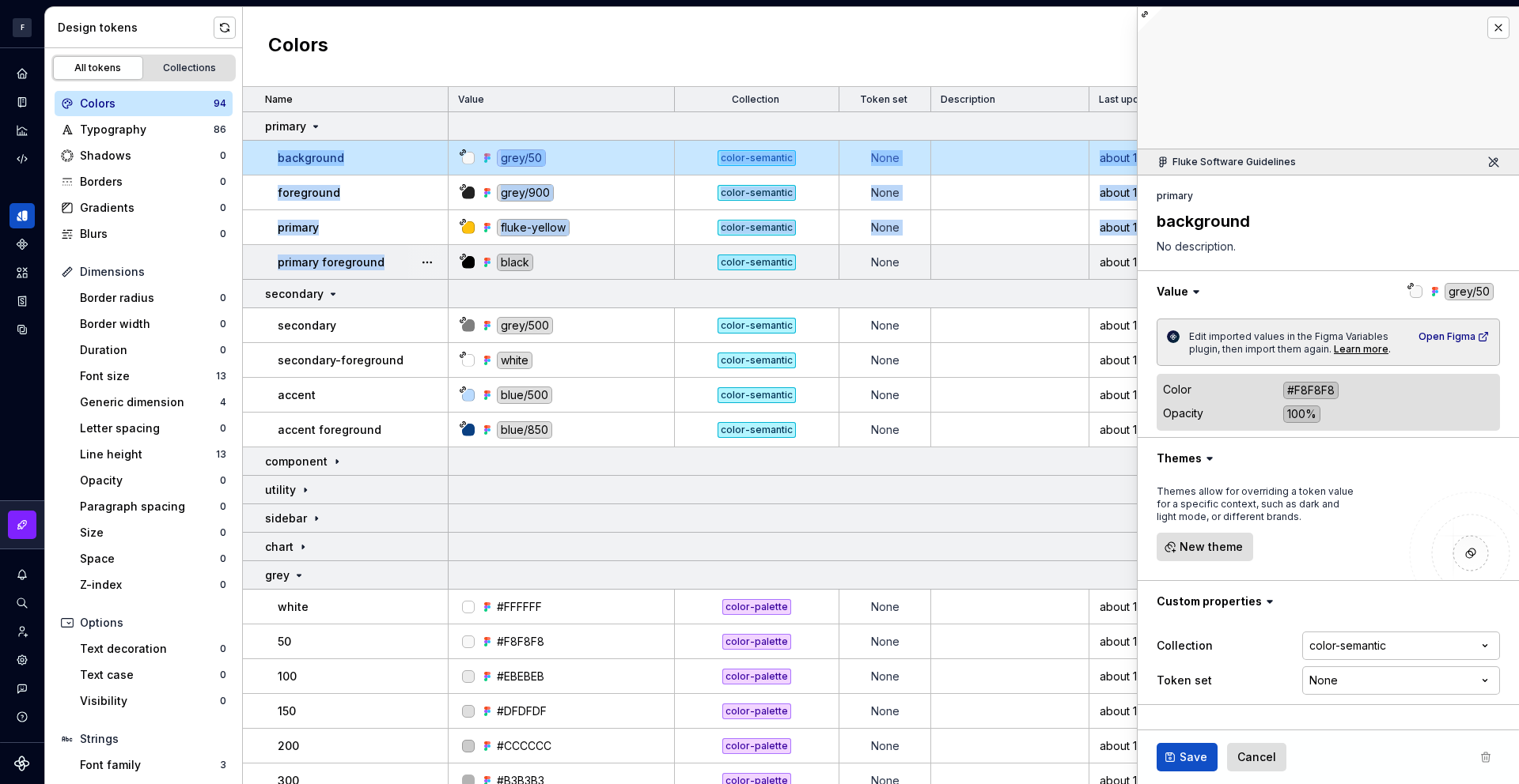
click at [399, 258] on div "primary foreground" at bounding box center [362, 262] width 170 height 16
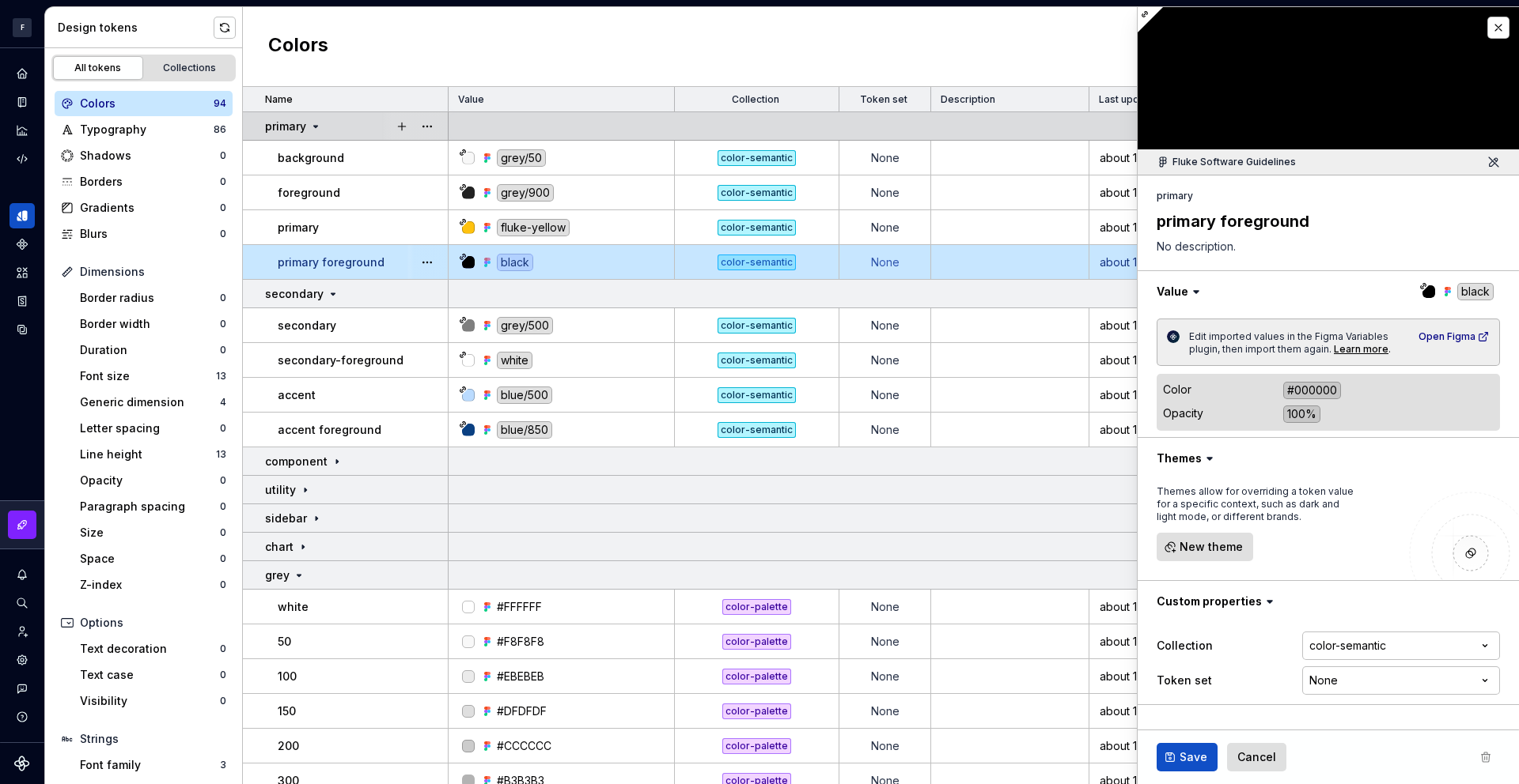
drag, startPoint x: 384, startPoint y: 137, endPoint x: 392, endPoint y: 148, distance: 13.6
click at [384, 138] on div at bounding box center [414, 126] width 67 height 28
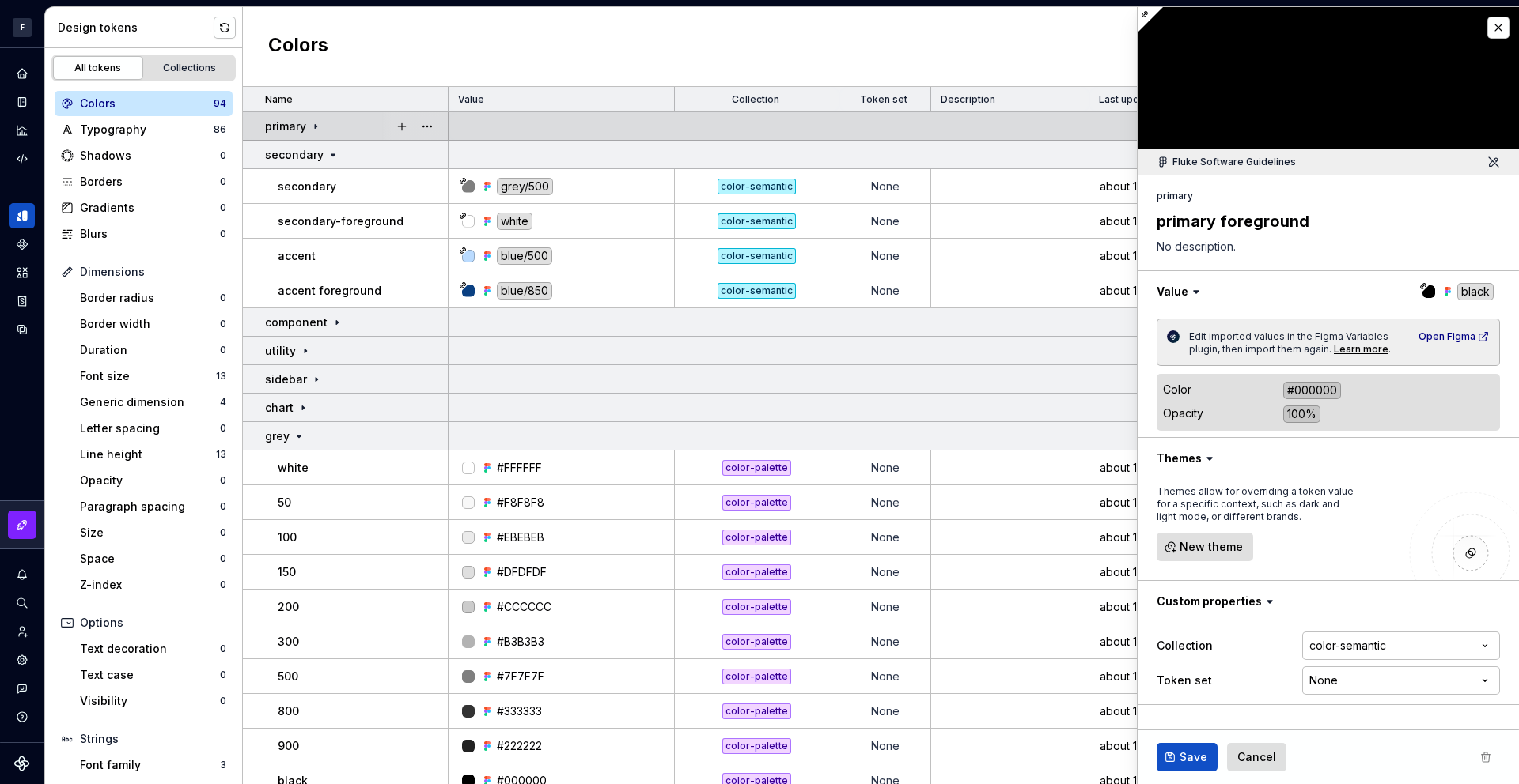
click at [358, 129] on div "primary" at bounding box center [356, 127] width 182 height 16
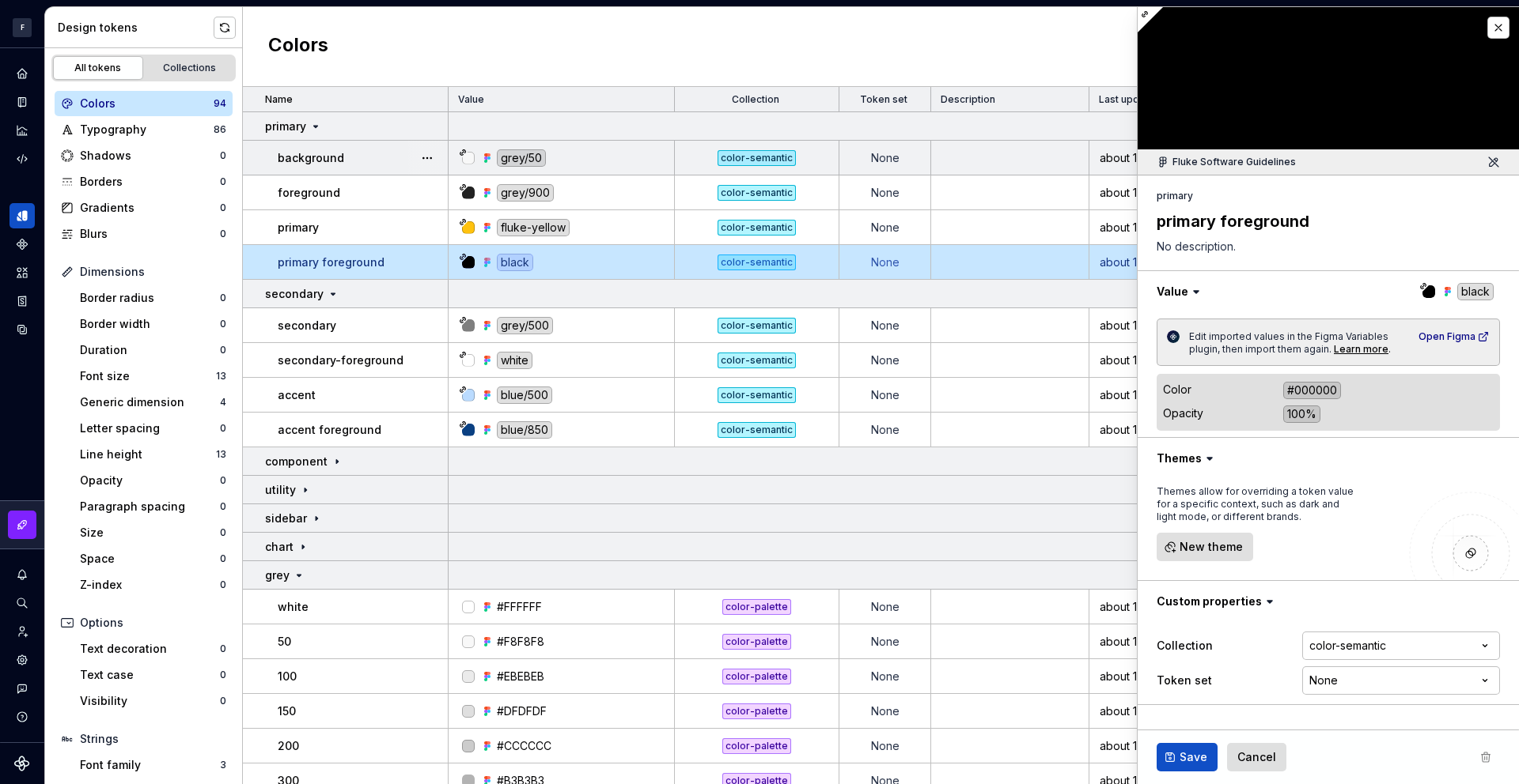
click at [376, 172] on td "background" at bounding box center [346, 158] width 206 height 35
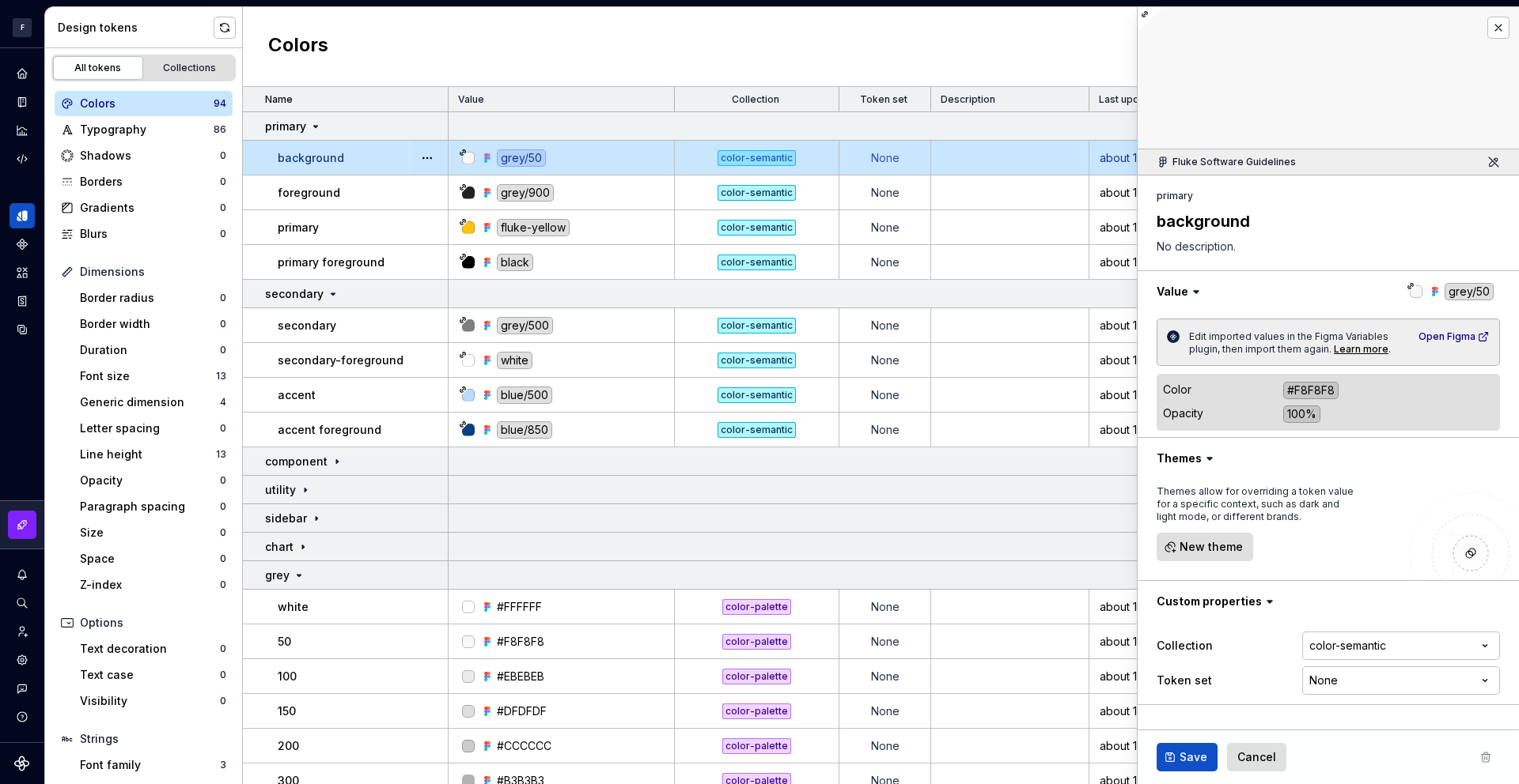
click at [376, 159] on div "background" at bounding box center [362, 158] width 170 height 16
type textarea "*"
click at [1405, 694] on html "F Foxfire D Design system data Design tokens All tokens Collections Colors 94 T…" at bounding box center [759, 392] width 1519 height 784
select select "**********"
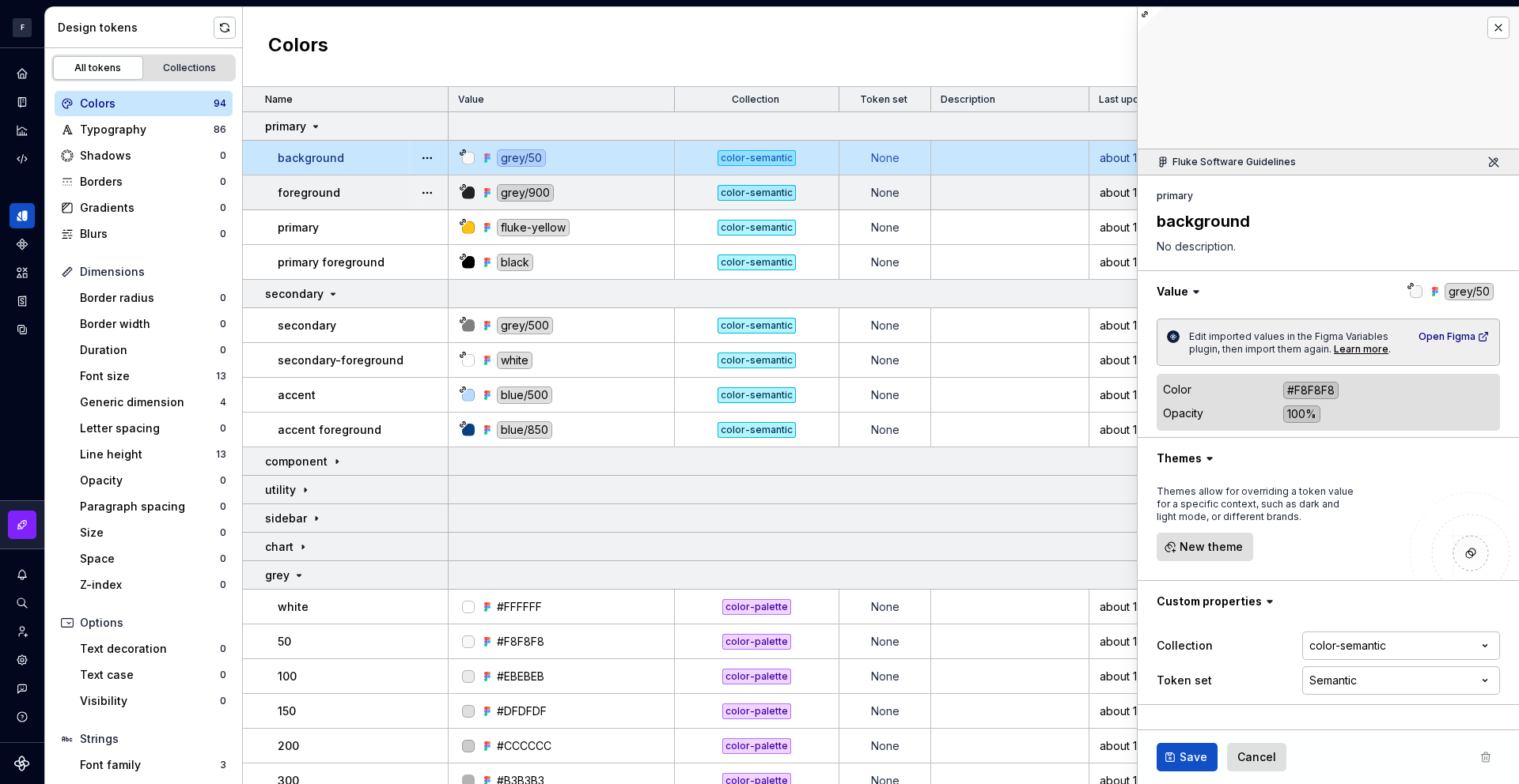
click at [897, 195] on td "None" at bounding box center [885, 193] width 92 height 35
type textarea "*"
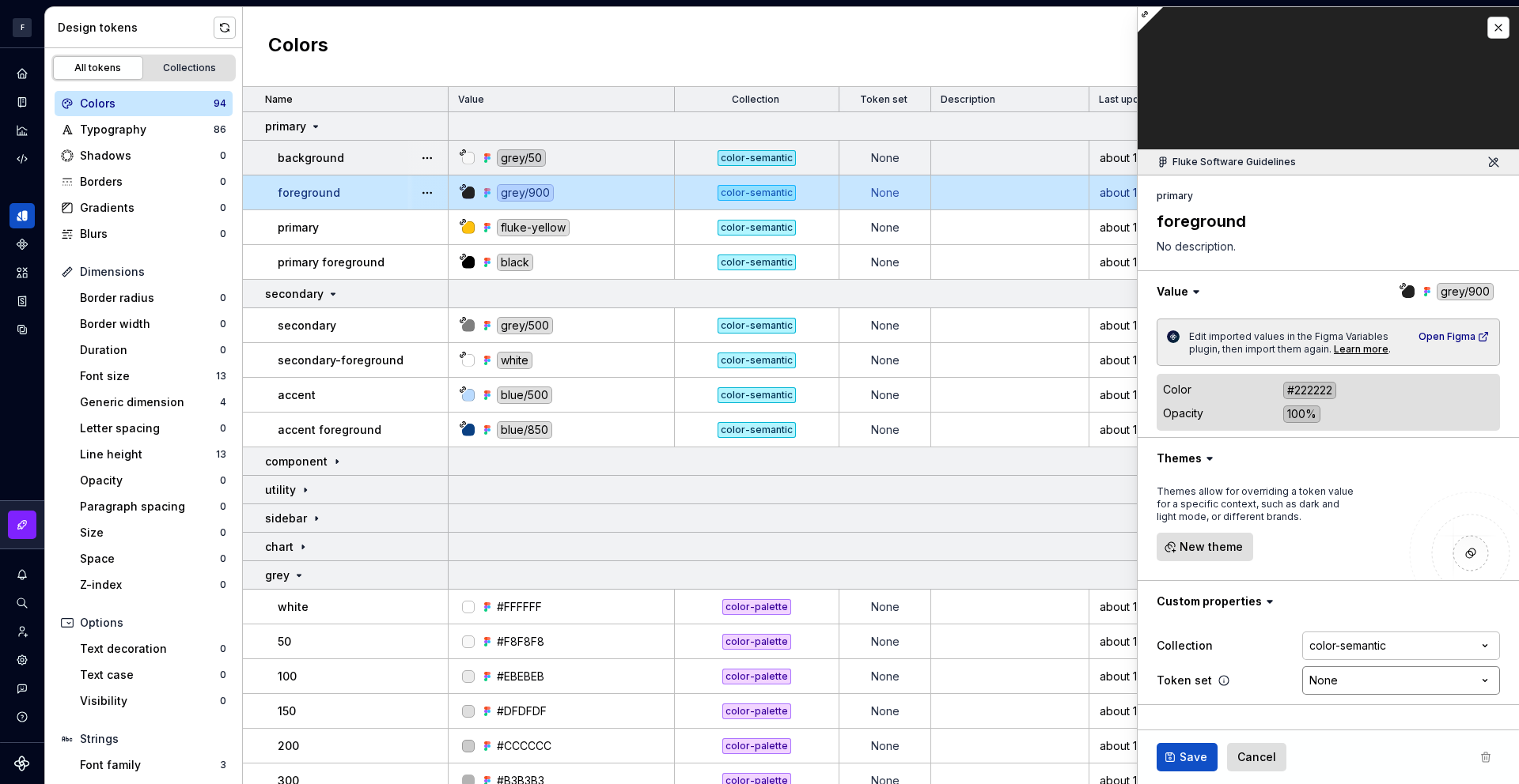
click at [1372, 686] on html "F Foxfire D Design system data Design tokens All tokens Collections Colors 94 T…" at bounding box center [759, 392] width 1519 height 784
select select "**********"
click at [1223, 683] on icon at bounding box center [1224, 681] width 10 height 10
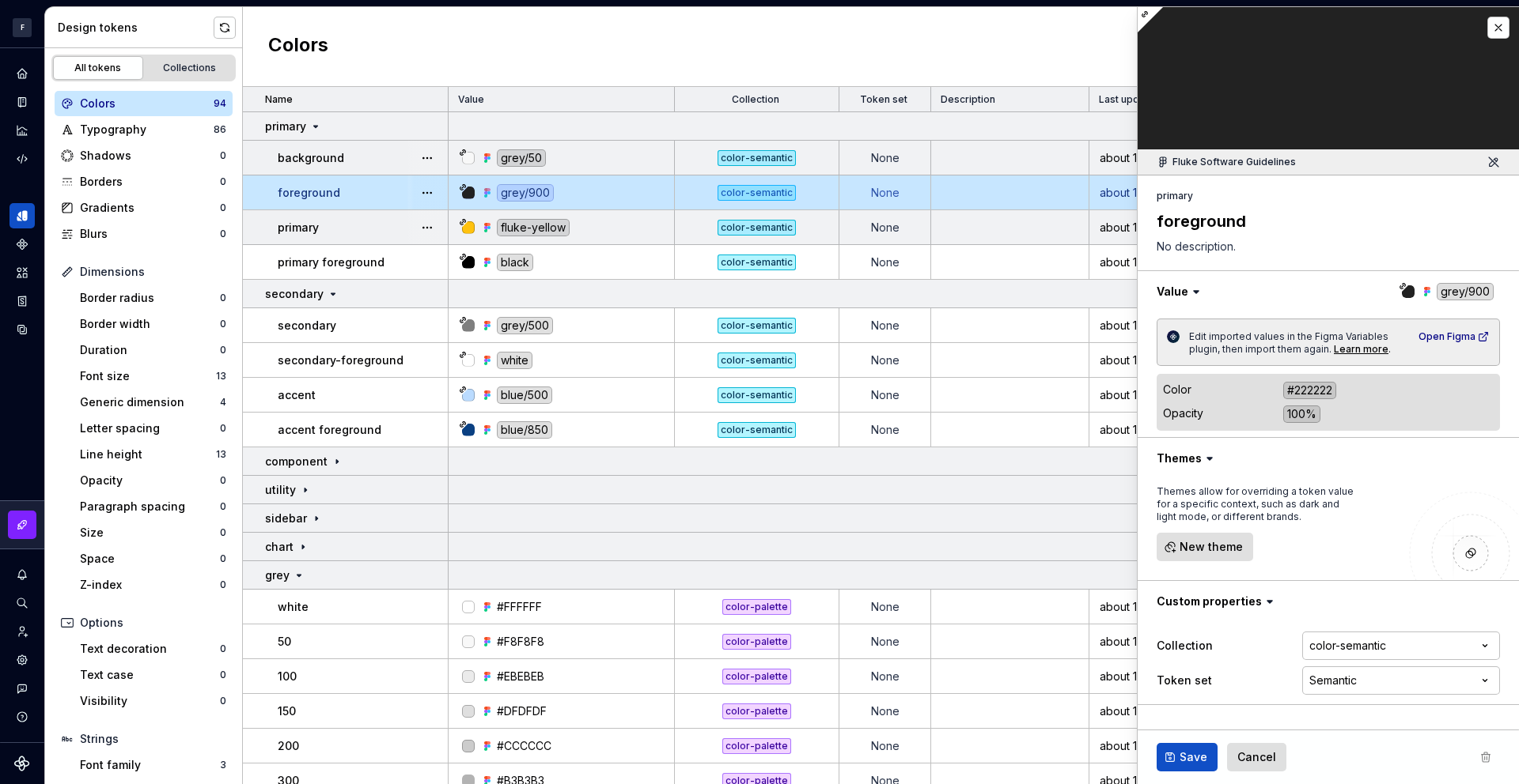
click at [894, 236] on td "None" at bounding box center [885, 228] width 92 height 35
type textarea "*"
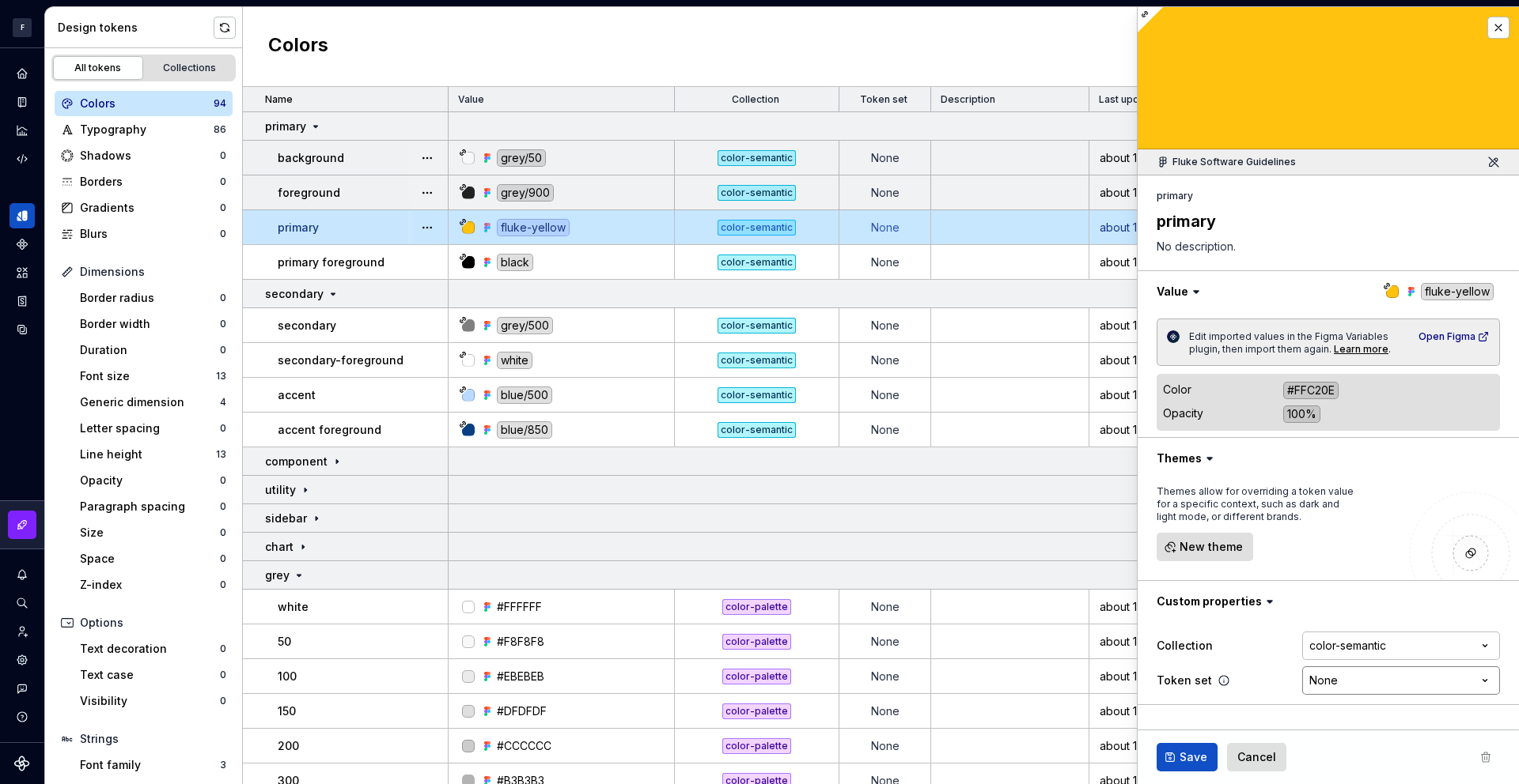
click at [1341, 688] on html "F Foxfire D Design system data Design tokens All tokens Collections Colors 94 T…" at bounding box center [759, 392] width 1519 height 784
select select "**********"
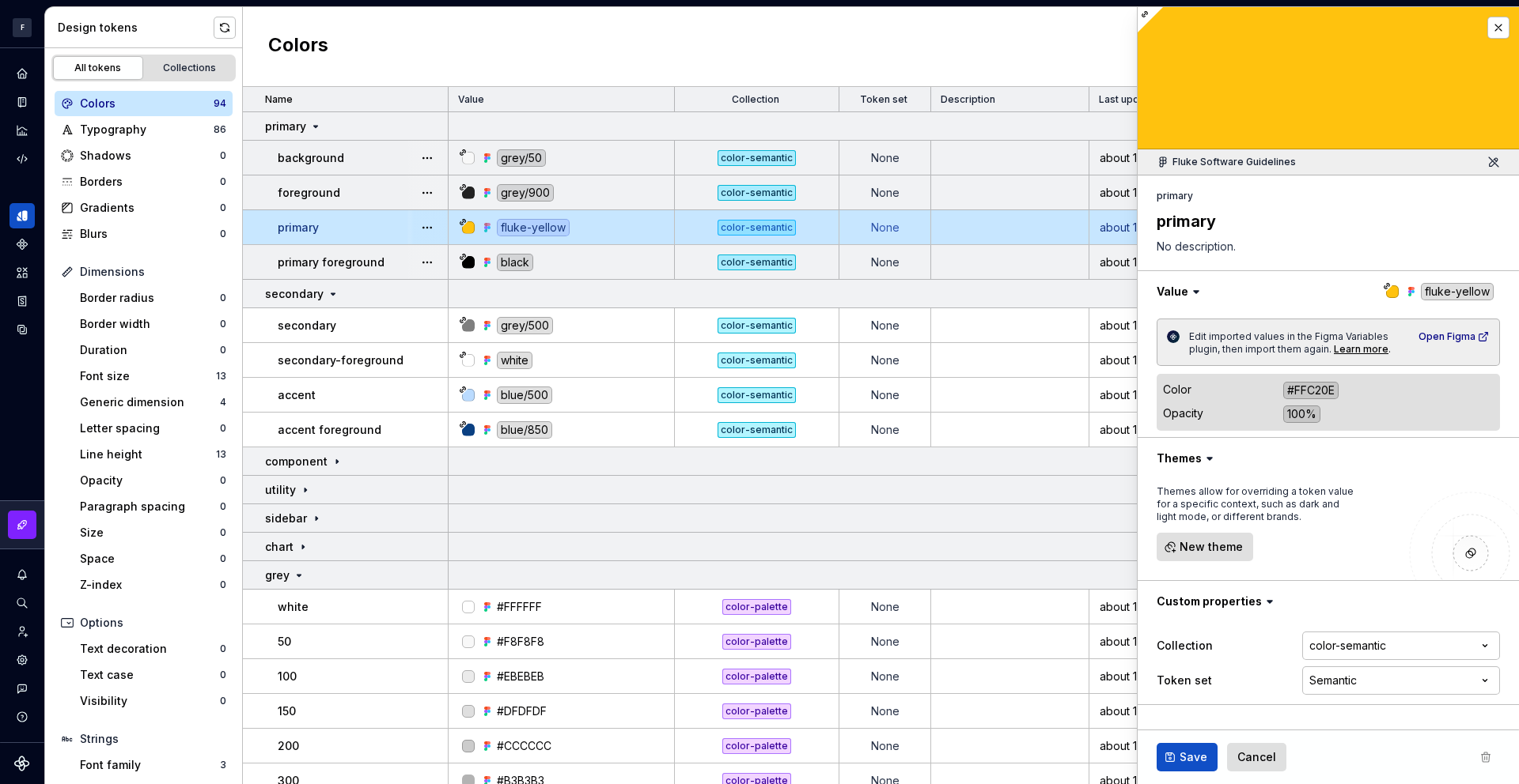
click at [872, 276] on td "None" at bounding box center [885, 263] width 92 height 35
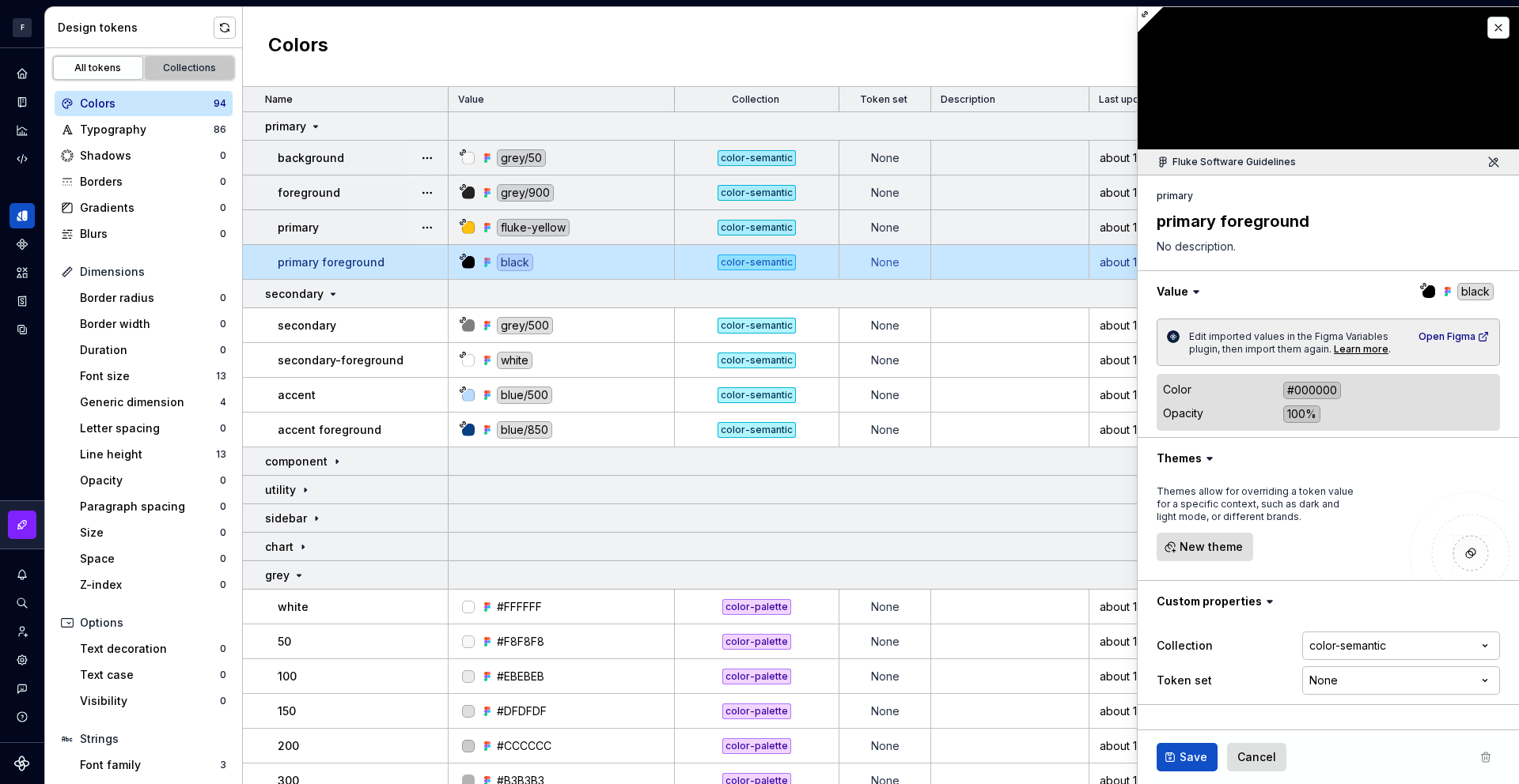
click at [188, 62] on div "Collections" at bounding box center [190, 68] width 79 height 13
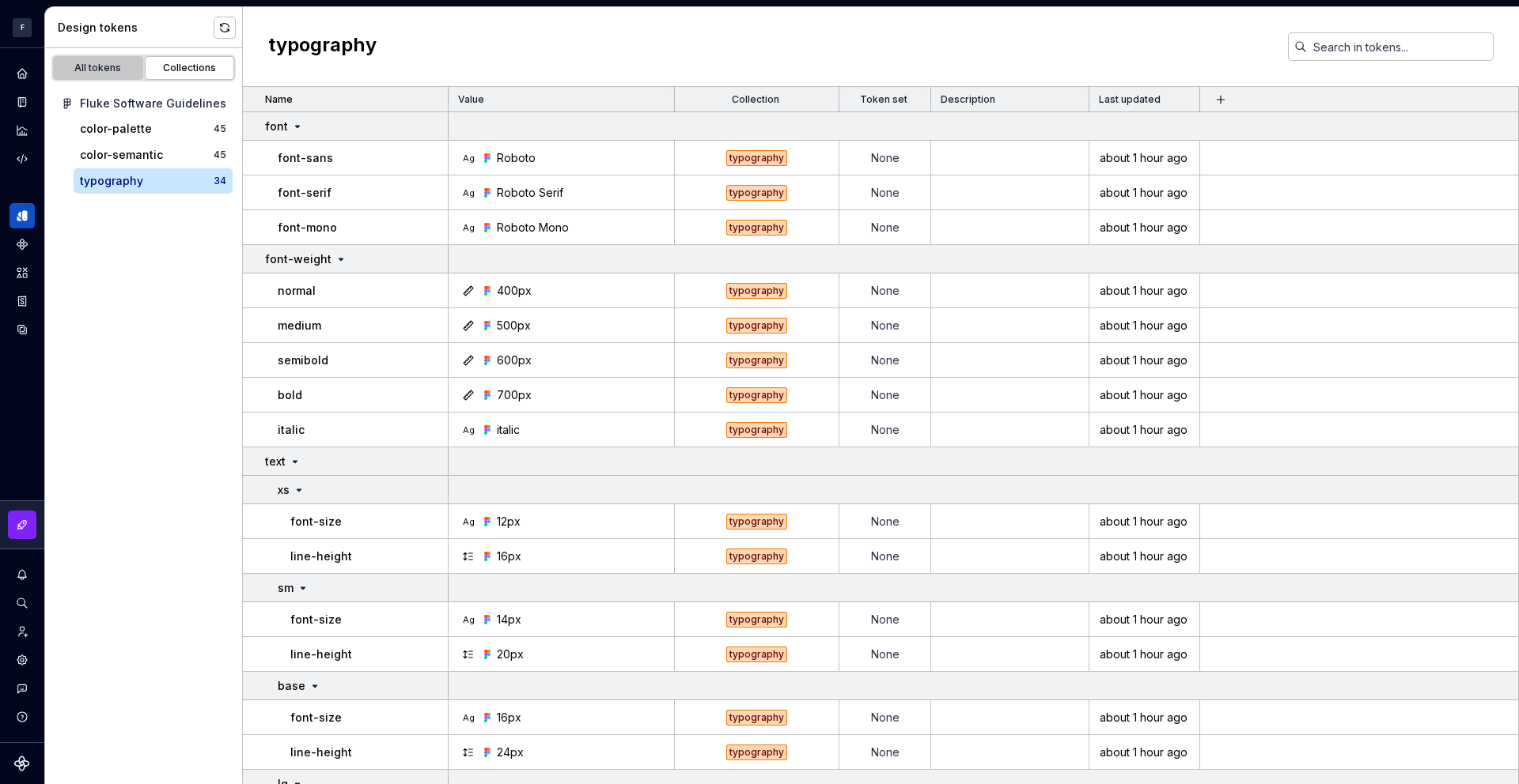
click at [113, 71] on div "All tokens" at bounding box center [98, 68] width 79 height 13
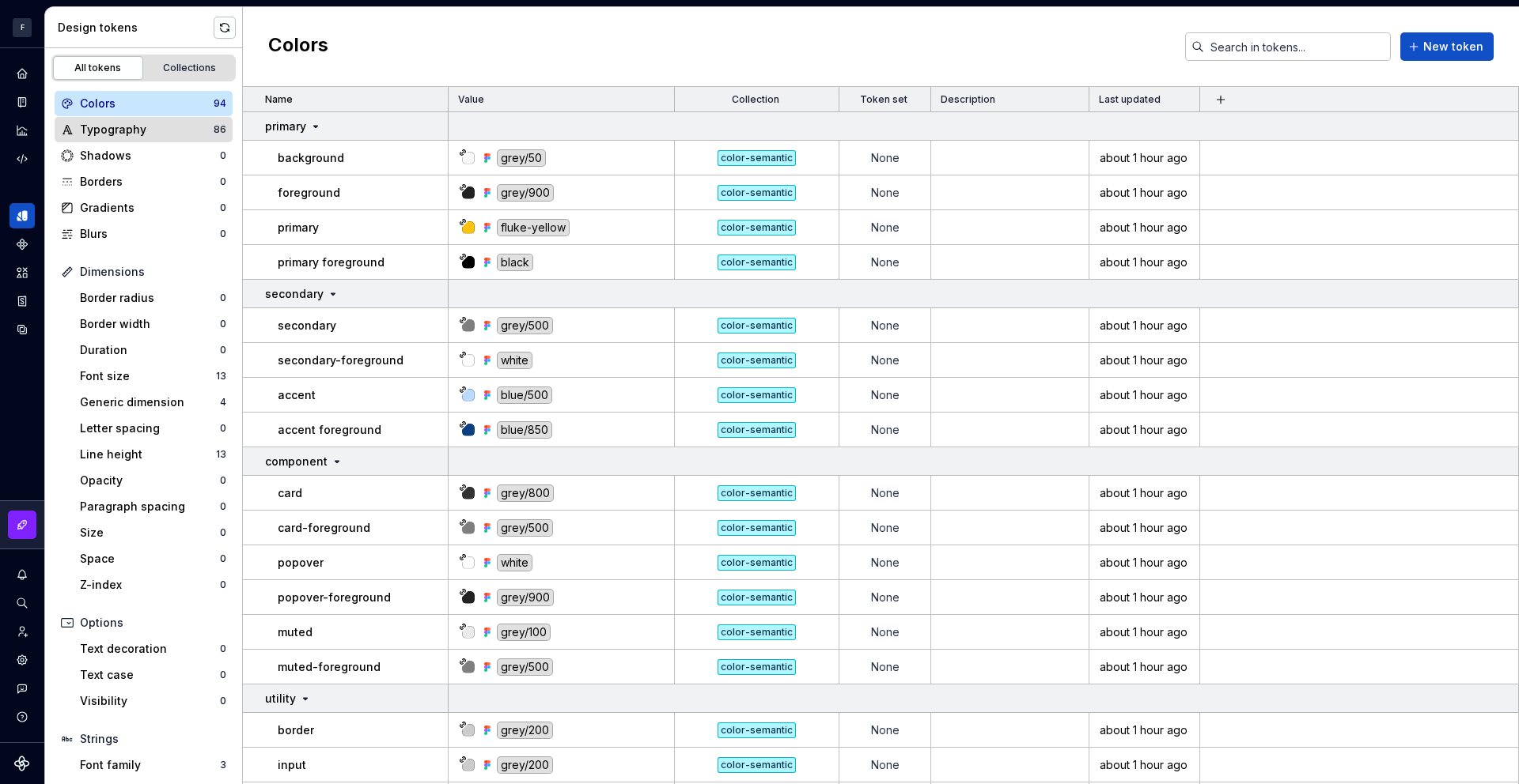
click at [151, 127] on div "Typography" at bounding box center [147, 130] width 134 height 16
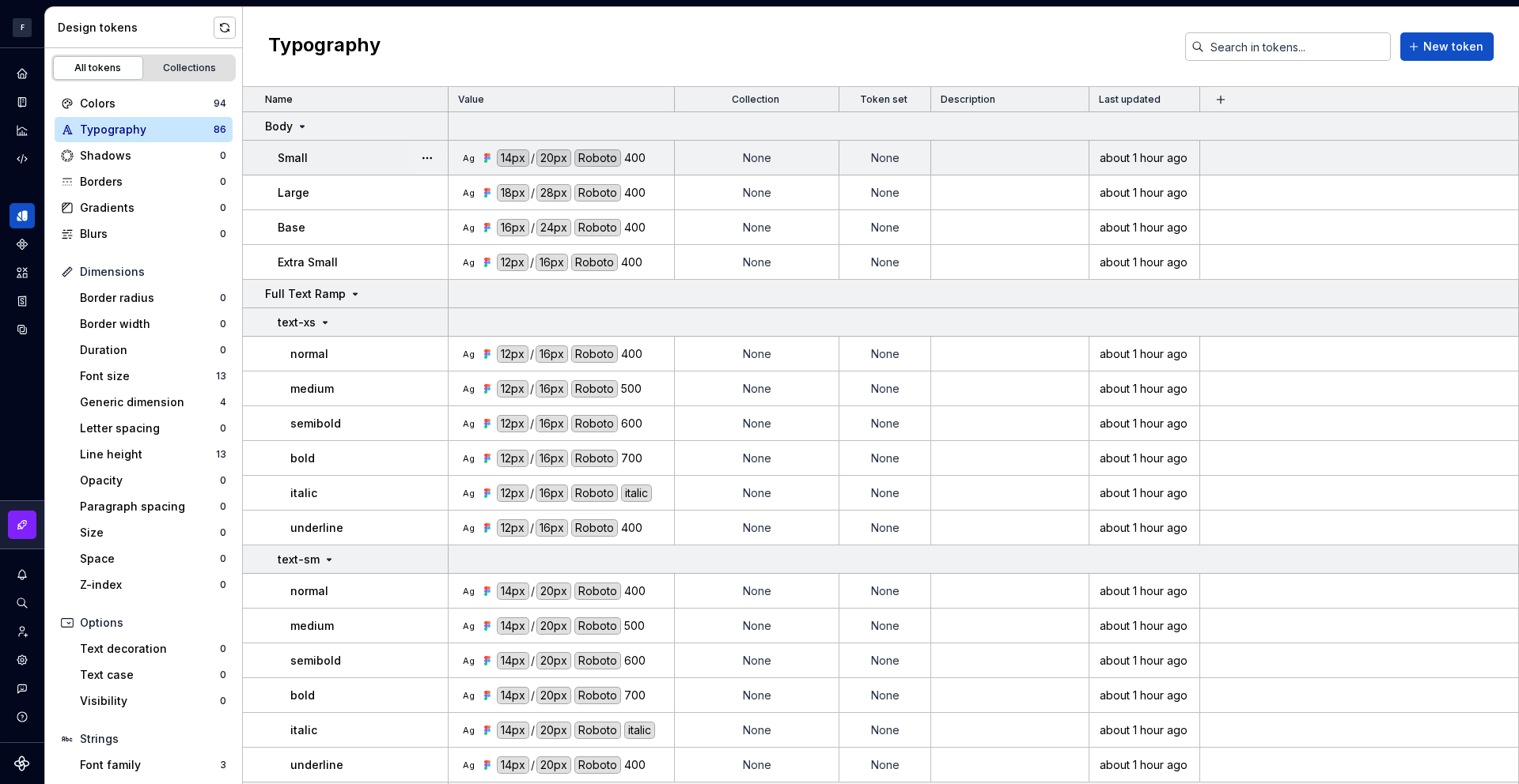
click at [630, 158] on div "400" at bounding box center [635, 158] width 21 height 17
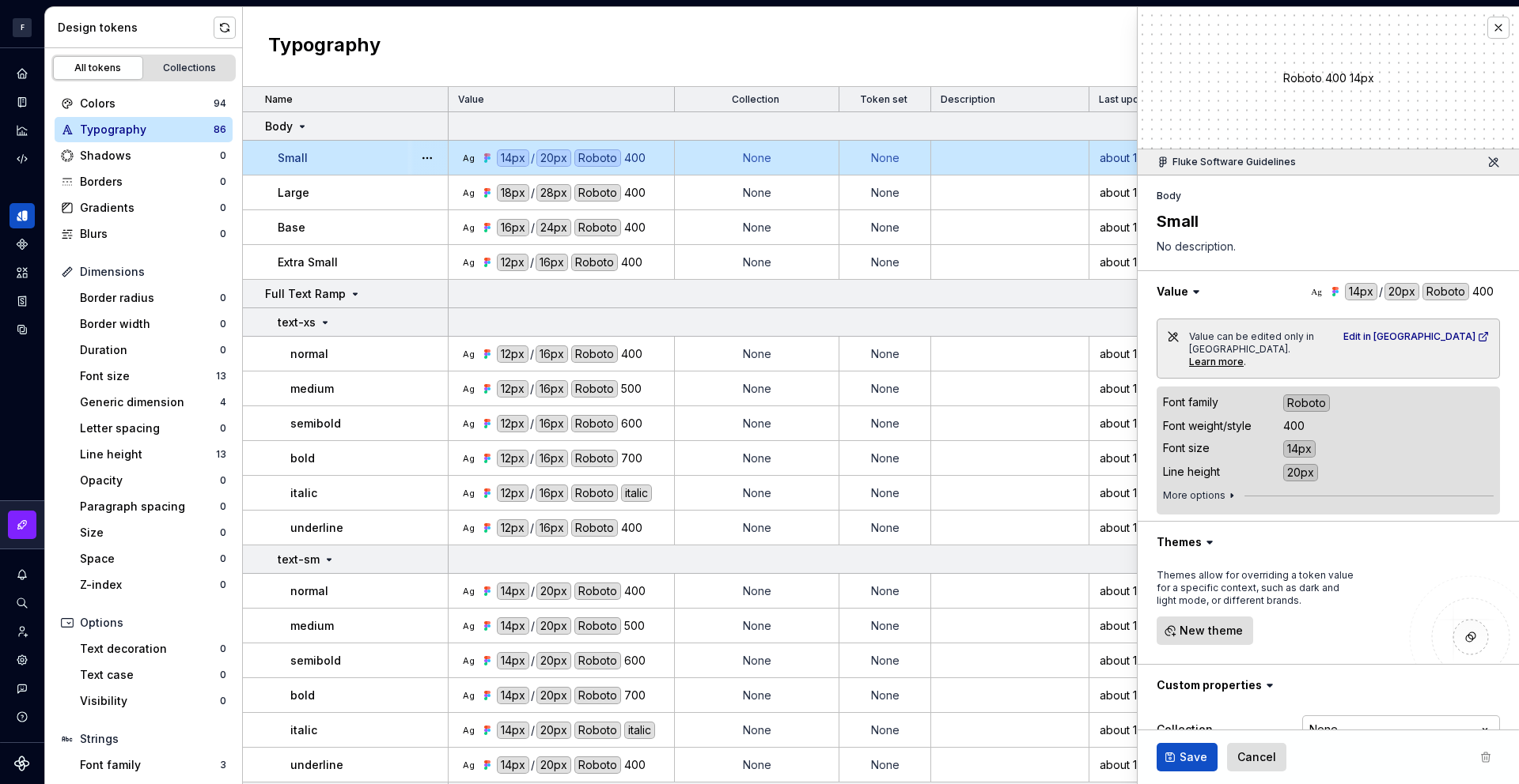
click at [1292, 418] on div "400" at bounding box center [1293, 426] width 21 height 16
click at [1226, 489] on icon "button" at bounding box center [1232, 496] width 13 height 13
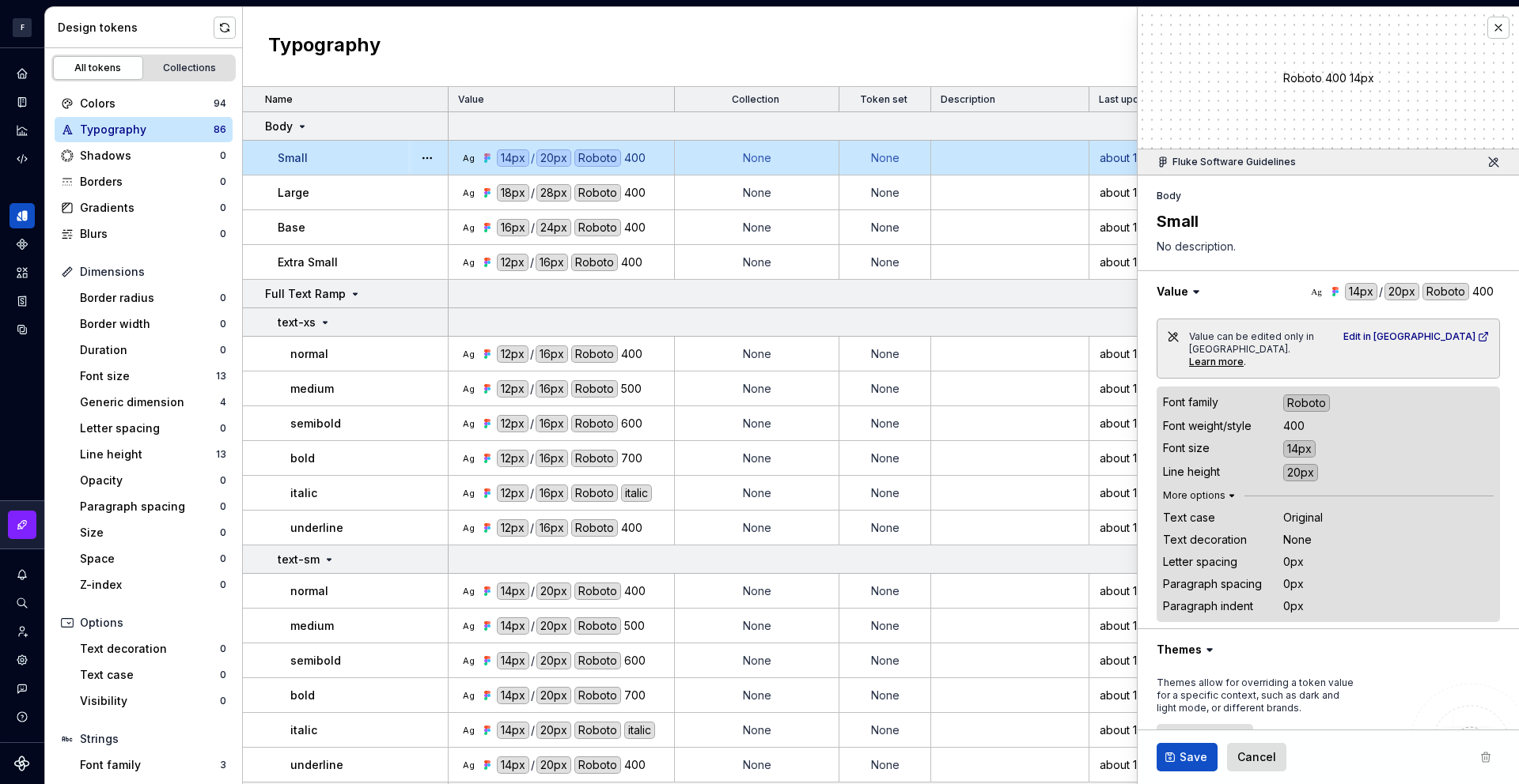
click at [1226, 489] on icon "button" at bounding box center [1232, 496] width 13 height 13
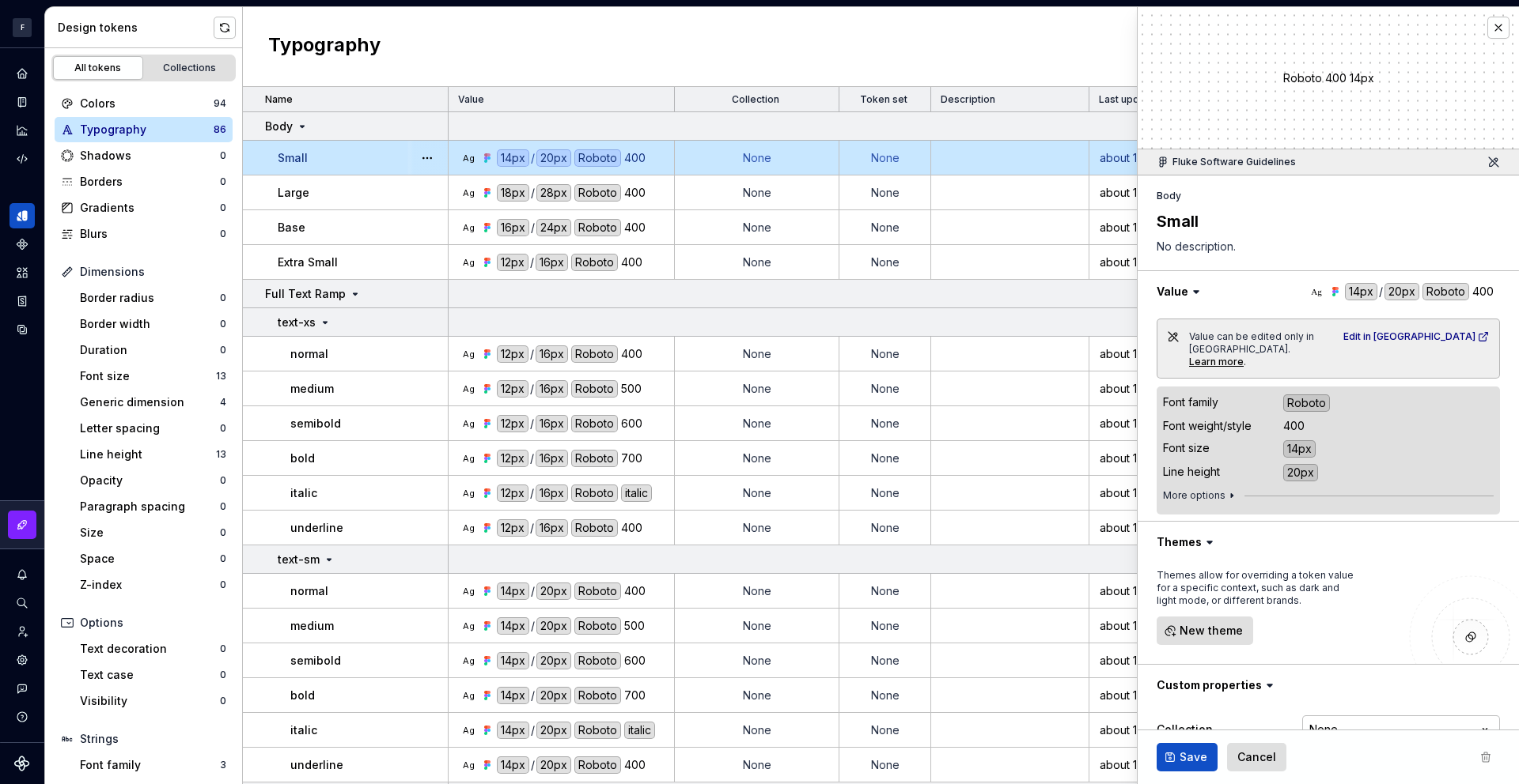
click at [1284, 418] on div "400" at bounding box center [1293, 426] width 21 height 16
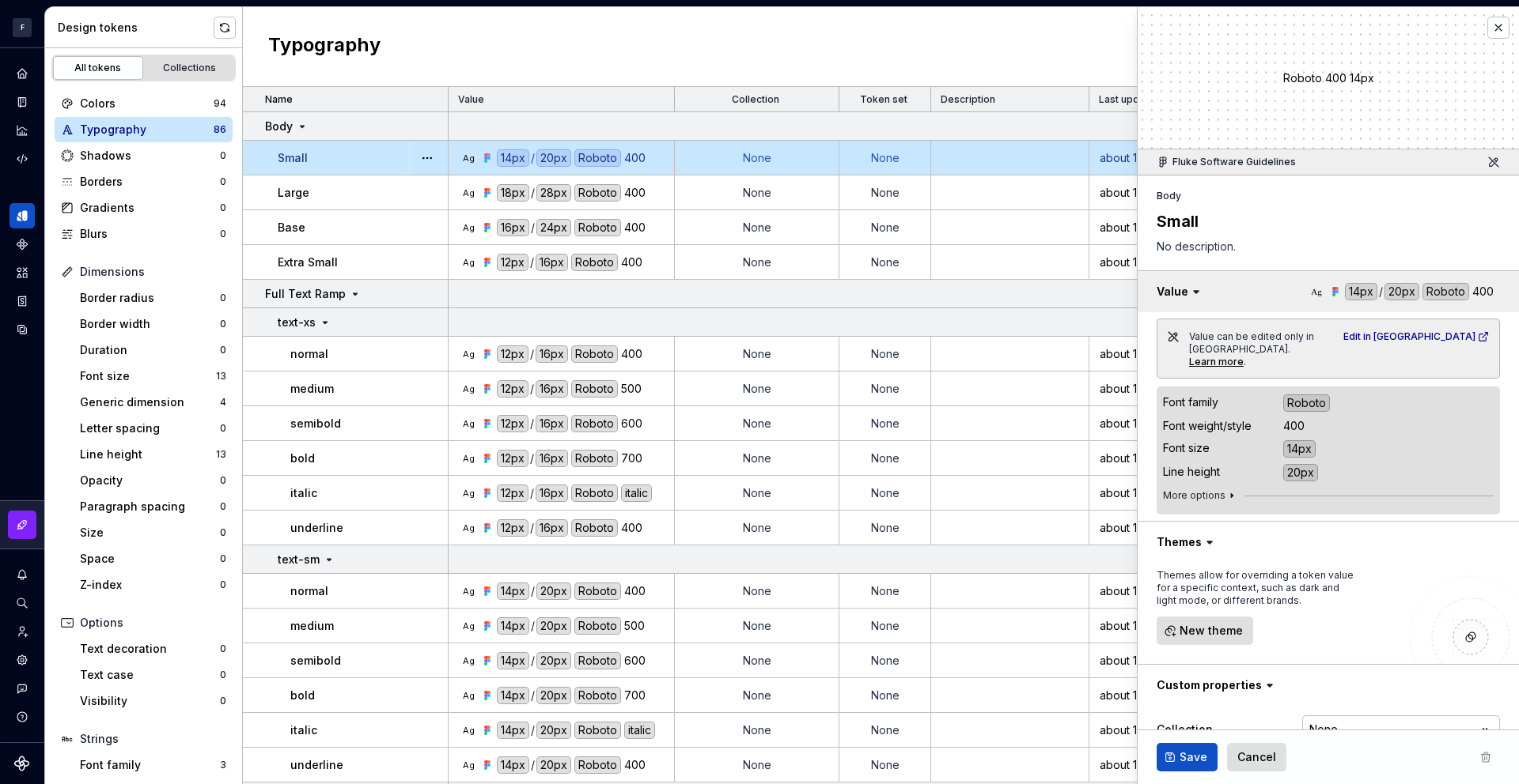
click at [1491, 290] on button "button" at bounding box center [1328, 291] width 381 height 41
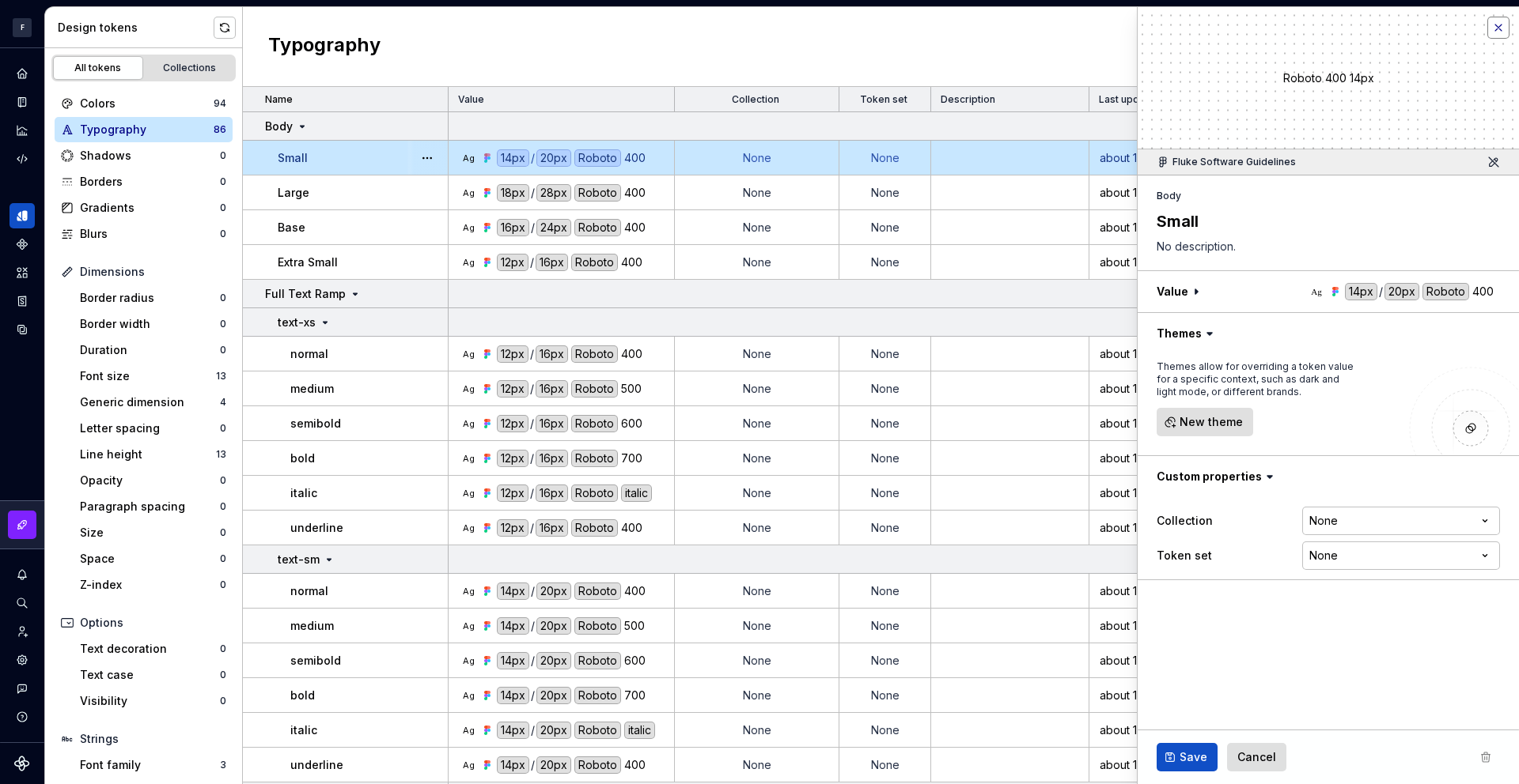
click at [1502, 23] on button "button" at bounding box center [1498, 28] width 22 height 22
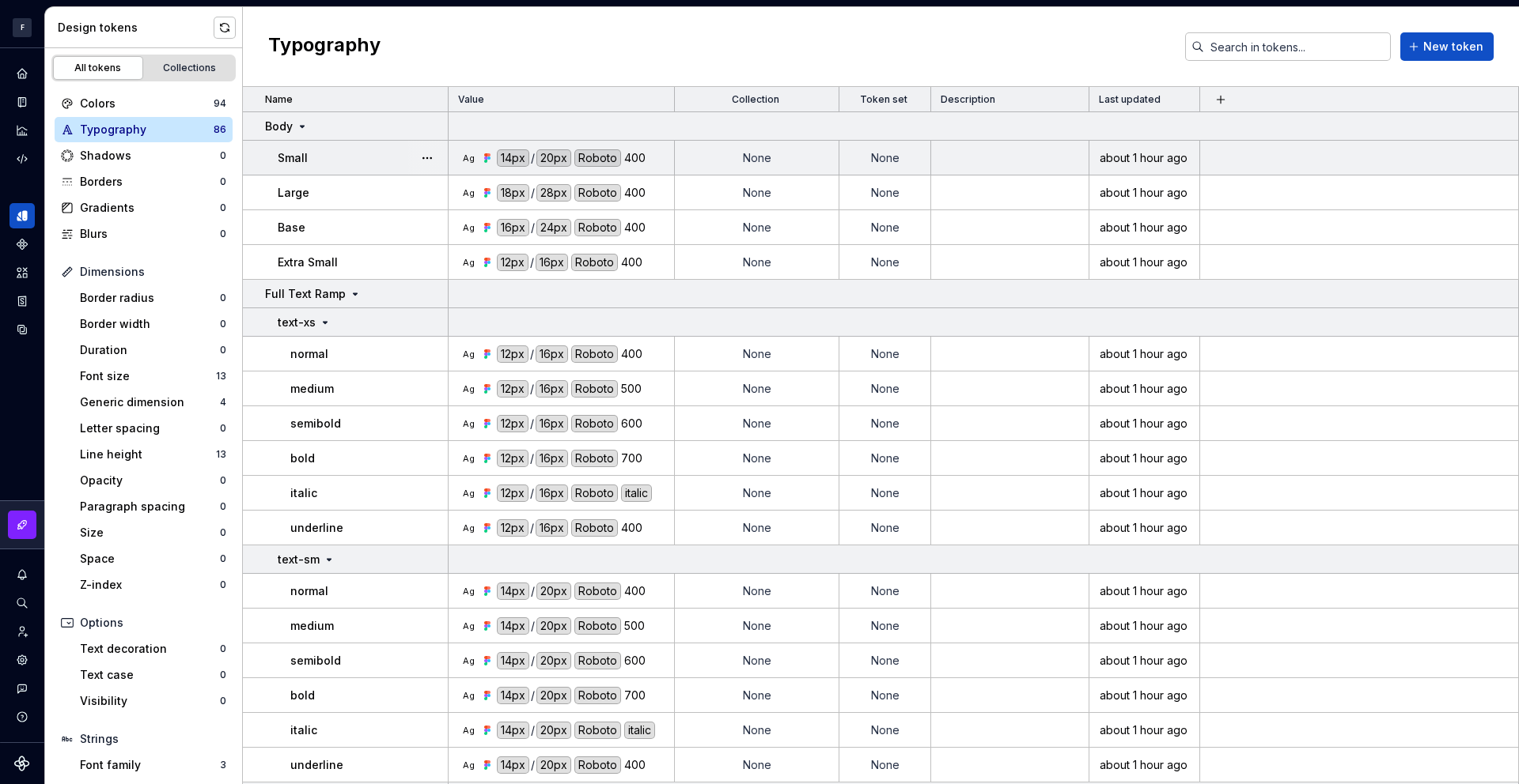
click at [663, 164] on div "Ag 14px / 20px Roboto 400" at bounding box center [566, 158] width 215 height 17
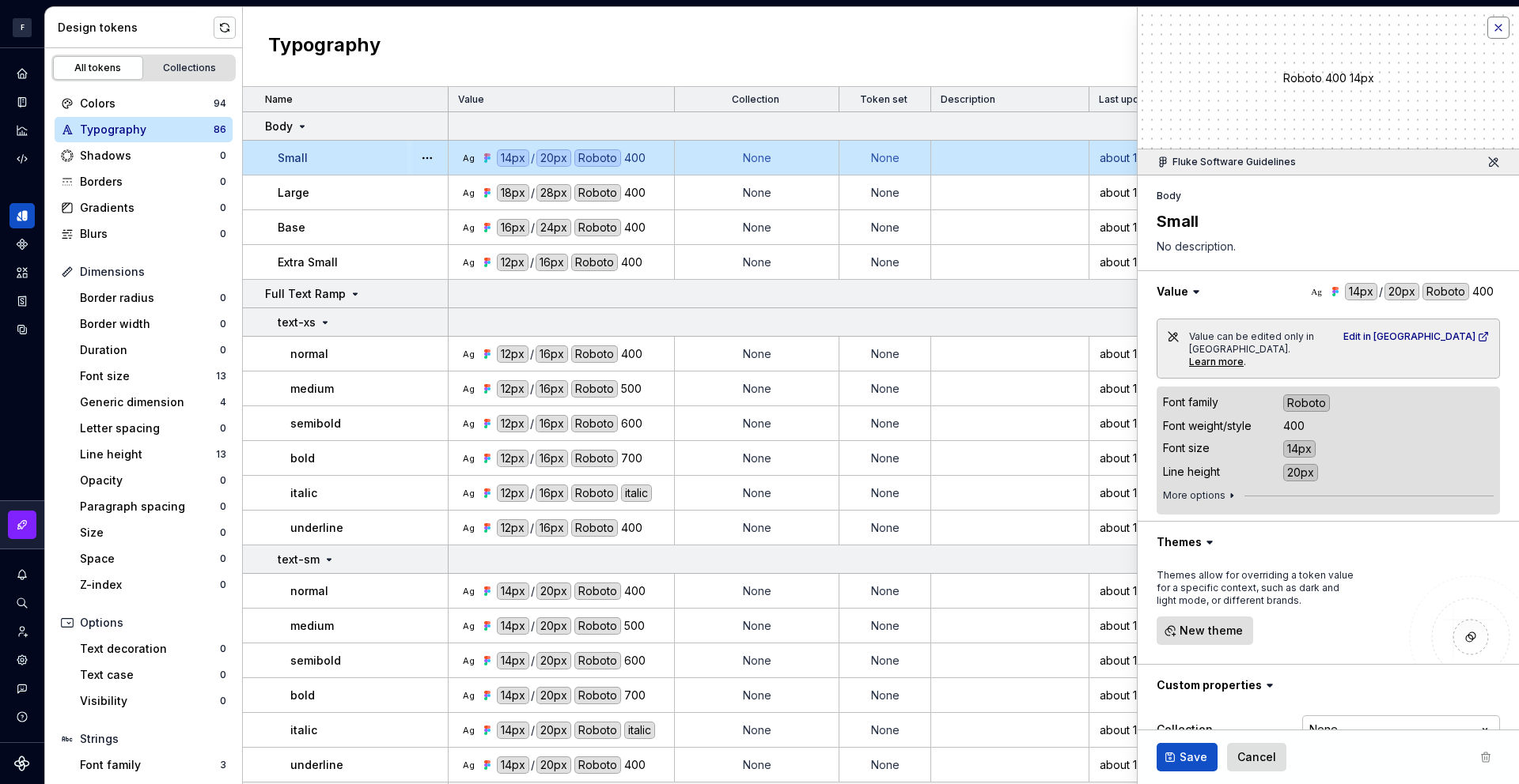
drag, startPoint x: 1498, startPoint y: 32, endPoint x: 1490, endPoint y: 29, distance: 8.5
click at [1498, 32] on button "button" at bounding box center [1498, 28] width 22 height 22
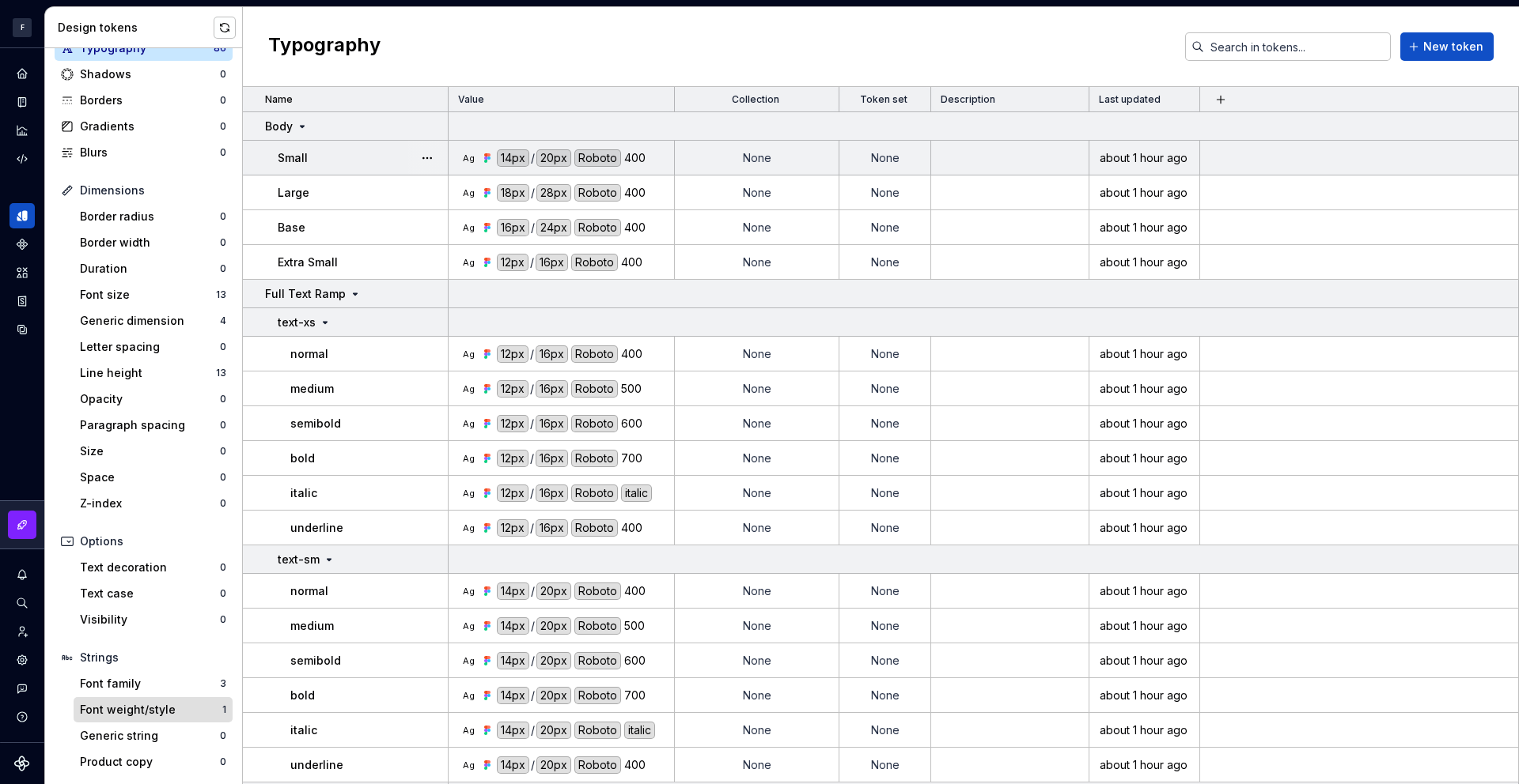
scroll to position [81, 0]
click at [157, 701] on div "Font weight/style 1" at bounding box center [153, 711] width 159 height 25
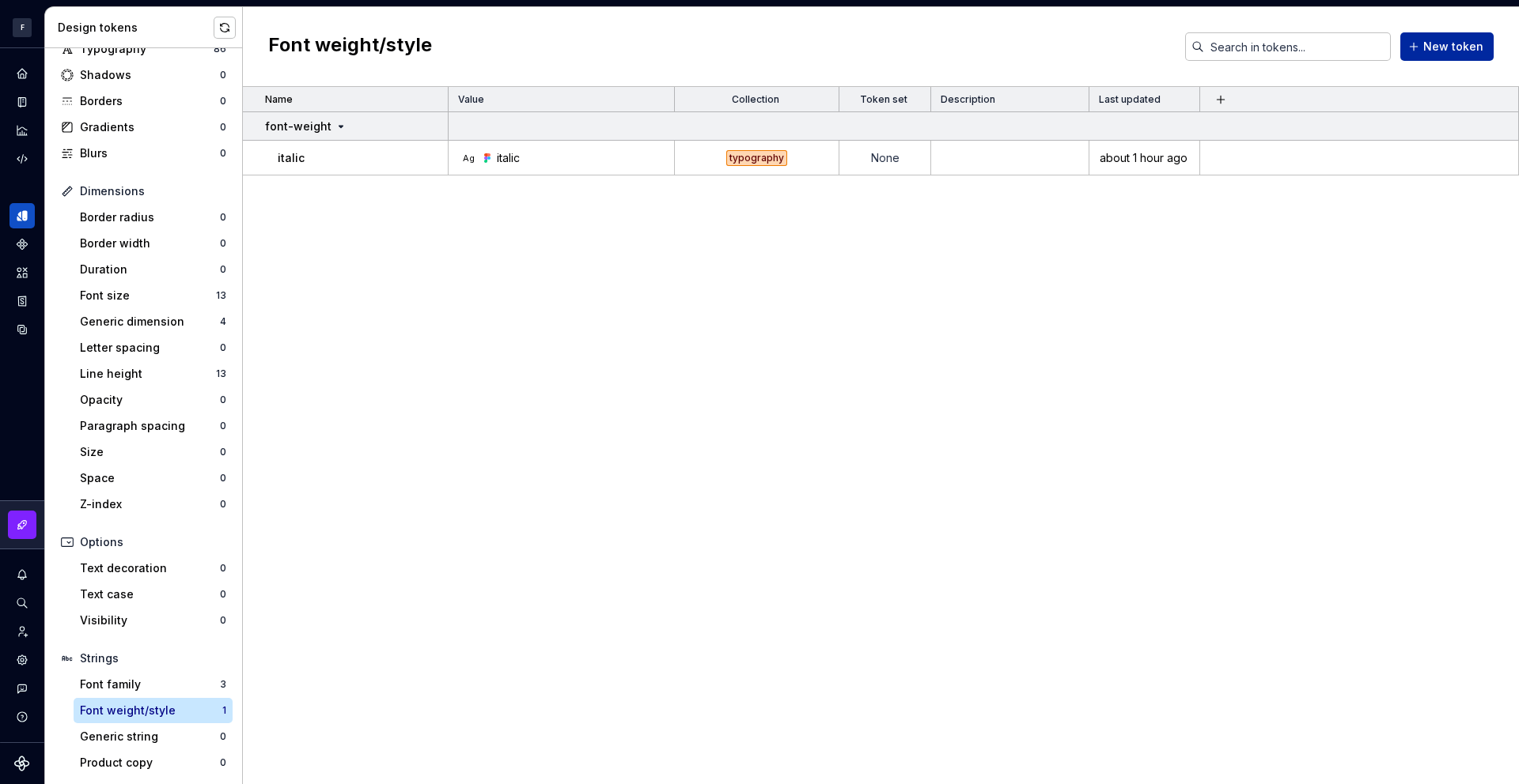
click at [1467, 41] on span "New token" at bounding box center [1453, 47] width 60 height 16
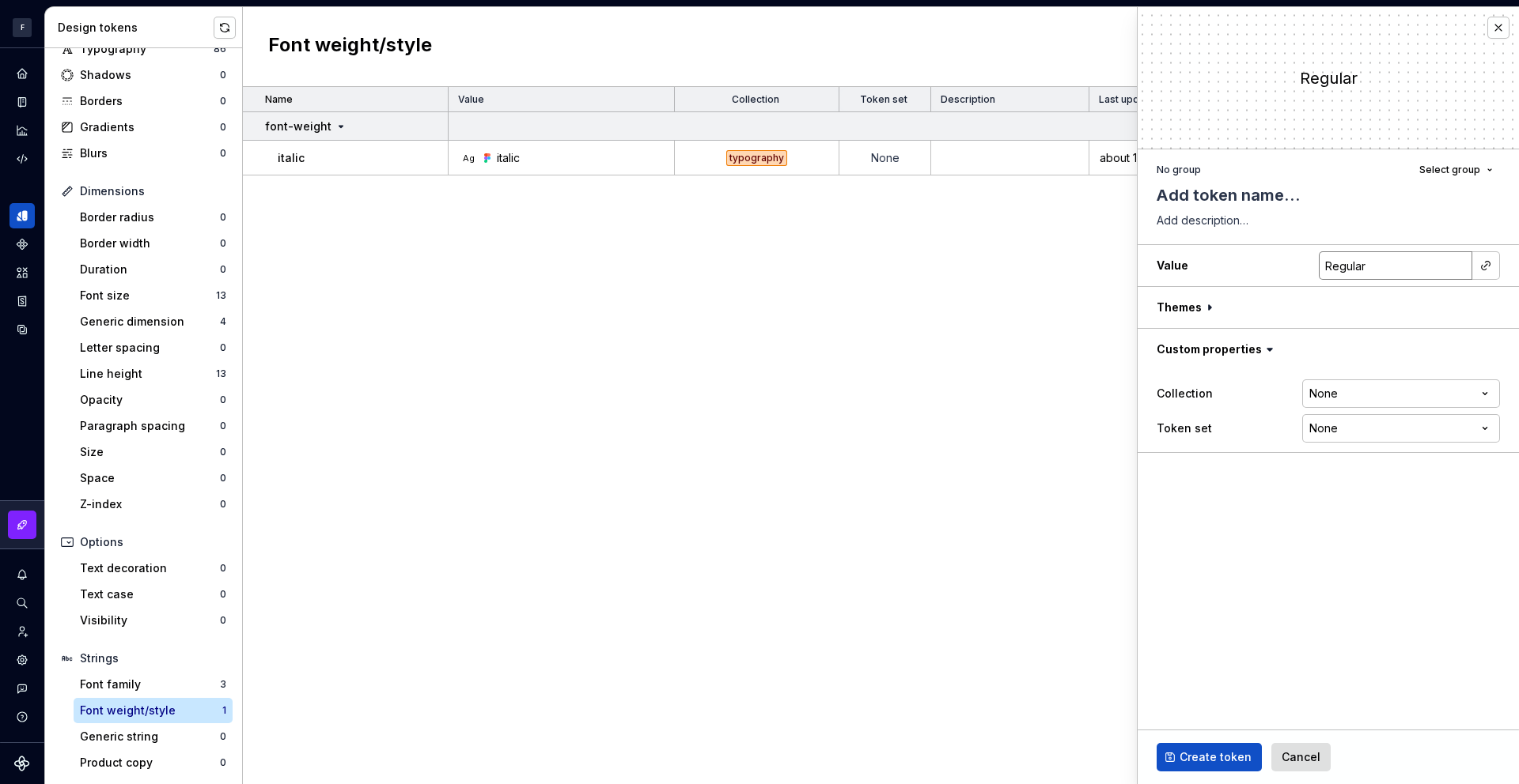
click at [1404, 261] on input "Regular" at bounding box center [1395, 266] width 154 height 29
click at [1224, 263] on h3 "Value Regular" at bounding box center [1328, 266] width 381 height 41
type textarea "*"
type input "3"
type textarea "*"
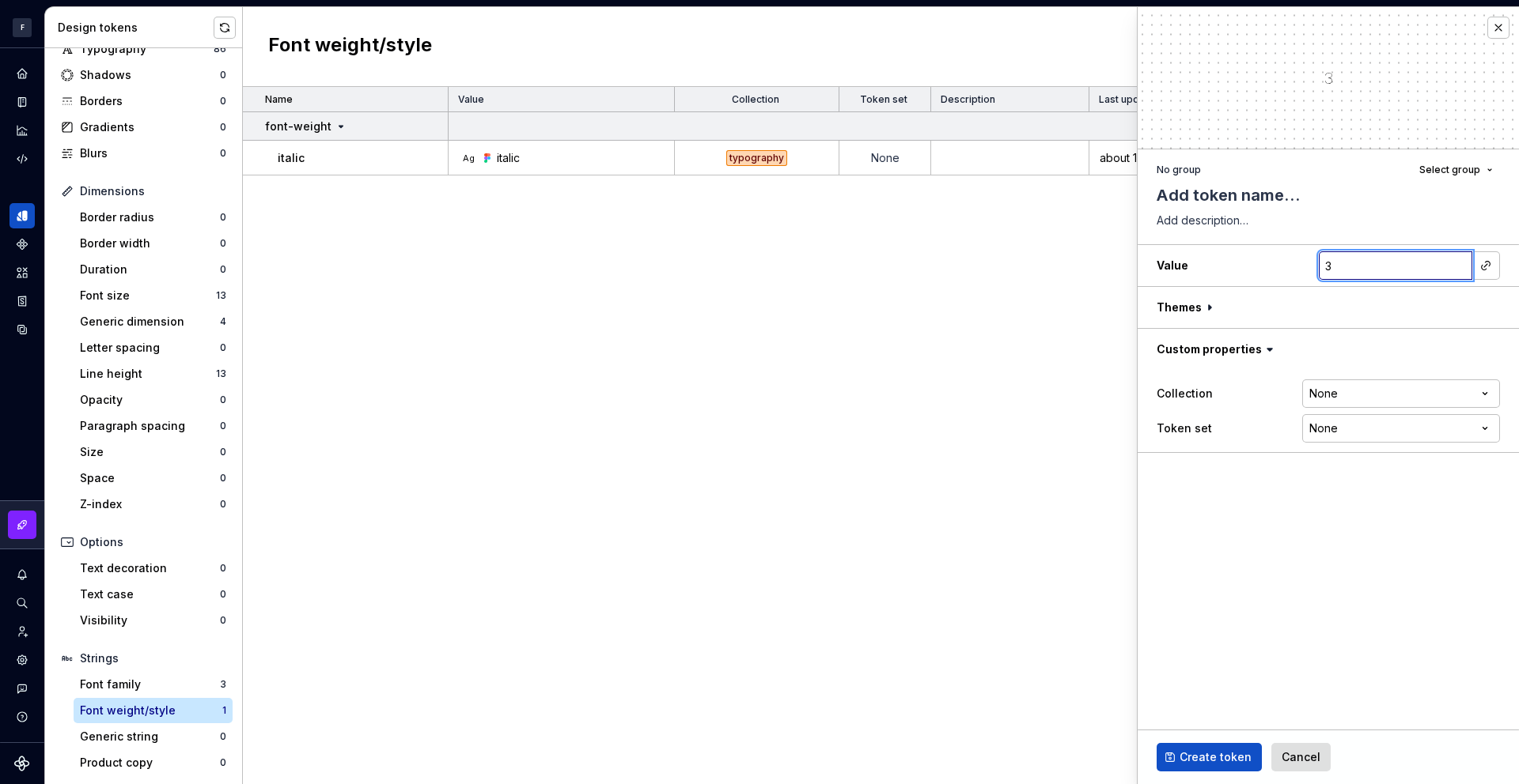
type input "30"
type textarea "*"
type input "300"
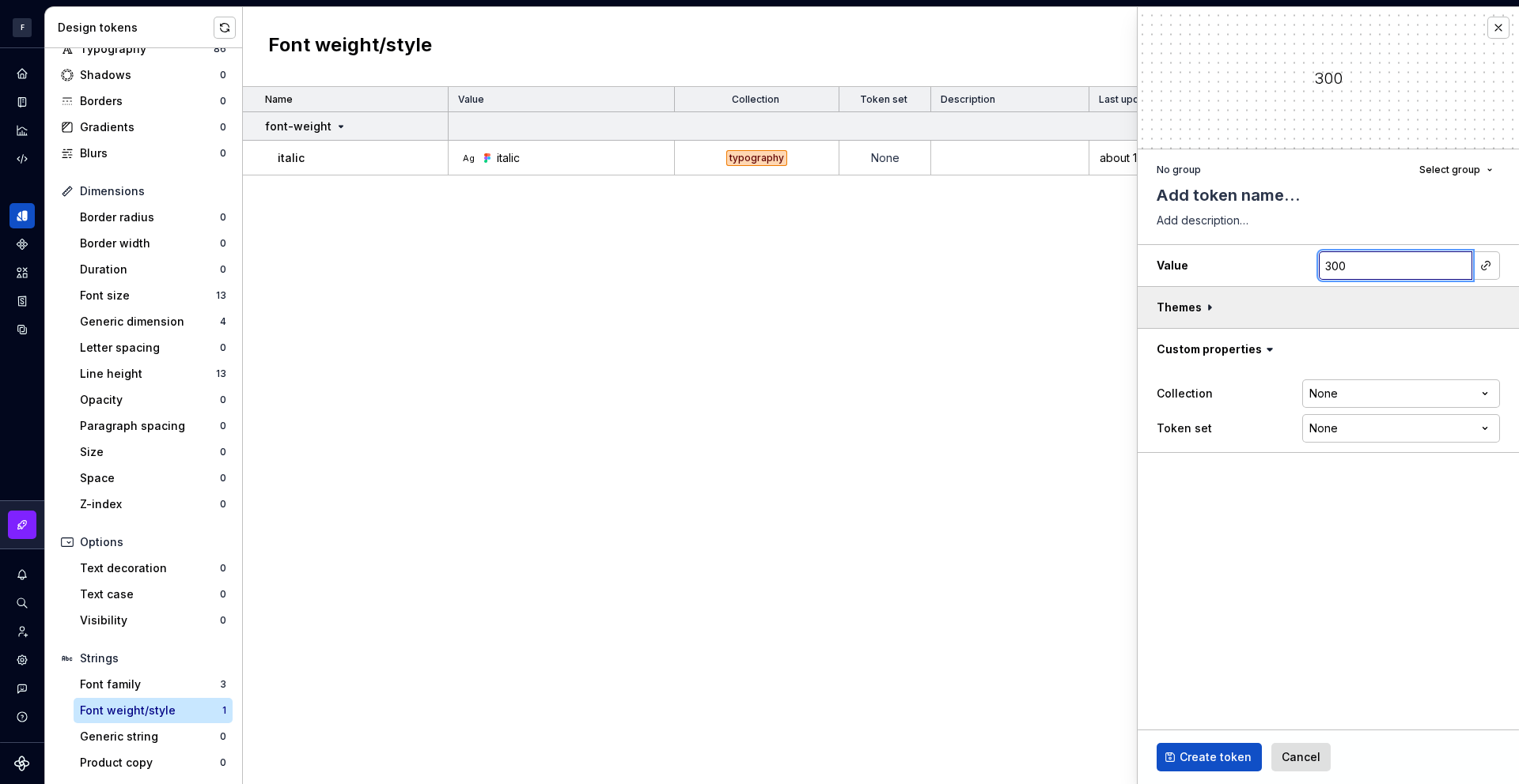
type textarea "*"
type input "30"
type textarea "*"
type input "3"
type textarea "*"
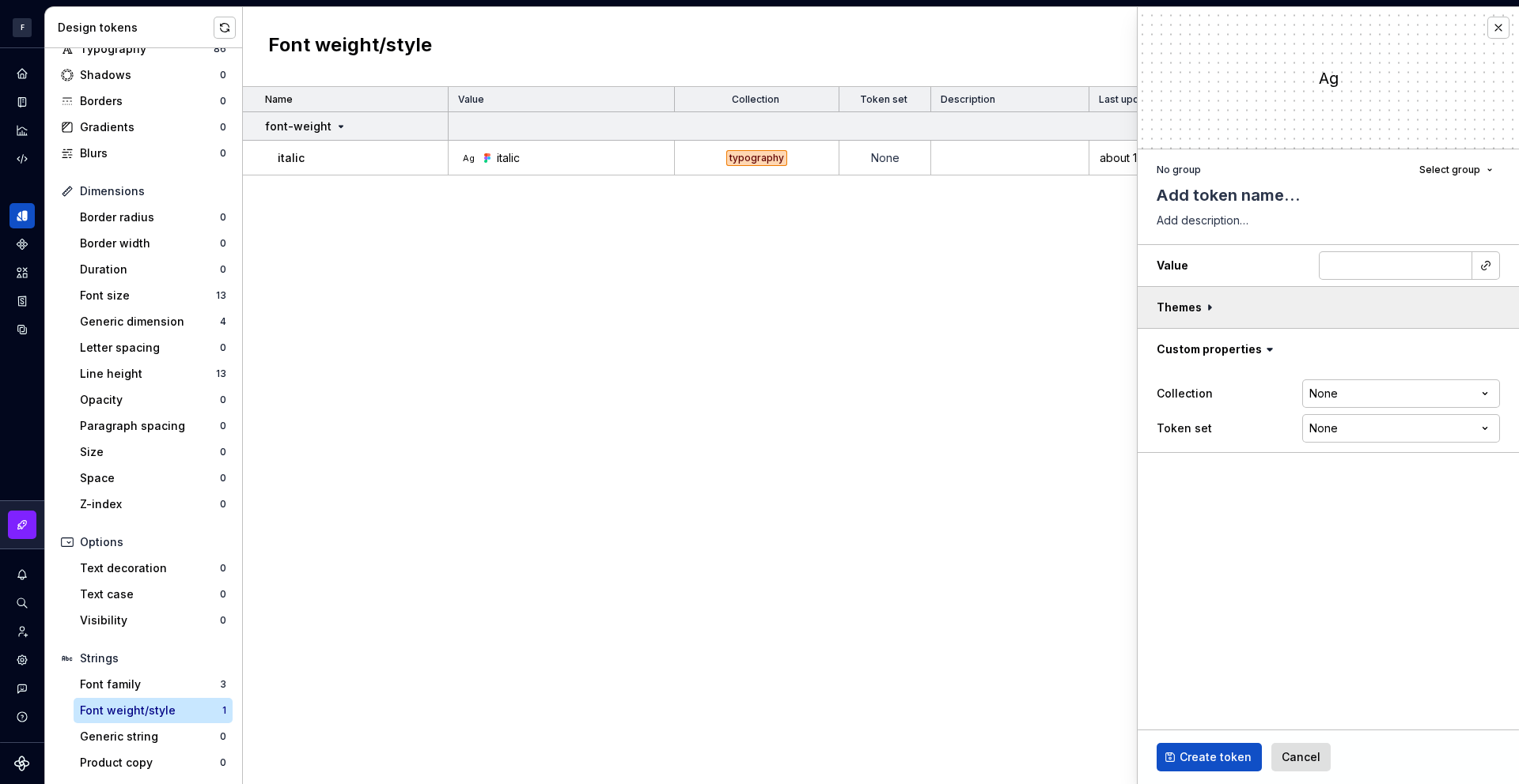
click at [1216, 305] on button "button" at bounding box center [1328, 307] width 381 height 41
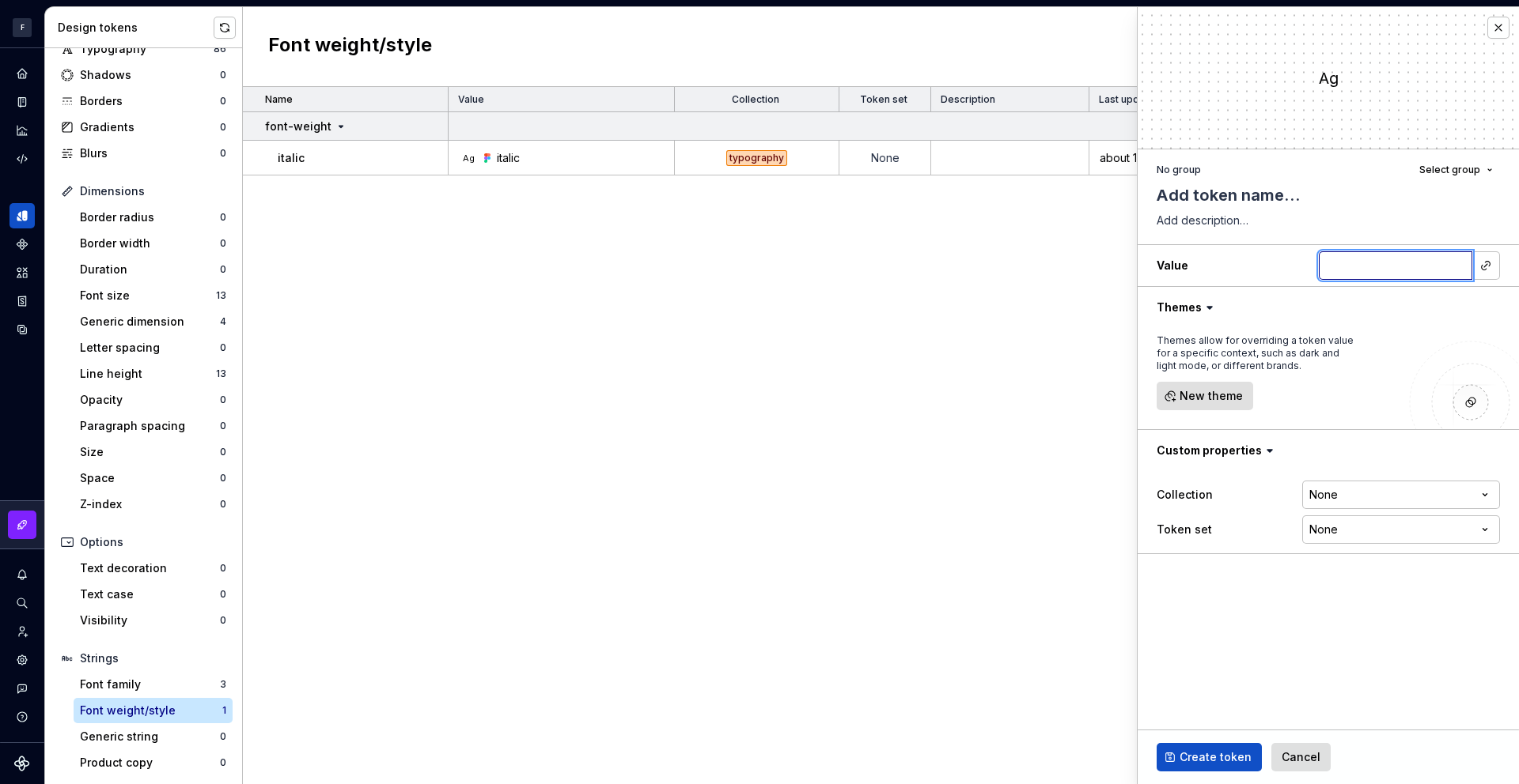
click at [1390, 257] on input "text" at bounding box center [1395, 266] width 154 height 29
click at [1455, 167] on span "Select group" at bounding box center [1449, 170] width 61 height 13
click at [1259, 146] on div "Ag" at bounding box center [1328, 78] width 381 height 142
click at [1499, 23] on button "button" at bounding box center [1498, 28] width 22 height 22
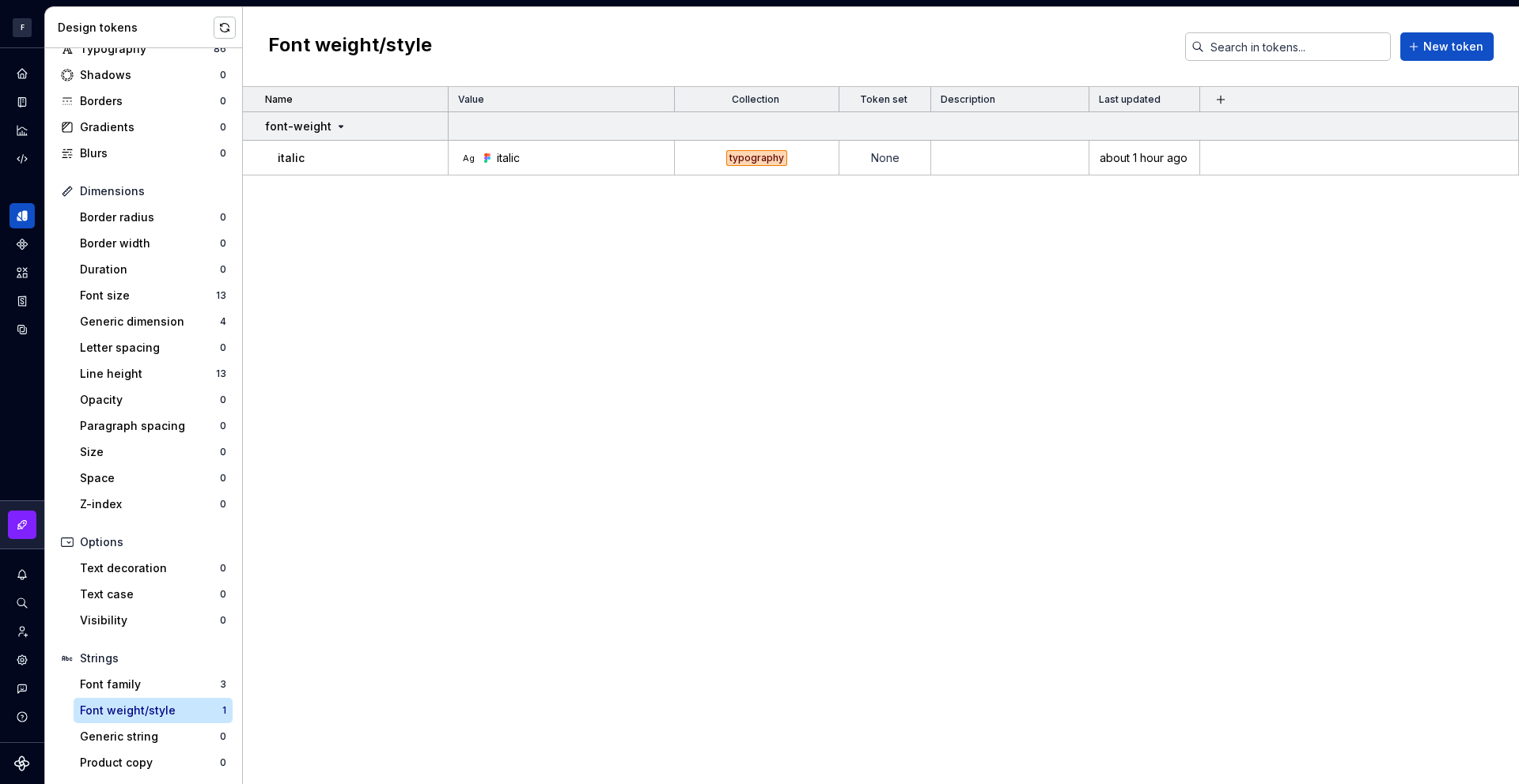
click at [568, 518] on div "Name Value Collection Token set Description Last updated font-weight italic Ag …" at bounding box center [881, 436] width 1276 height 698
click at [183, 371] on div "Line height" at bounding box center [148, 374] width 136 height 16
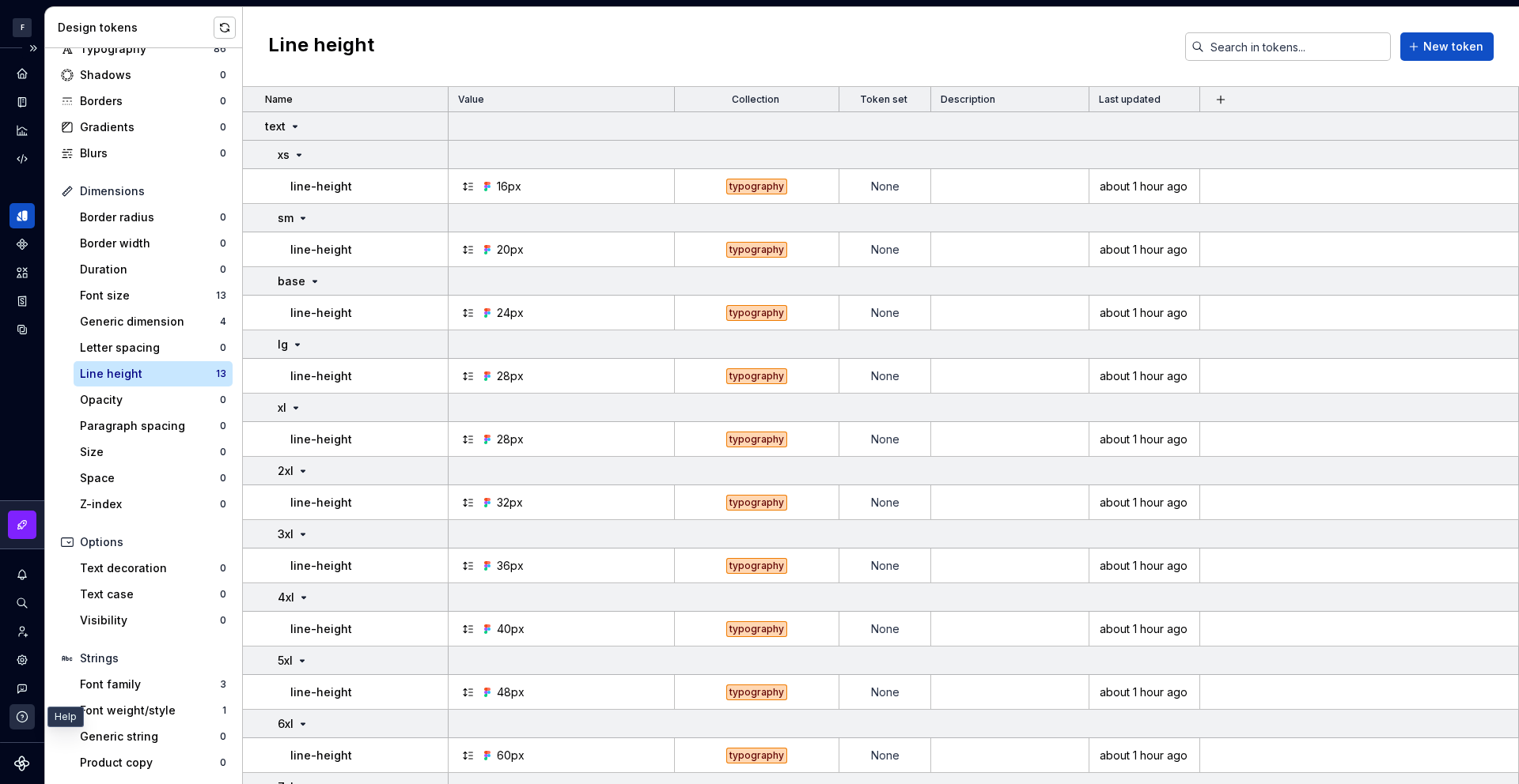
click at [28, 708] on div "button" at bounding box center [22, 717] width 25 height 25
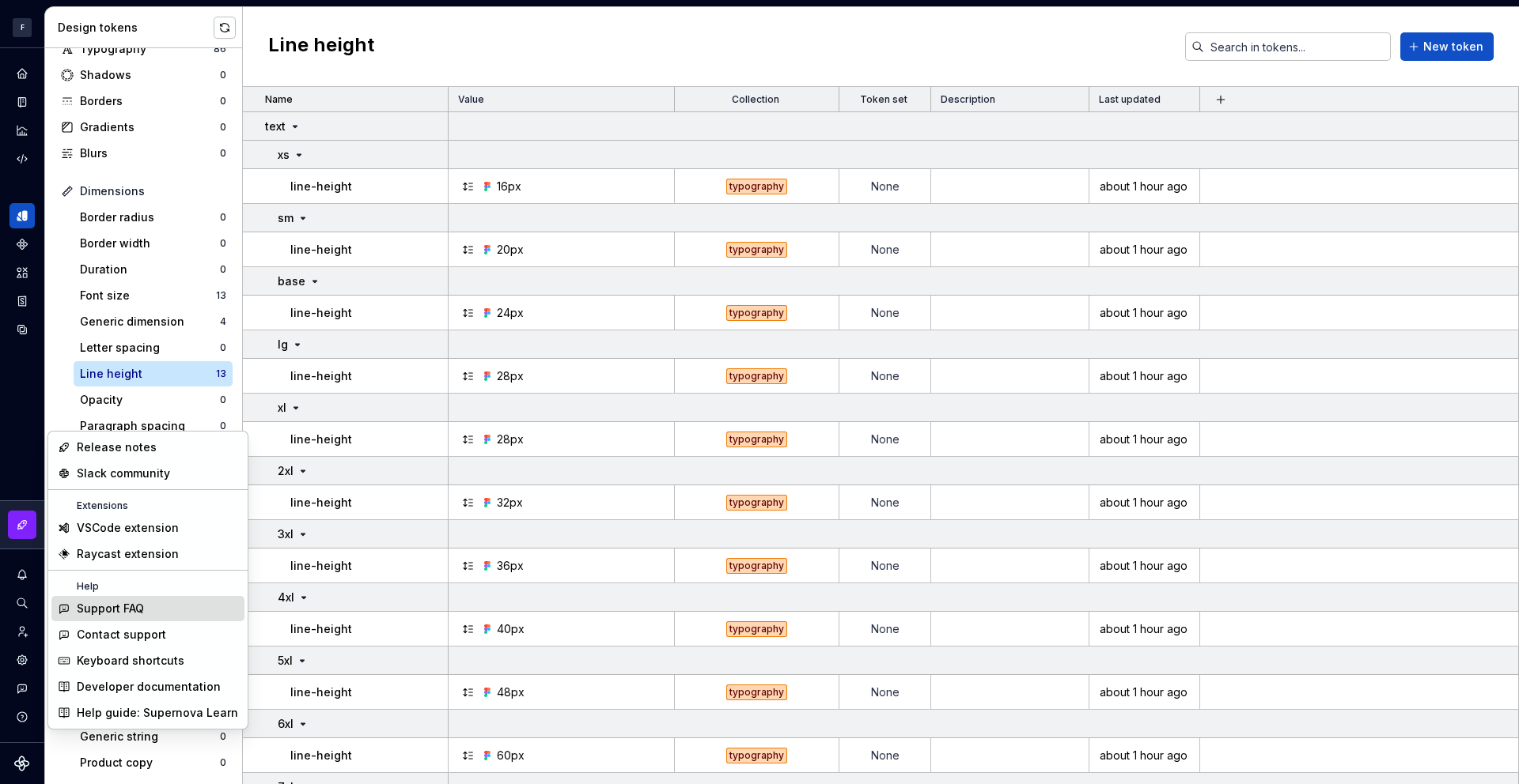
click at [140, 605] on div "Support FAQ" at bounding box center [110, 609] width 67 height 16
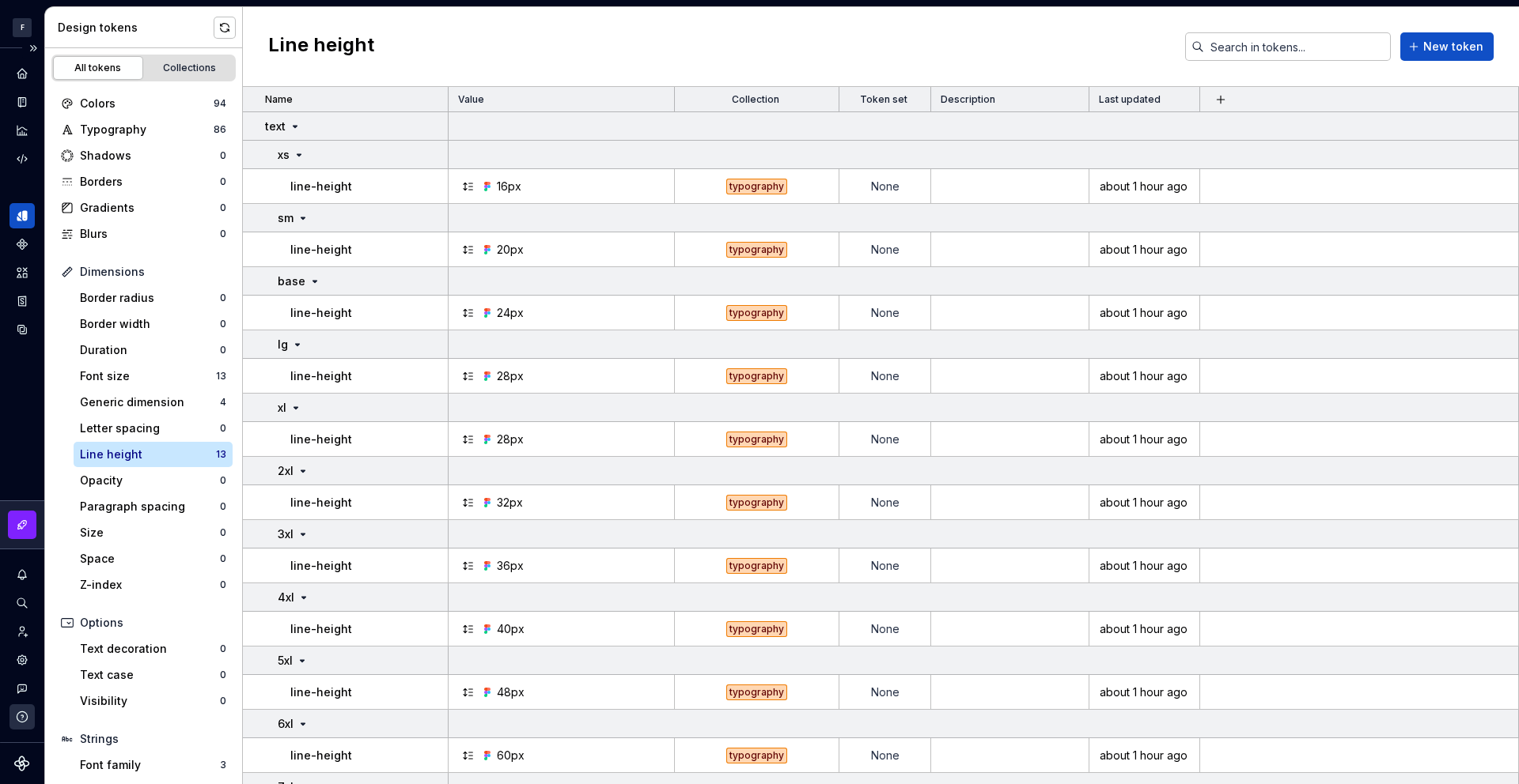
click at [21, 716] on icon "button" at bounding box center [22, 717] width 14 height 14
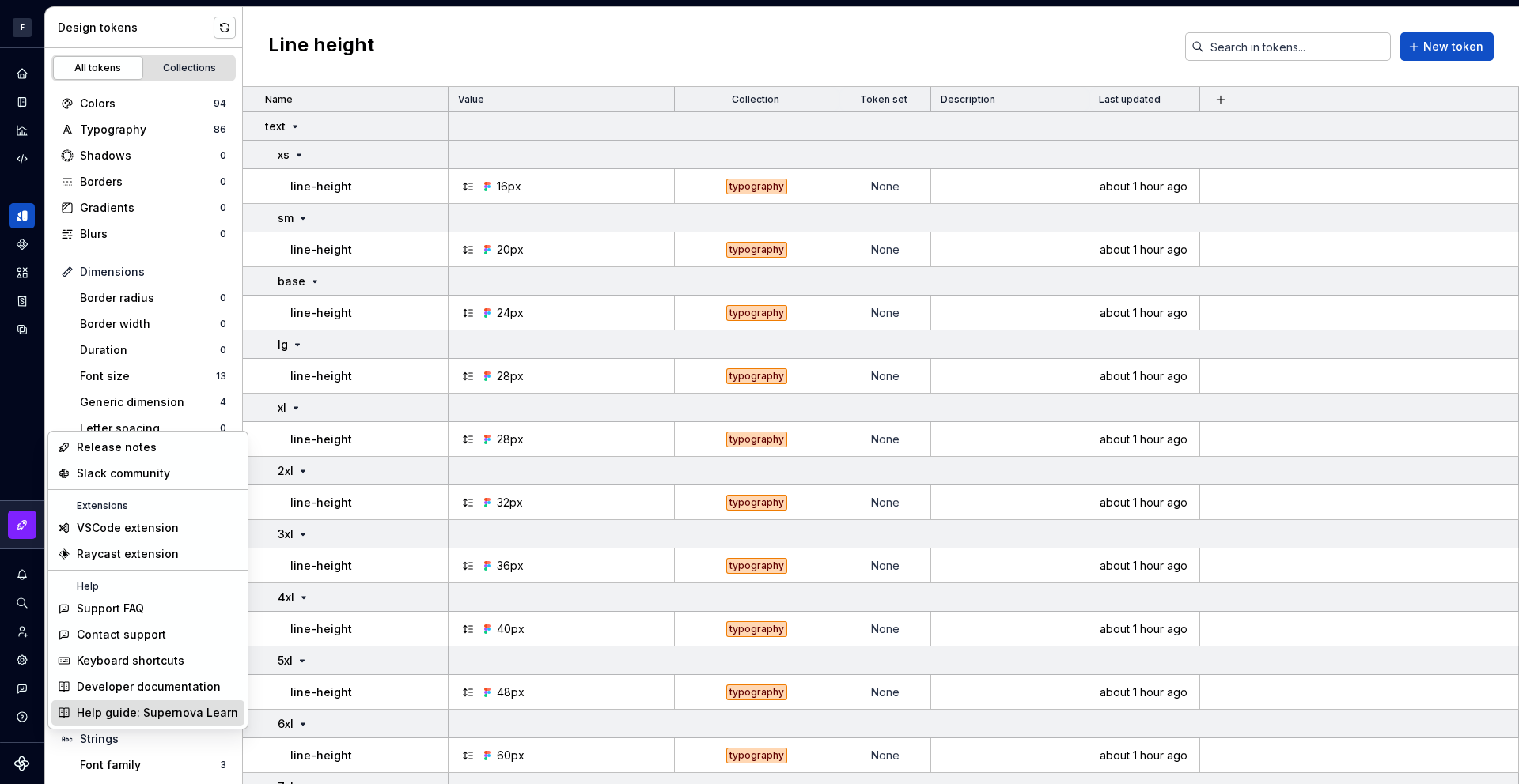
click at [199, 715] on div "Help guide: Supernova Learn" at bounding box center [158, 714] width 162 height 16
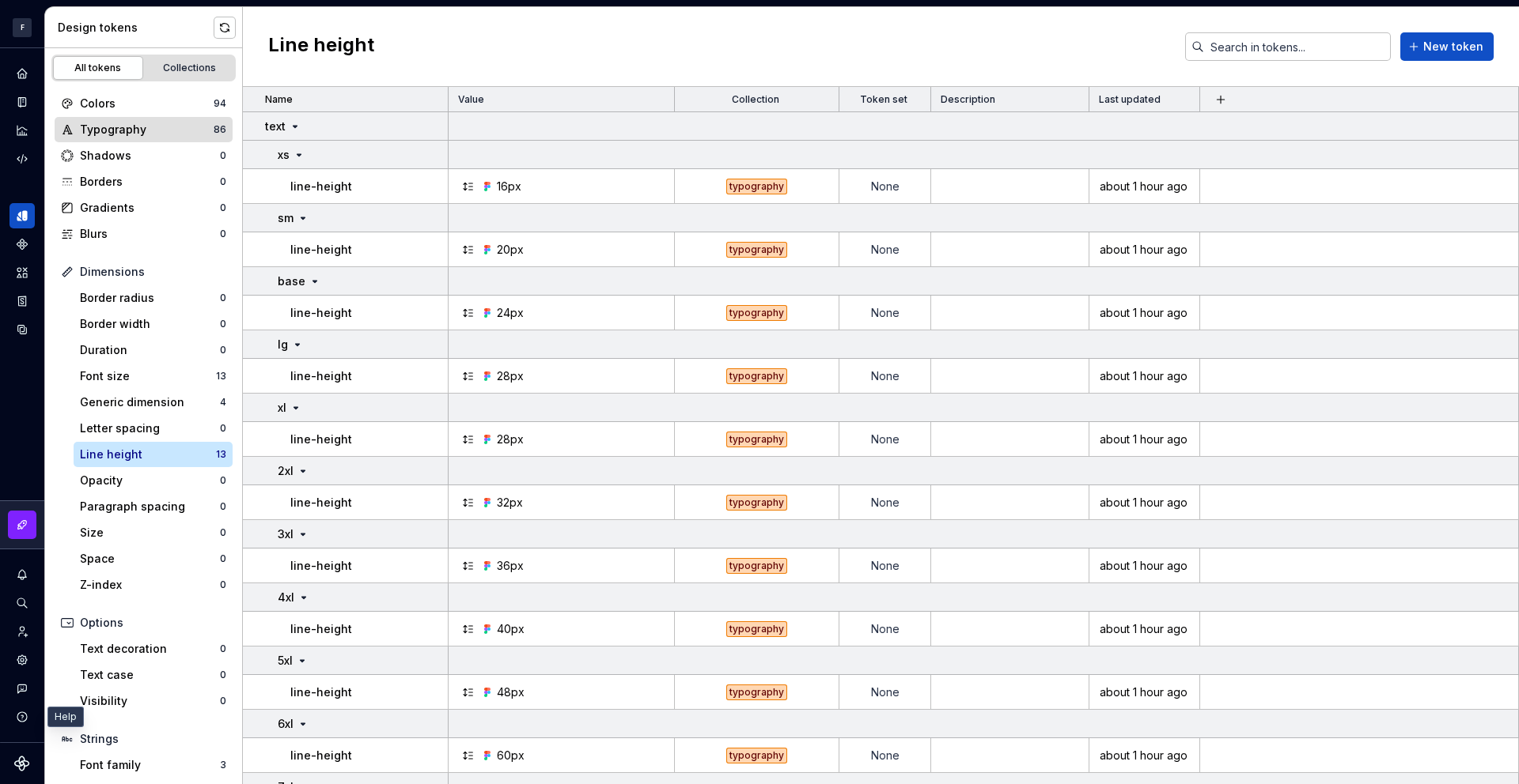
click at [147, 130] on div "Typography" at bounding box center [147, 130] width 134 height 16
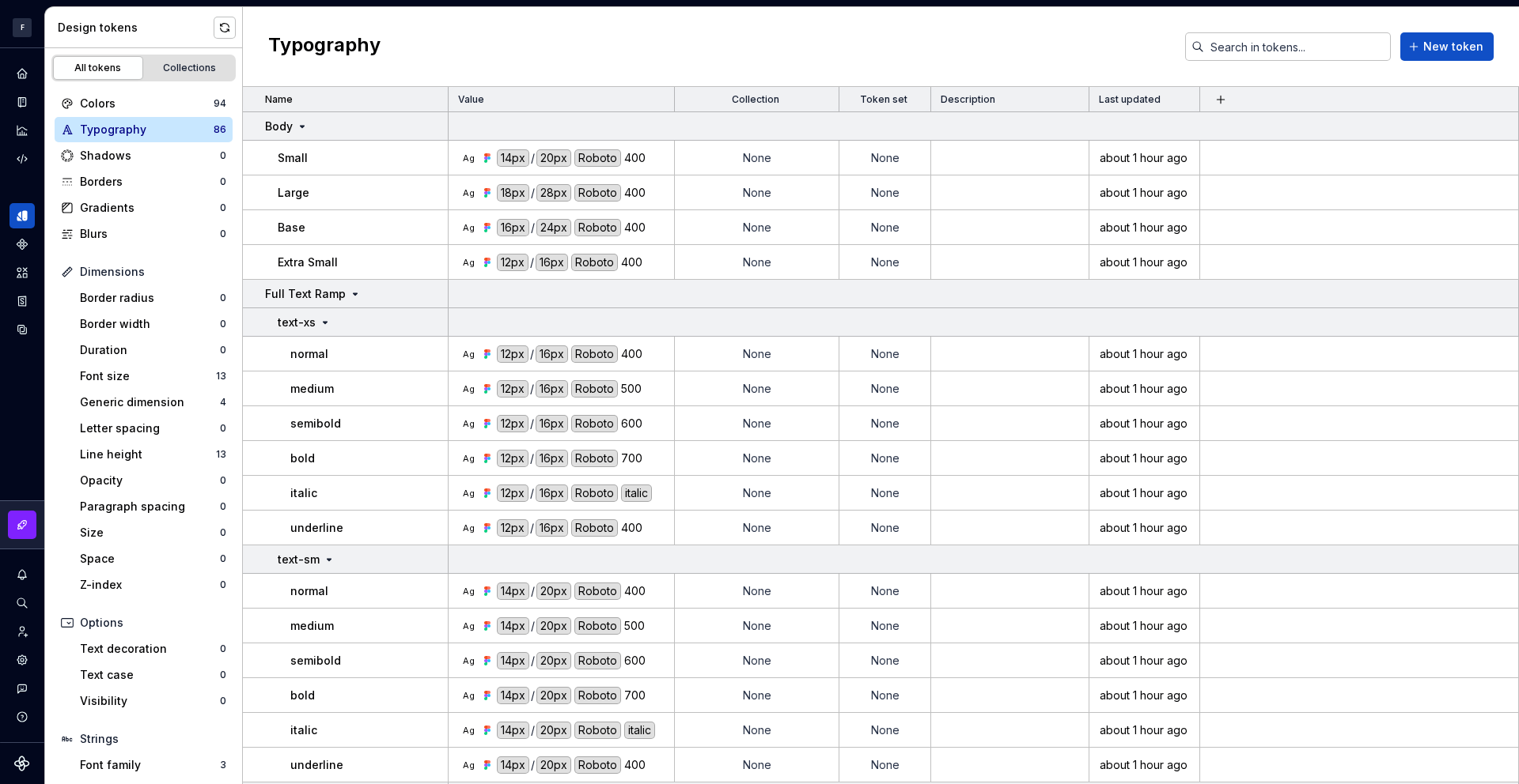
click at [636, 224] on div "400" at bounding box center [635, 228] width 21 height 17
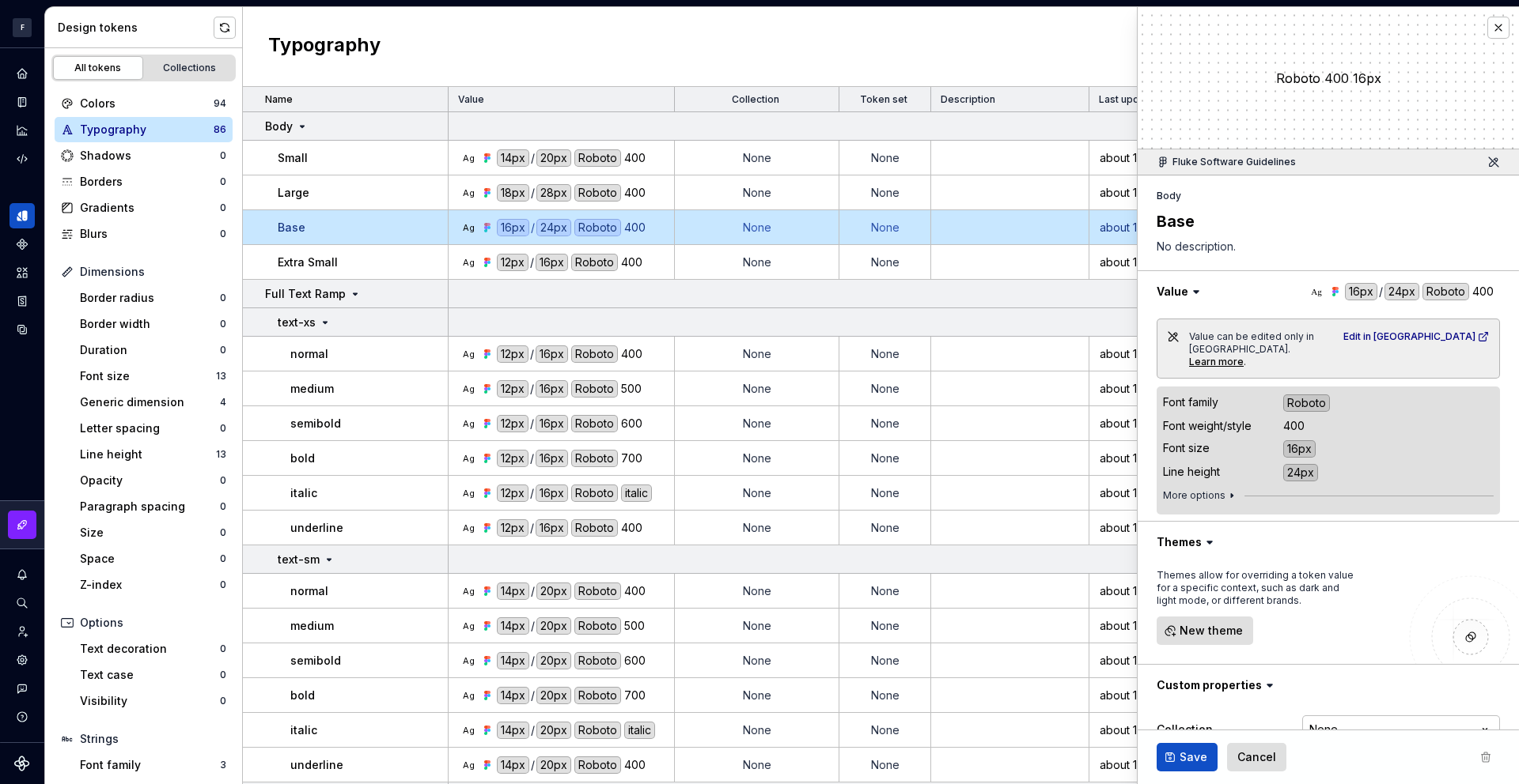
click at [1292, 418] on div "400" at bounding box center [1293, 426] width 21 height 16
click at [1192, 418] on div "Font weight/style" at bounding box center [1208, 426] width 89 height 16
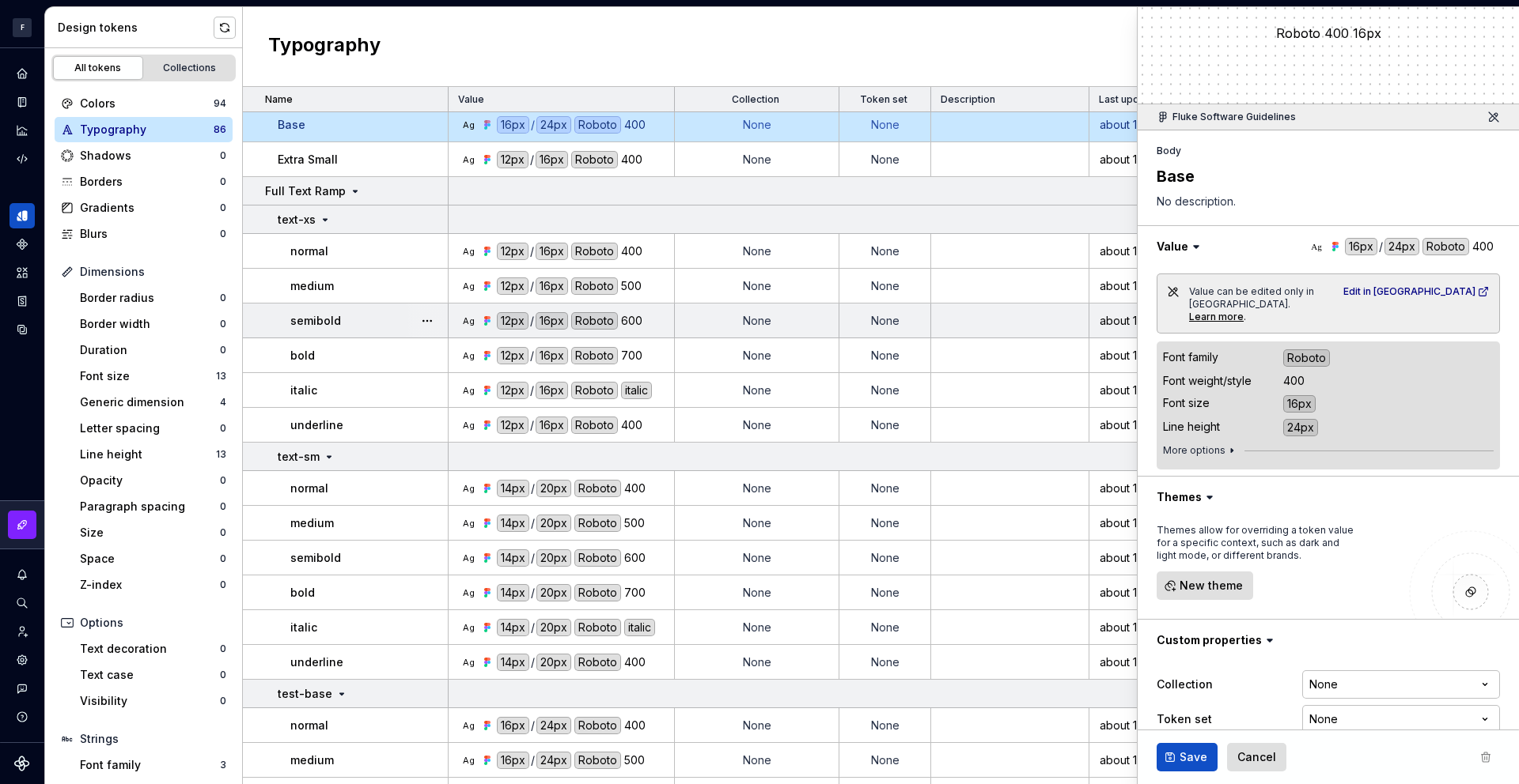
scroll to position [118, 0]
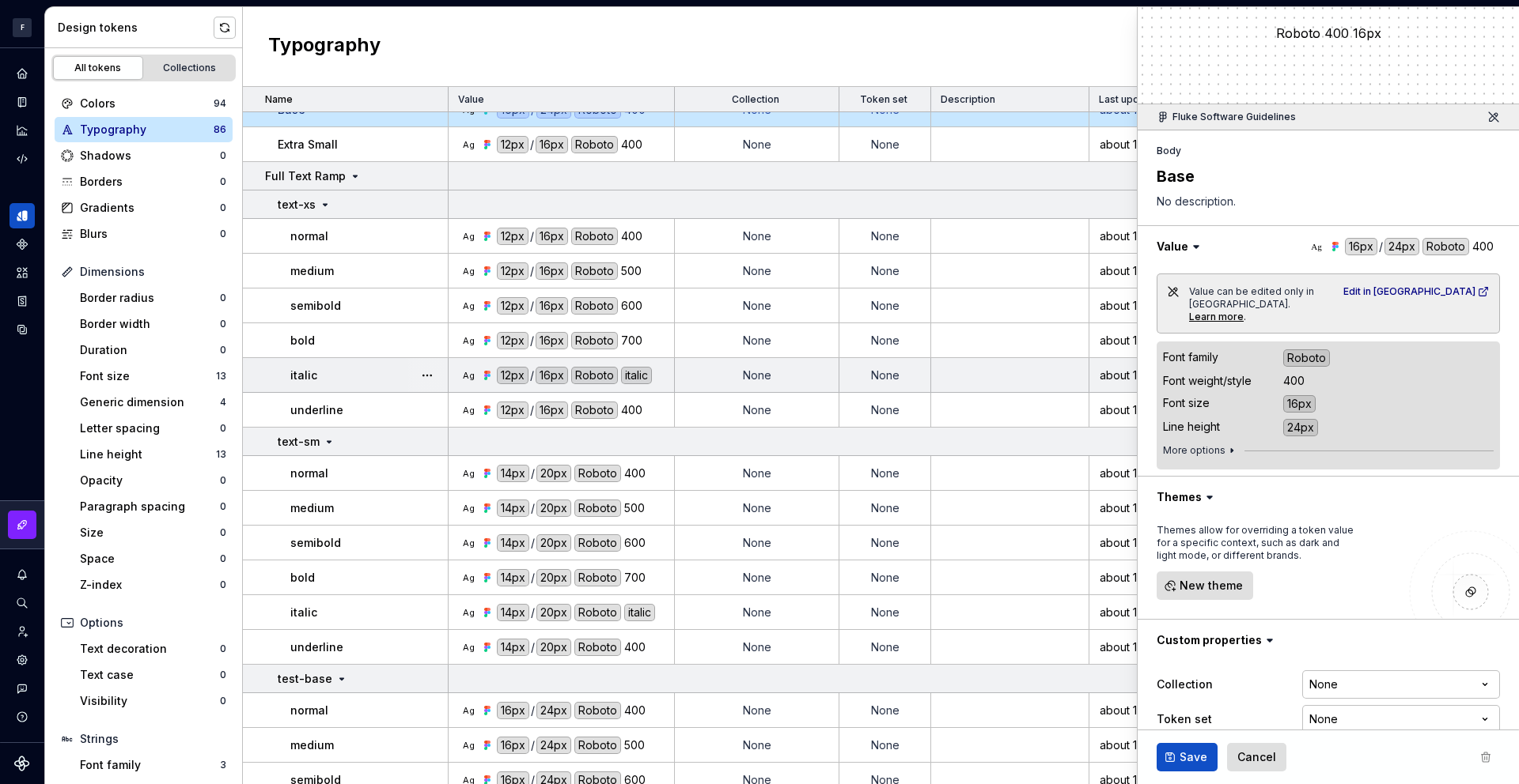
click at [380, 379] on div "italic" at bounding box center [368, 375] width 157 height 16
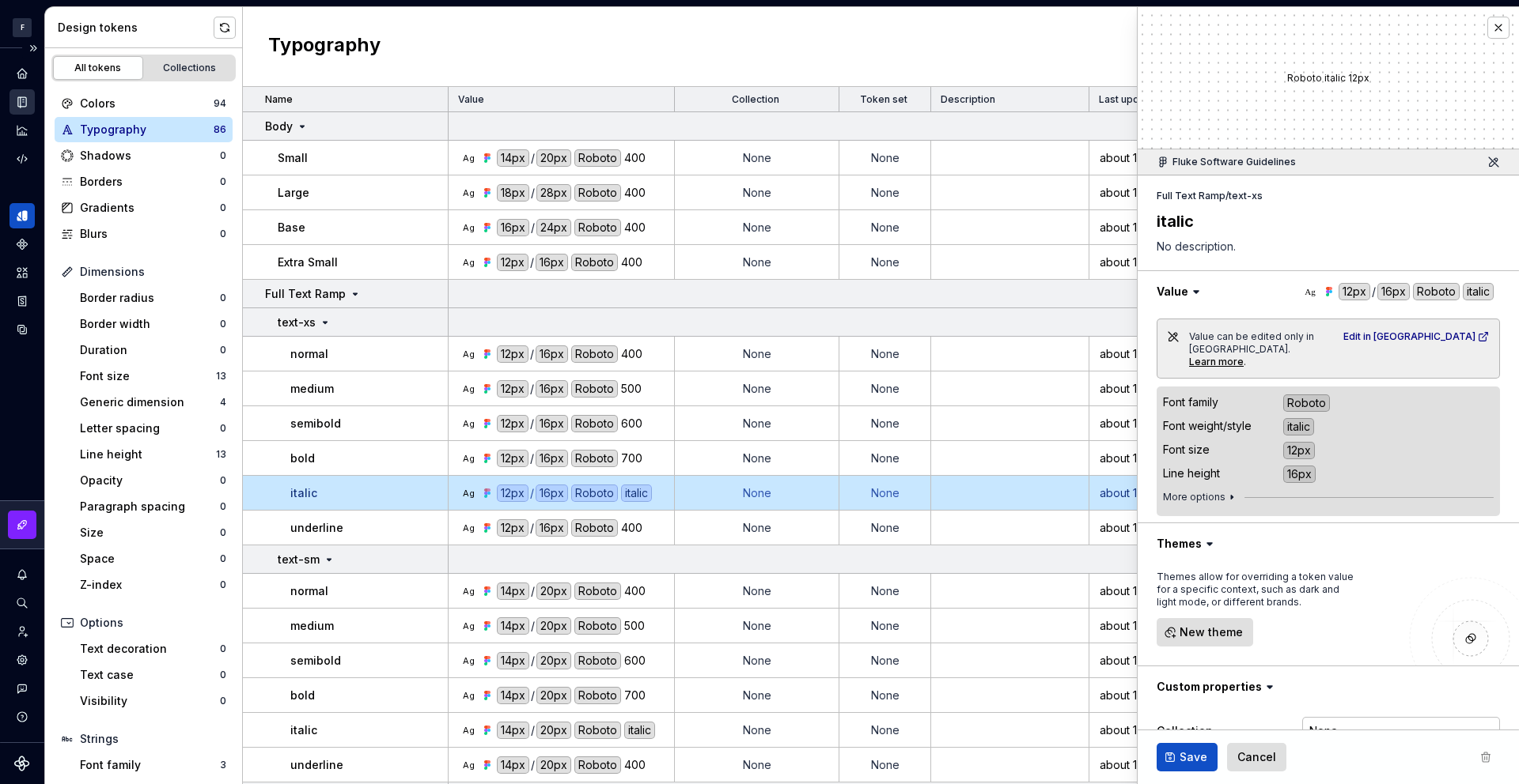
click at [18, 105] on icon "Documentation" at bounding box center [22, 102] width 8 height 10
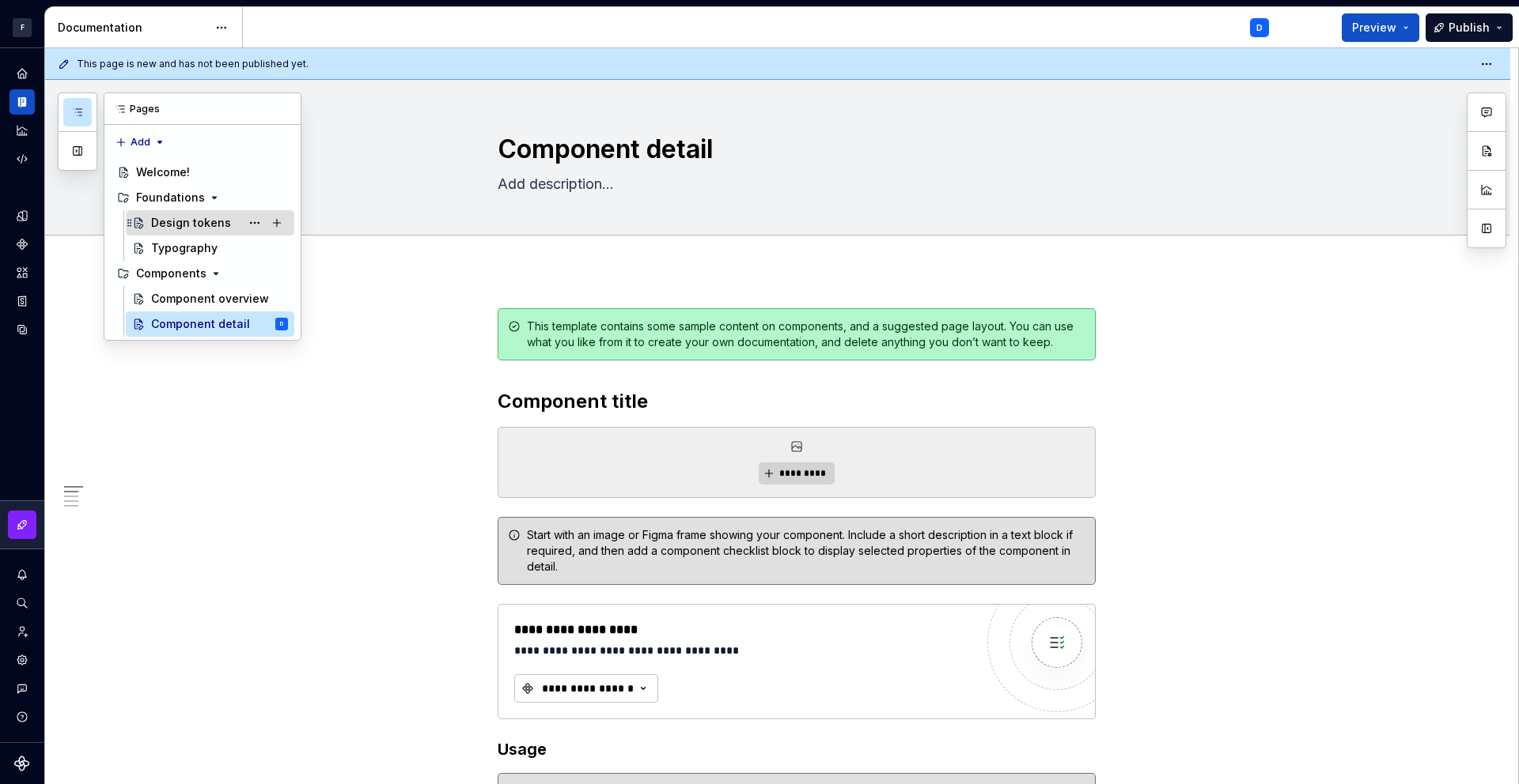
click at [208, 214] on div "Design tokens" at bounding box center [219, 223] width 137 height 22
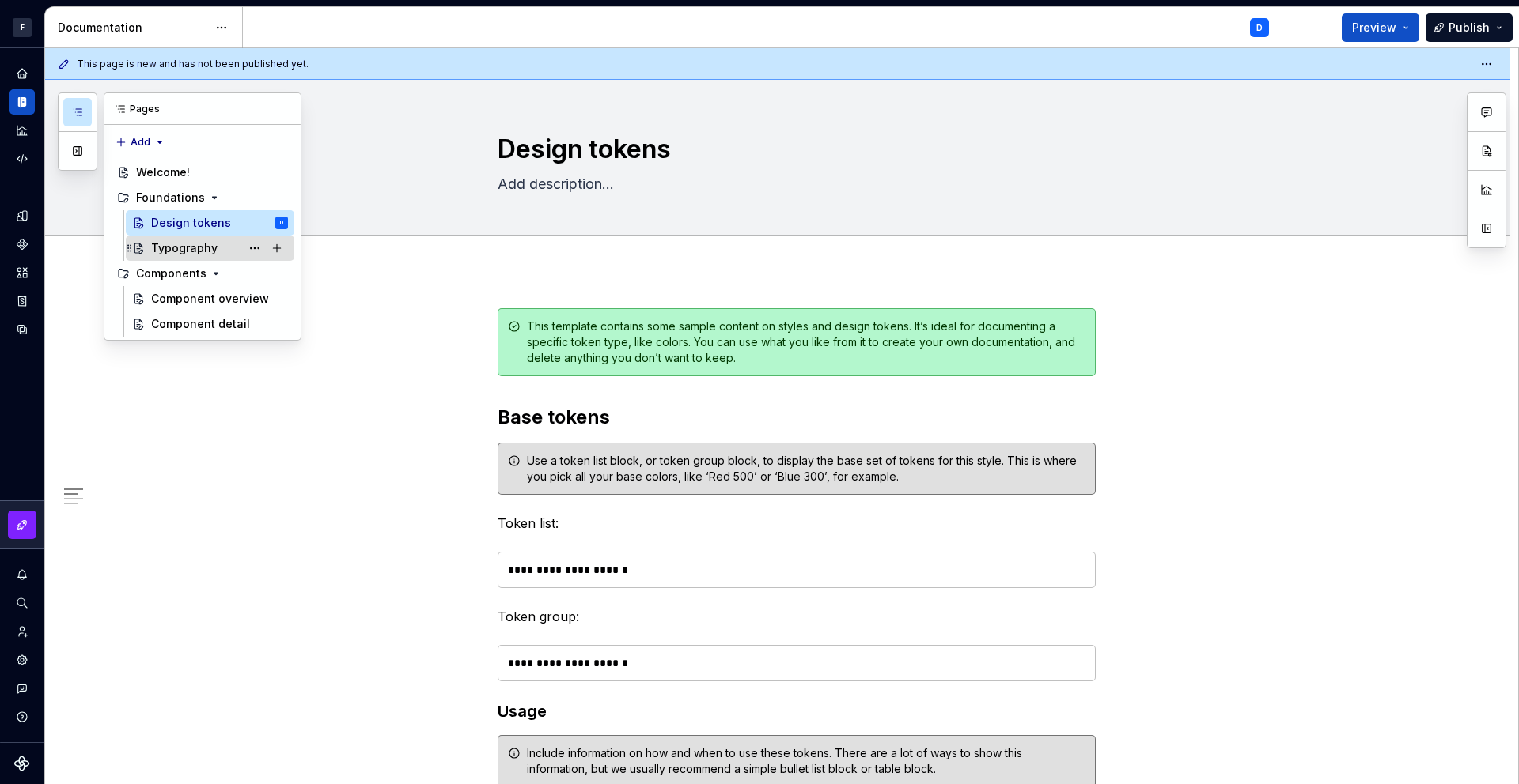
click at [202, 241] on div "Typography" at bounding box center [185, 249] width 67 height 16
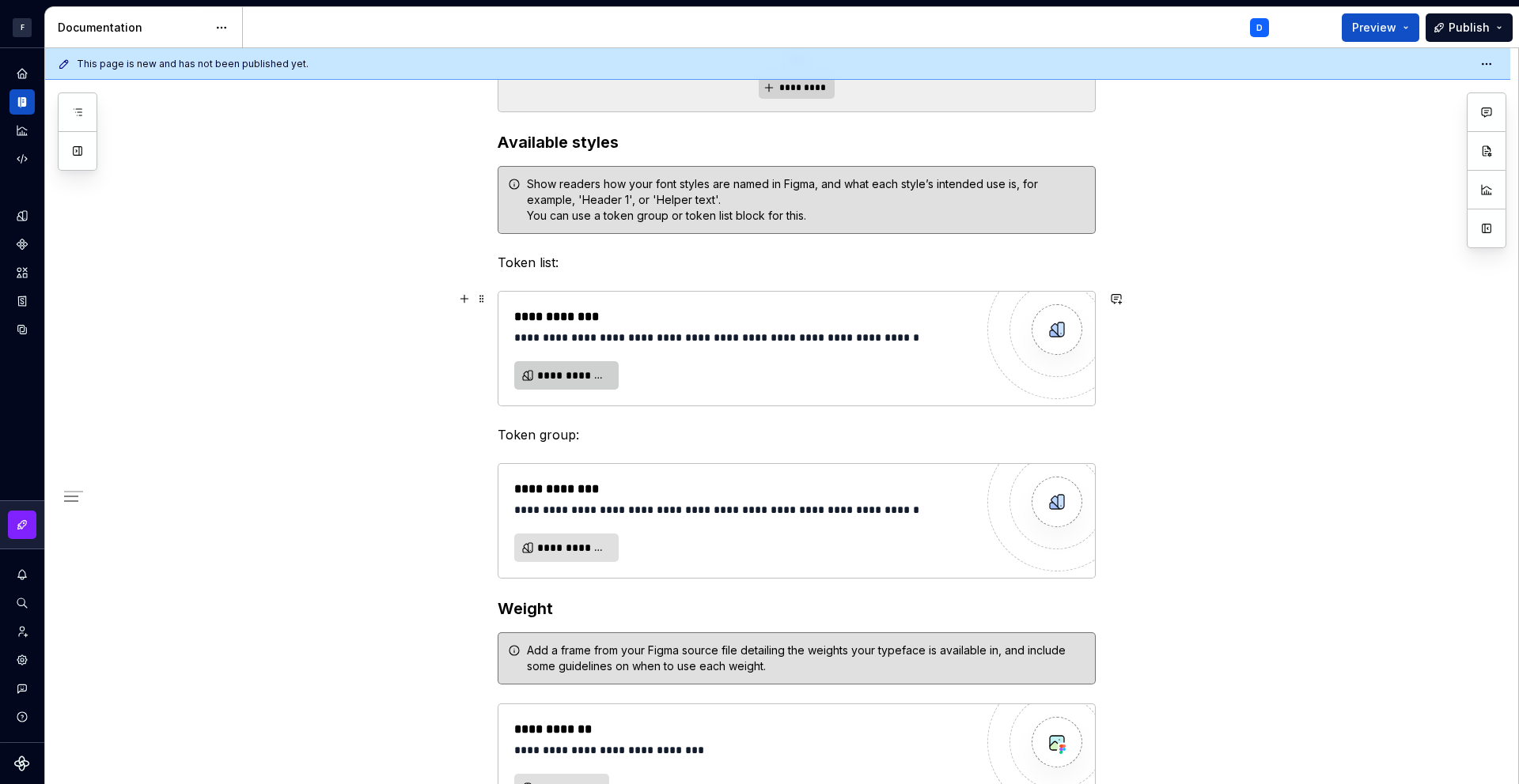
scroll to position [497, 0]
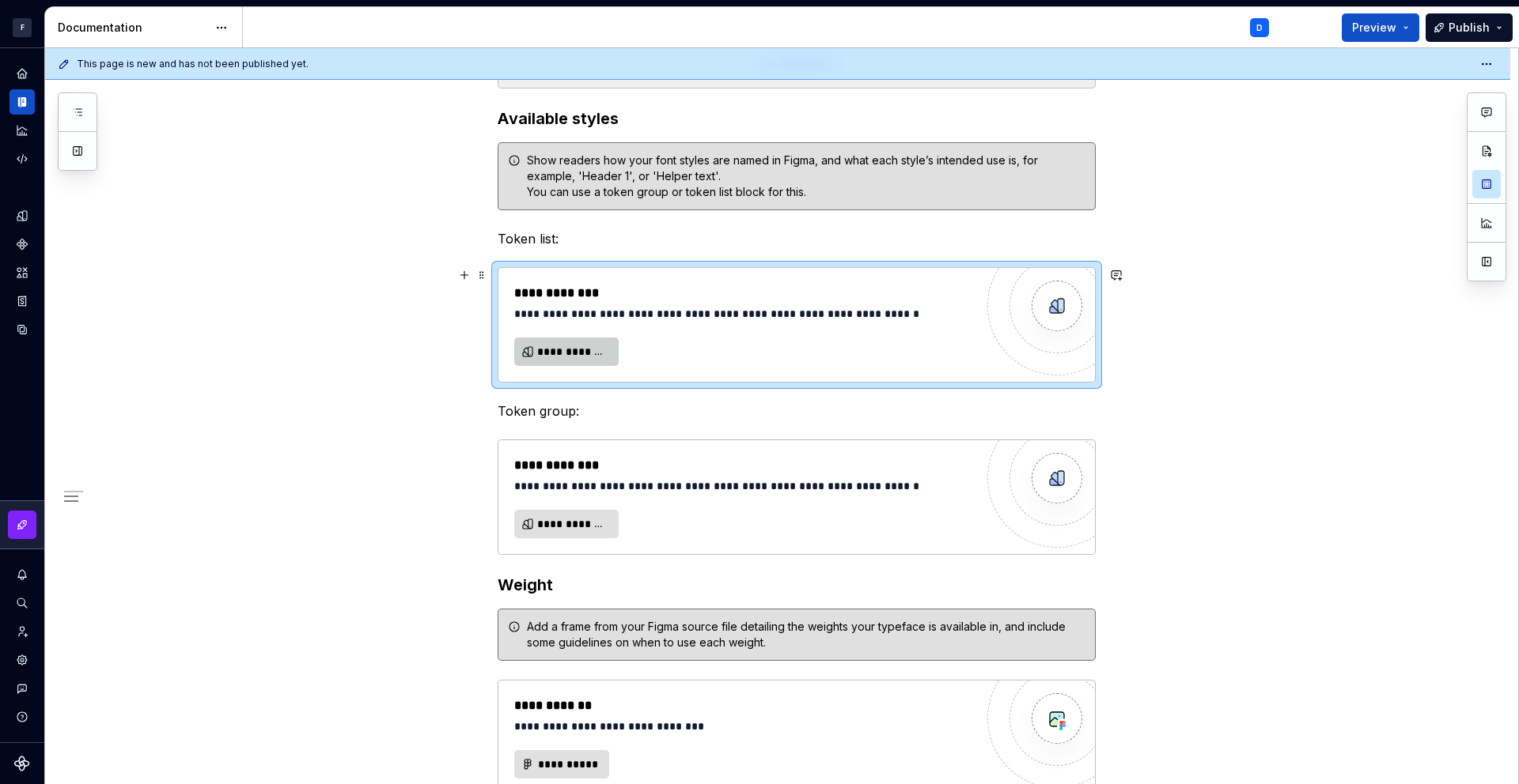
click at [586, 349] on span "**********" at bounding box center [573, 352] width 71 height 16
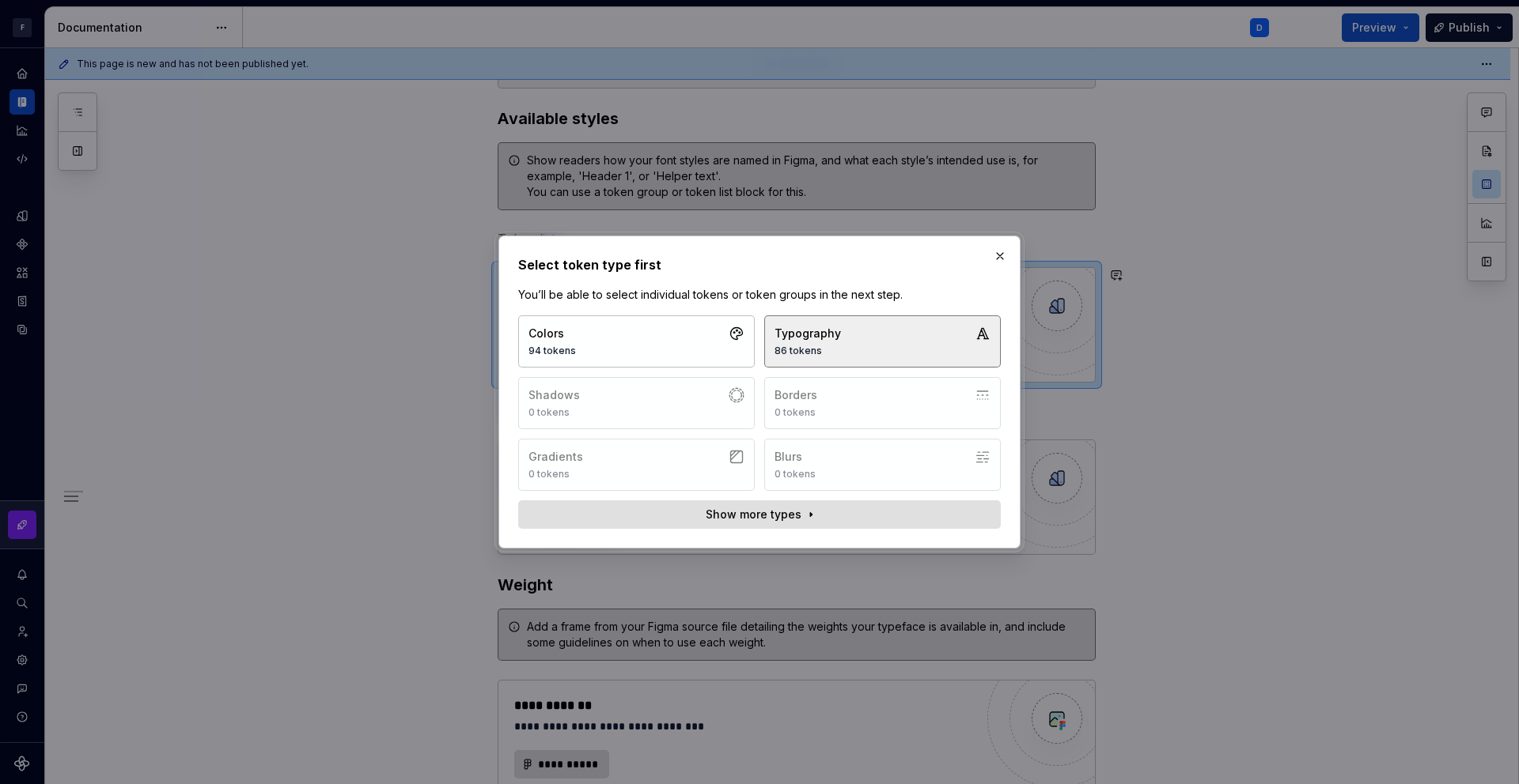
click at [875, 341] on button "Typography 86 tokens" at bounding box center [882, 341] width 237 height 52
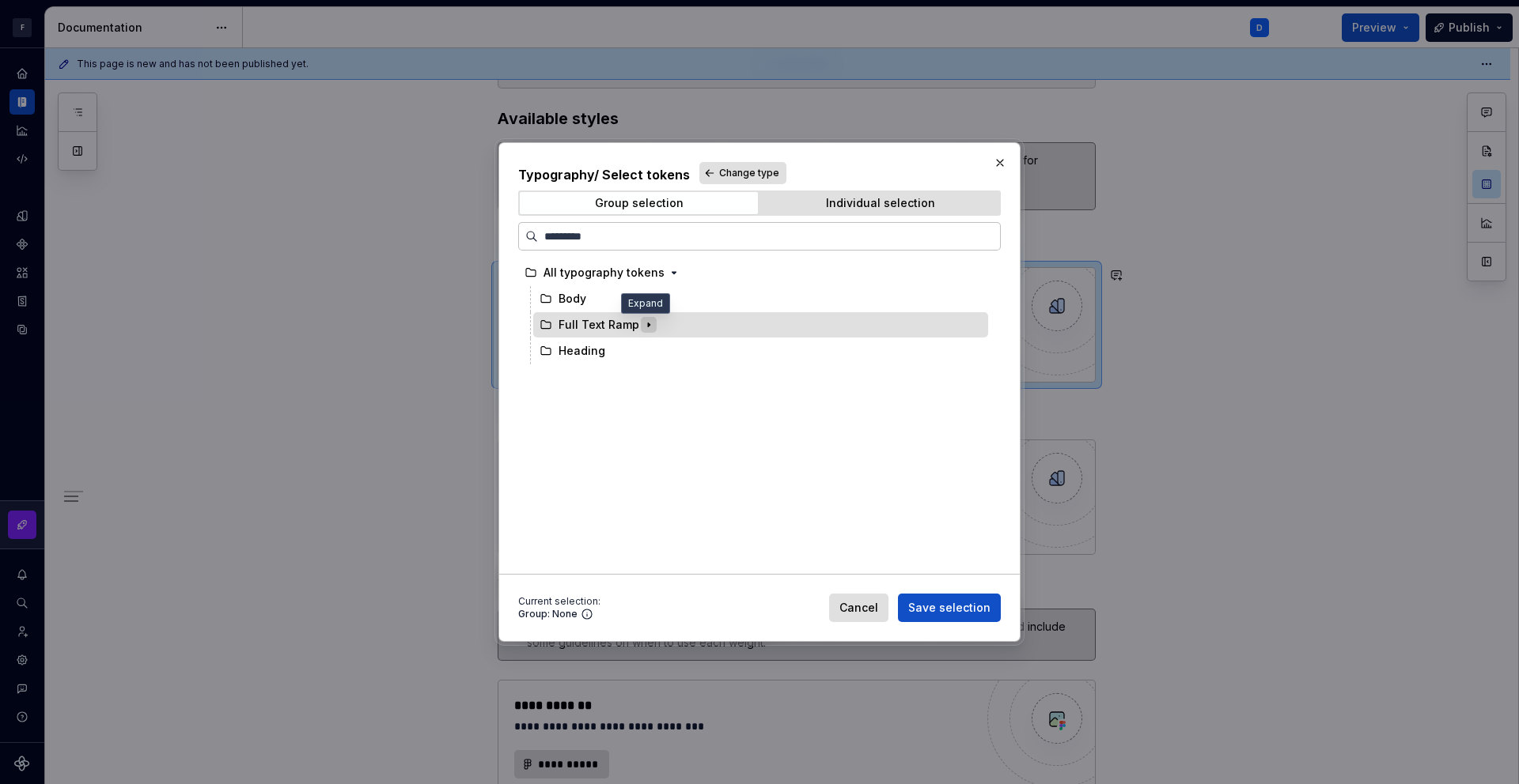
click at [643, 325] on icon "button" at bounding box center [649, 325] width 13 height 13
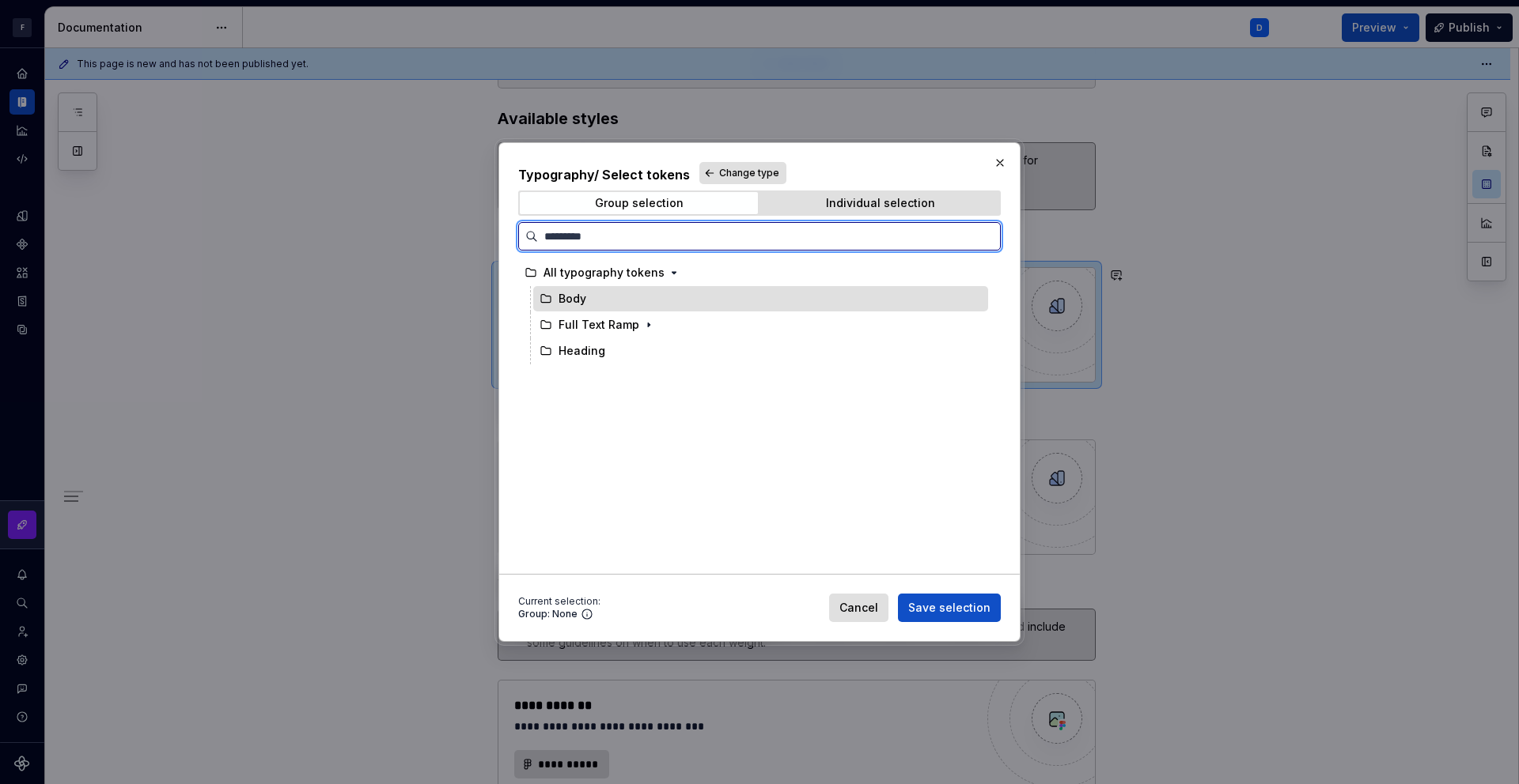
click at [586, 297] on div "Body" at bounding box center [761, 299] width 455 height 25
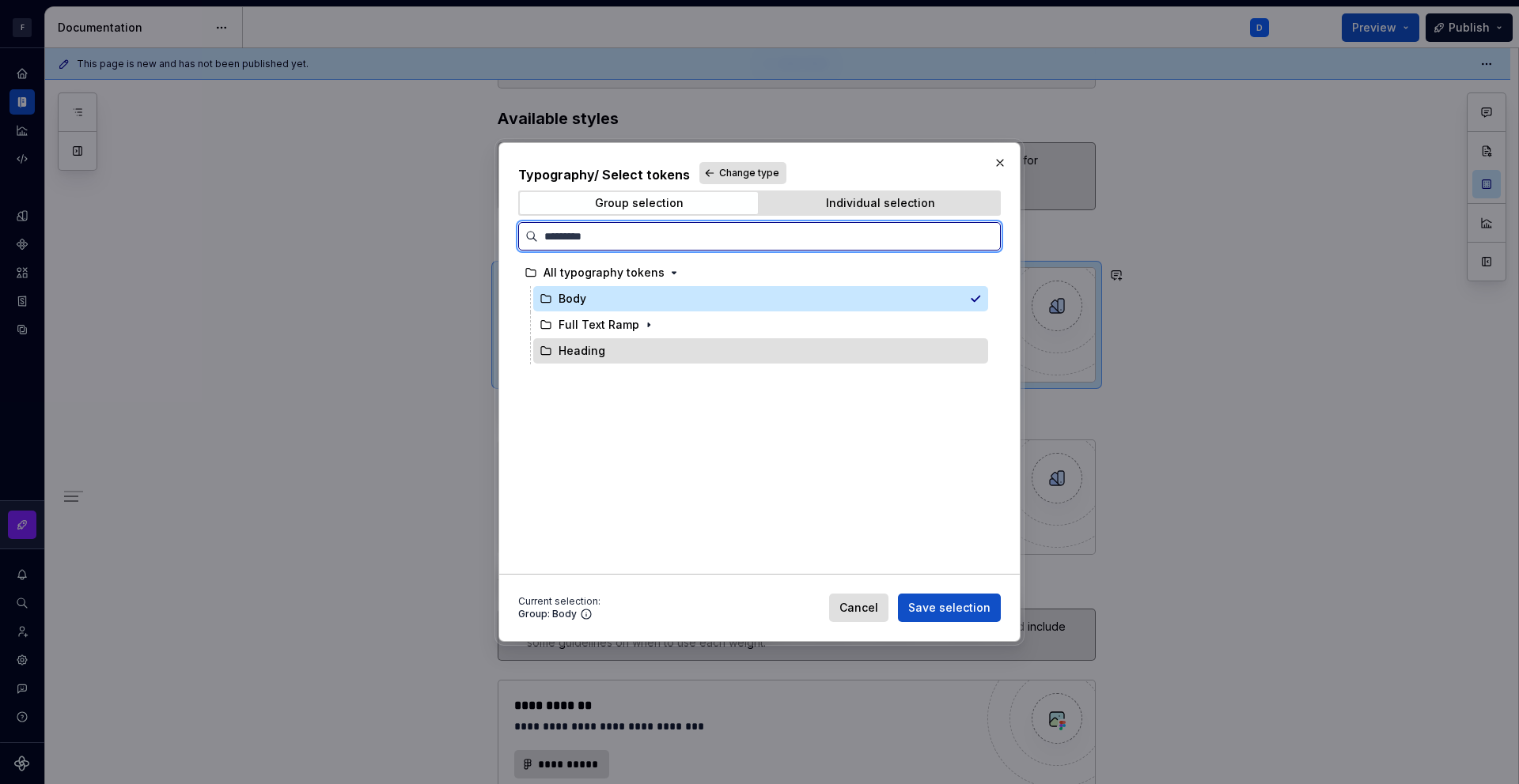
click at [597, 353] on div "Heading" at bounding box center [582, 351] width 47 height 16
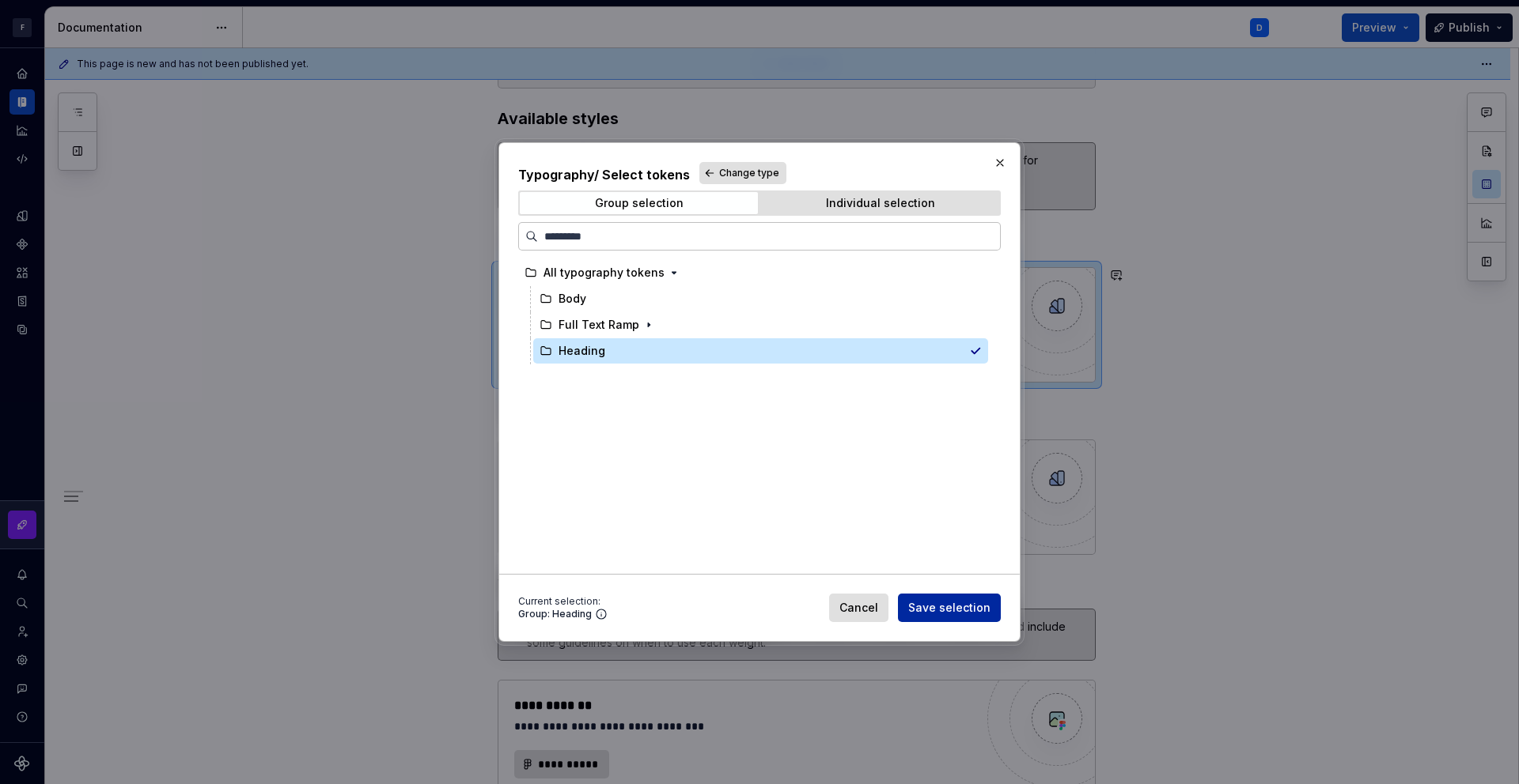
click at [976, 609] on span "Save selection" at bounding box center [949, 608] width 82 height 16
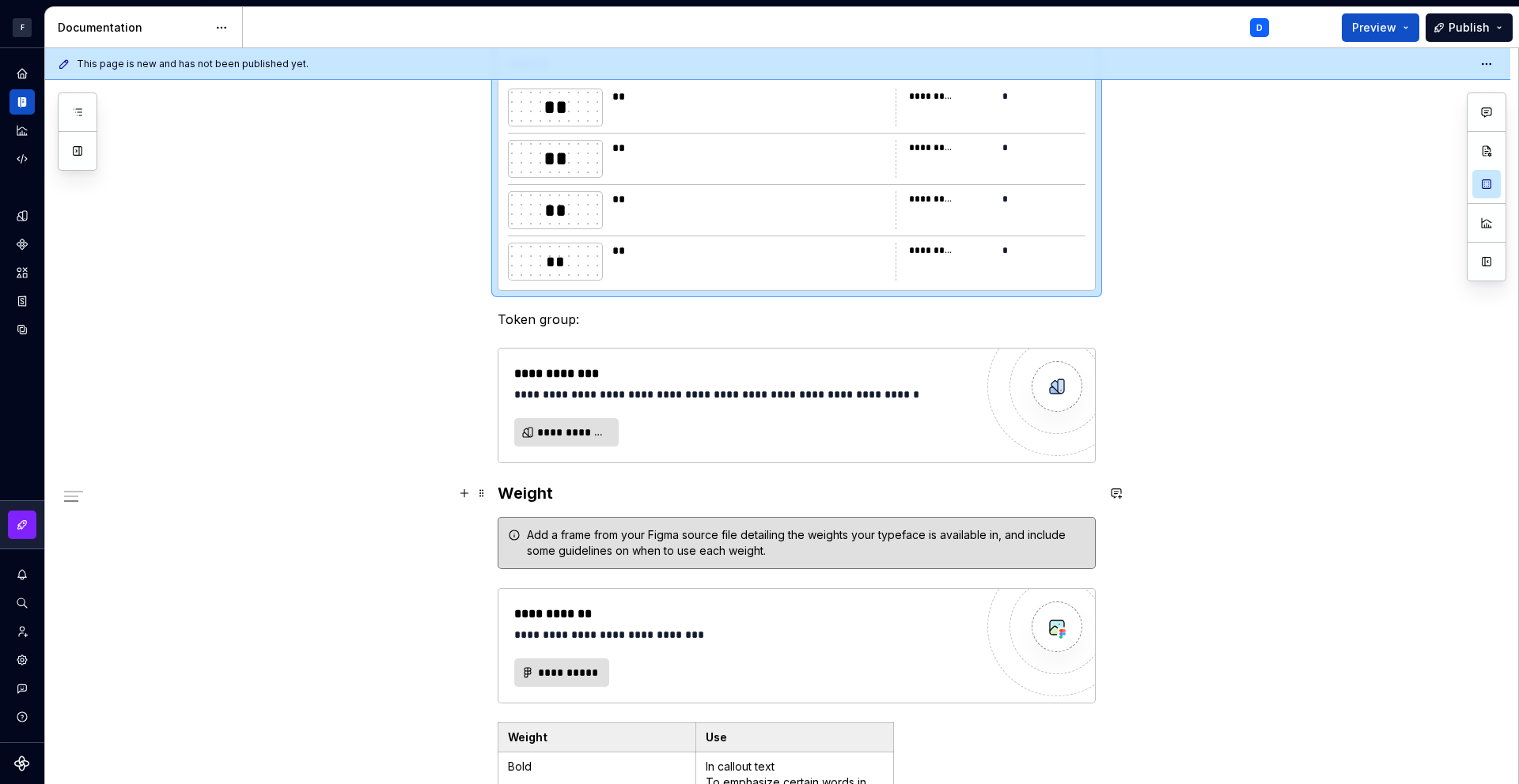
scroll to position [721, 0]
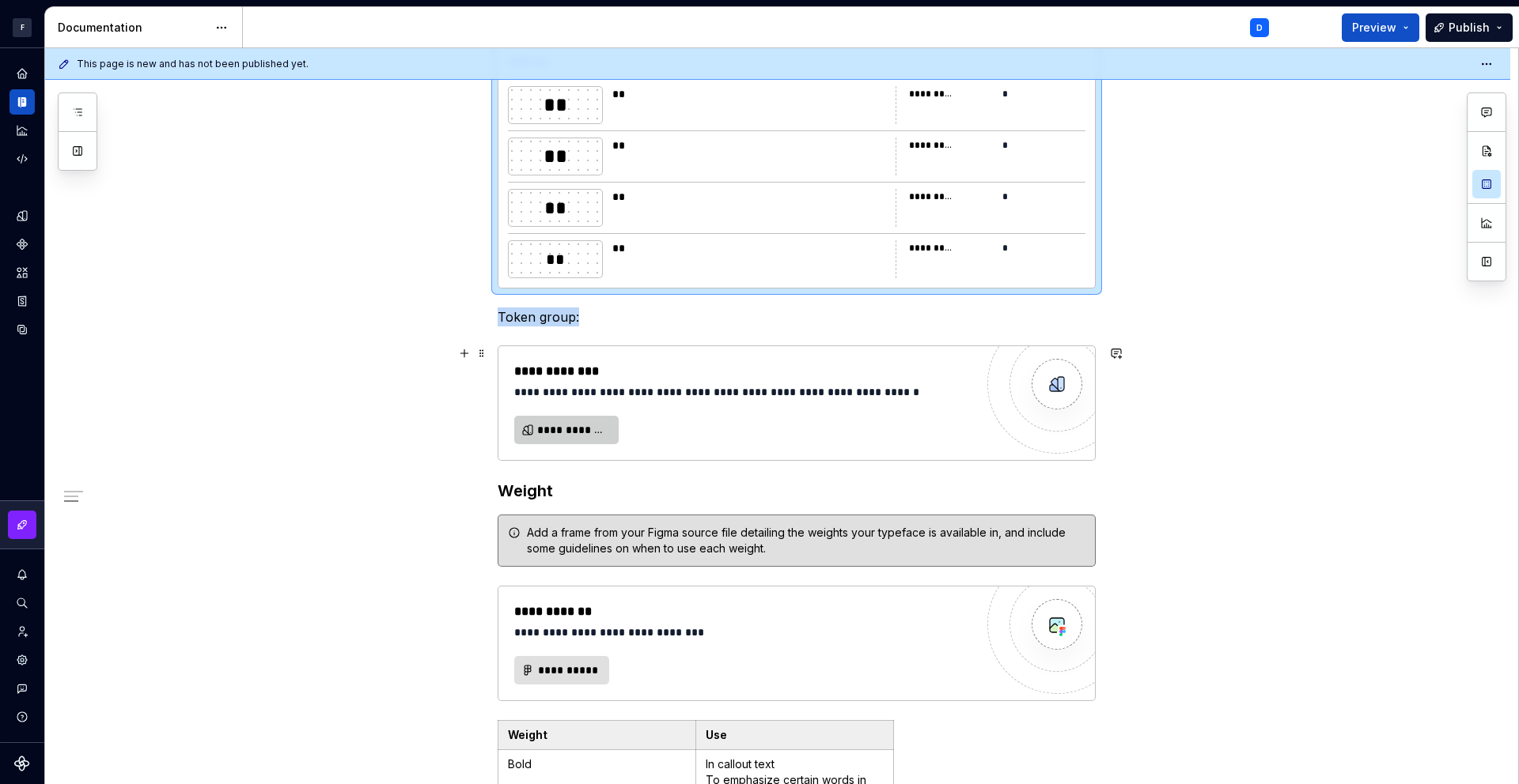
click at [597, 432] on span "**********" at bounding box center [573, 430] width 71 height 16
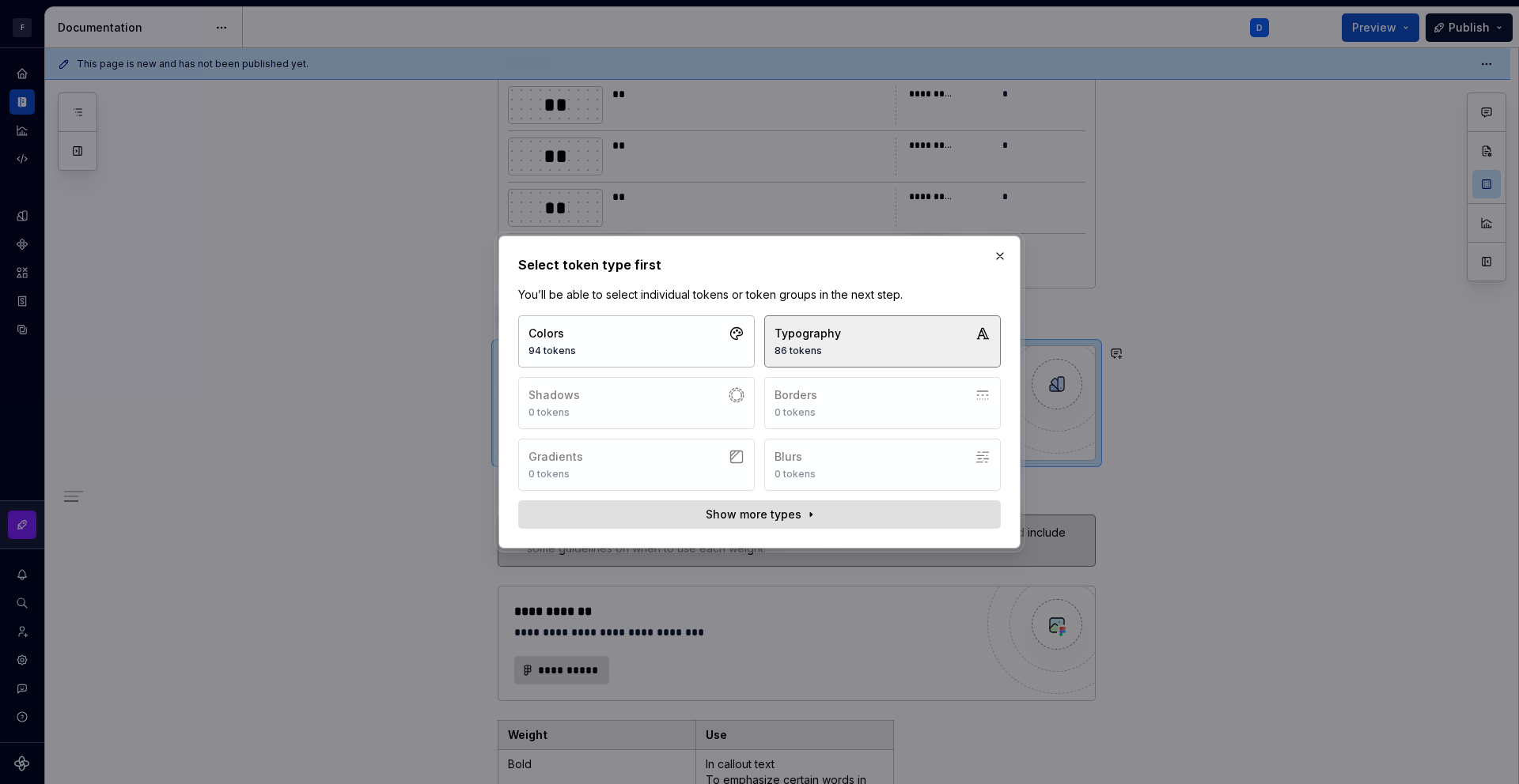
click at [793, 354] on div "86 tokens" at bounding box center [807, 351] width 67 height 13
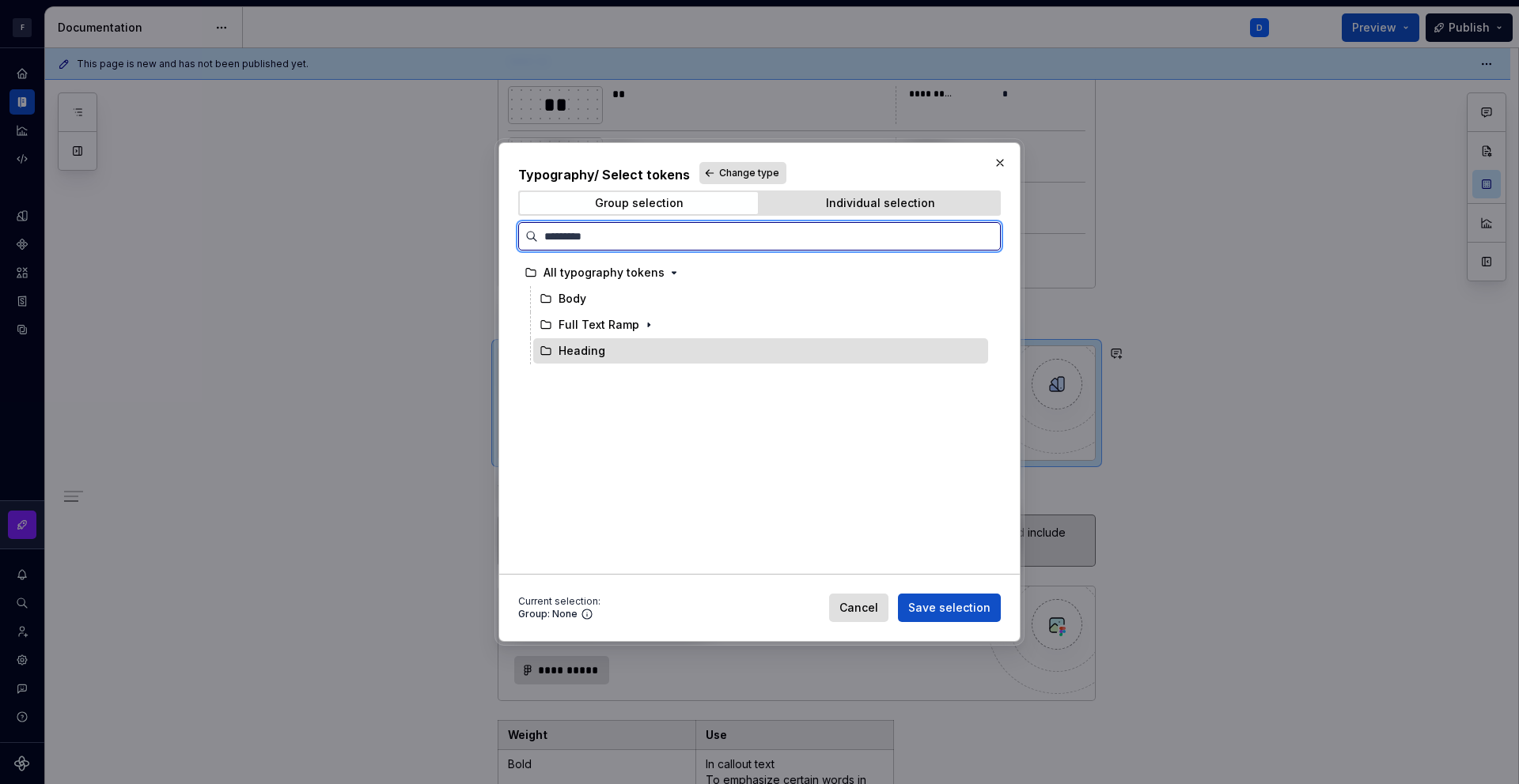
click at [595, 343] on div "Heading" at bounding box center [582, 351] width 47 height 16
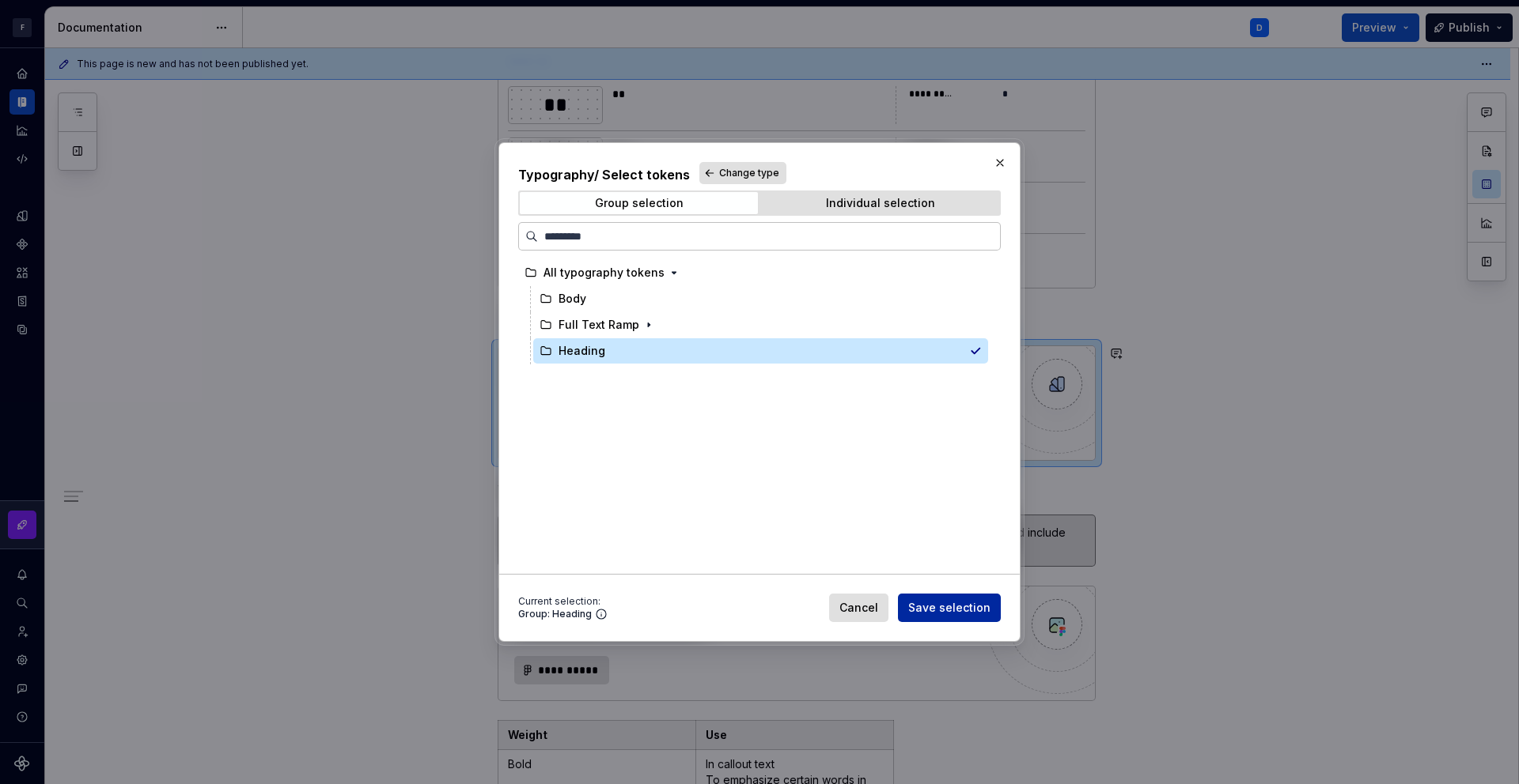
click at [971, 611] on span "Save selection" at bounding box center [949, 608] width 82 height 16
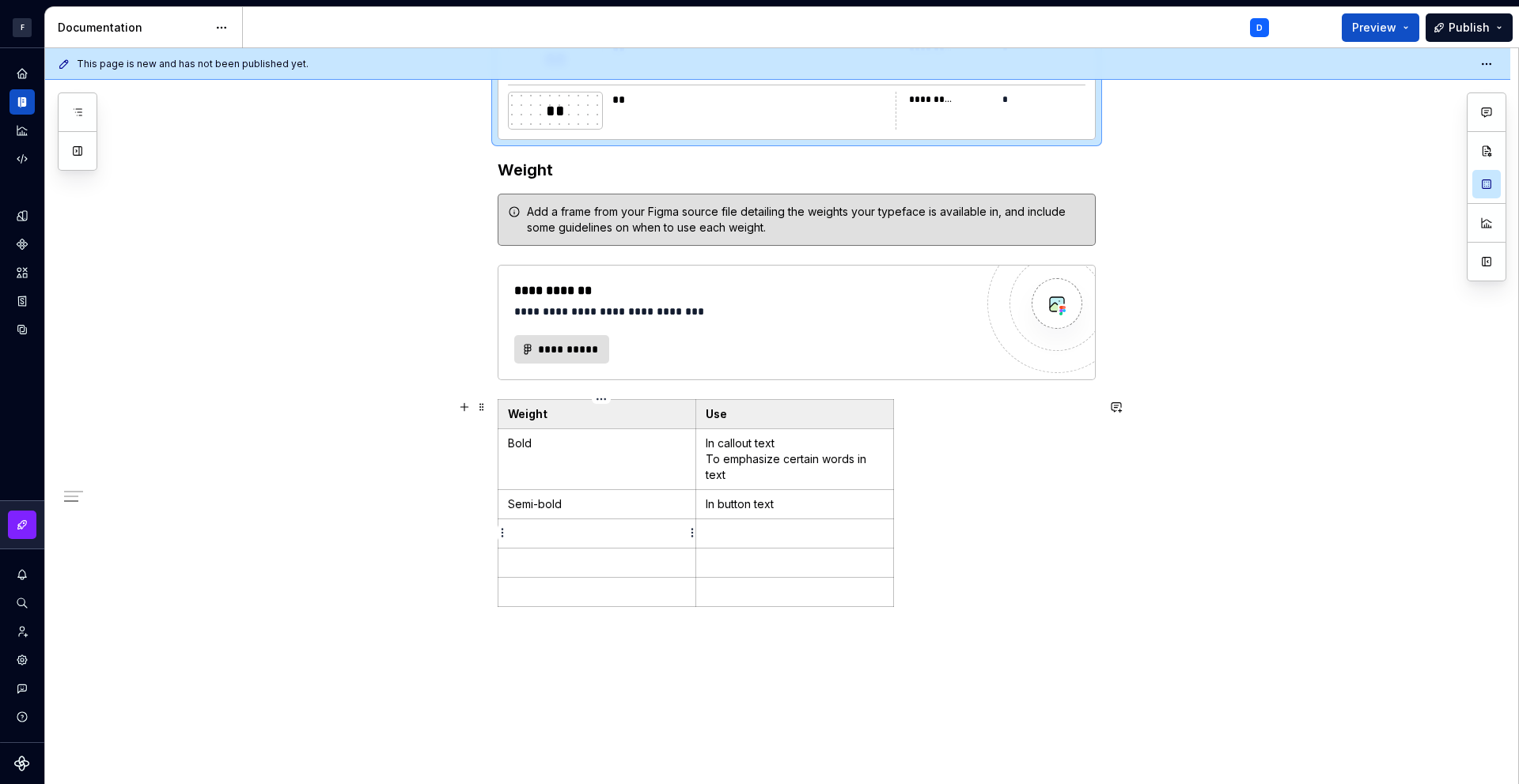
scroll to position [1172, 0]
click at [471, 407] on button "button" at bounding box center [464, 406] width 22 height 22
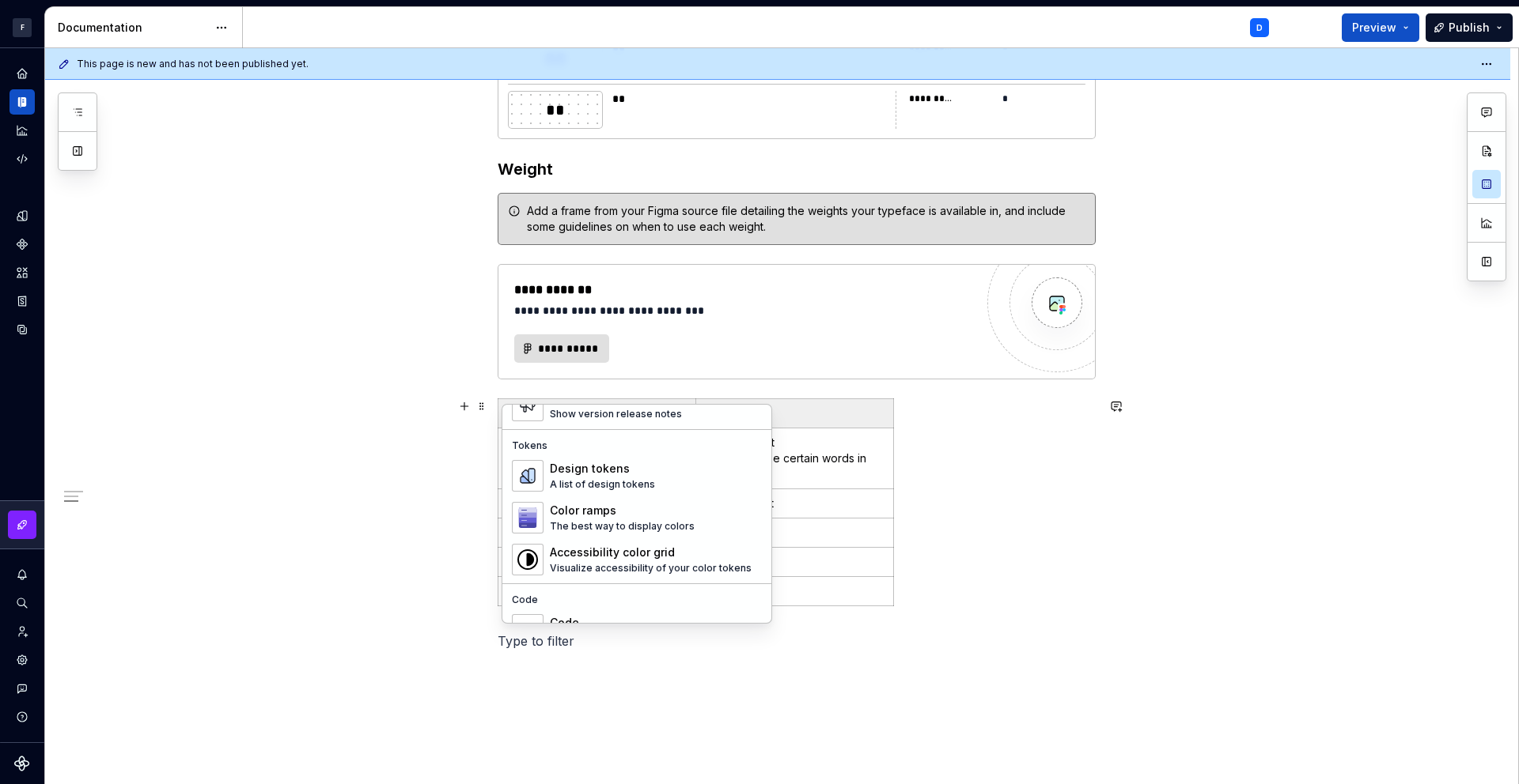
scroll to position [1120, 0]
click at [632, 476] on div "Design tokens" at bounding box center [602, 472] width 105 height 16
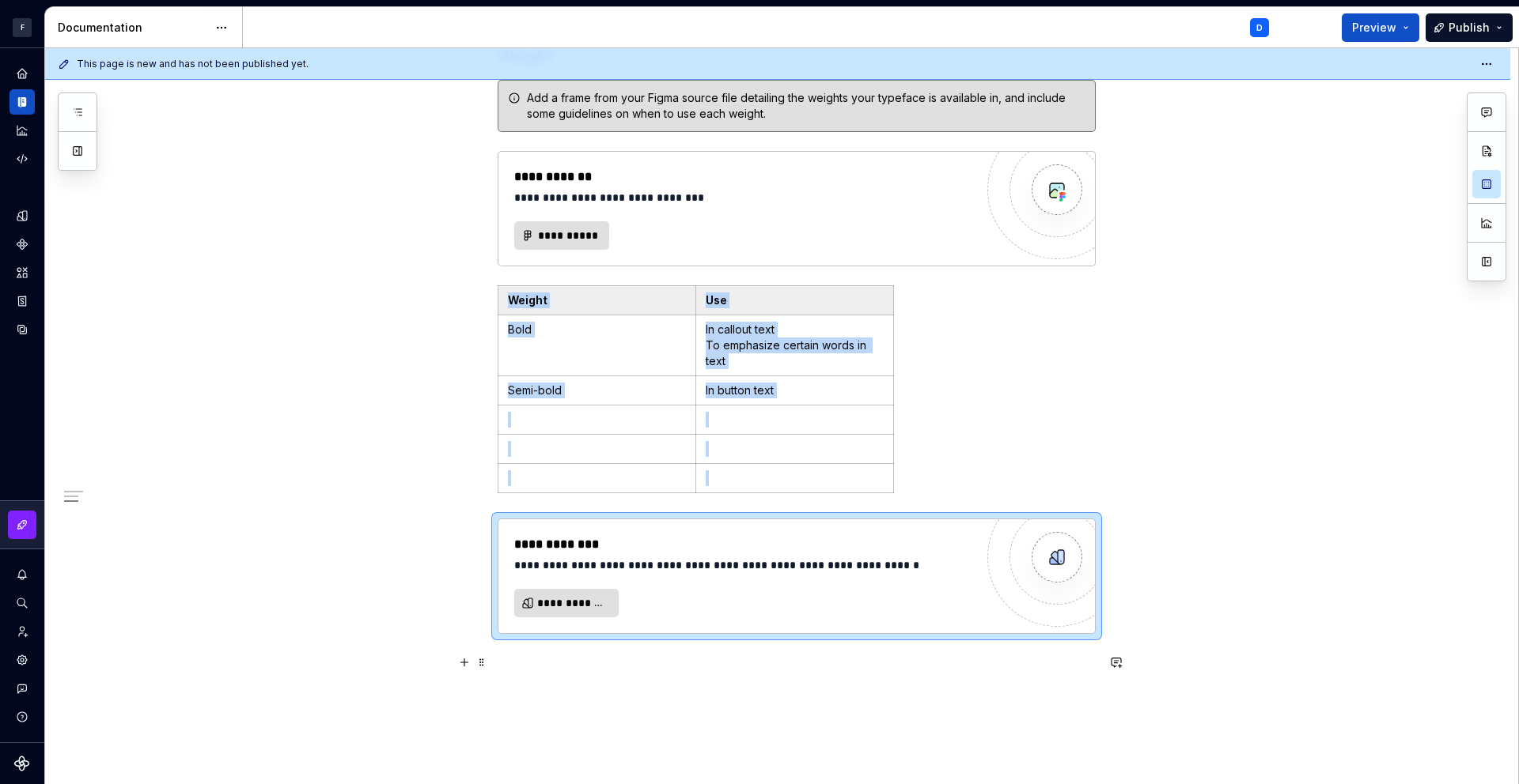
scroll to position [1314, 0]
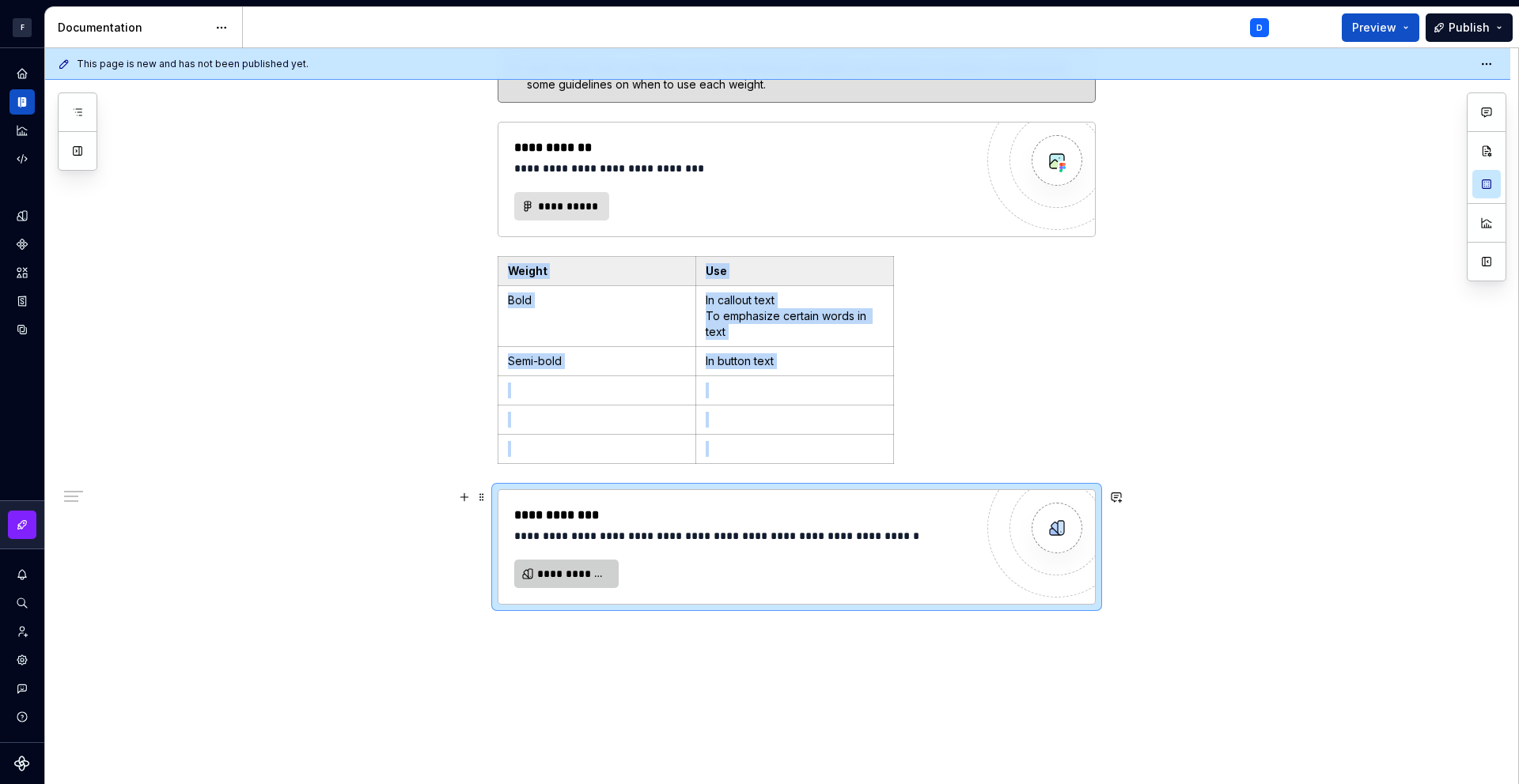
click at [591, 572] on span "**********" at bounding box center [573, 574] width 71 height 16
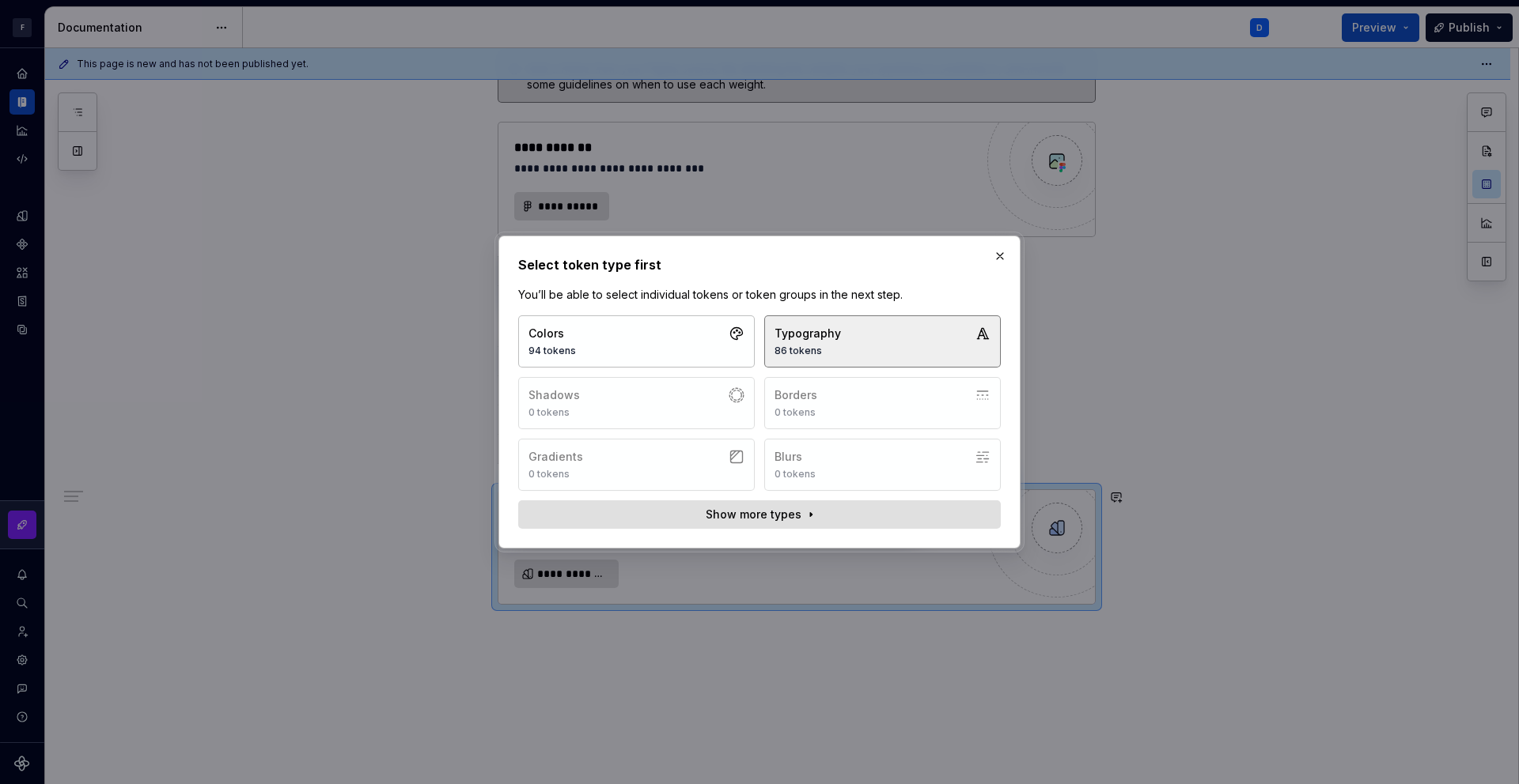
click at [826, 355] on div "86 tokens" at bounding box center [807, 351] width 67 height 13
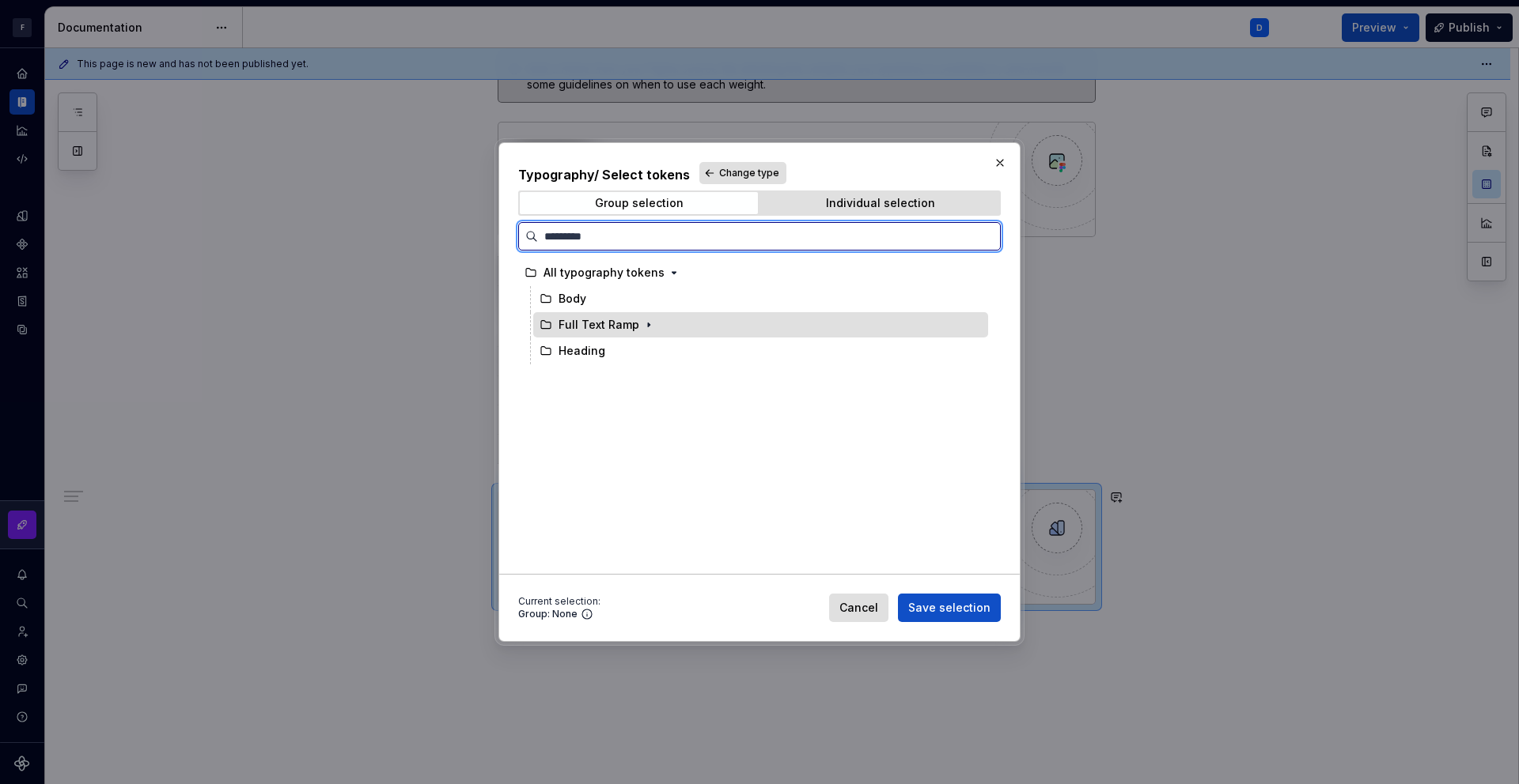
click at [586, 323] on div "Full Text Ramp" at bounding box center [599, 325] width 81 height 16
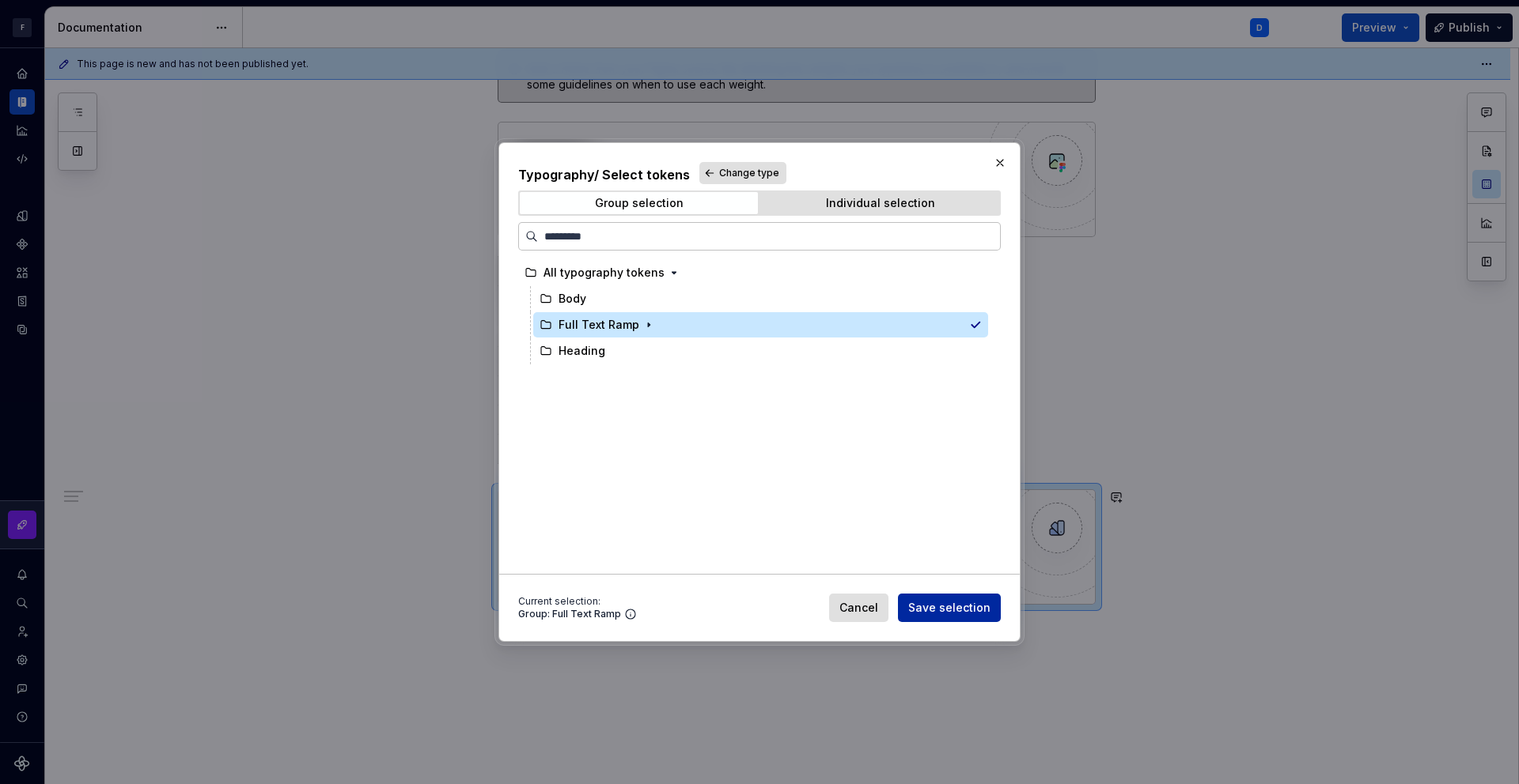
click at [969, 616] on button "Save selection" at bounding box center [949, 608] width 103 height 29
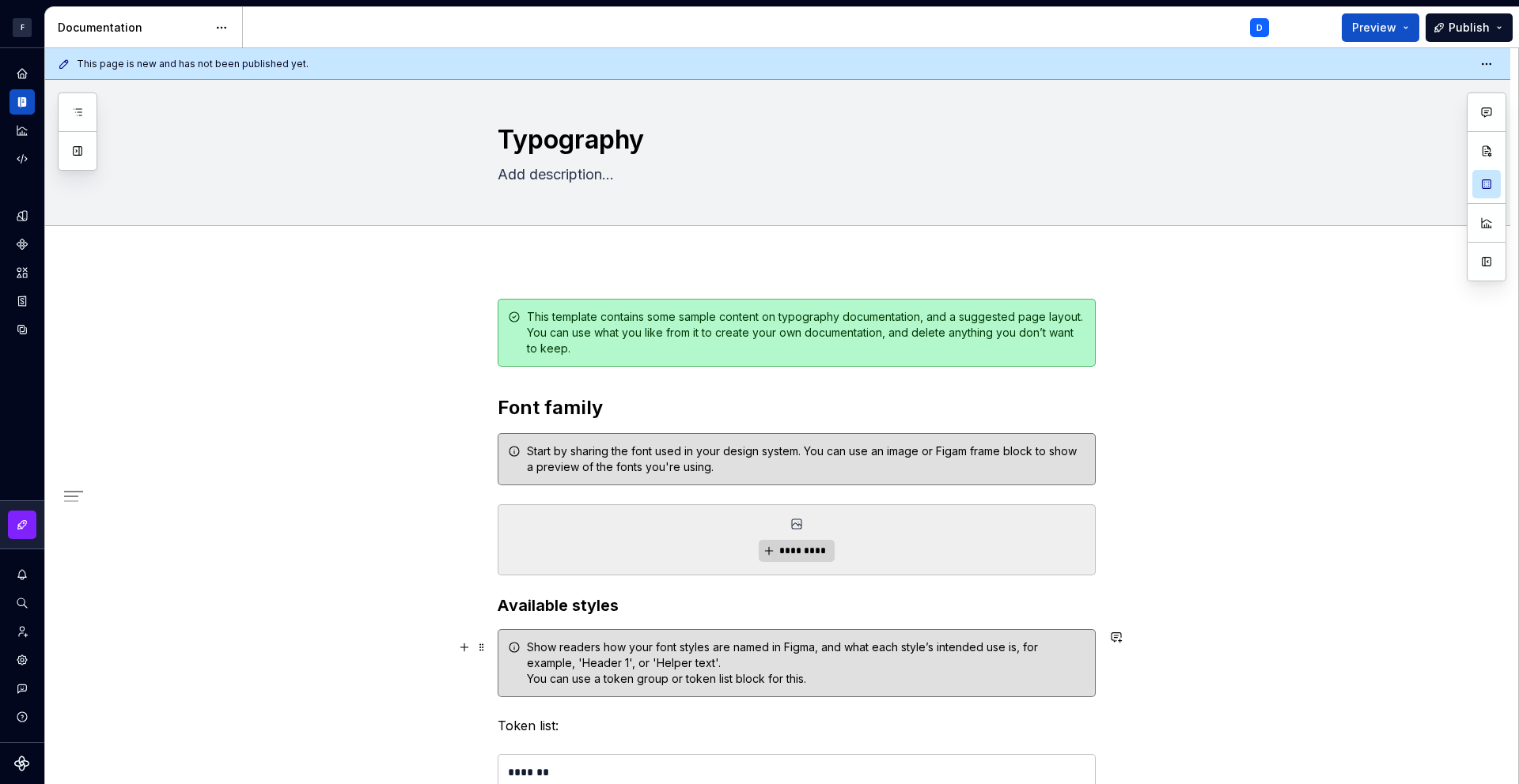
scroll to position [0, 0]
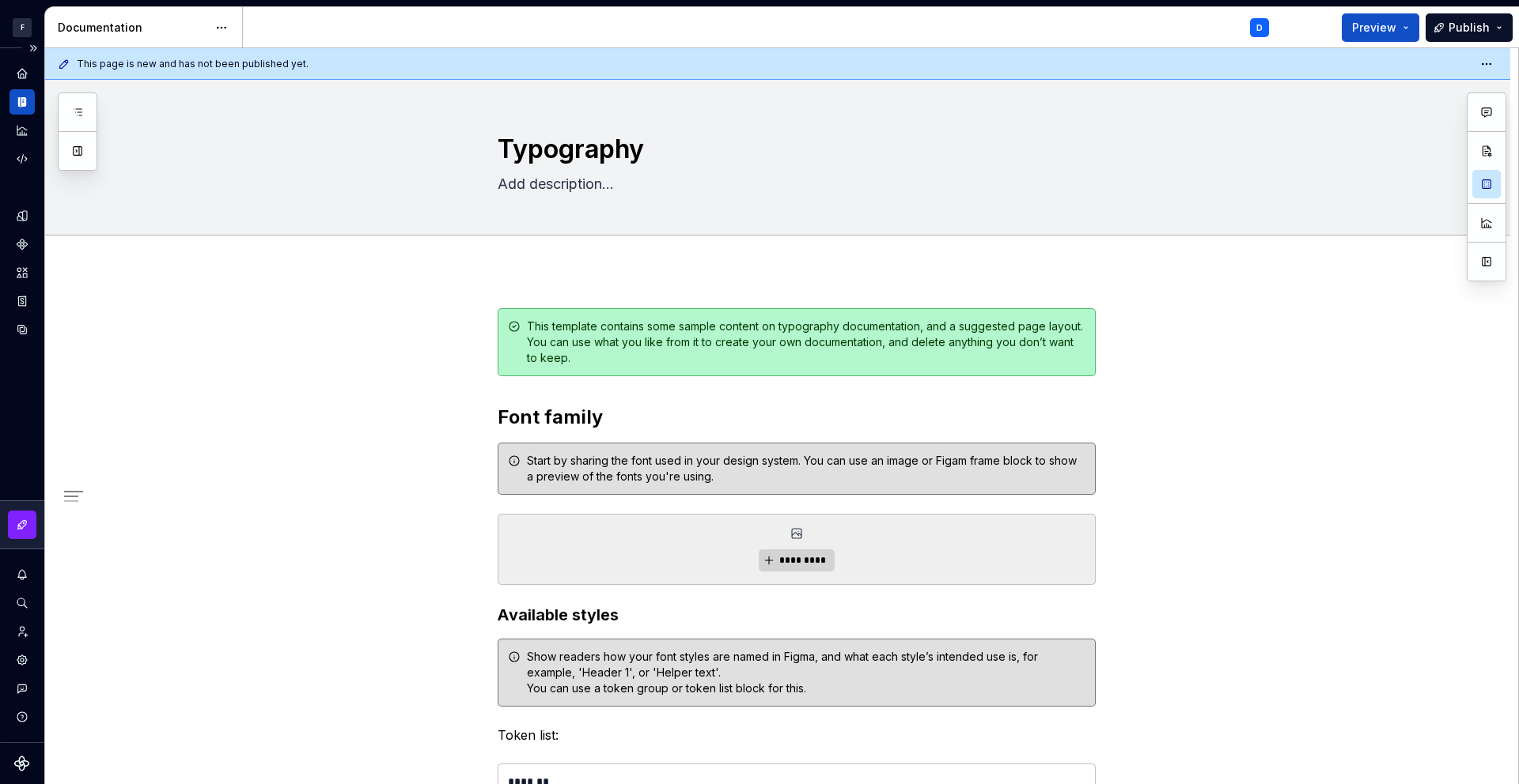
type textarea "*"
click at [26, 219] on icon "Design tokens" at bounding box center [25, 215] width 5 height 10
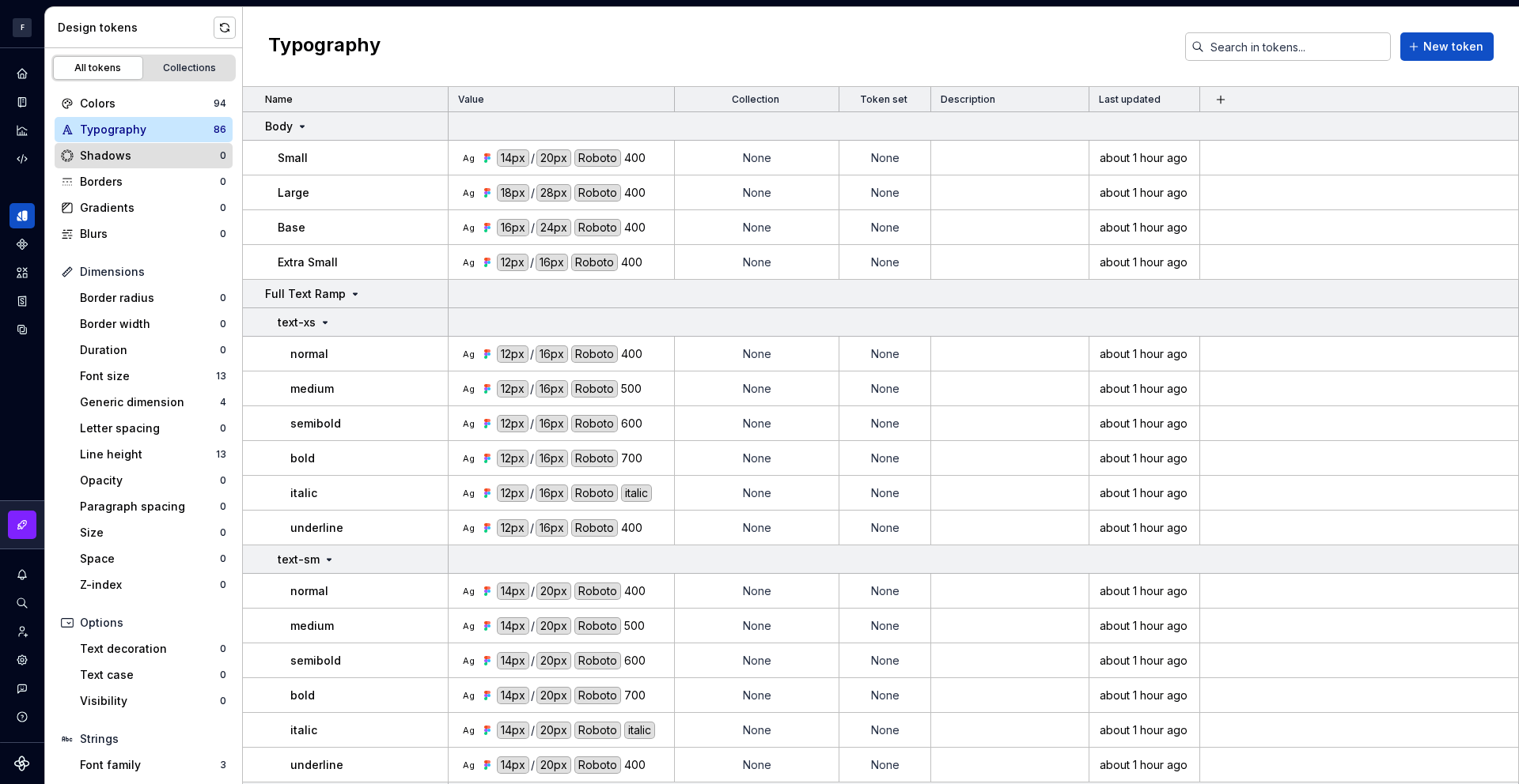
click at [135, 158] on div "Shadows" at bounding box center [150, 156] width 140 height 16
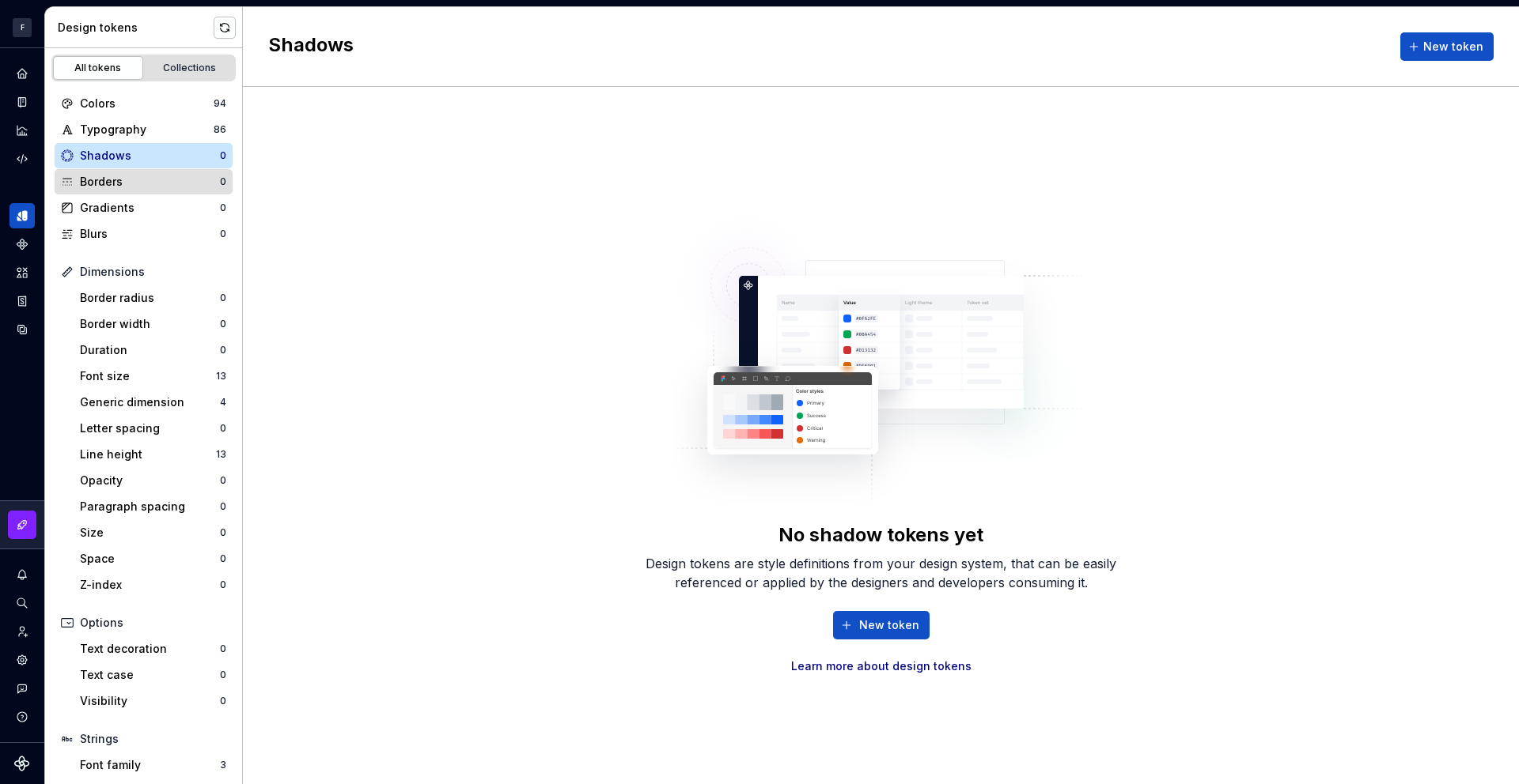
click at [132, 182] on div "Borders" at bounding box center [150, 182] width 140 height 16
click at [139, 203] on div "Gradients" at bounding box center [150, 208] width 140 height 16
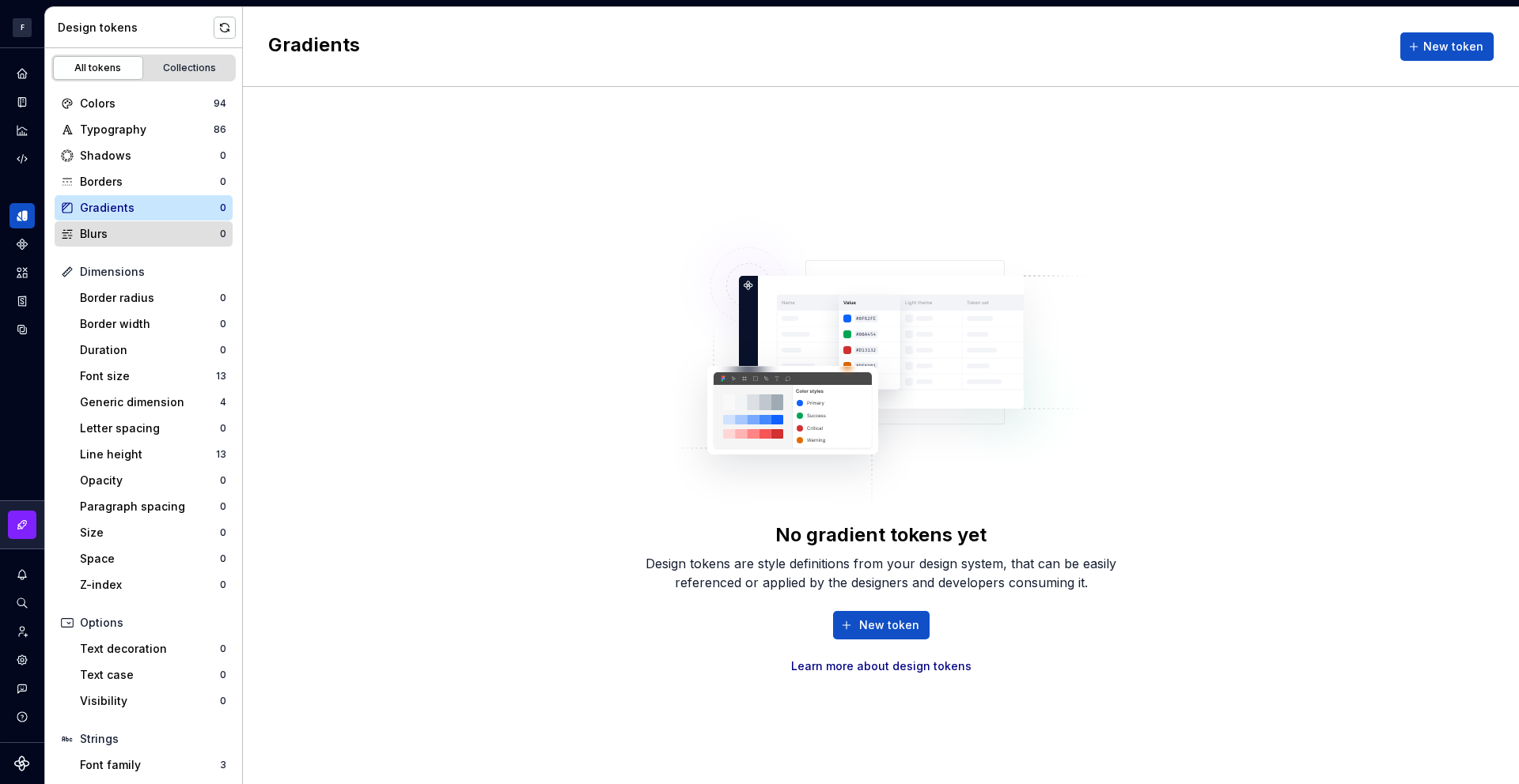
click at [127, 228] on div "Blurs" at bounding box center [150, 234] width 140 height 16
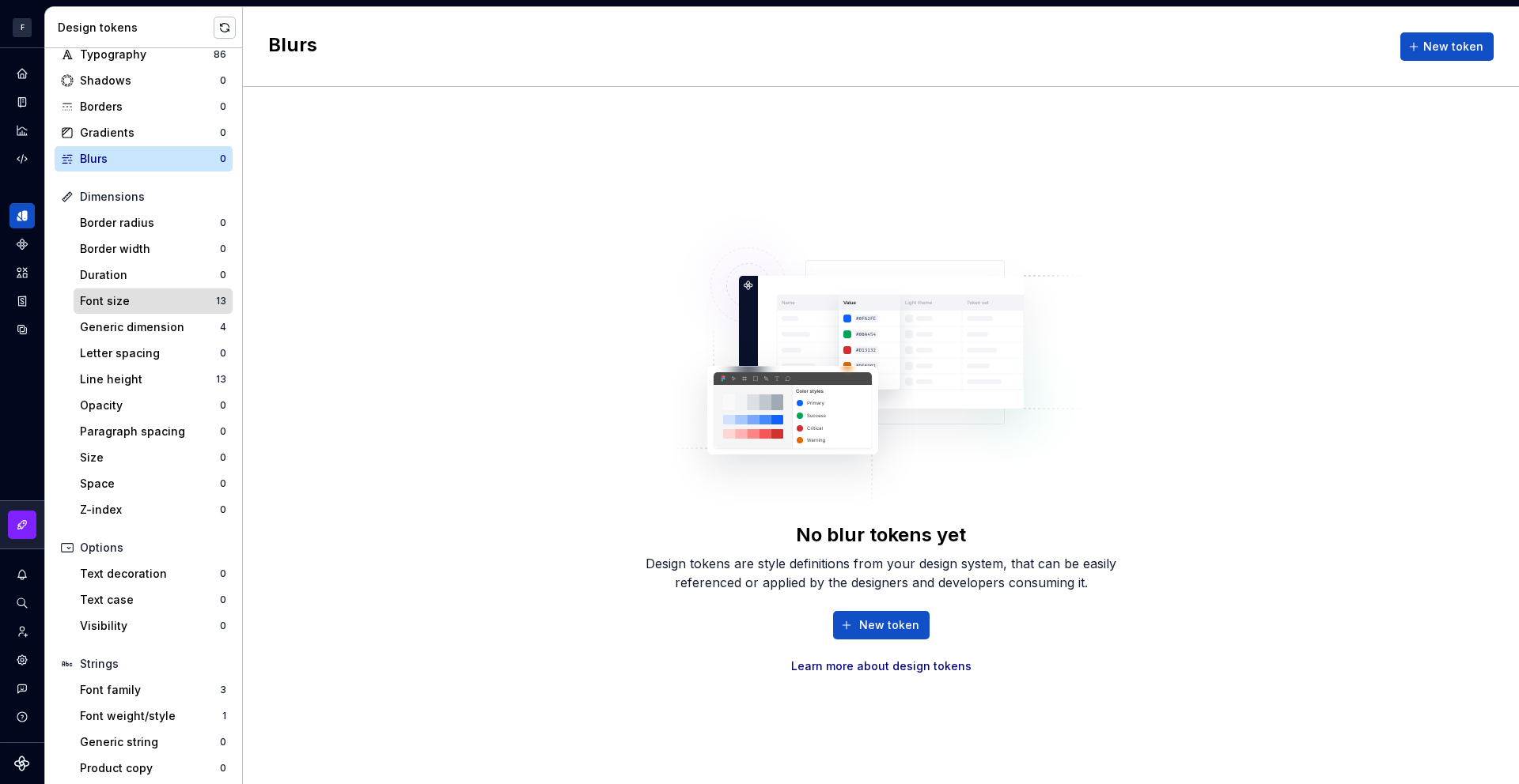
scroll to position [82, 0]
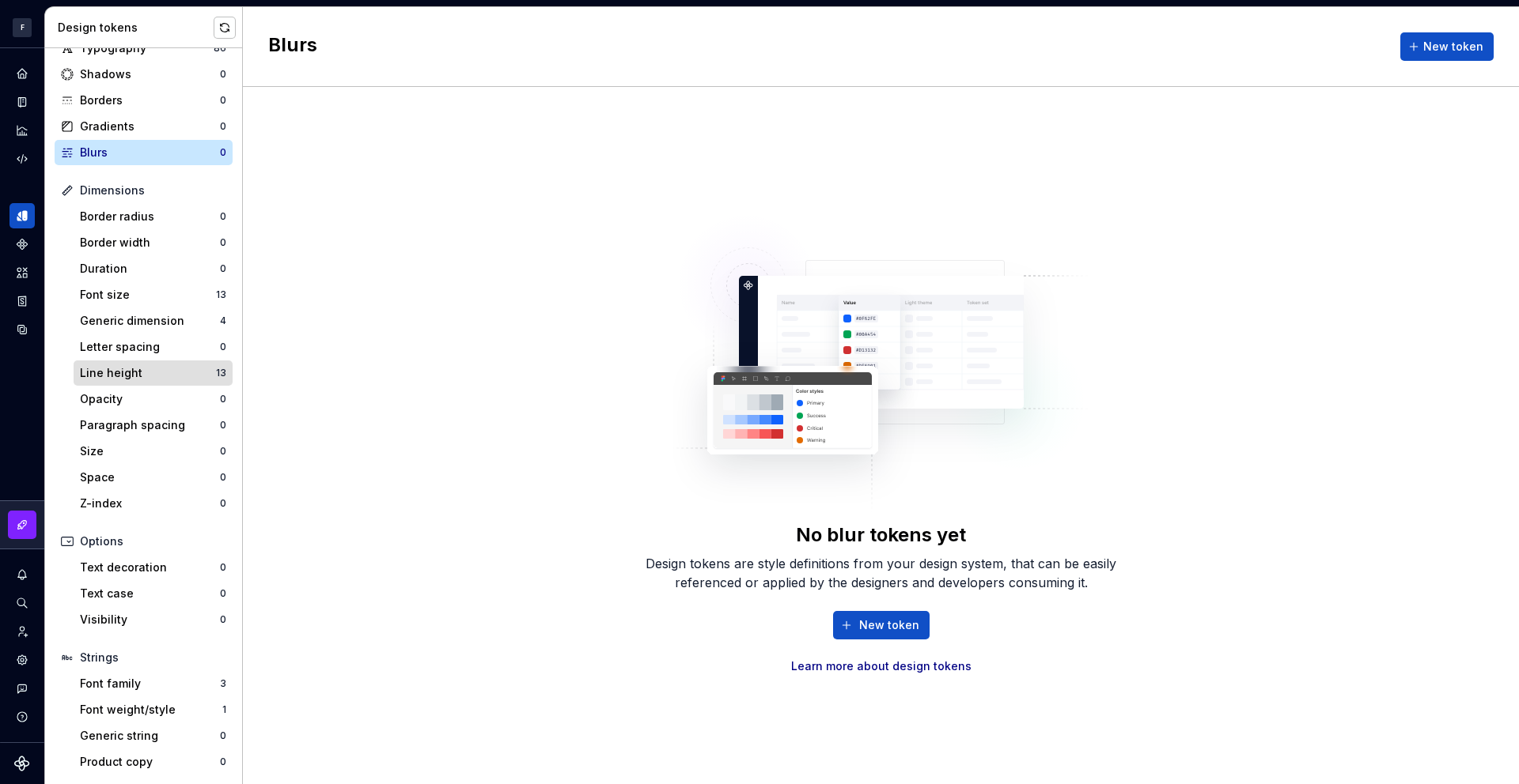
click at [186, 371] on div "Line height" at bounding box center [148, 373] width 136 height 16
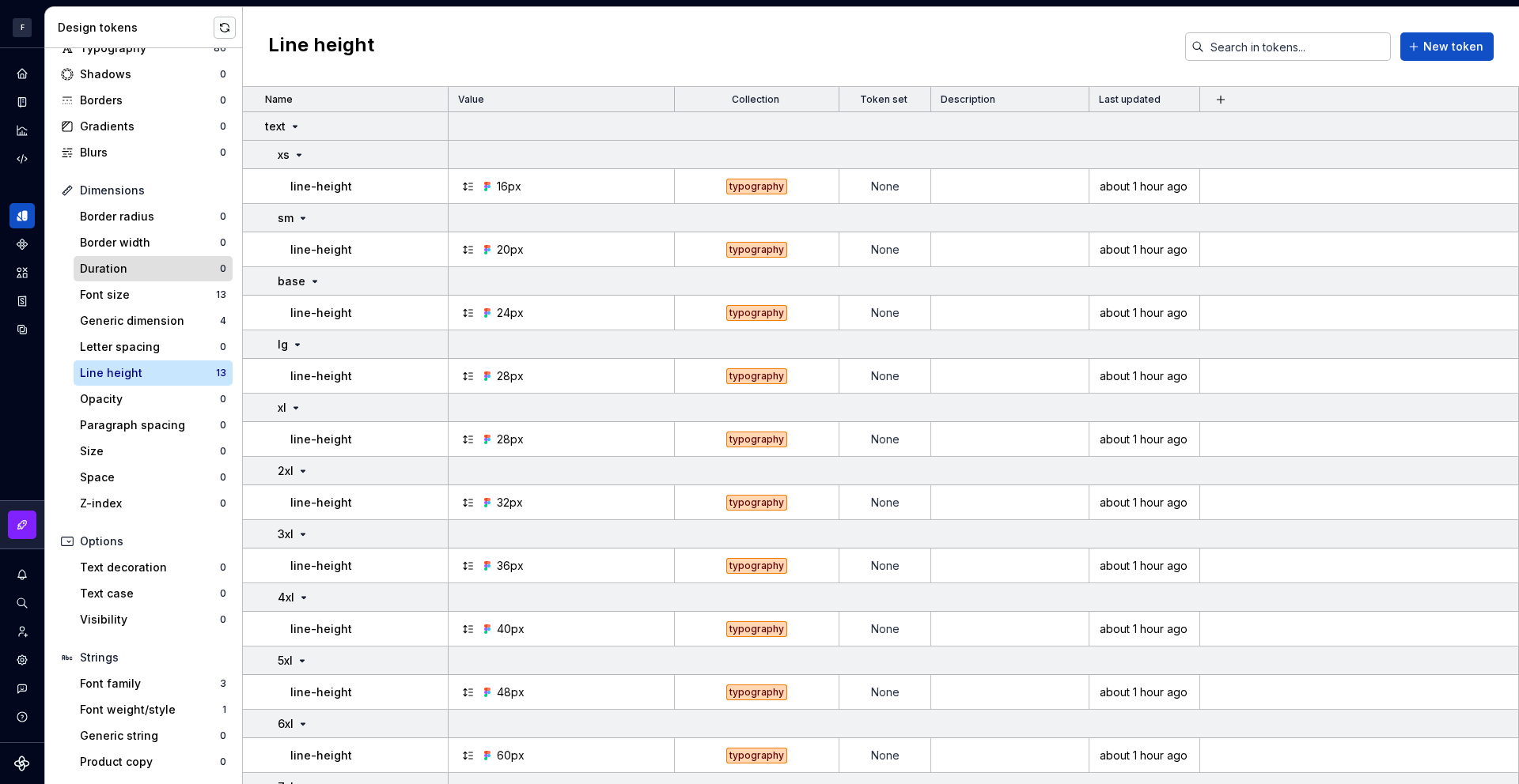
click at [180, 258] on div "Duration 0" at bounding box center [153, 268] width 159 height 25
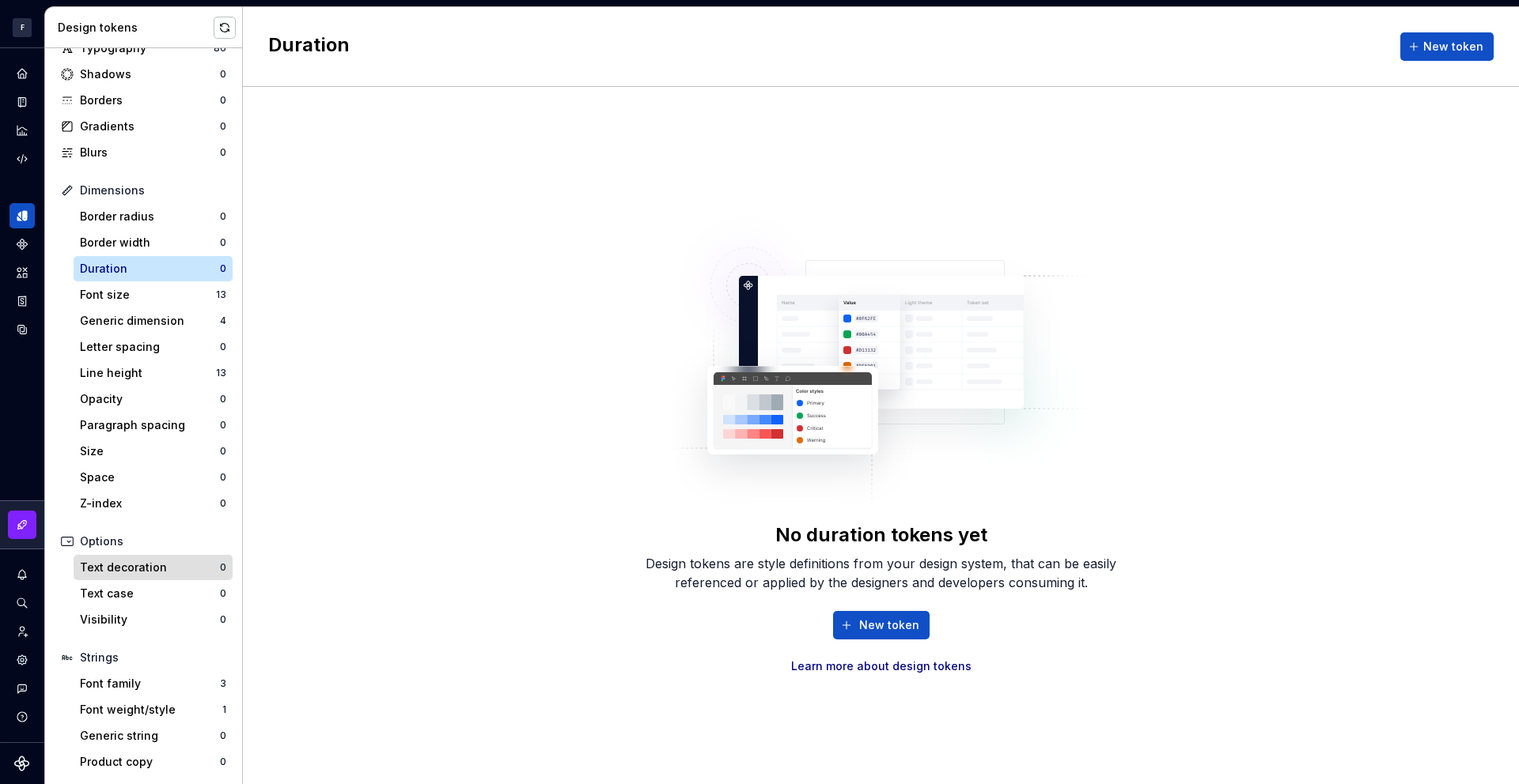
click at [170, 563] on div "Text decoration" at bounding box center [150, 568] width 140 height 16
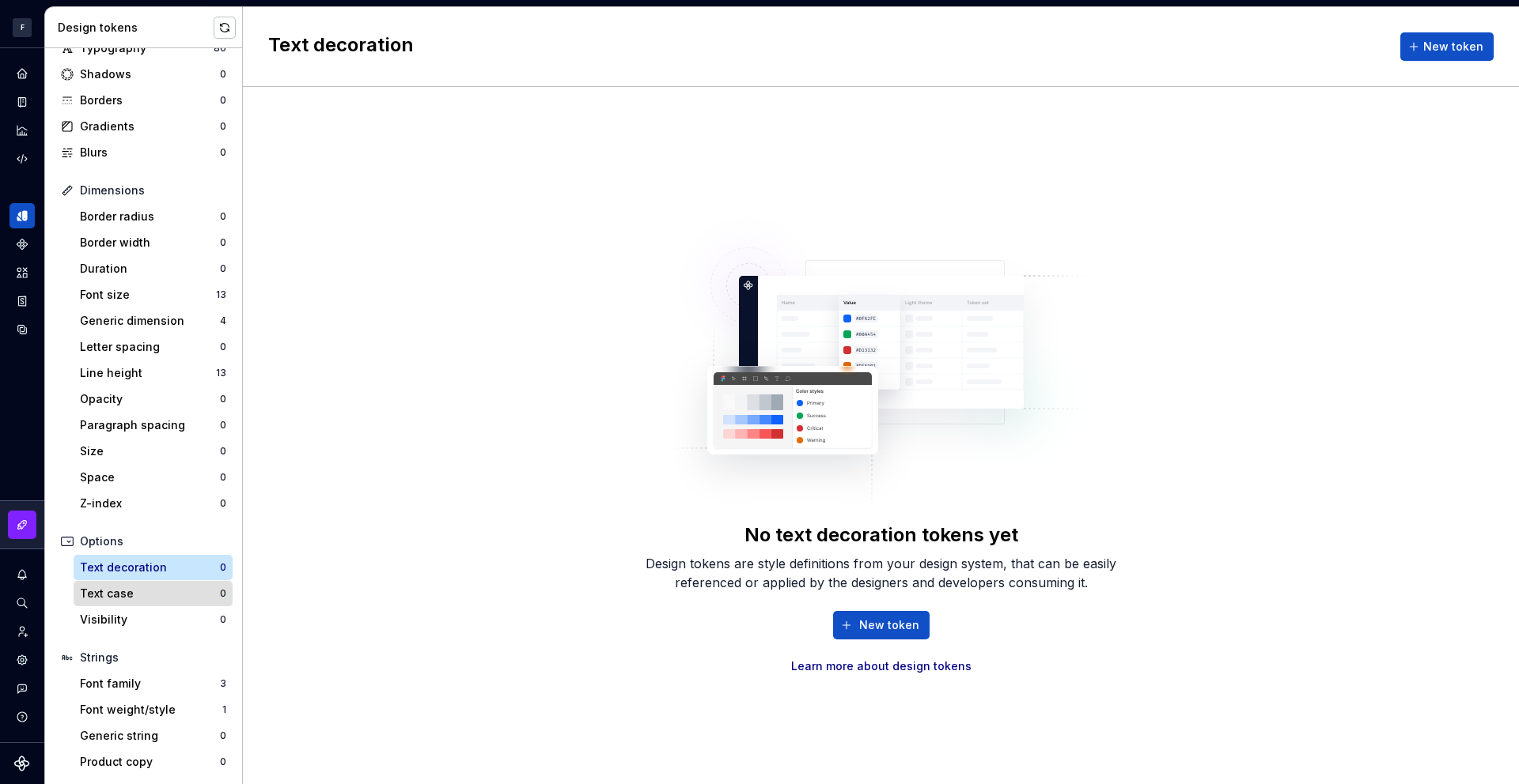
click at [168, 590] on div "Text case" at bounding box center [150, 594] width 140 height 16
click at [179, 568] on div "Text decoration" at bounding box center [150, 568] width 140 height 16
click at [183, 613] on div "Visibility" at bounding box center [150, 620] width 140 height 16
